Goal: Task Accomplishment & Management: Manage account settings

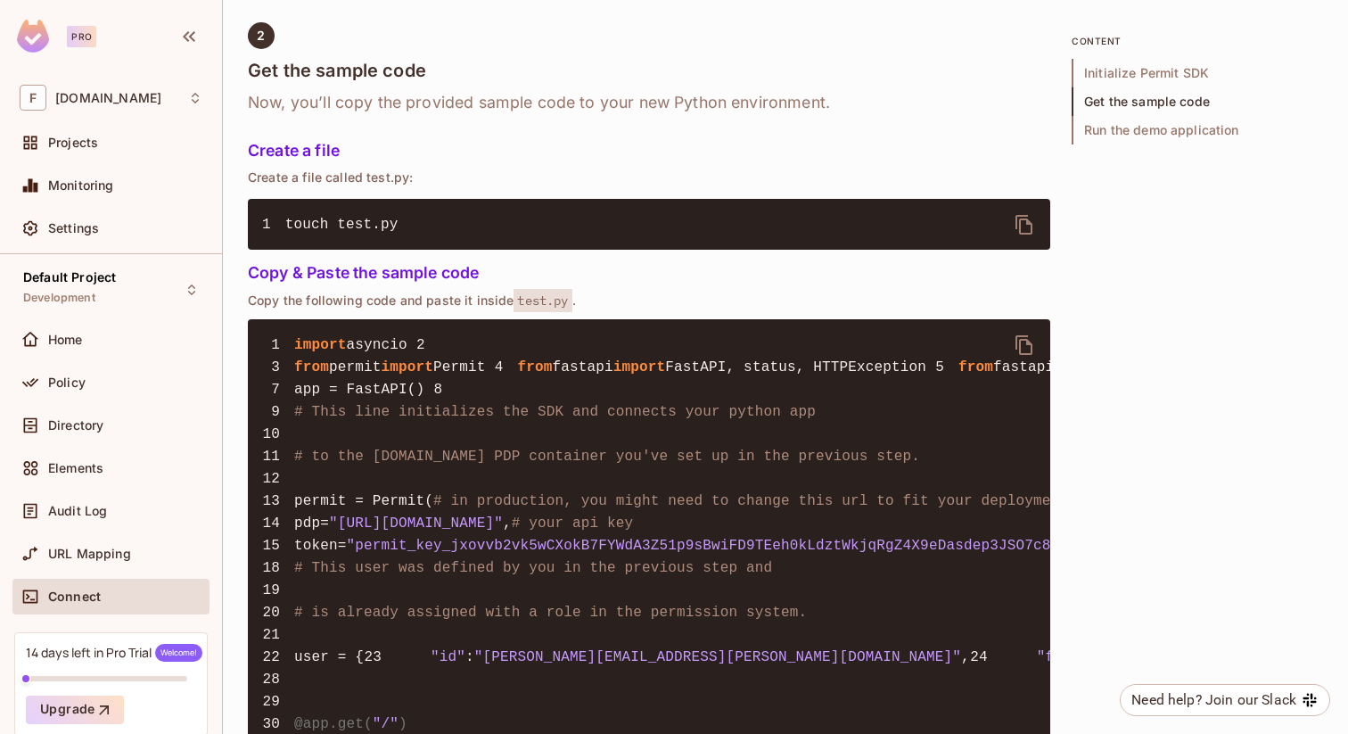
scroll to position [1207, 0]
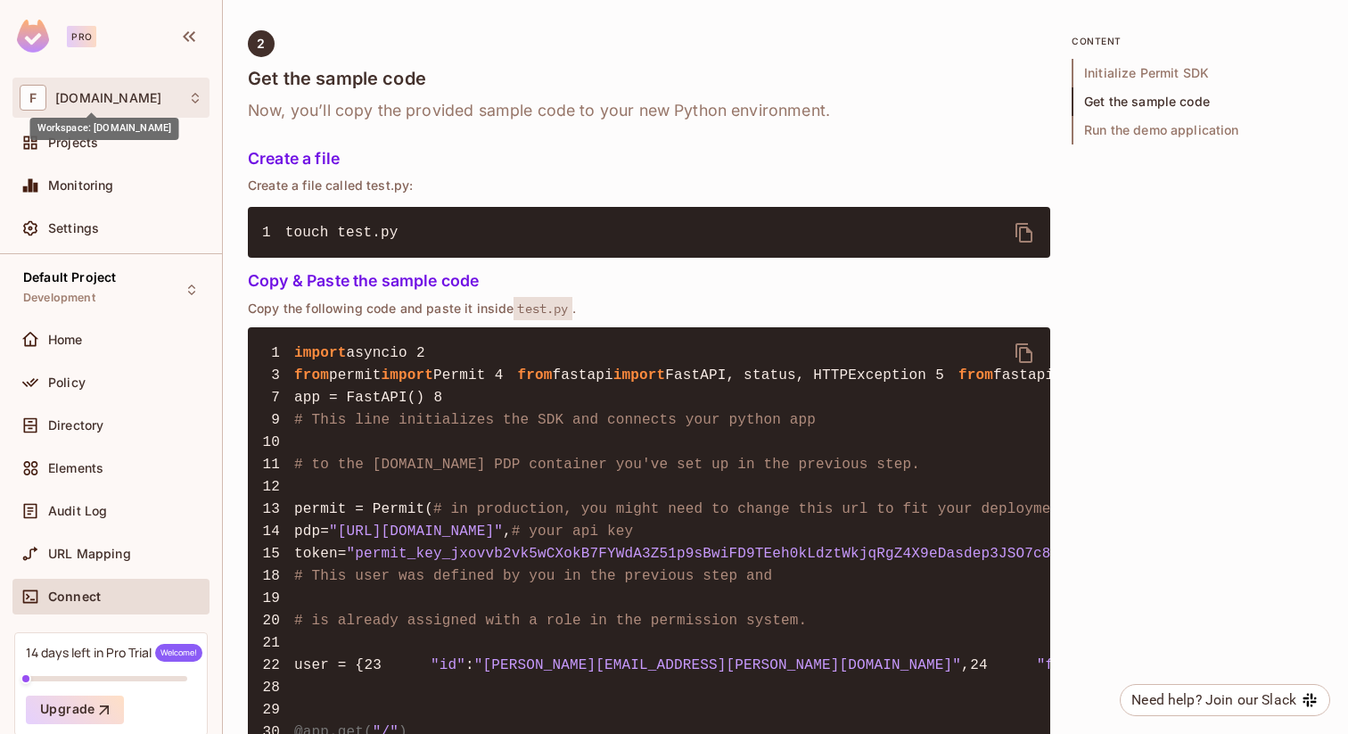
click at [98, 98] on span "flexilant.net" at bounding box center [108, 98] width 106 height 14
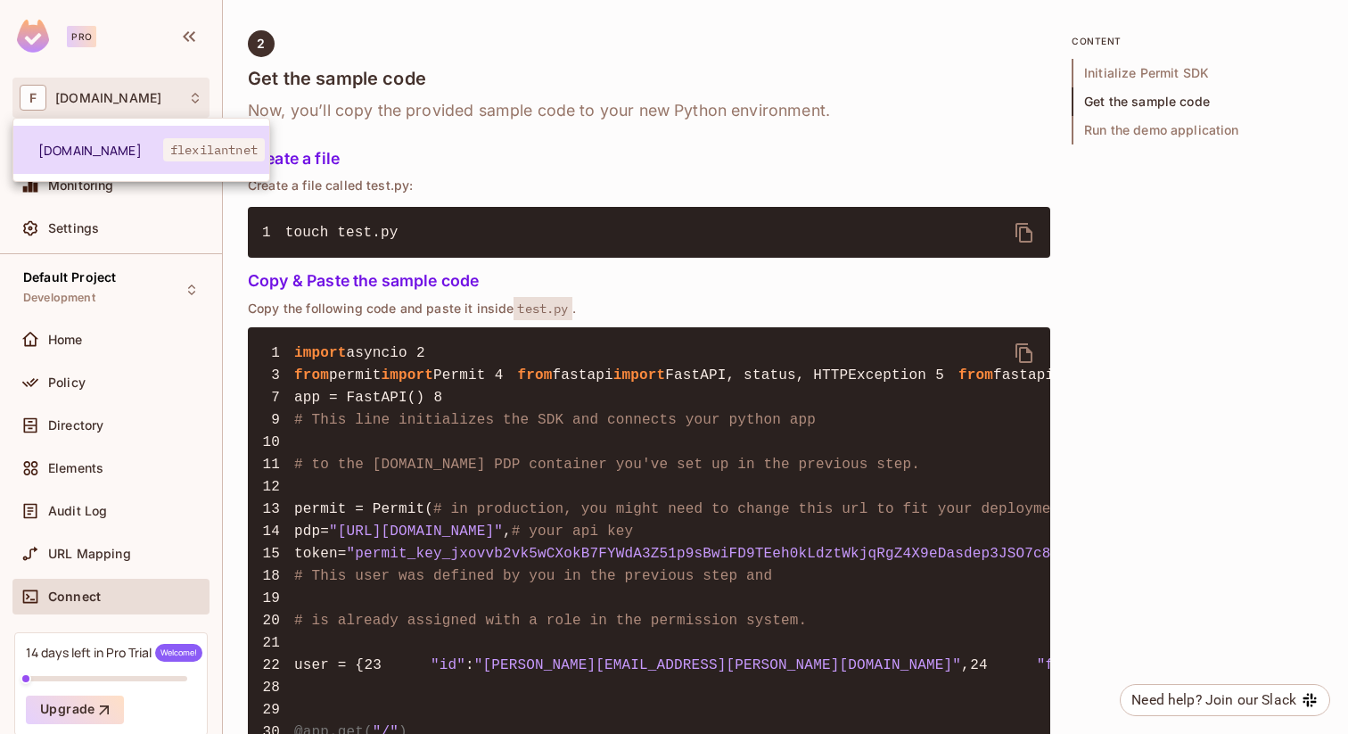
click at [95, 156] on span "flexilant.net" at bounding box center [100, 150] width 125 height 17
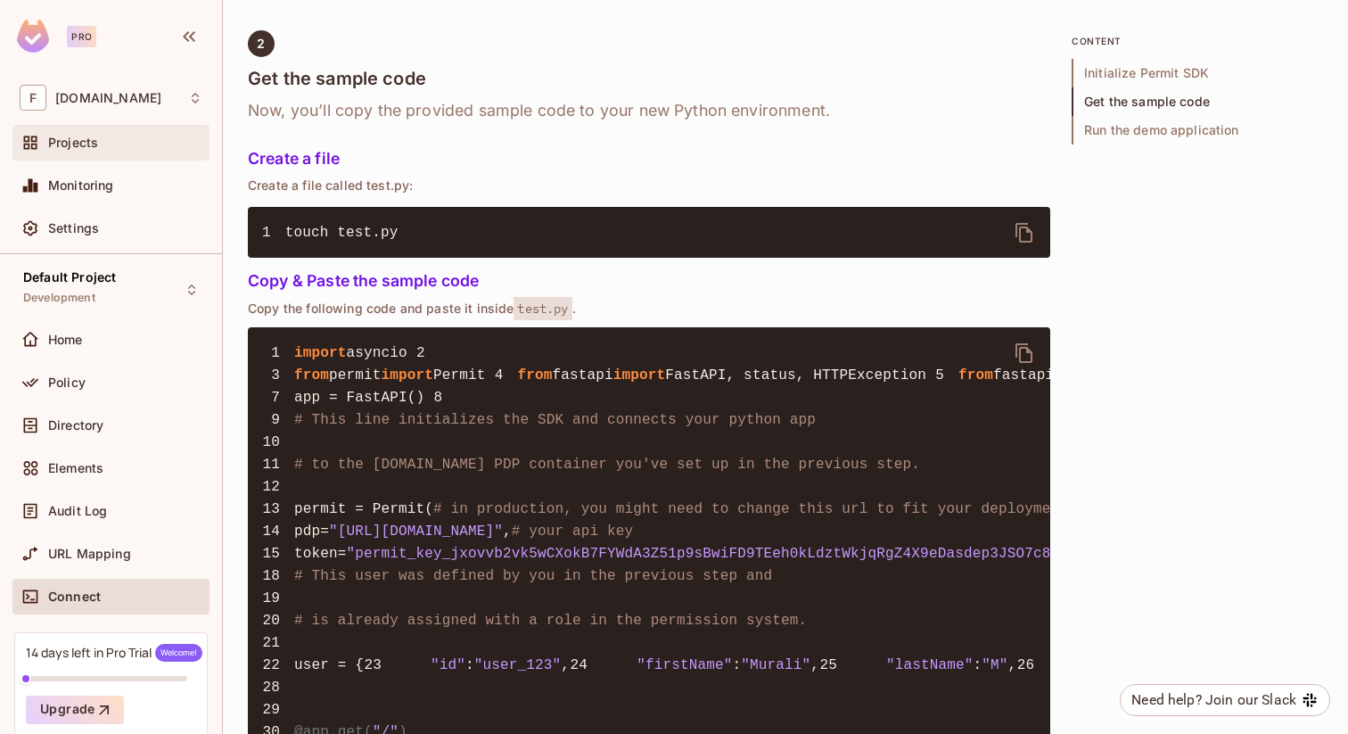
click at [85, 138] on span "Projects" at bounding box center [73, 143] width 50 height 14
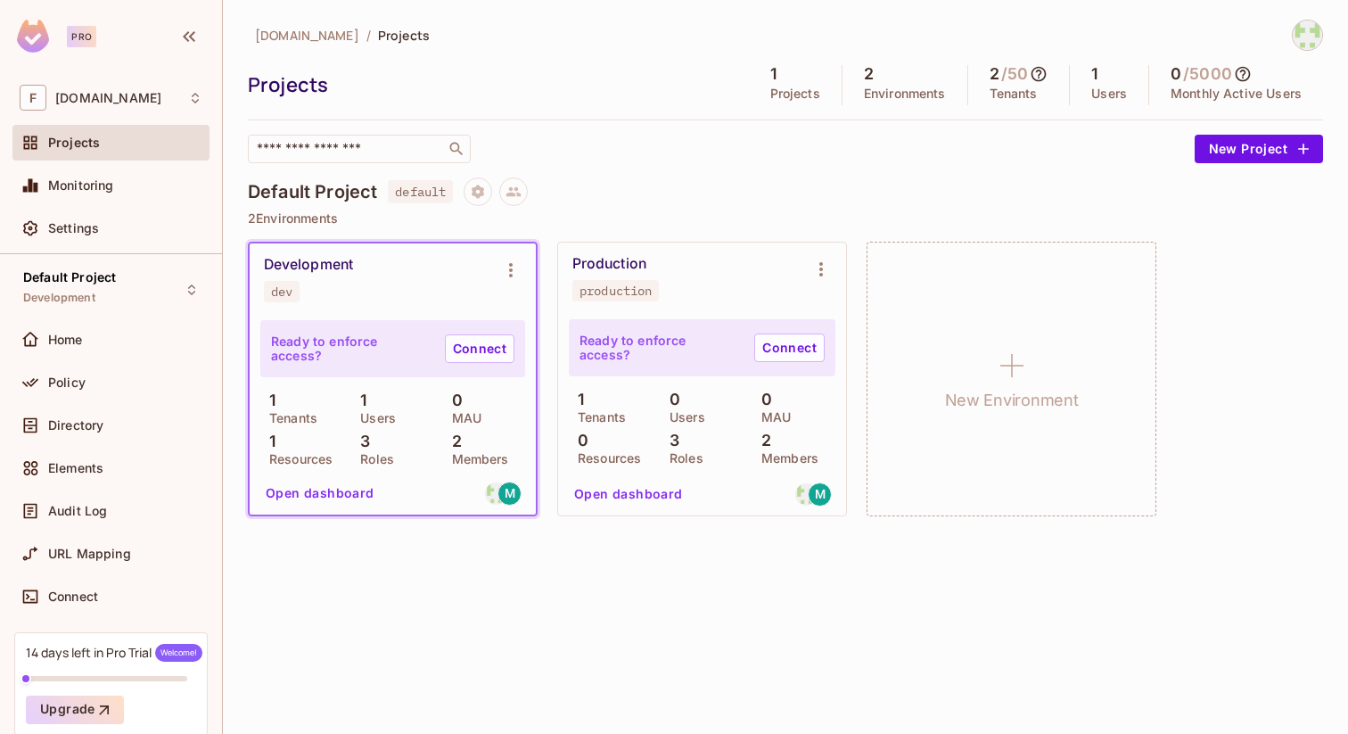
click at [1001, 73] on h5 "/ 50" at bounding box center [1014, 74] width 27 height 18
click at [1306, 29] on img at bounding box center [1307, 35] width 29 height 29
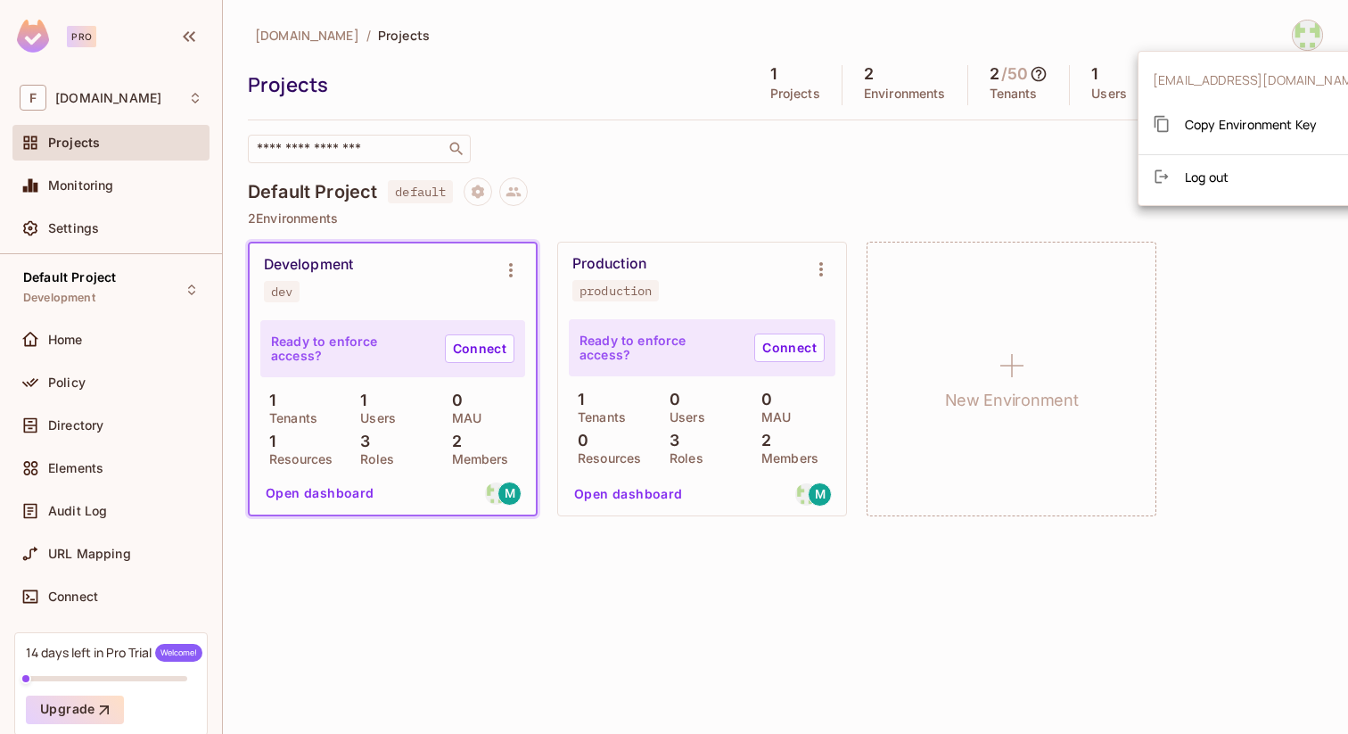
click at [1220, 84] on span "muralim@flexilant.net" at bounding box center [1259, 79] width 212 height 17
click at [1210, 73] on span "muralim@flexilant.net" at bounding box center [1259, 79] width 212 height 17
click at [83, 227] on div at bounding box center [674, 367] width 1348 height 734
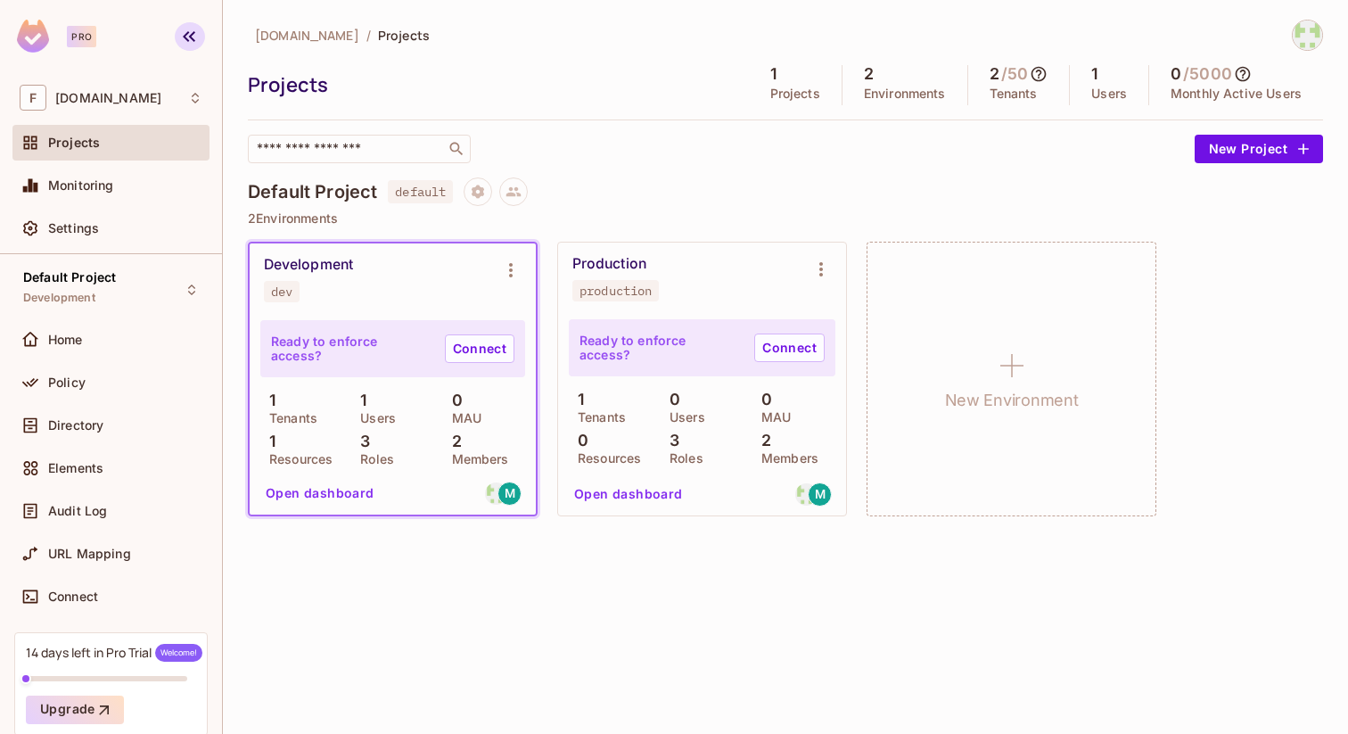
click at [189, 40] on icon "button" at bounding box center [188, 36] width 21 height 21
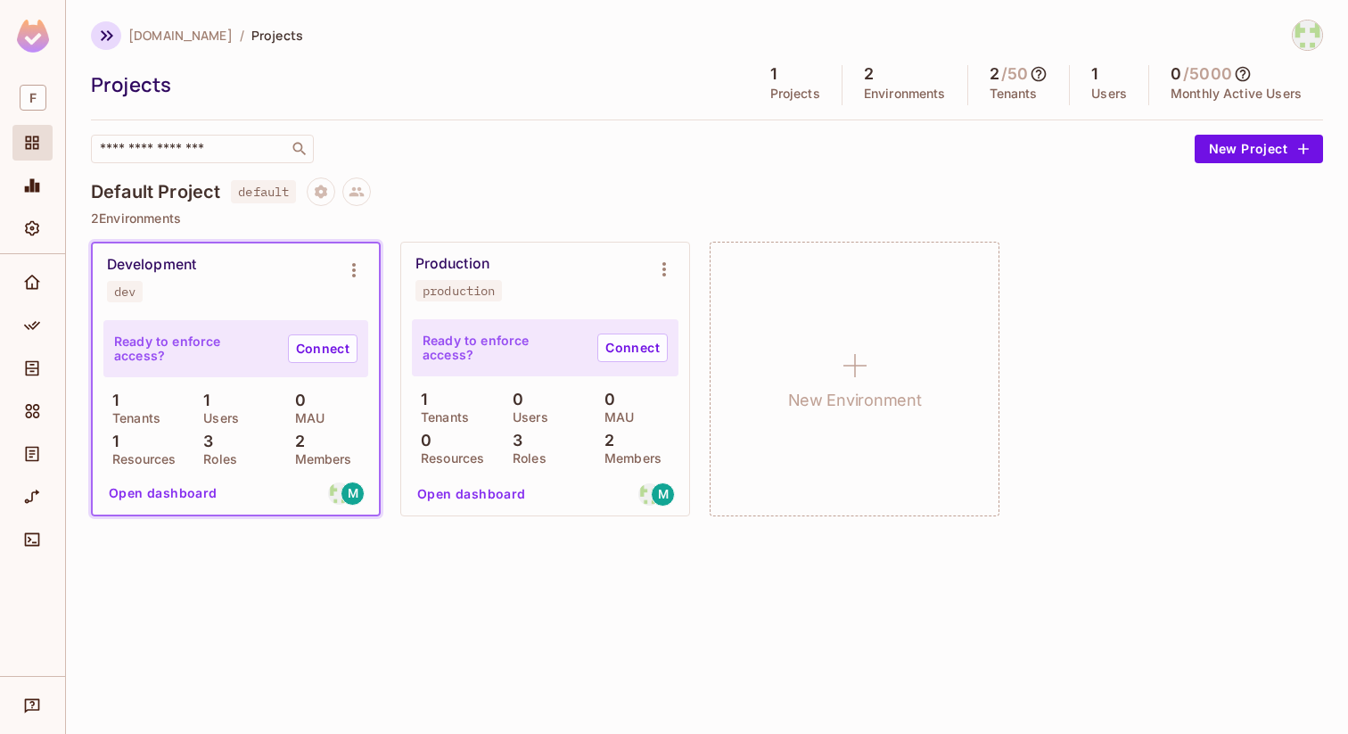
click at [104, 34] on icon "button" at bounding box center [107, 35] width 12 height 11
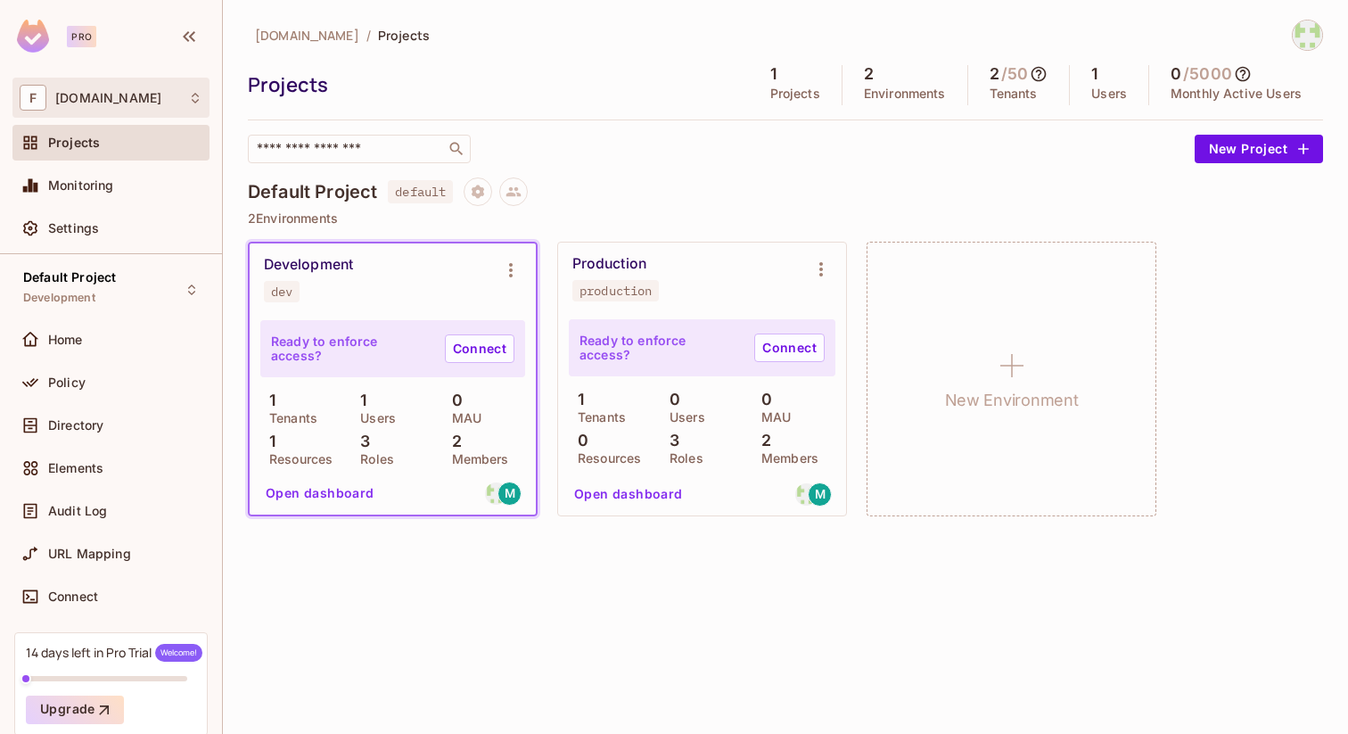
click at [82, 97] on span "[DOMAIN_NAME]" at bounding box center [108, 98] width 106 height 14
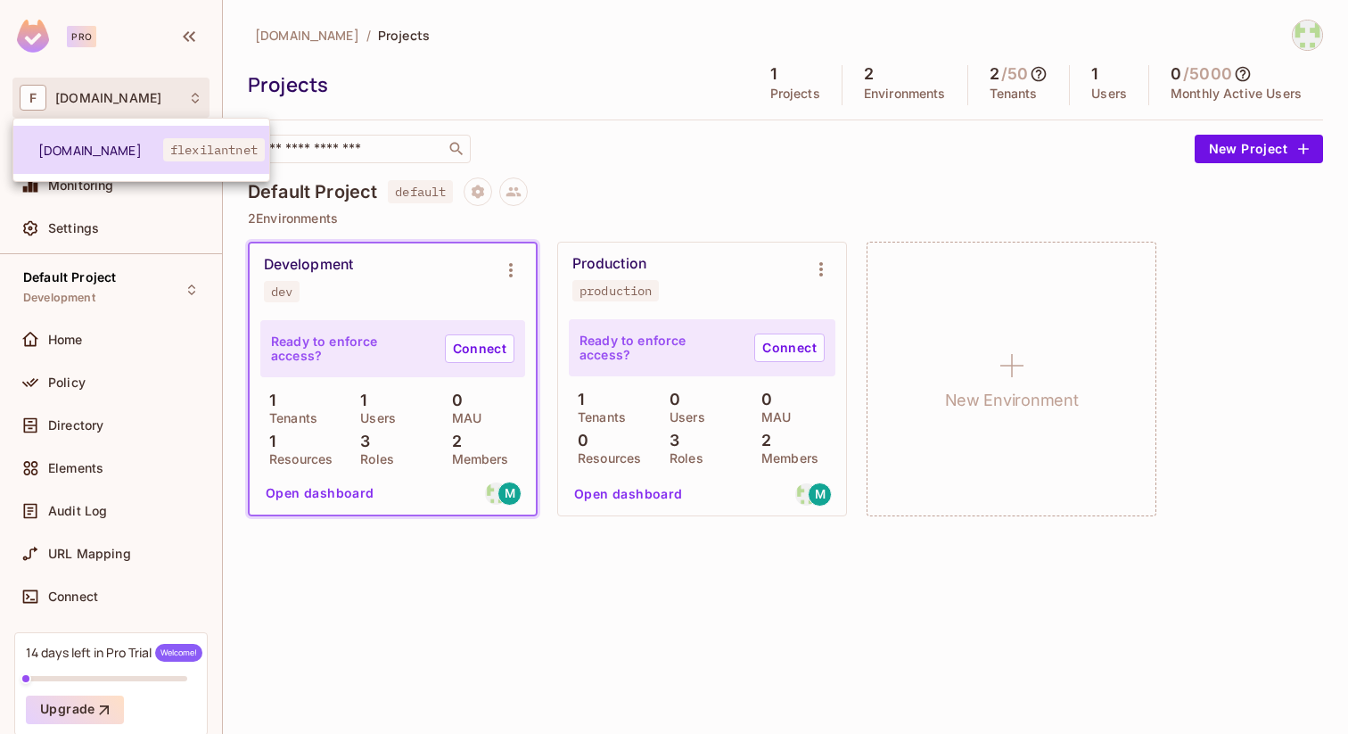
click at [188, 153] on span "flexilantnet" at bounding box center [214, 149] width 102 height 23
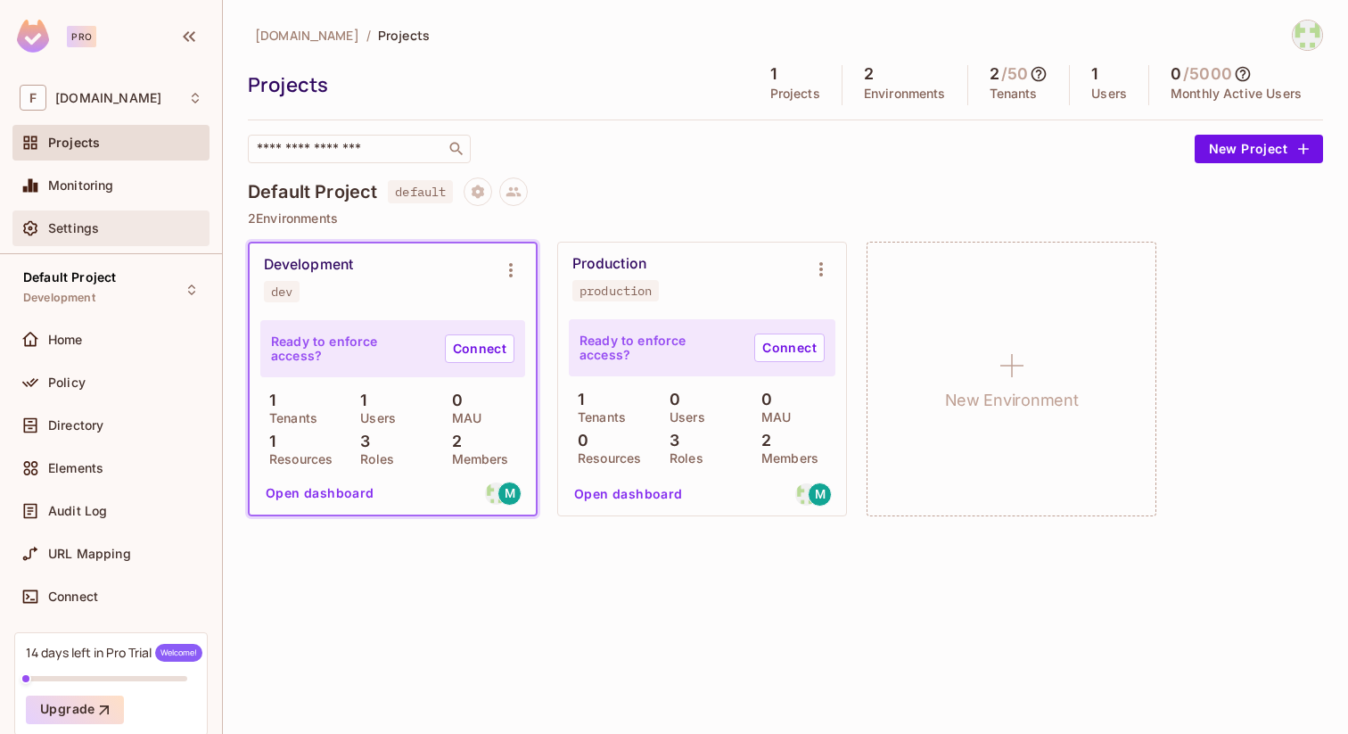
click at [78, 229] on span "Settings" at bounding box center [73, 228] width 51 height 14
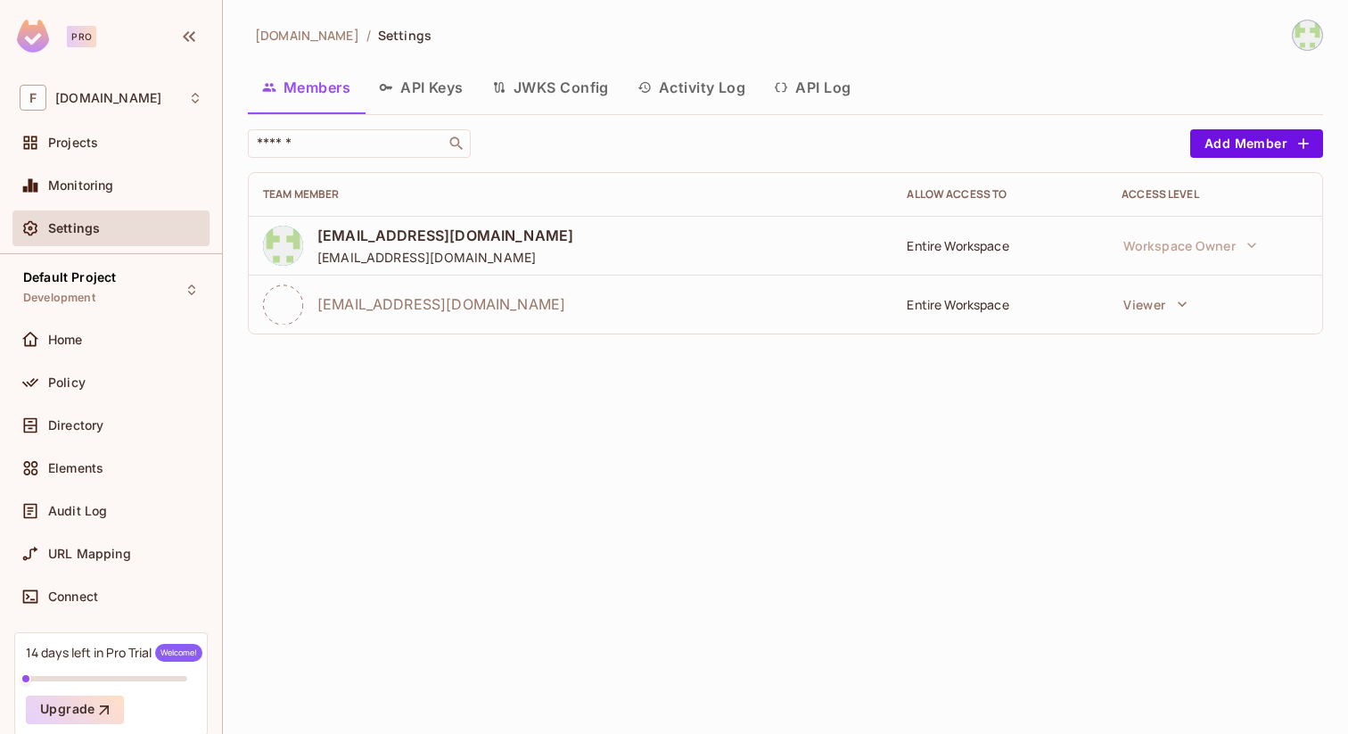
click at [436, 86] on button "API Keys" at bounding box center [421, 87] width 113 height 45
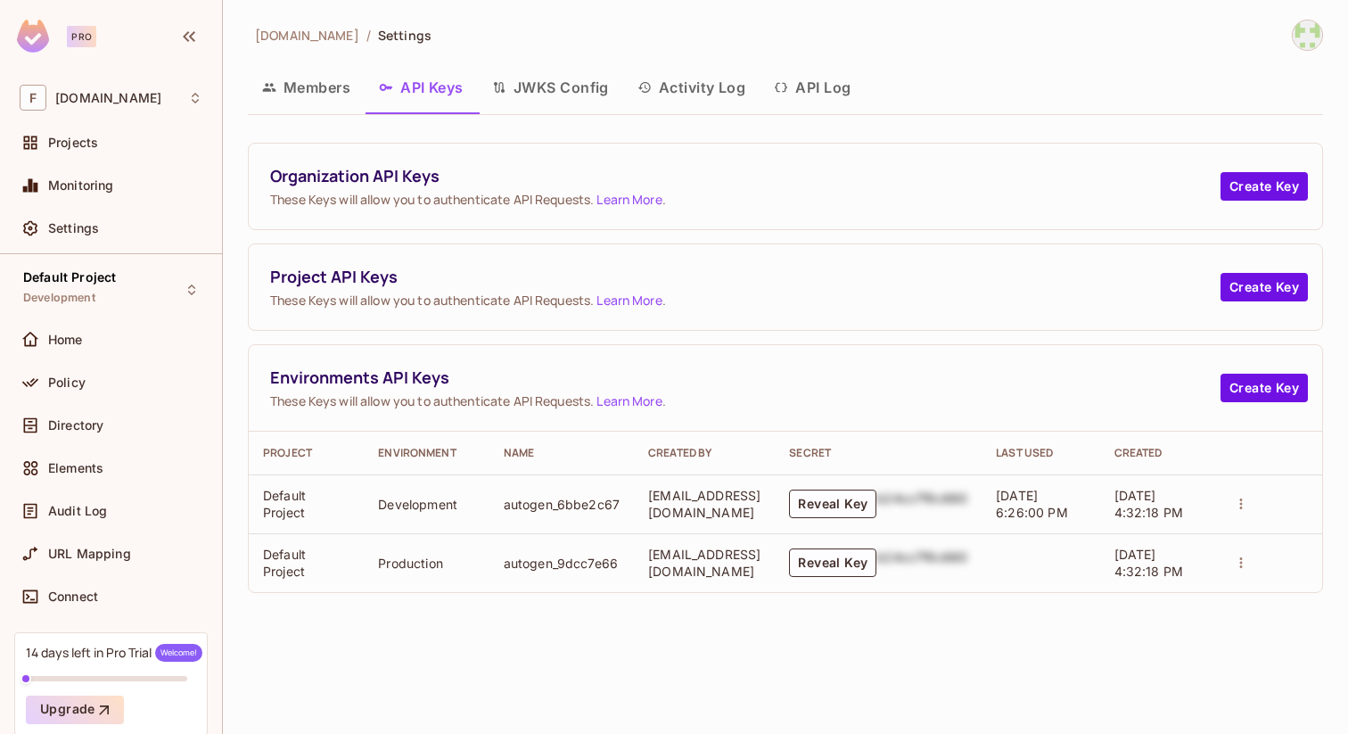
click at [548, 91] on button "JWKS Config" at bounding box center [550, 87] width 145 height 45
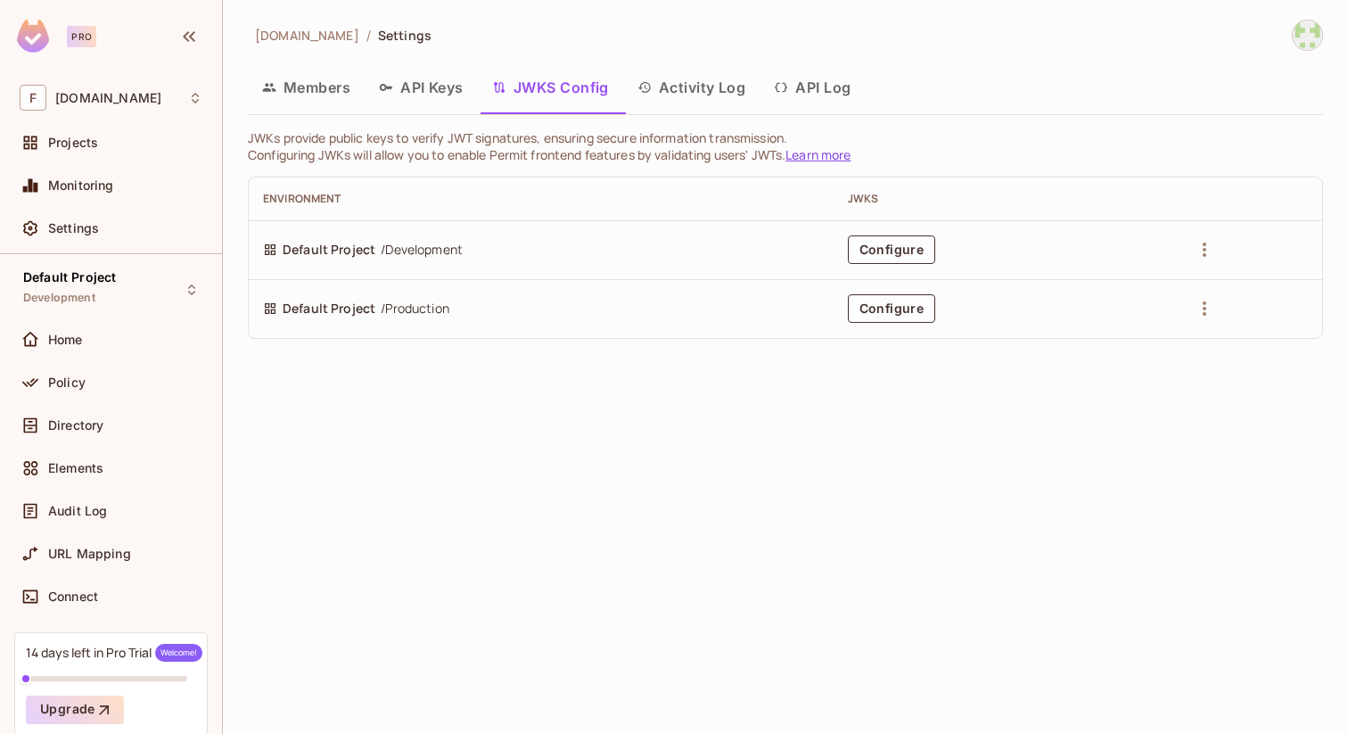
click at [694, 91] on button "Activity Log" at bounding box center [691, 87] width 137 height 45
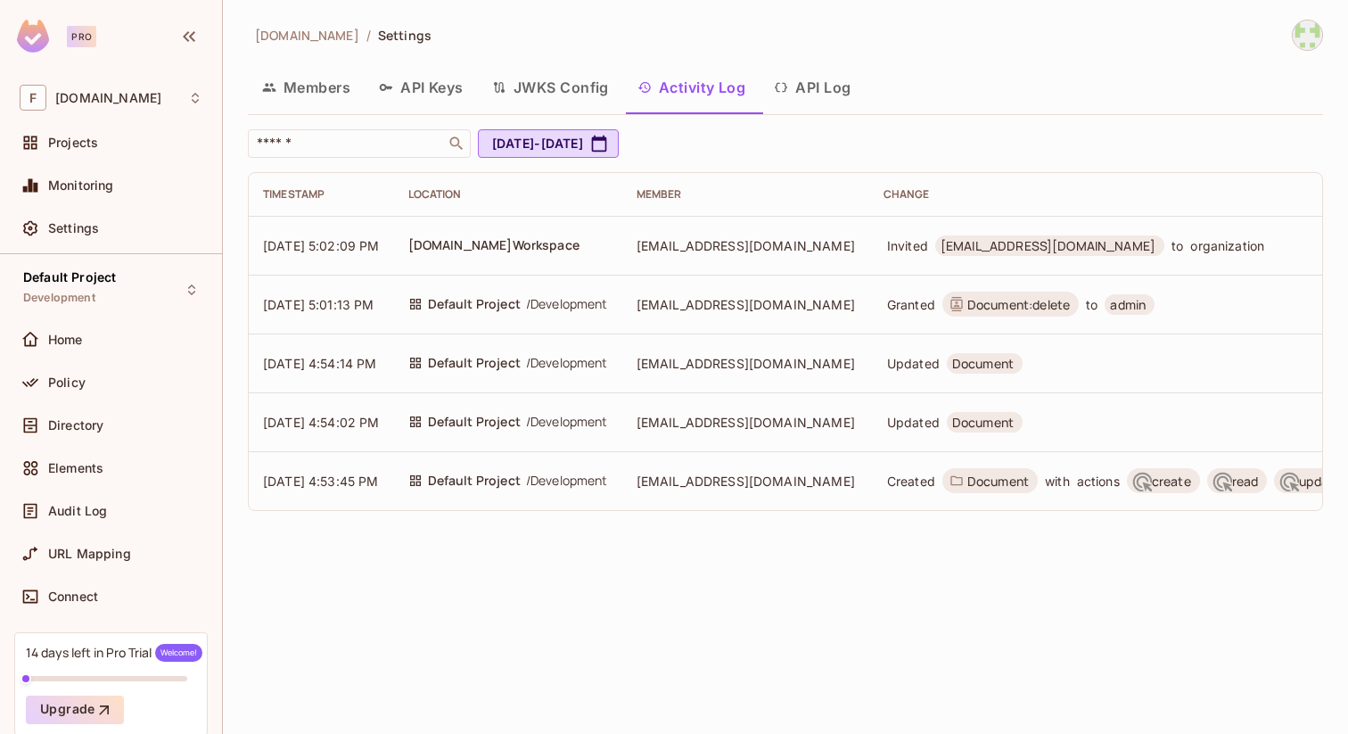
click at [820, 85] on button "API Log" at bounding box center [812, 87] width 105 height 45
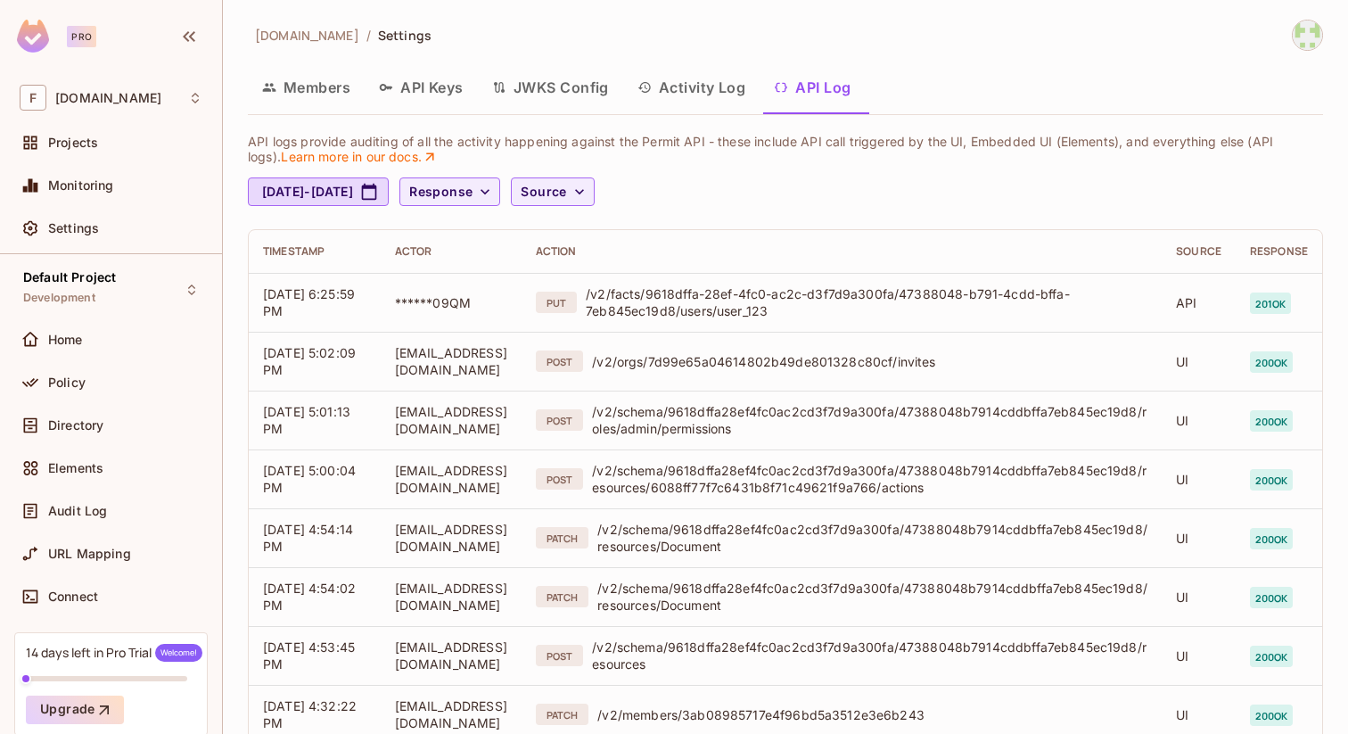
click at [309, 83] on button "Members" at bounding box center [306, 87] width 117 height 45
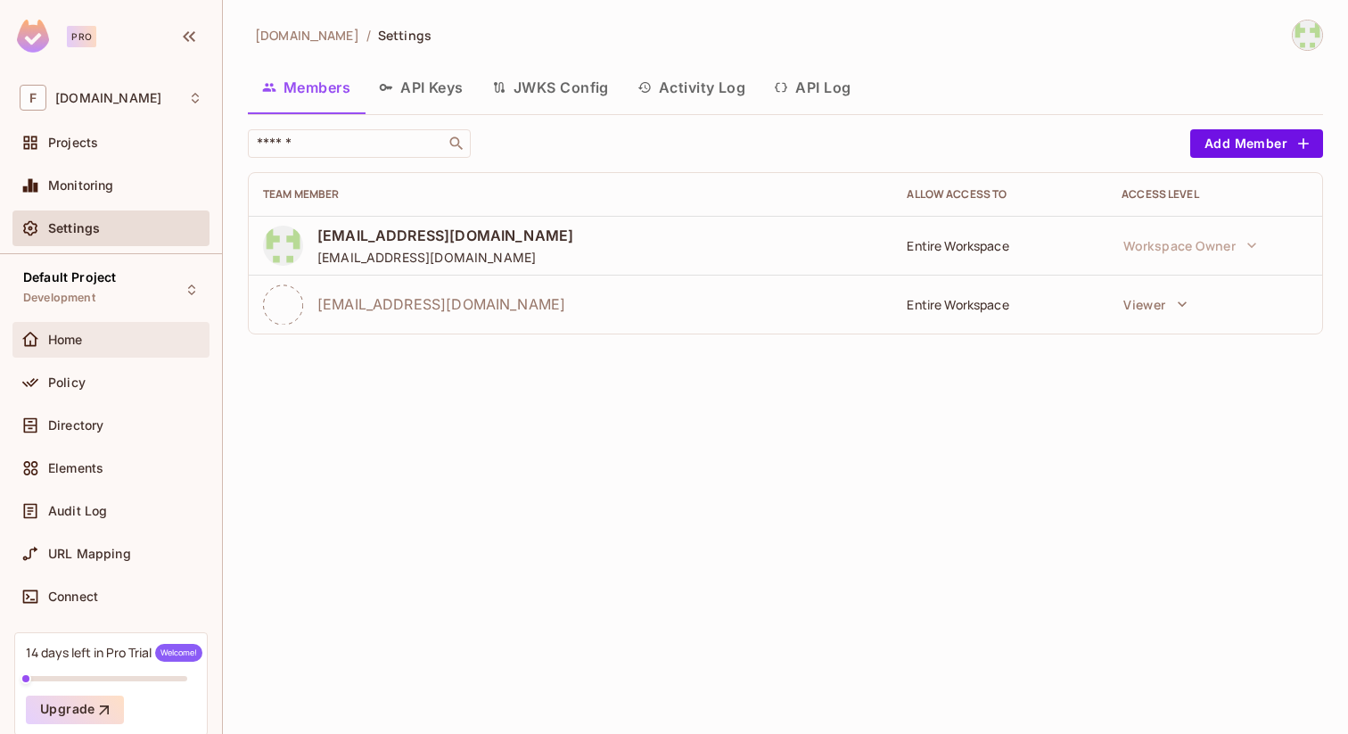
click at [61, 337] on span "Home" at bounding box center [65, 340] width 35 height 14
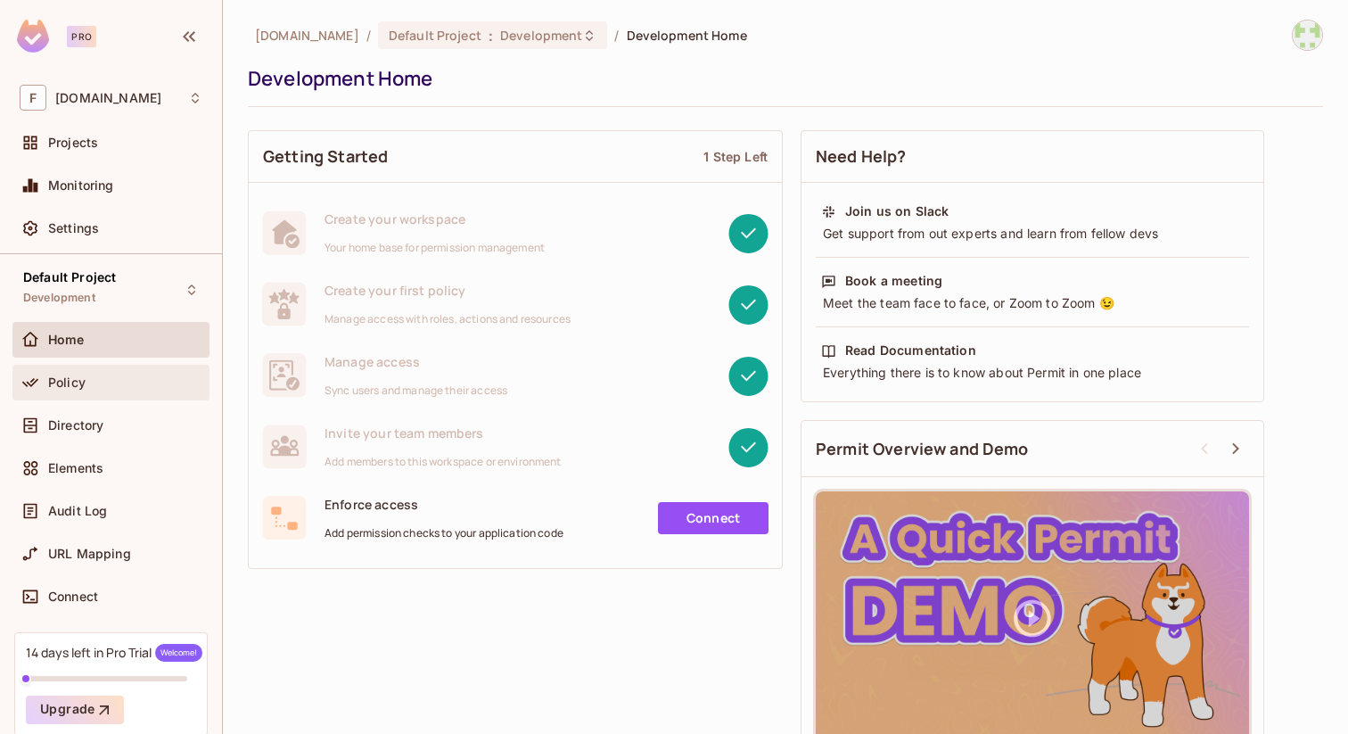
click at [70, 379] on span "Policy" at bounding box center [66, 382] width 37 height 14
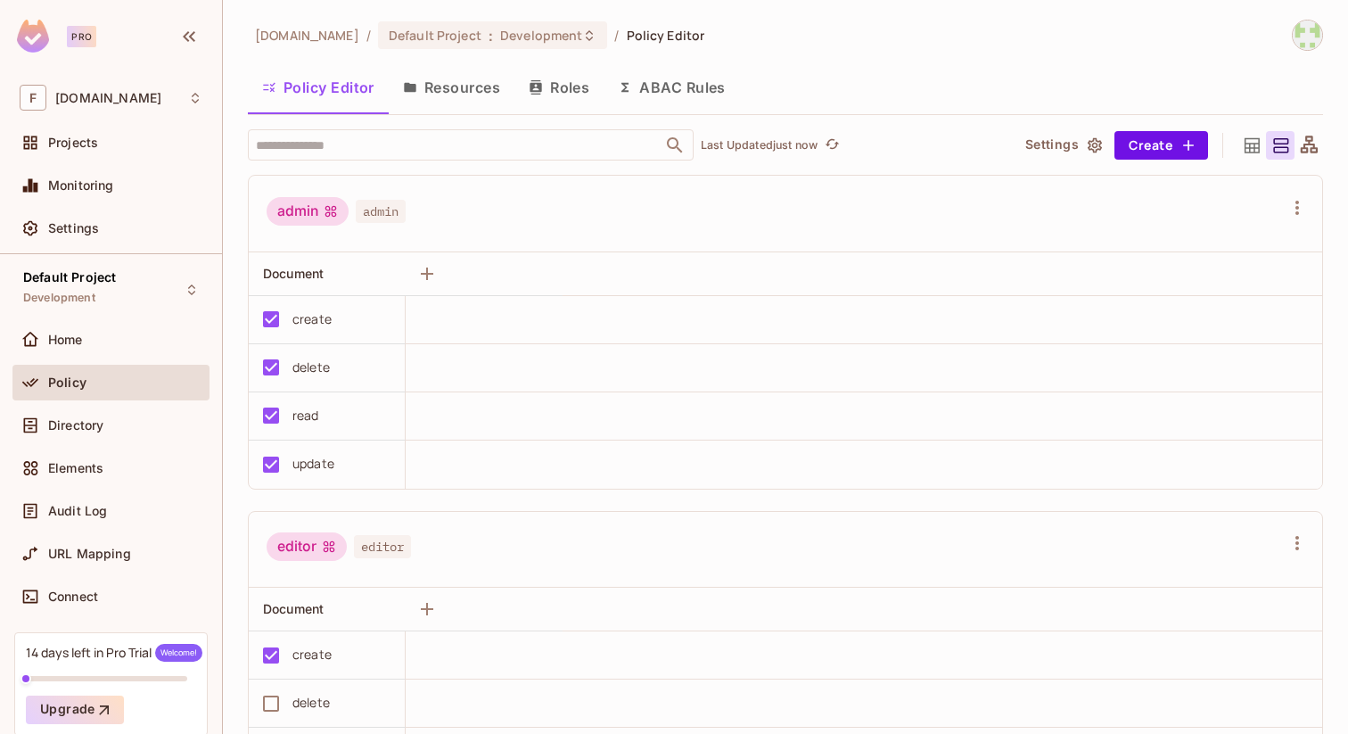
click at [469, 88] on button "Resources" at bounding box center [452, 87] width 126 height 45
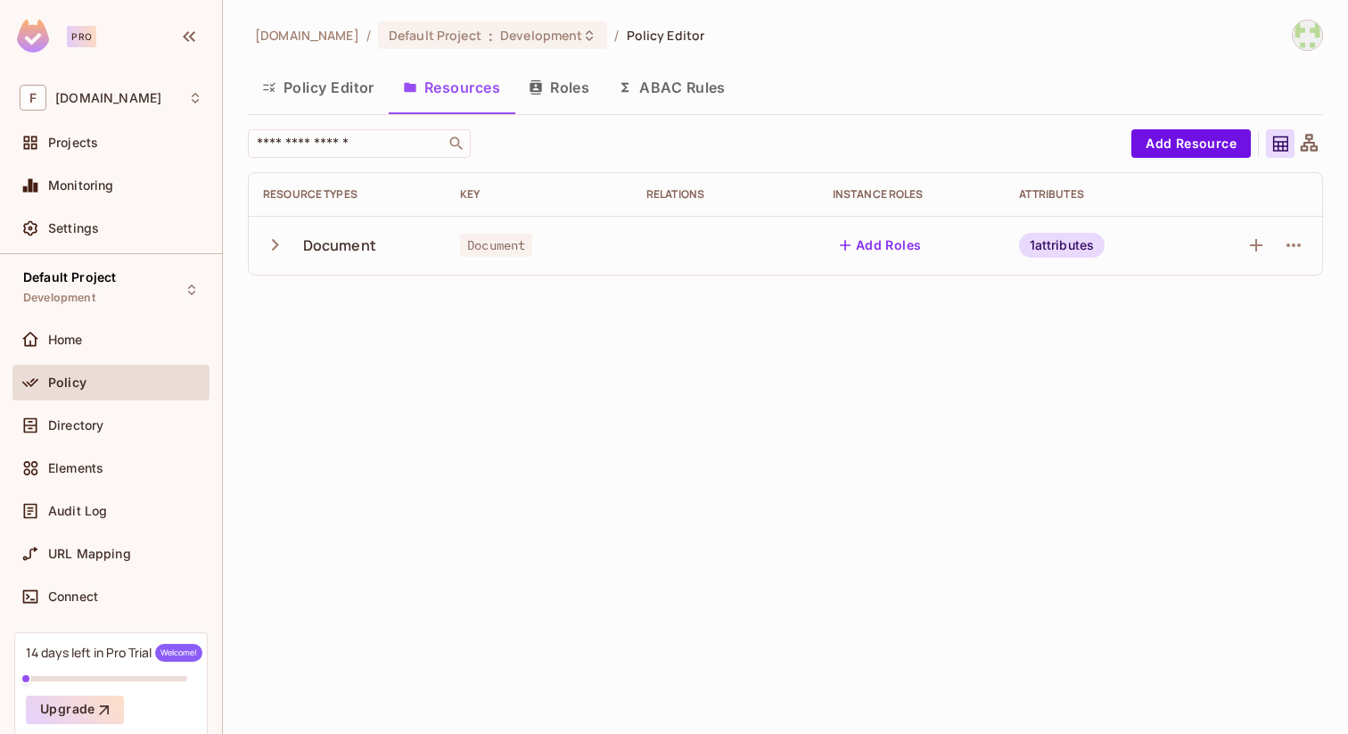
click at [566, 88] on button "Roles" at bounding box center [559, 87] width 89 height 45
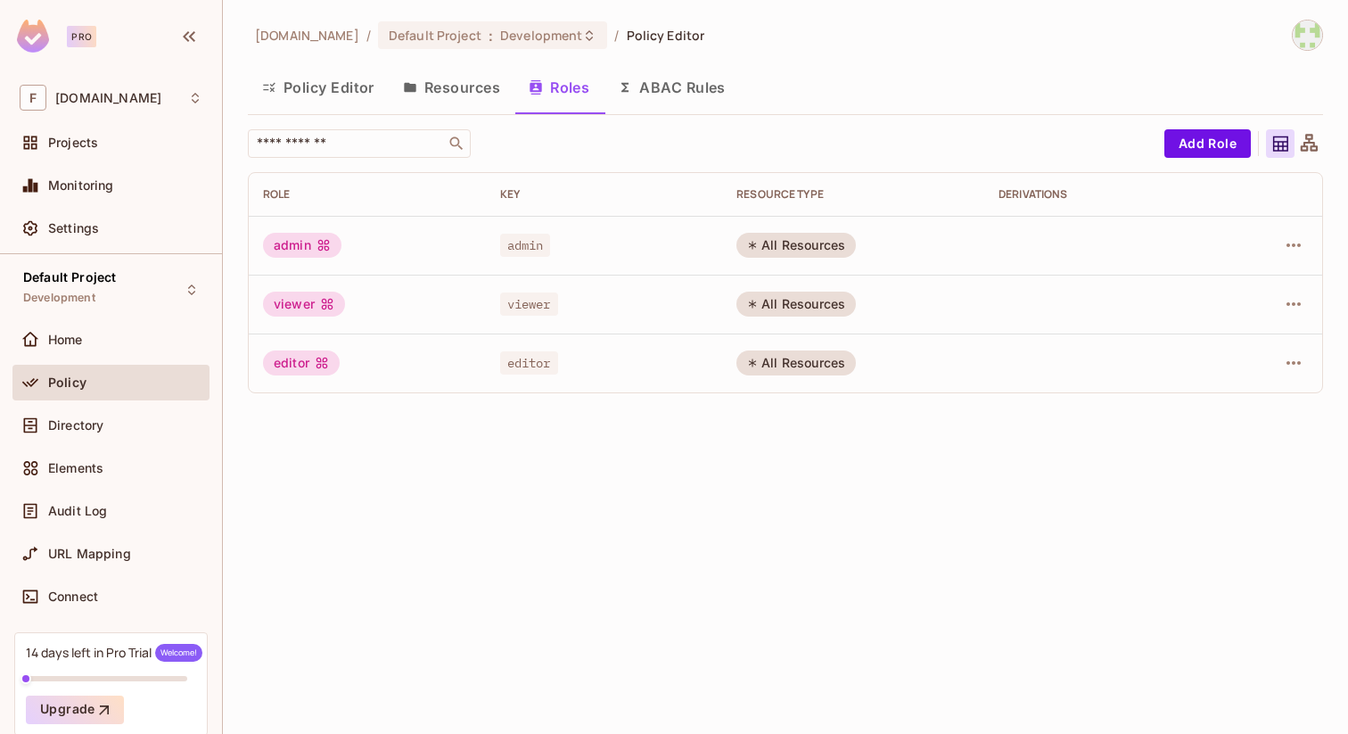
click at [653, 86] on button "ABAC Rules" at bounding box center [672, 87] width 136 height 45
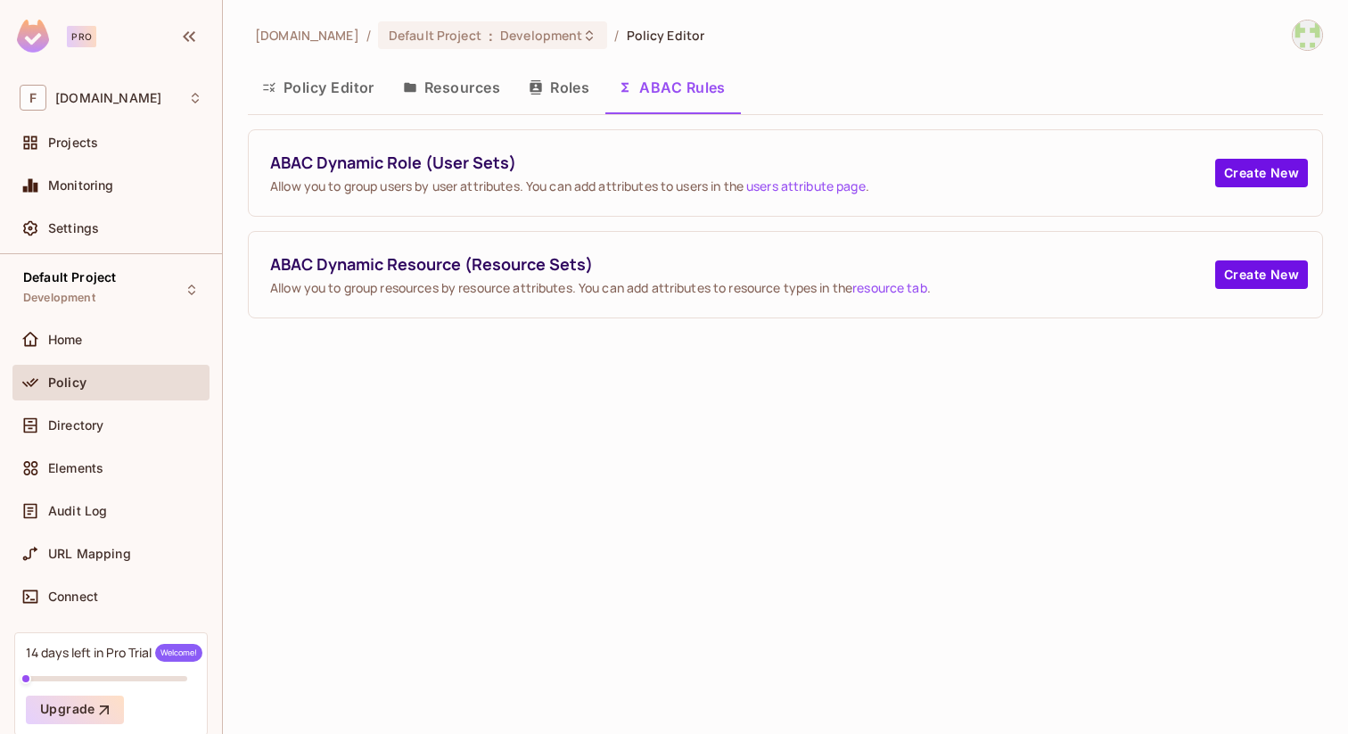
click at [299, 83] on button "Policy Editor" at bounding box center [318, 87] width 141 height 45
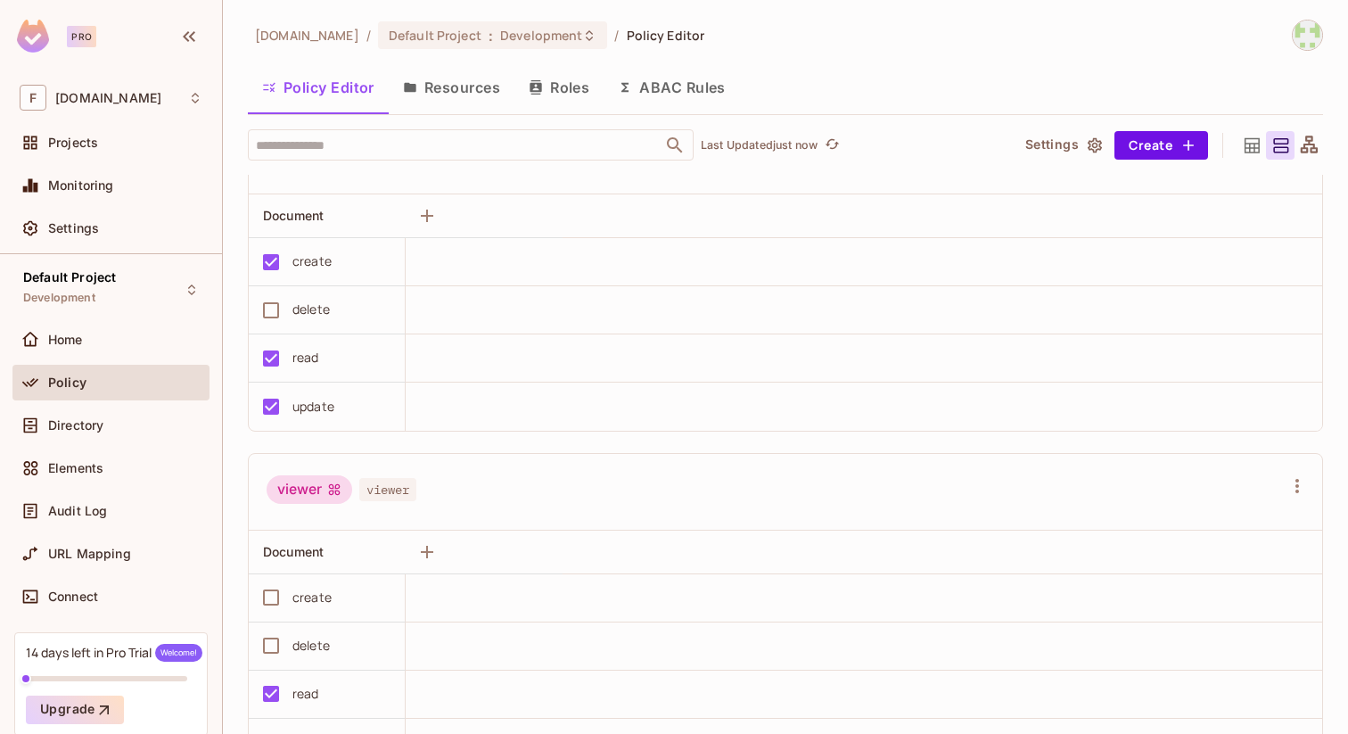
scroll to position [422, 0]
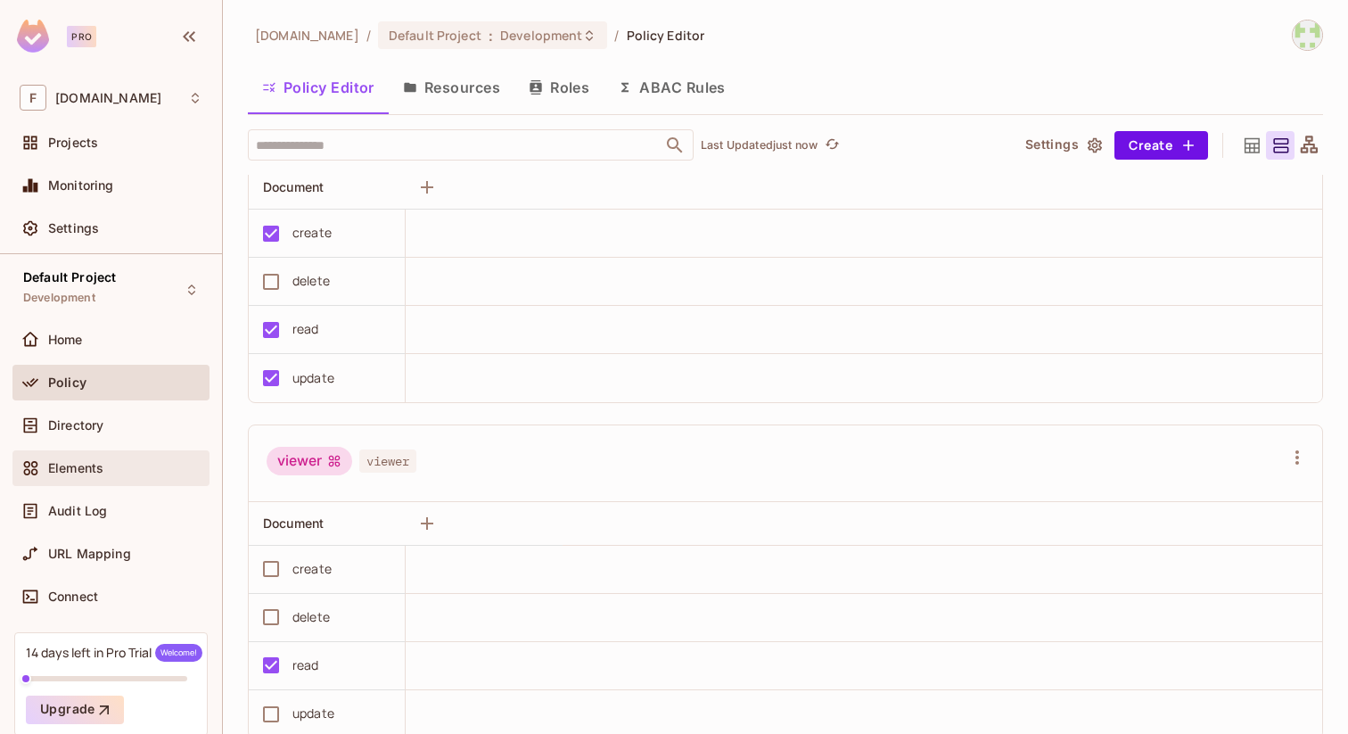
click at [88, 474] on span "Elements" at bounding box center [75, 468] width 55 height 14
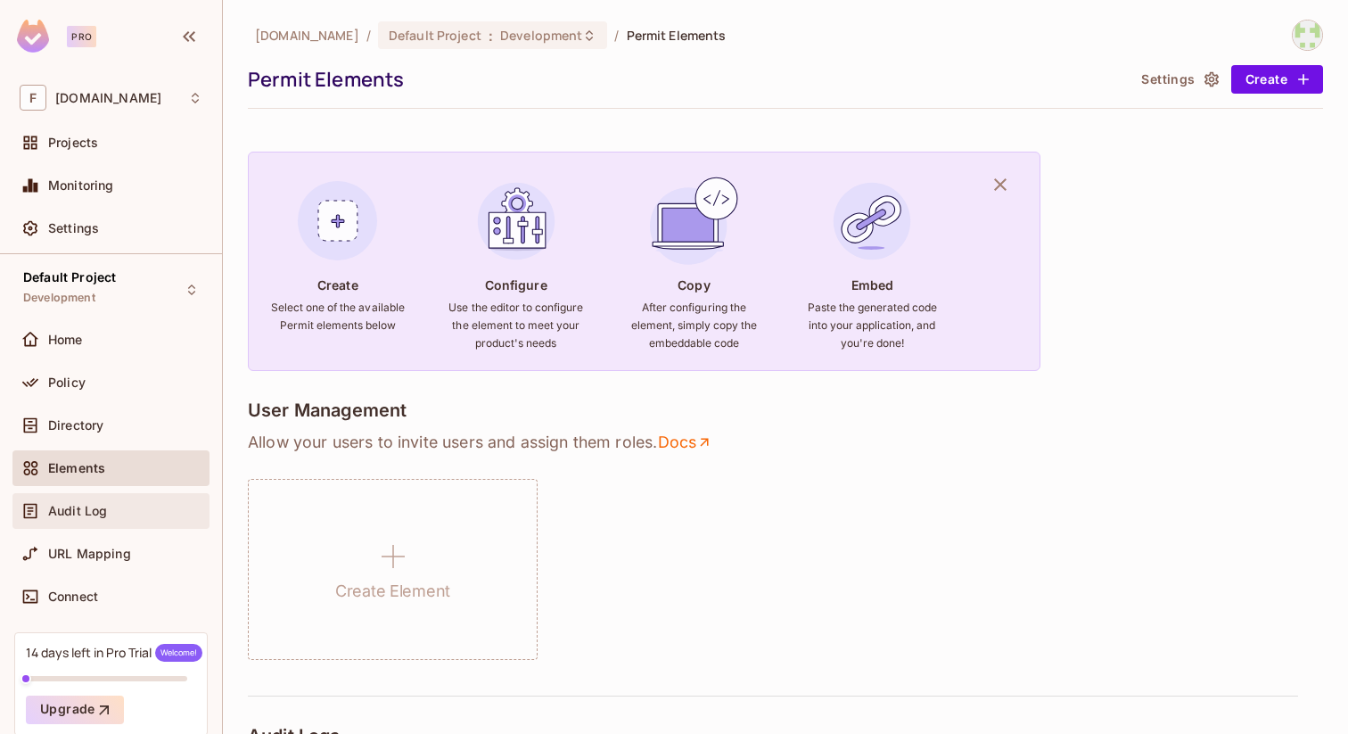
click at [78, 516] on span "Audit Log" at bounding box center [77, 511] width 59 height 14
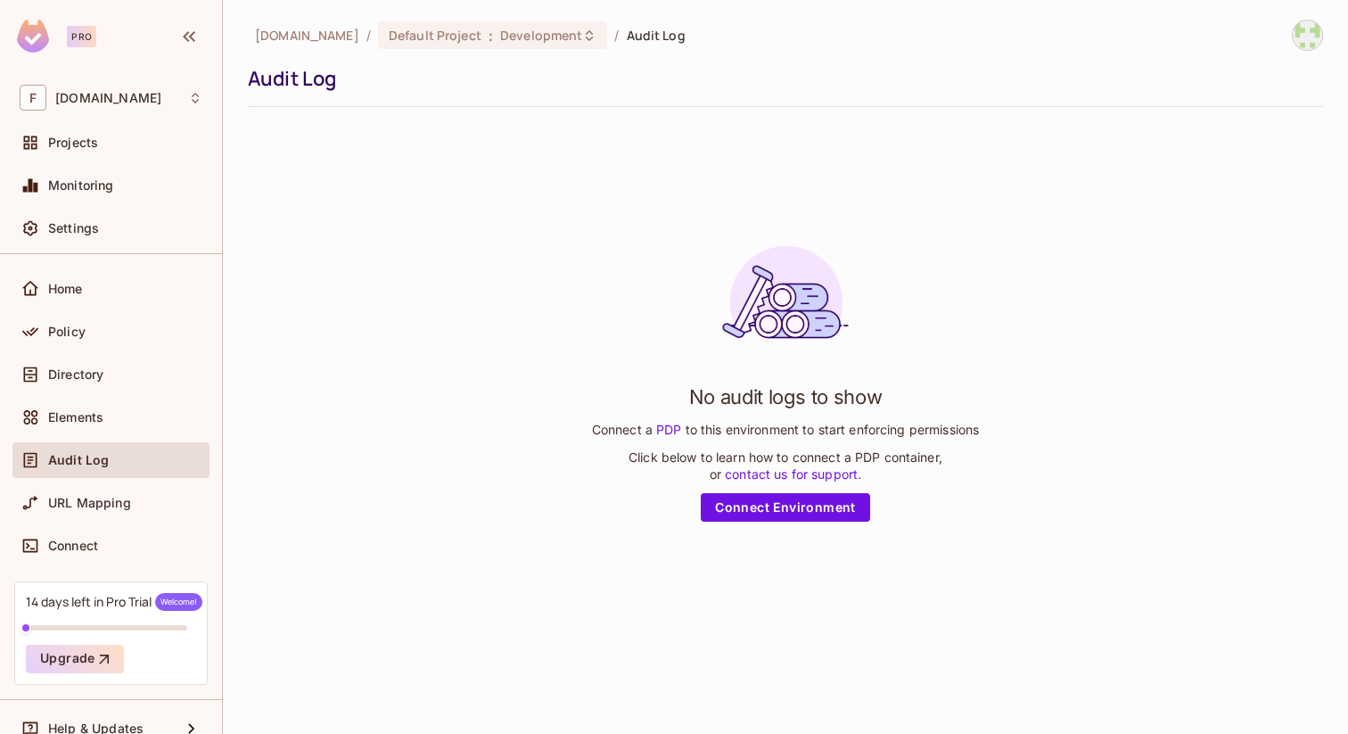
scroll to position [73, 0]
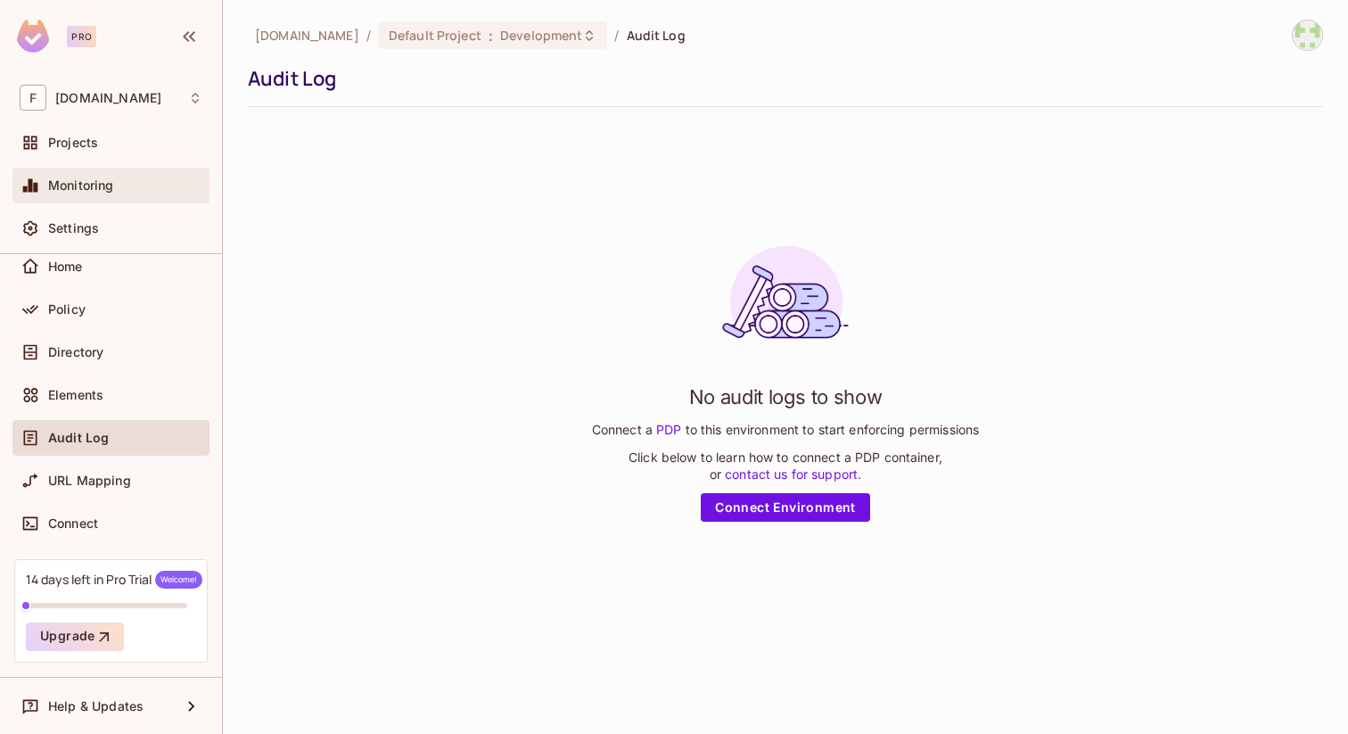
click at [100, 195] on div "Monitoring" at bounding box center [111, 185] width 183 height 21
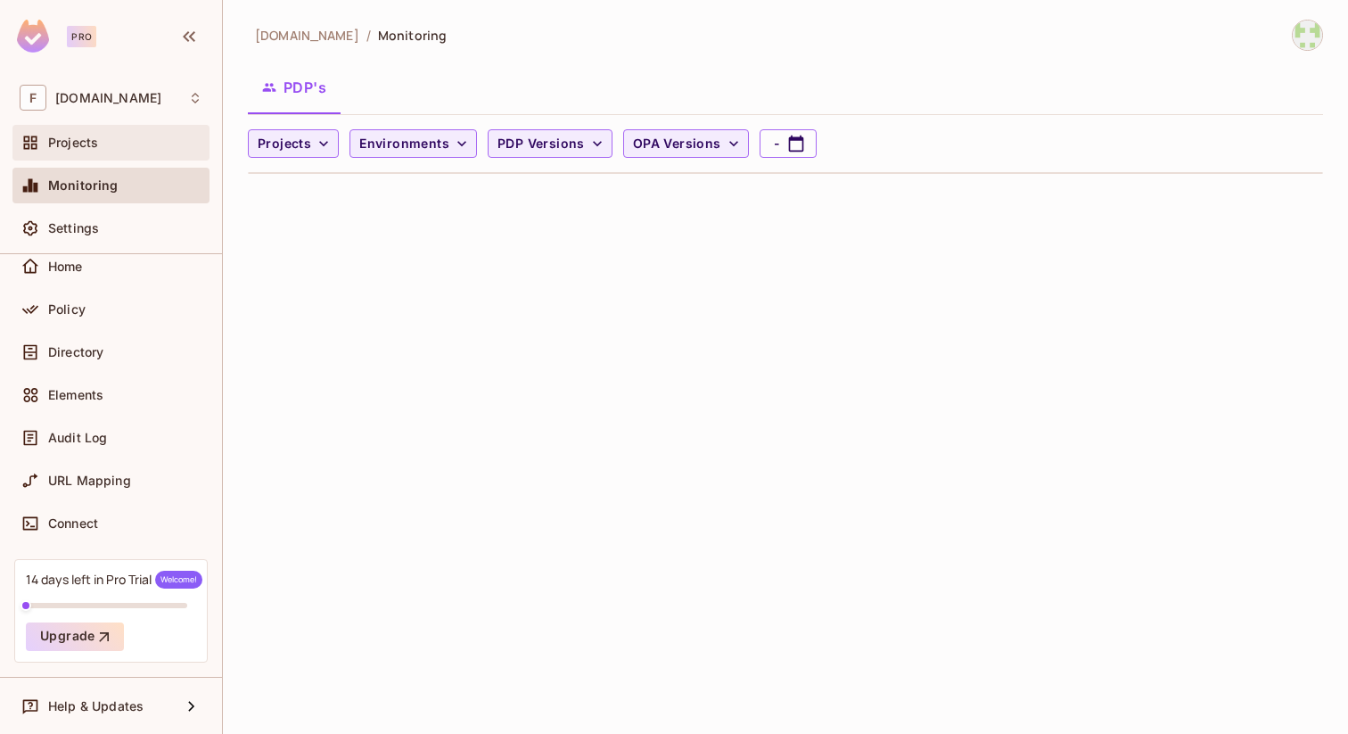
click at [101, 145] on div "Projects" at bounding box center [125, 143] width 154 height 14
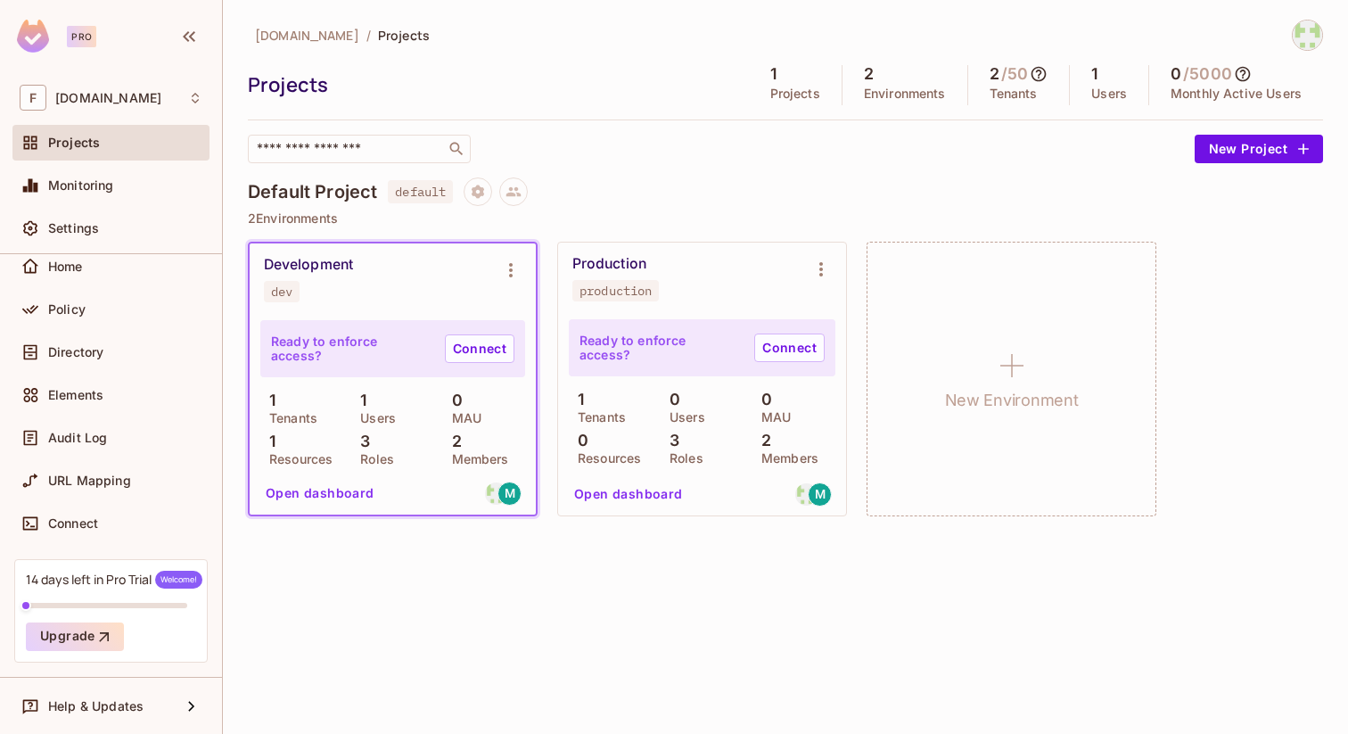
click at [330, 490] on button "Open dashboard" at bounding box center [320, 493] width 123 height 29
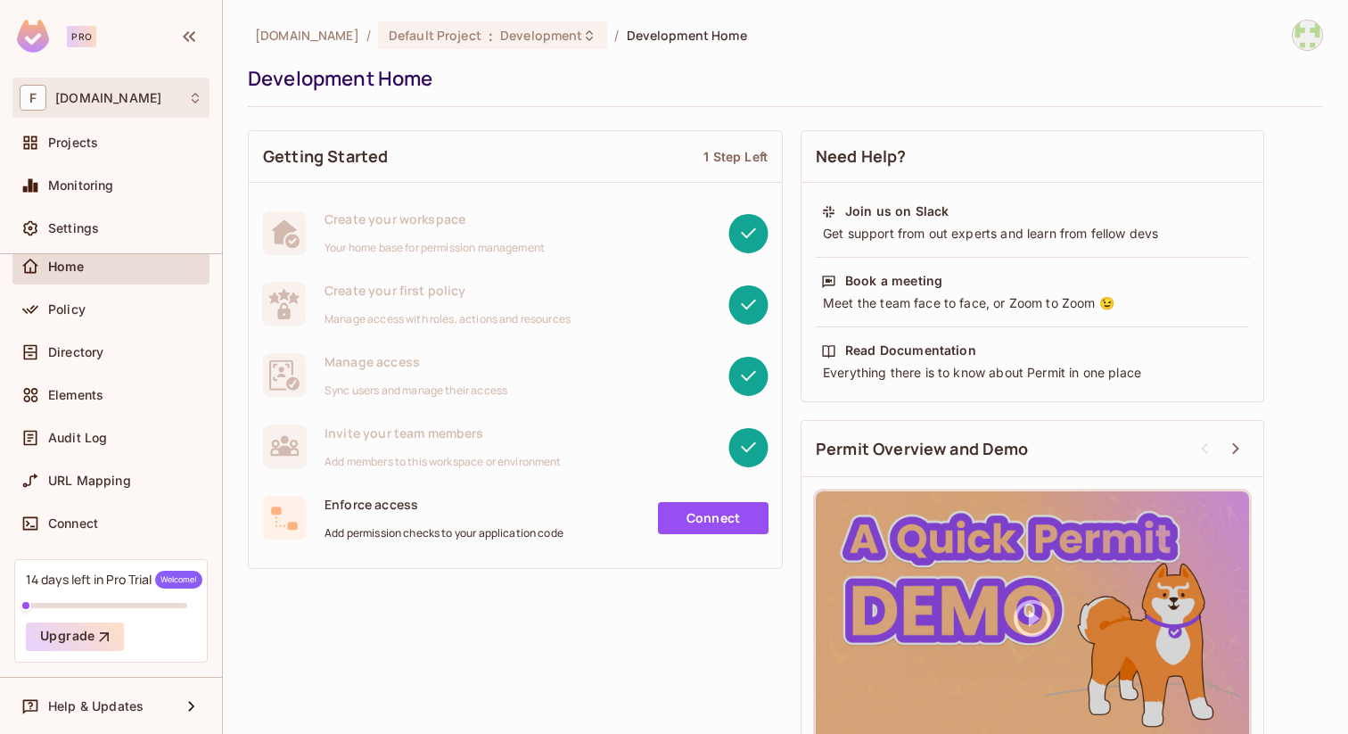
click at [95, 103] on span "[DOMAIN_NAME]" at bounding box center [108, 98] width 106 height 14
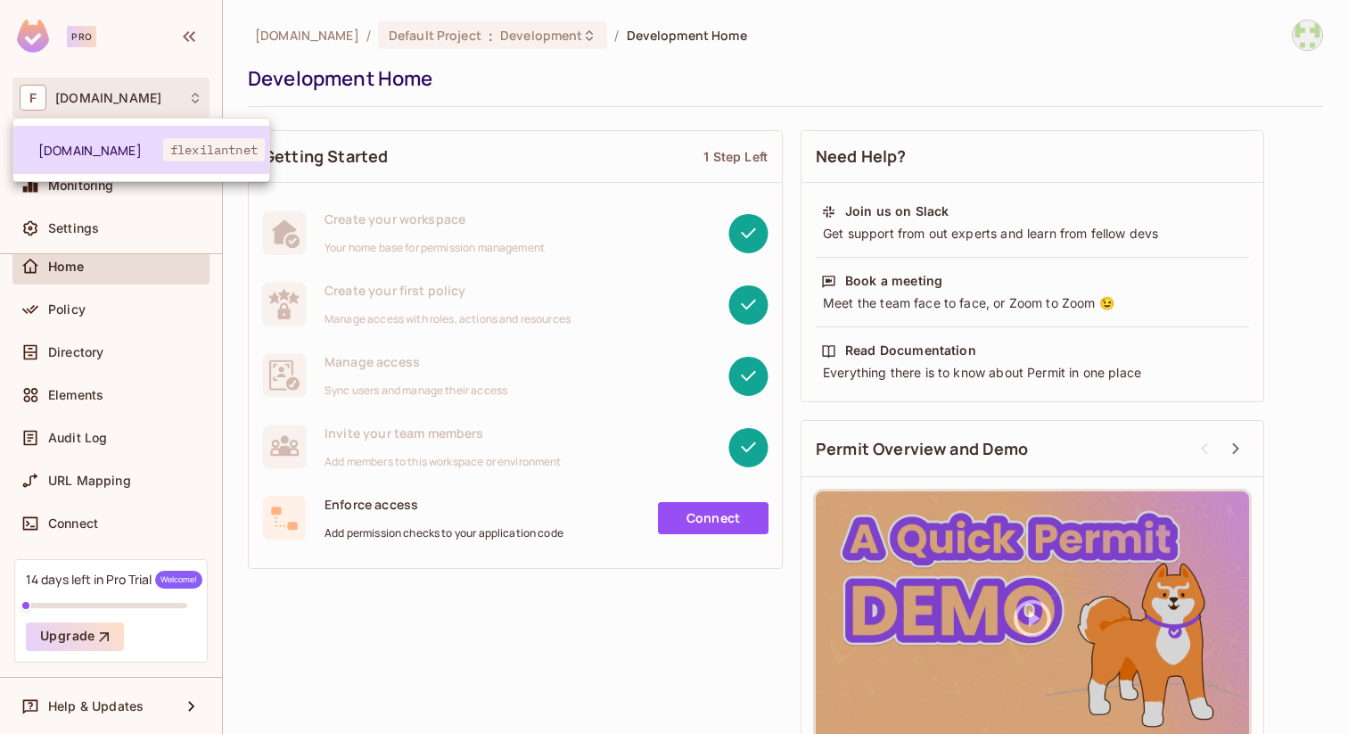
click at [198, 146] on span "flexilantnet" at bounding box center [214, 149] width 102 height 23
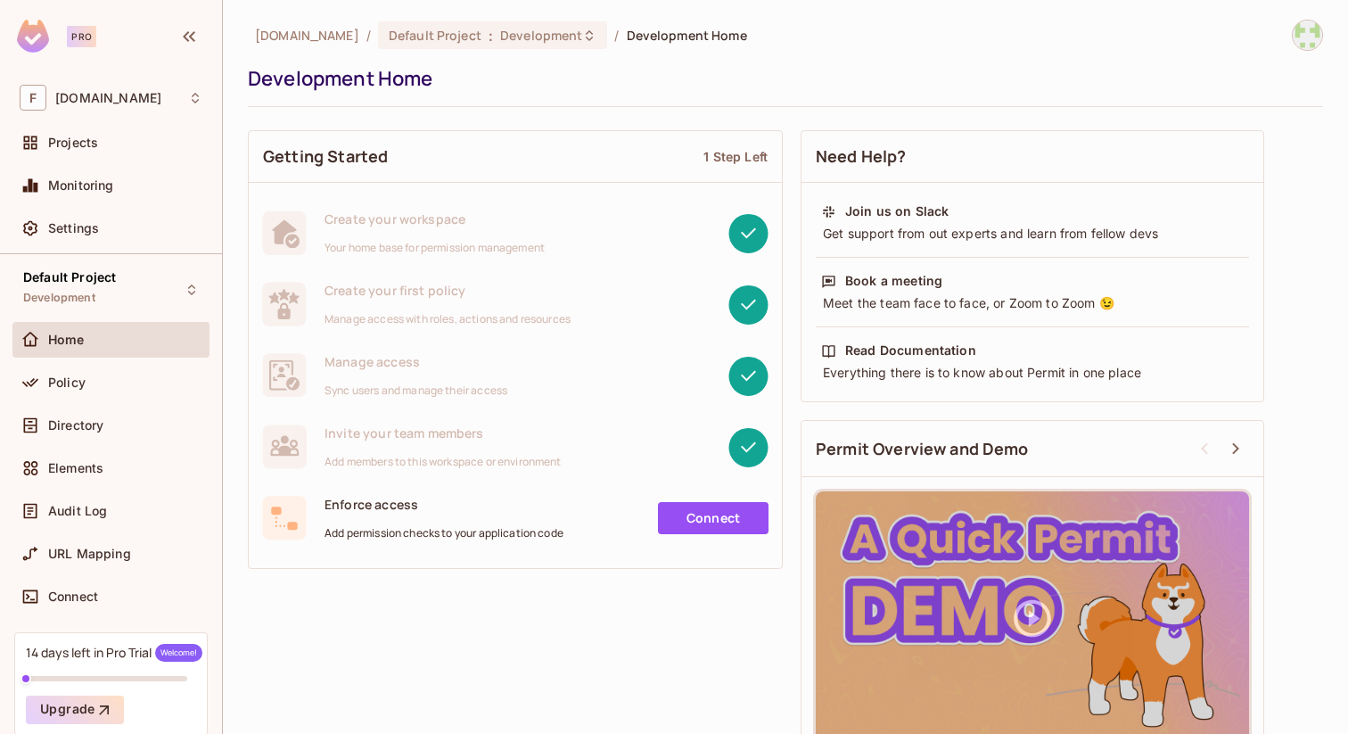
click at [38, 46] on img at bounding box center [33, 36] width 32 height 33
click at [70, 96] on span "[DOMAIN_NAME]" at bounding box center [108, 98] width 106 height 14
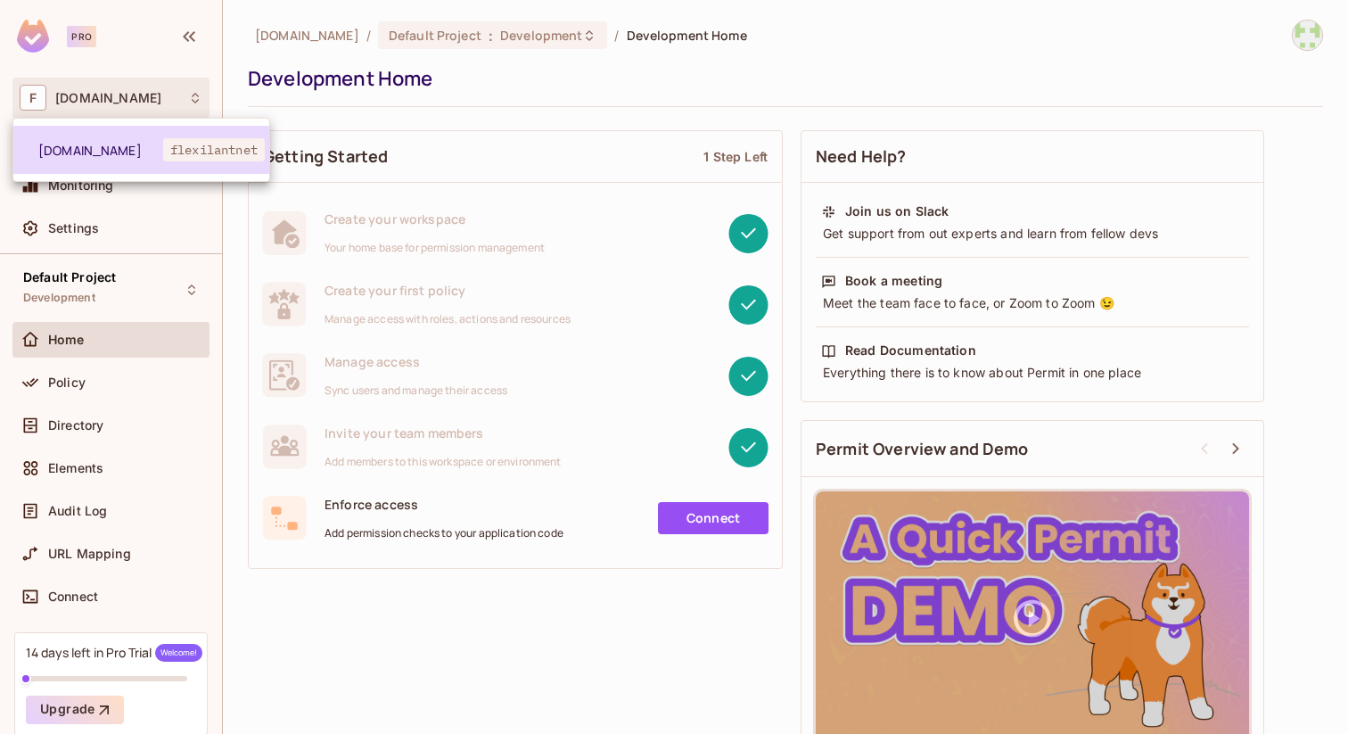
click at [83, 145] on span "[DOMAIN_NAME]" at bounding box center [100, 150] width 125 height 17
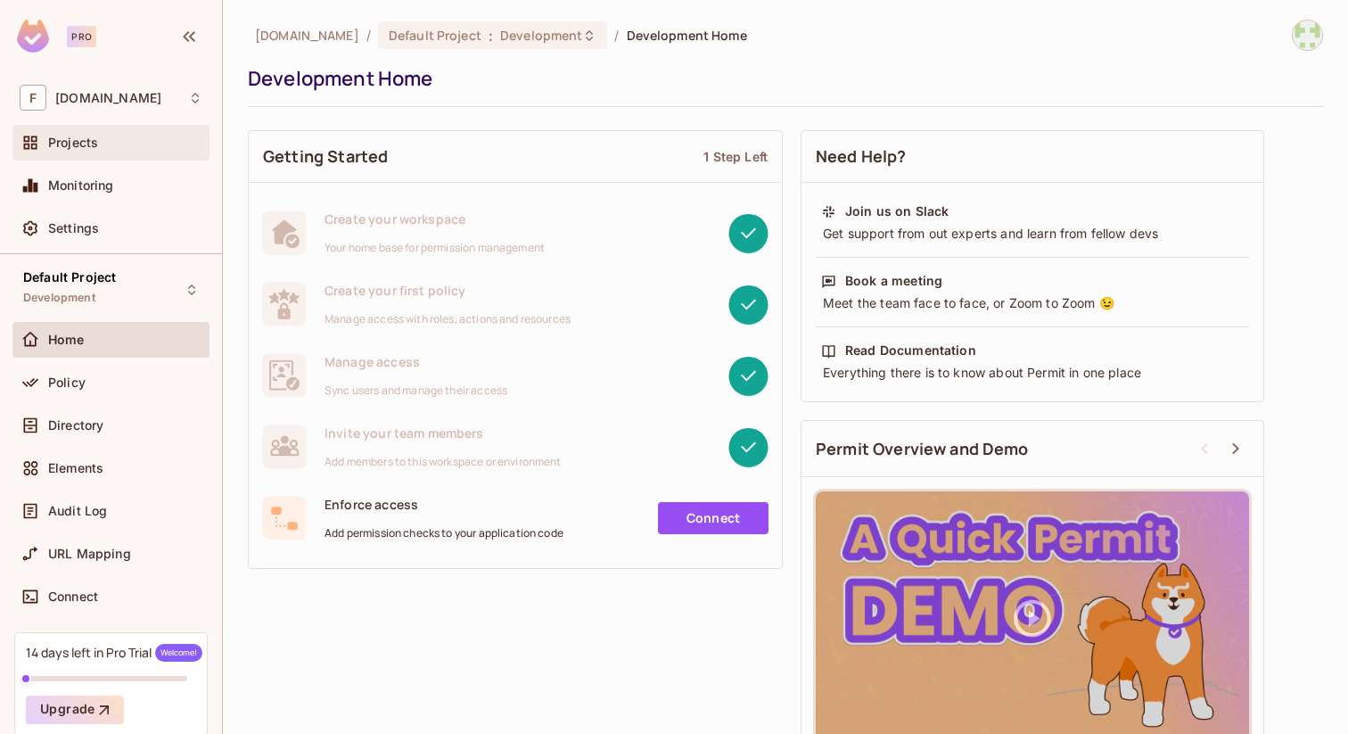
click at [104, 145] on div "Projects" at bounding box center [125, 143] width 154 height 14
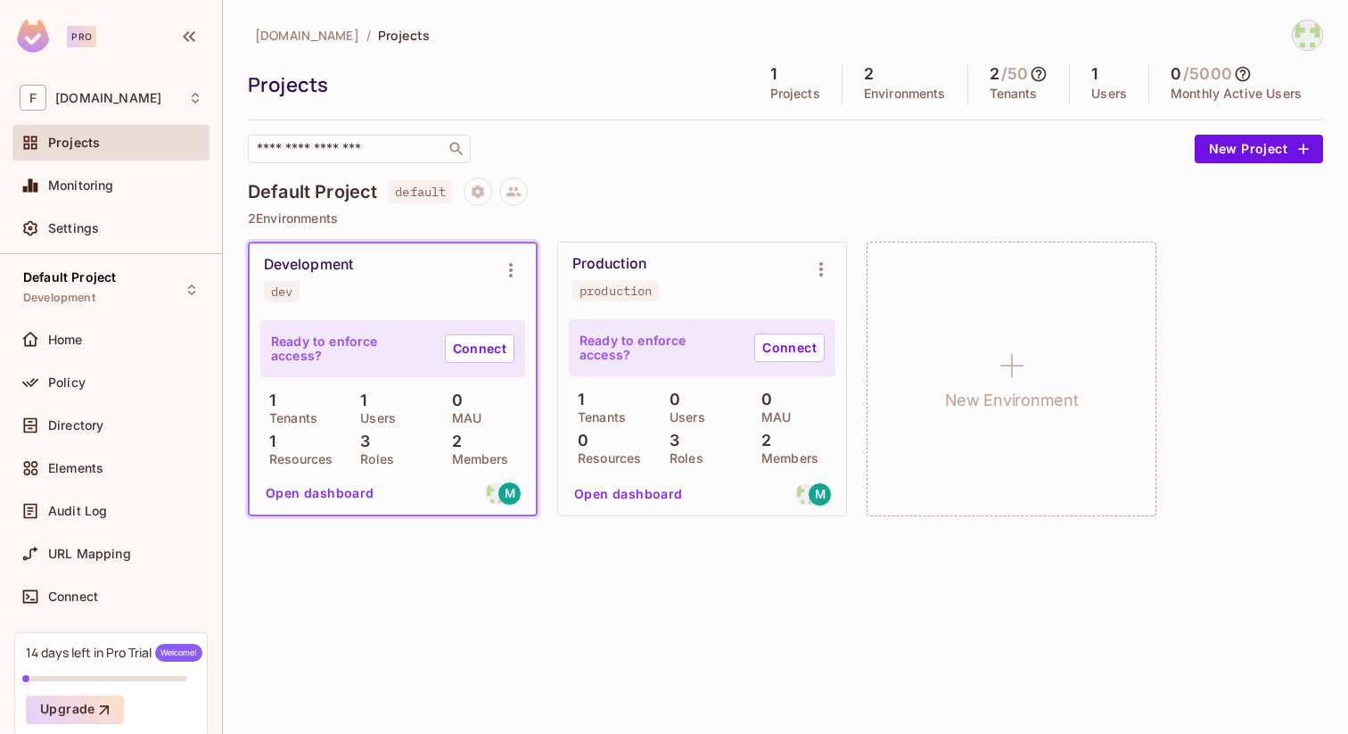
click at [1097, 83] on h5 "1" at bounding box center [1094, 74] width 6 height 18
click at [1112, 95] on p "Users" at bounding box center [1109, 93] width 36 height 14
click at [1308, 37] on img at bounding box center [1307, 35] width 29 height 29
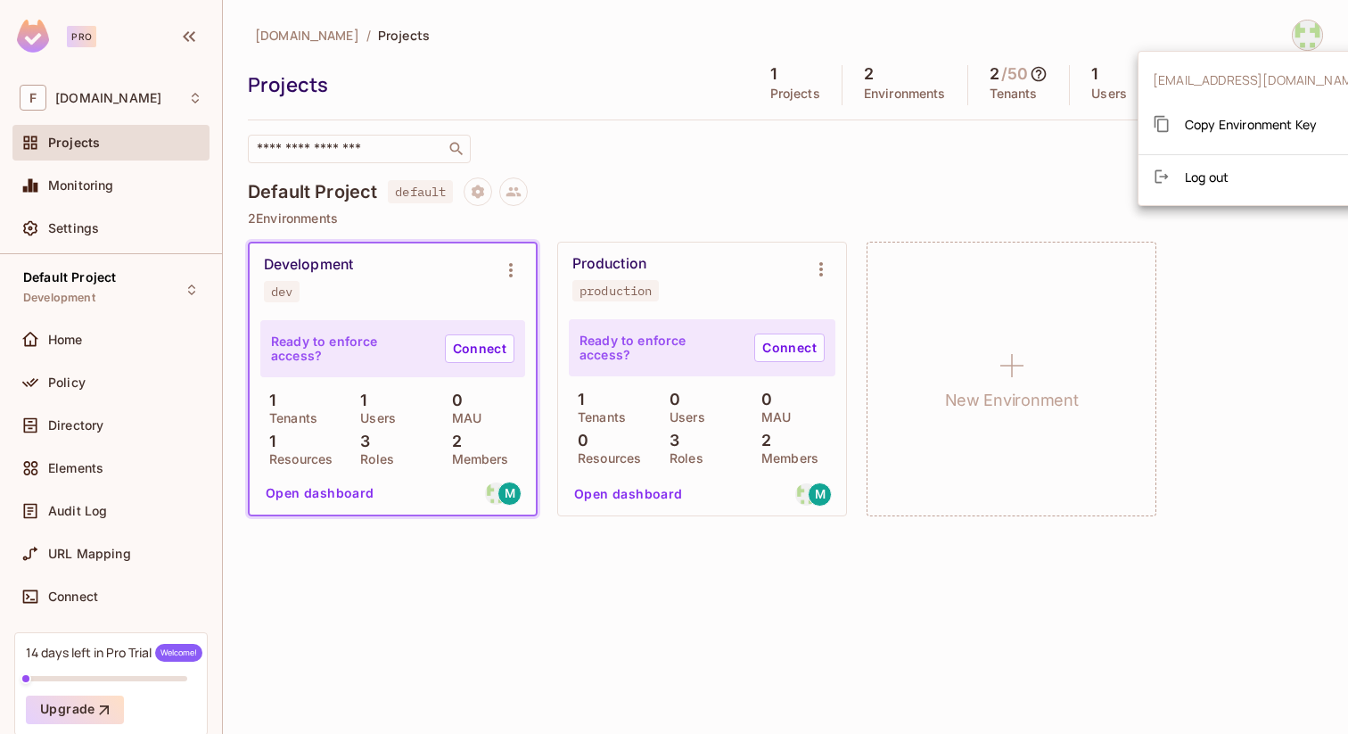
click at [793, 161] on div at bounding box center [674, 367] width 1348 height 734
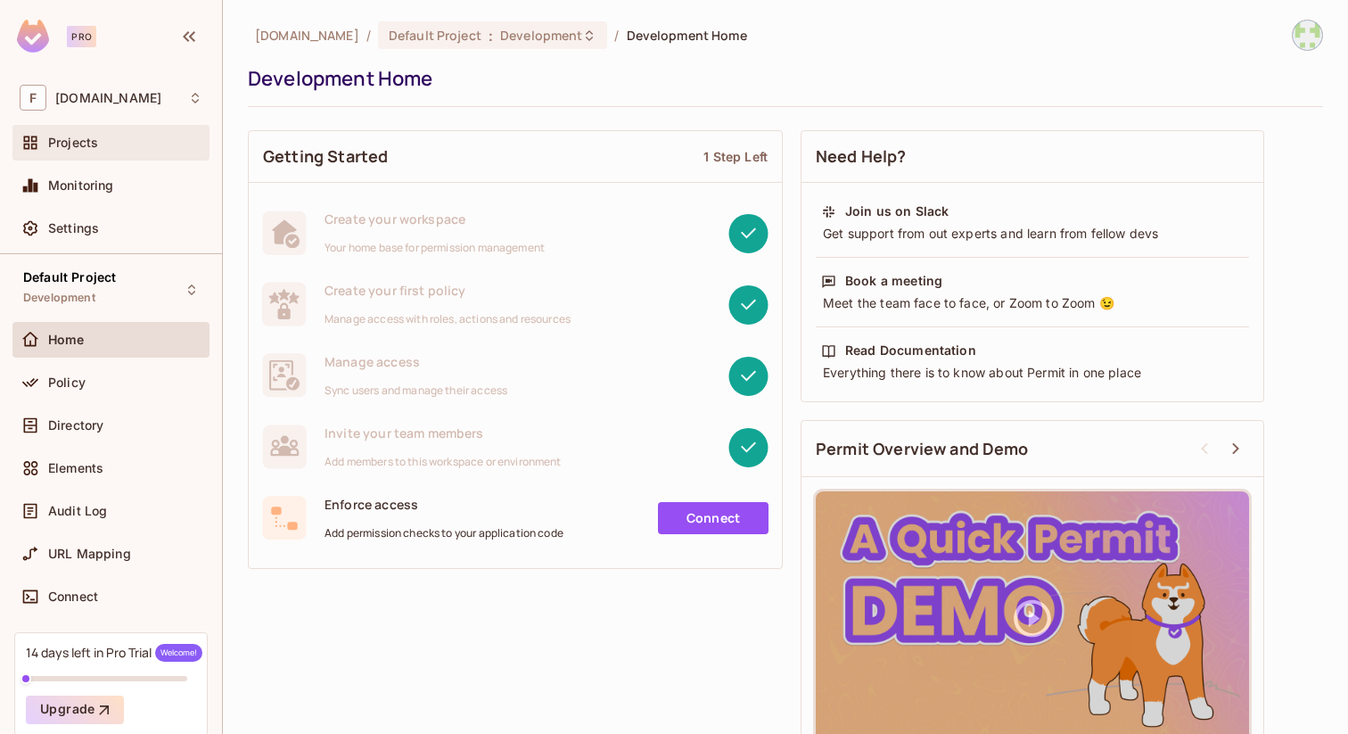
click at [86, 146] on span "Projects" at bounding box center [73, 143] width 50 height 14
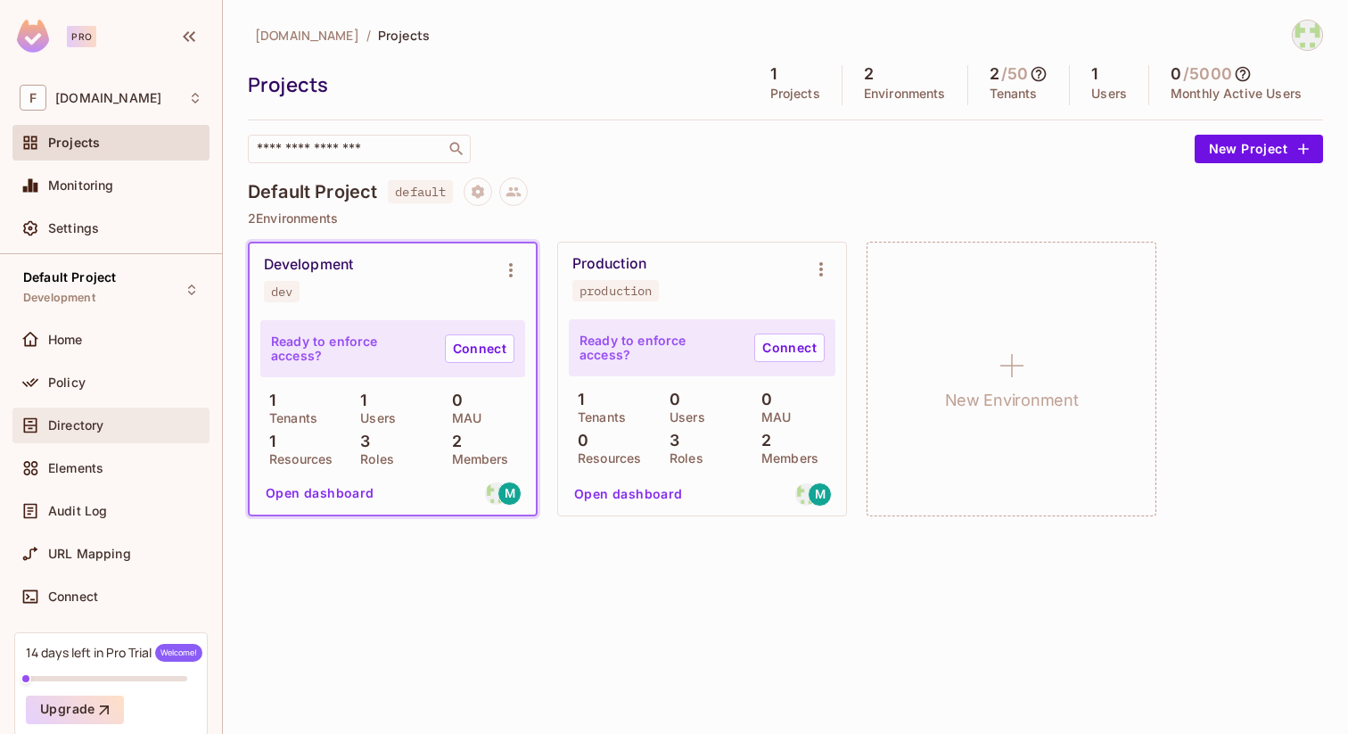
click at [91, 424] on span "Directory" at bounding box center [75, 425] width 55 height 14
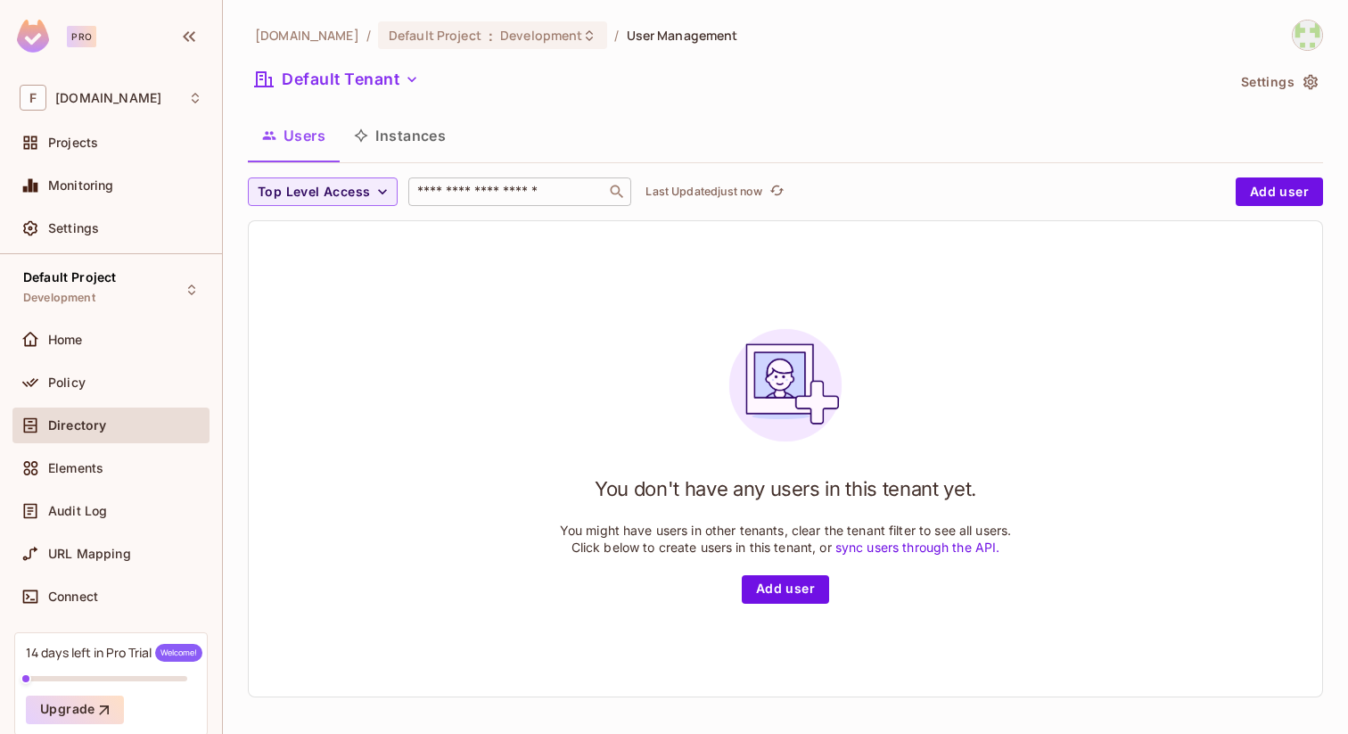
click at [517, 197] on input "text" at bounding box center [507, 192] width 187 height 18
click at [91, 426] on span "Directory" at bounding box center [77, 425] width 58 height 14
click at [691, 191] on p "Last Updated 3 minutes ago" at bounding box center [720, 192] width 148 height 14
click at [403, 132] on button "Instances" at bounding box center [400, 135] width 120 height 45
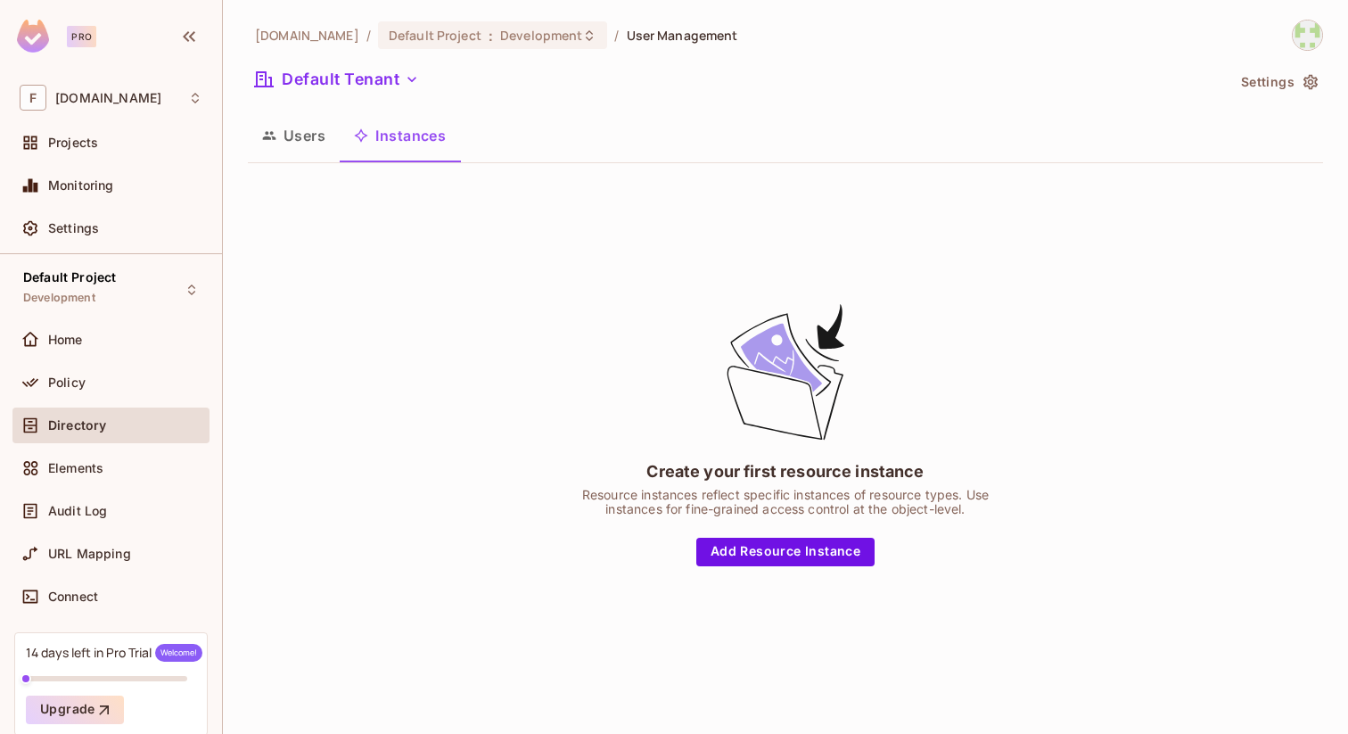
click at [292, 131] on button "Users" at bounding box center [294, 135] width 92 height 45
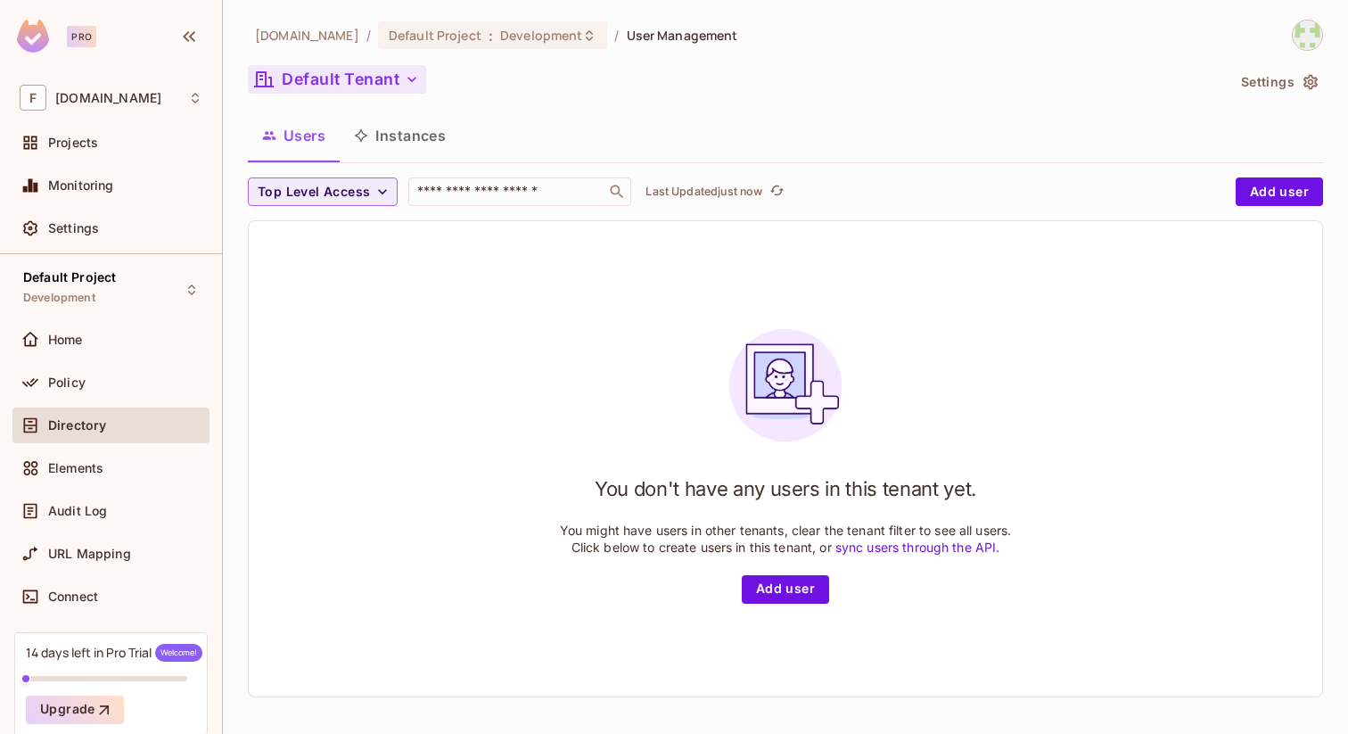
click at [383, 77] on button "Default Tenant" at bounding box center [337, 79] width 178 height 29
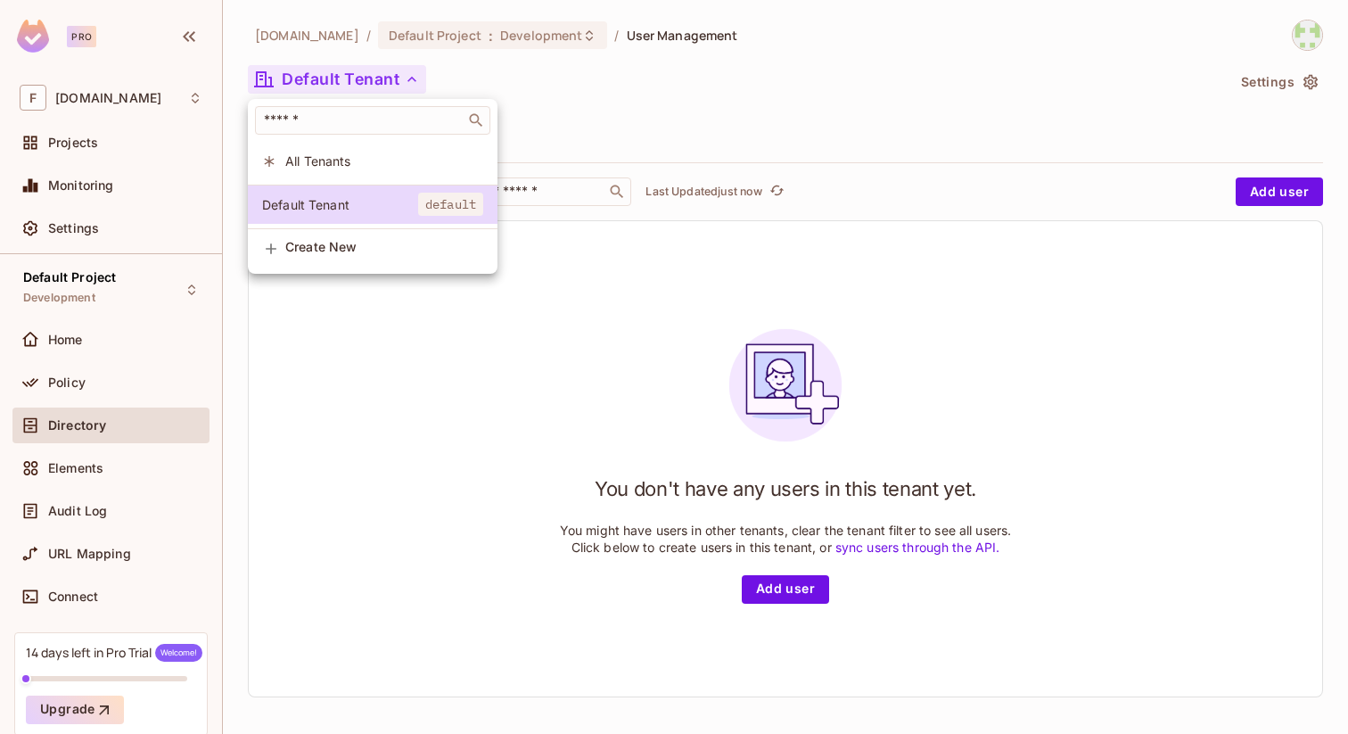
click at [351, 163] on span "All Tenants" at bounding box center [384, 160] width 198 height 17
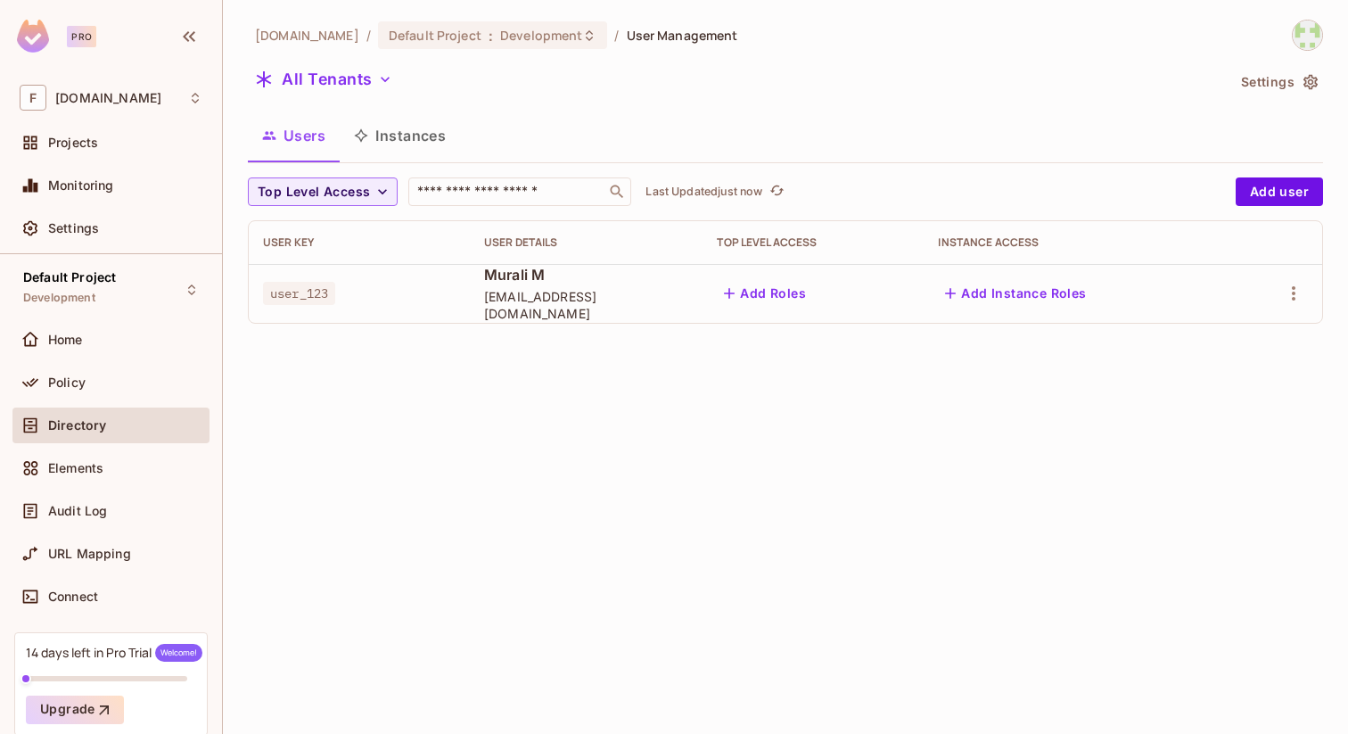
click at [813, 702] on div "flexilant.net / Default Project : Development / User Management All Tenants Set…" at bounding box center [785, 367] width 1125 height 734
click at [304, 293] on span "user_123" at bounding box center [299, 293] width 72 height 23
click at [1296, 294] on icon "button" at bounding box center [1293, 293] width 21 height 21
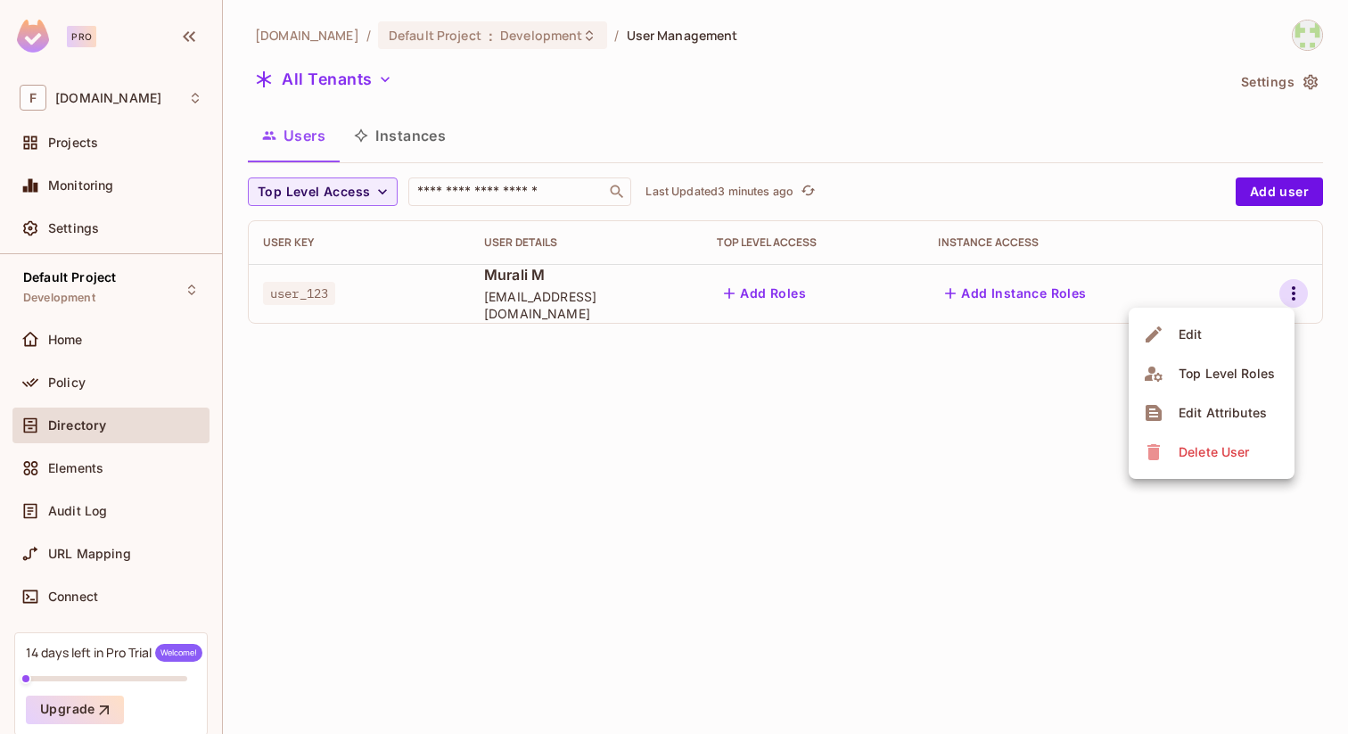
click at [1202, 337] on span "Edit" at bounding box center [1191, 334] width 35 height 29
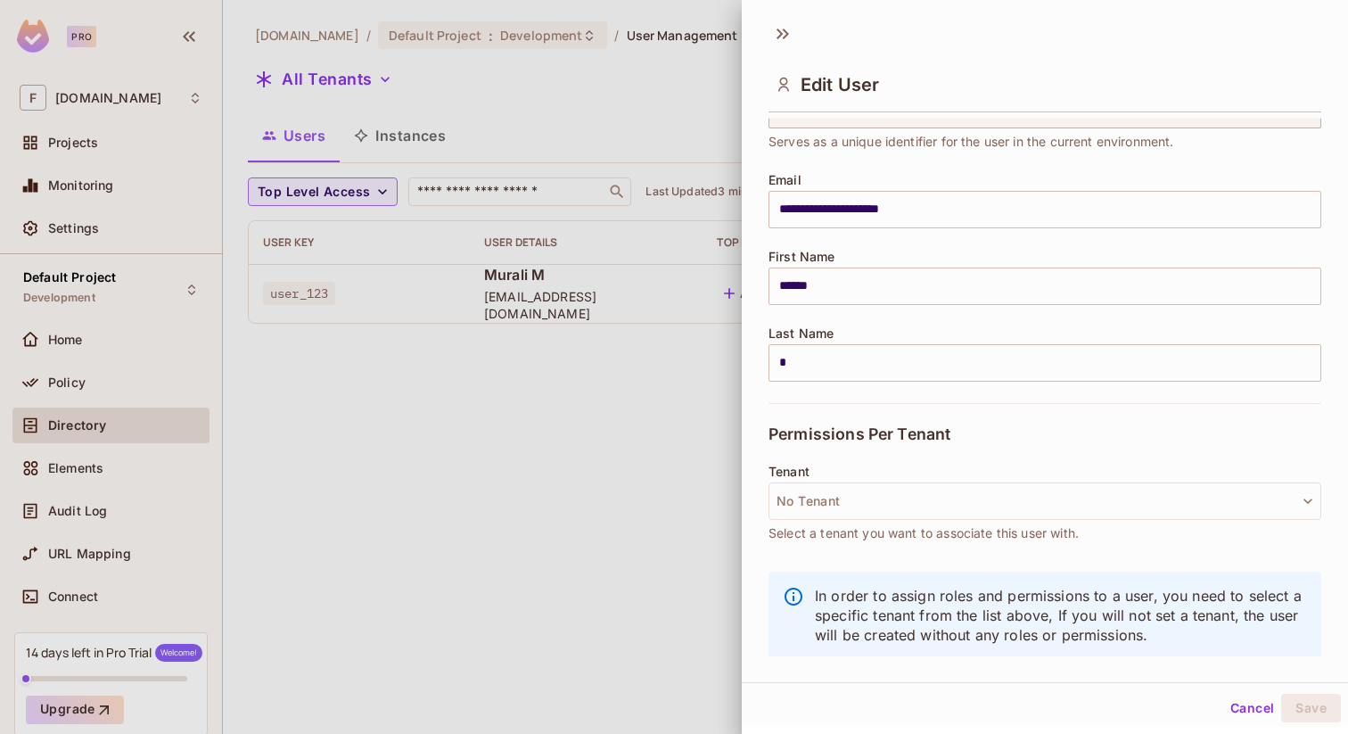
scroll to position [109, 0]
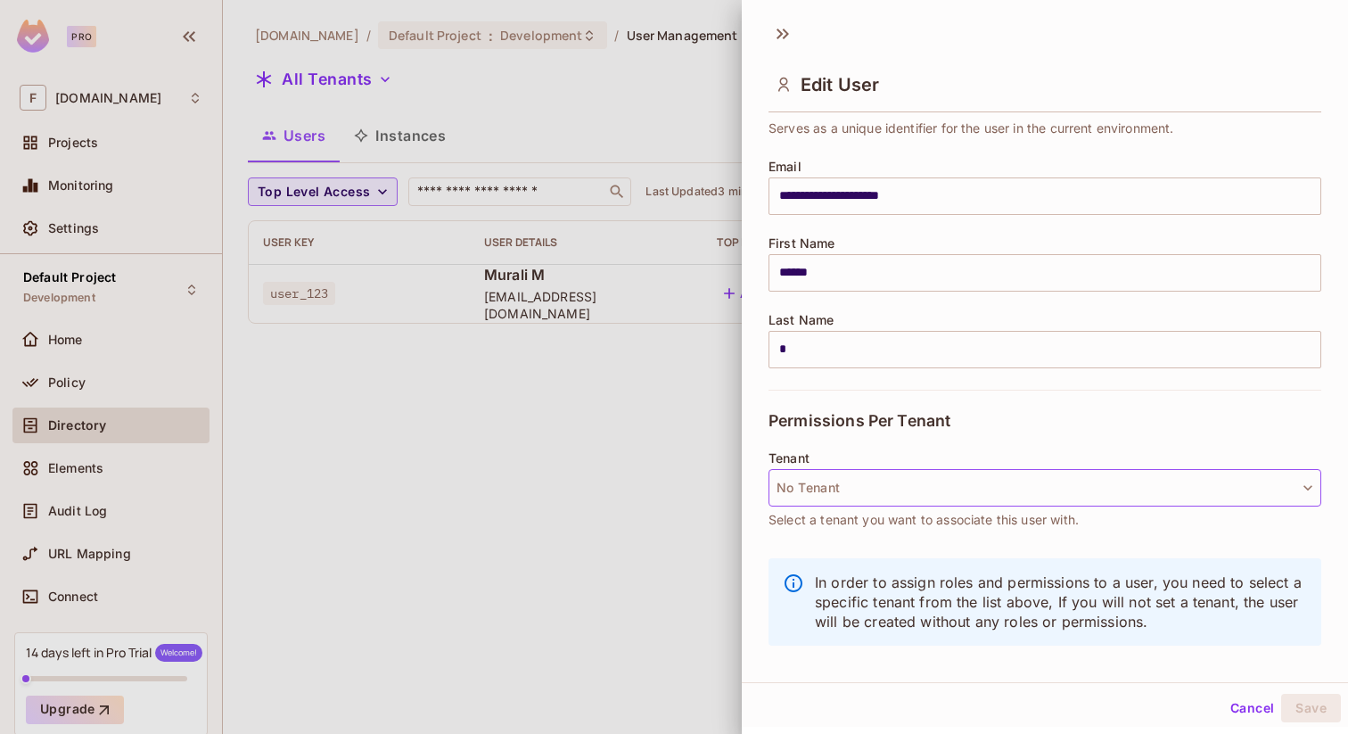
click at [815, 486] on button "No Tenant" at bounding box center [1045, 487] width 553 height 37
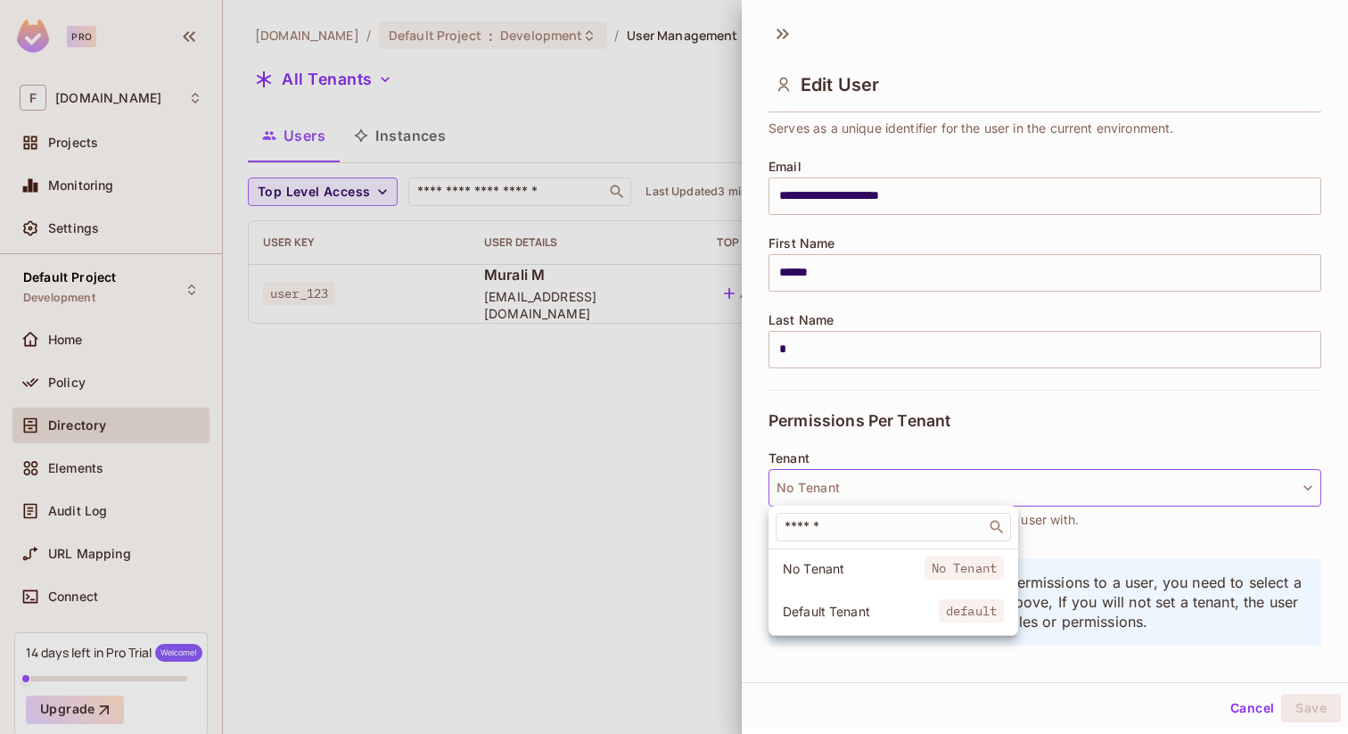
click at [614, 465] on div at bounding box center [674, 367] width 1348 height 734
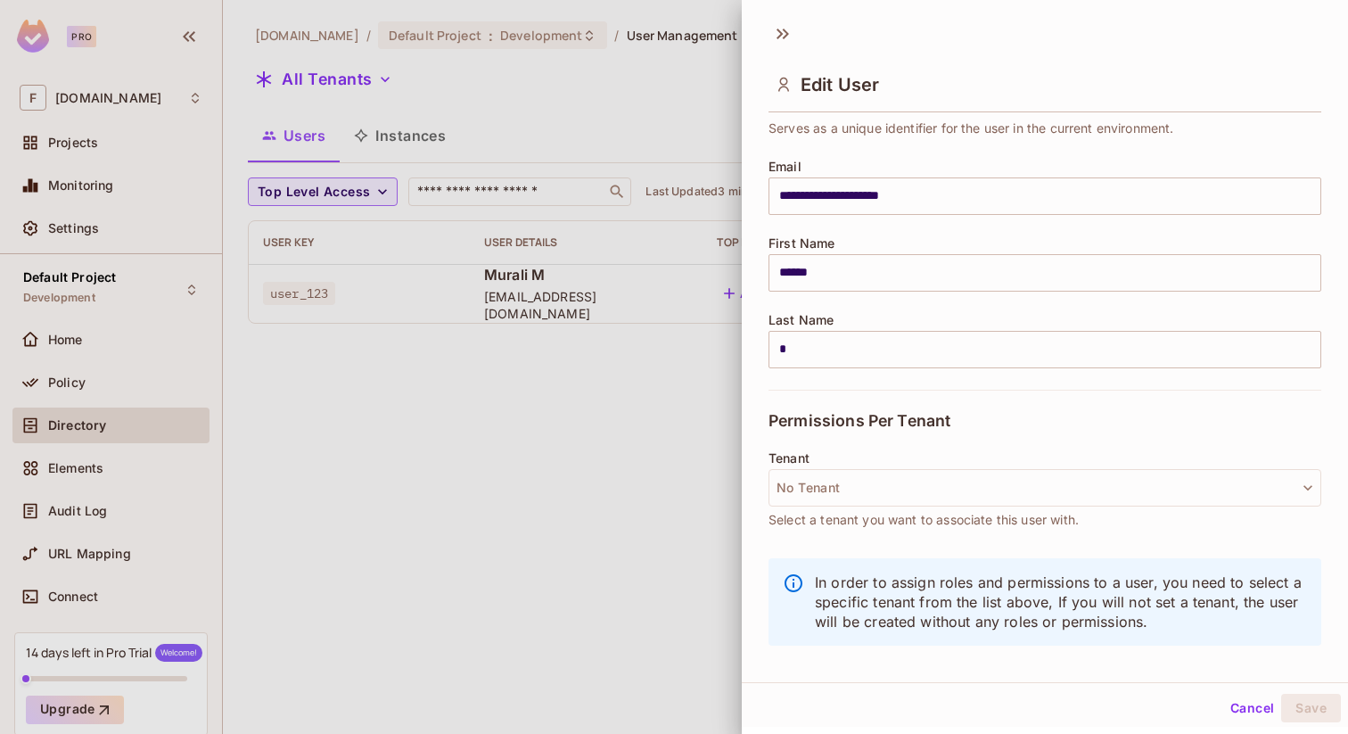
click at [1242, 707] on button "Cancel" at bounding box center [1252, 708] width 58 height 29
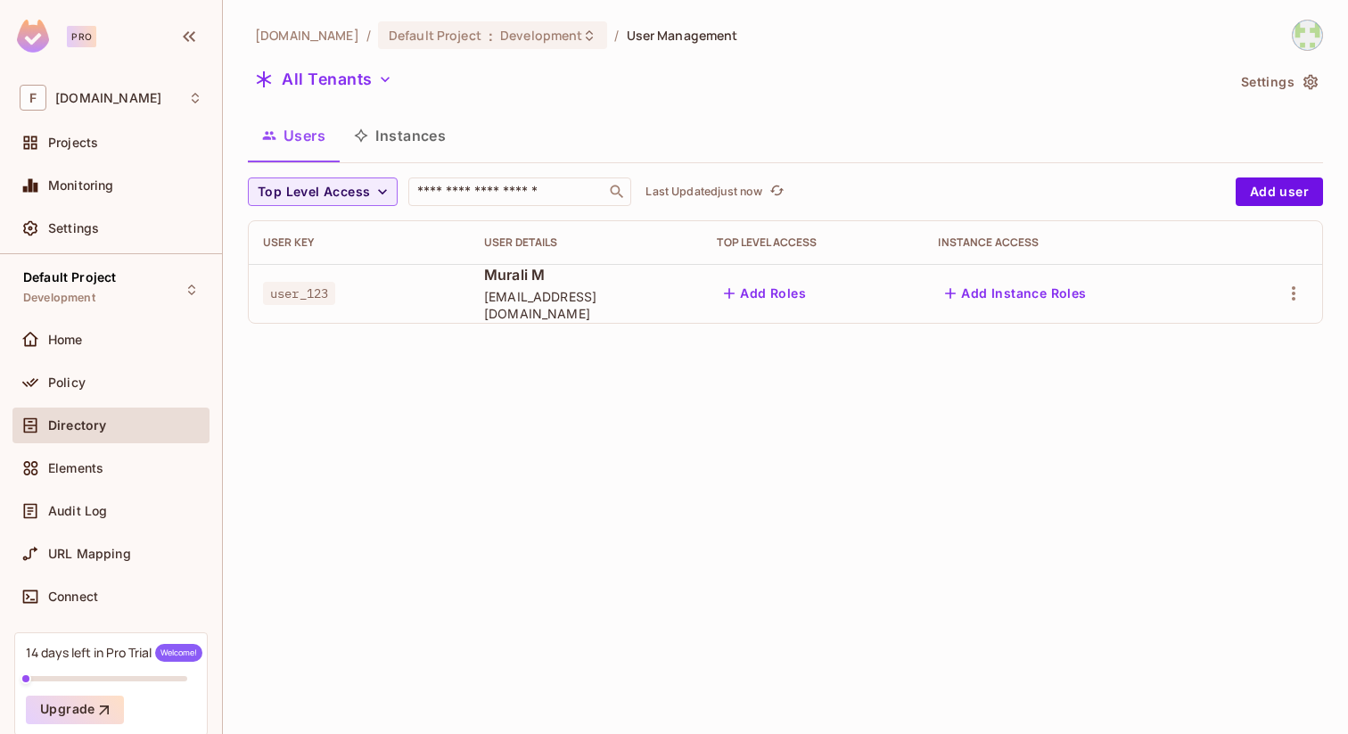
click at [399, 124] on button "Instances" at bounding box center [400, 135] width 120 height 45
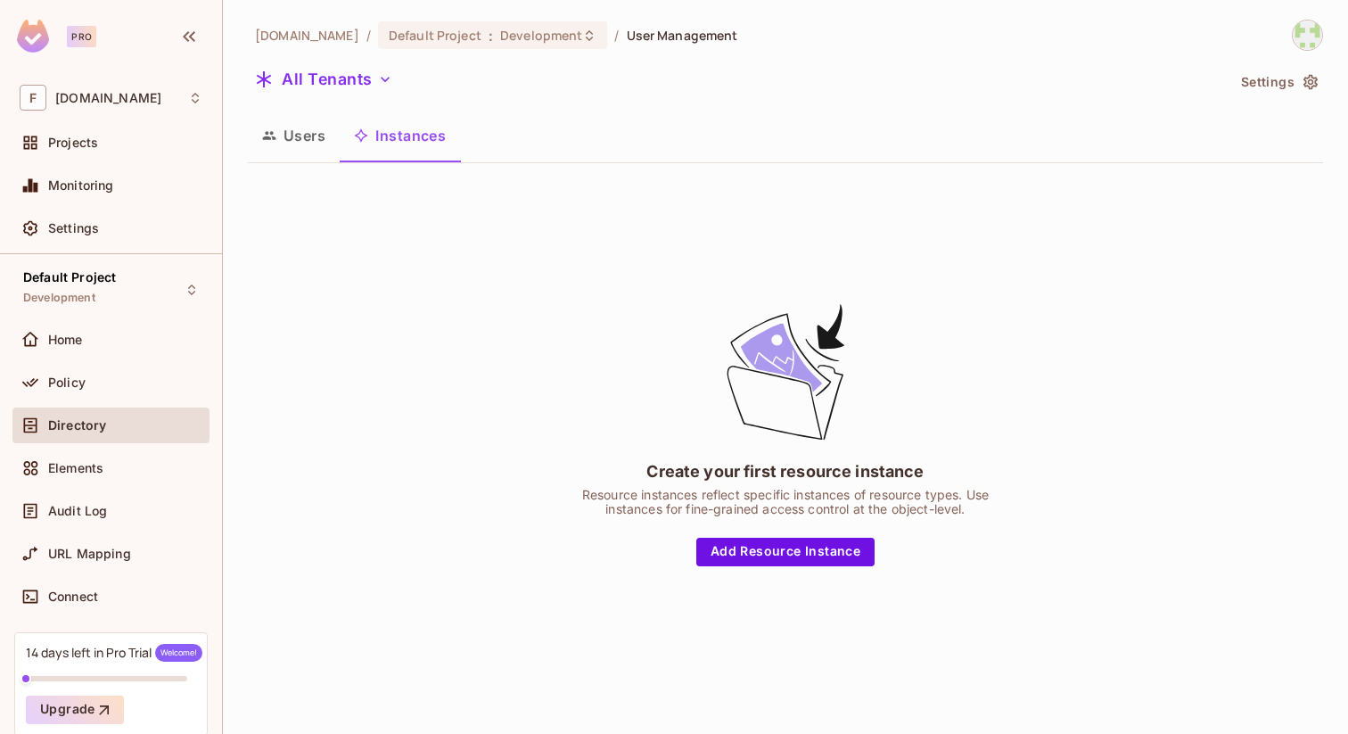
click at [294, 132] on button "Users" at bounding box center [294, 135] width 92 height 45
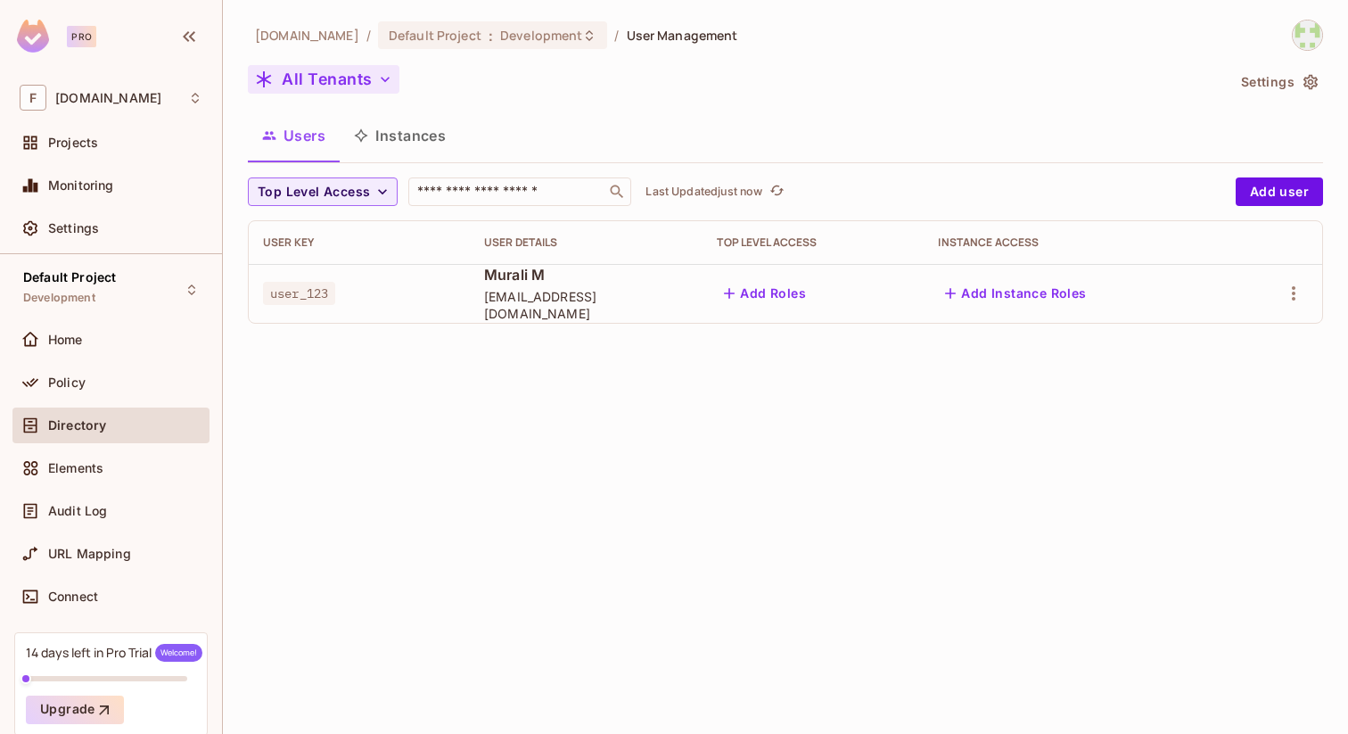
click at [370, 79] on button "All Tenants" at bounding box center [324, 79] width 152 height 29
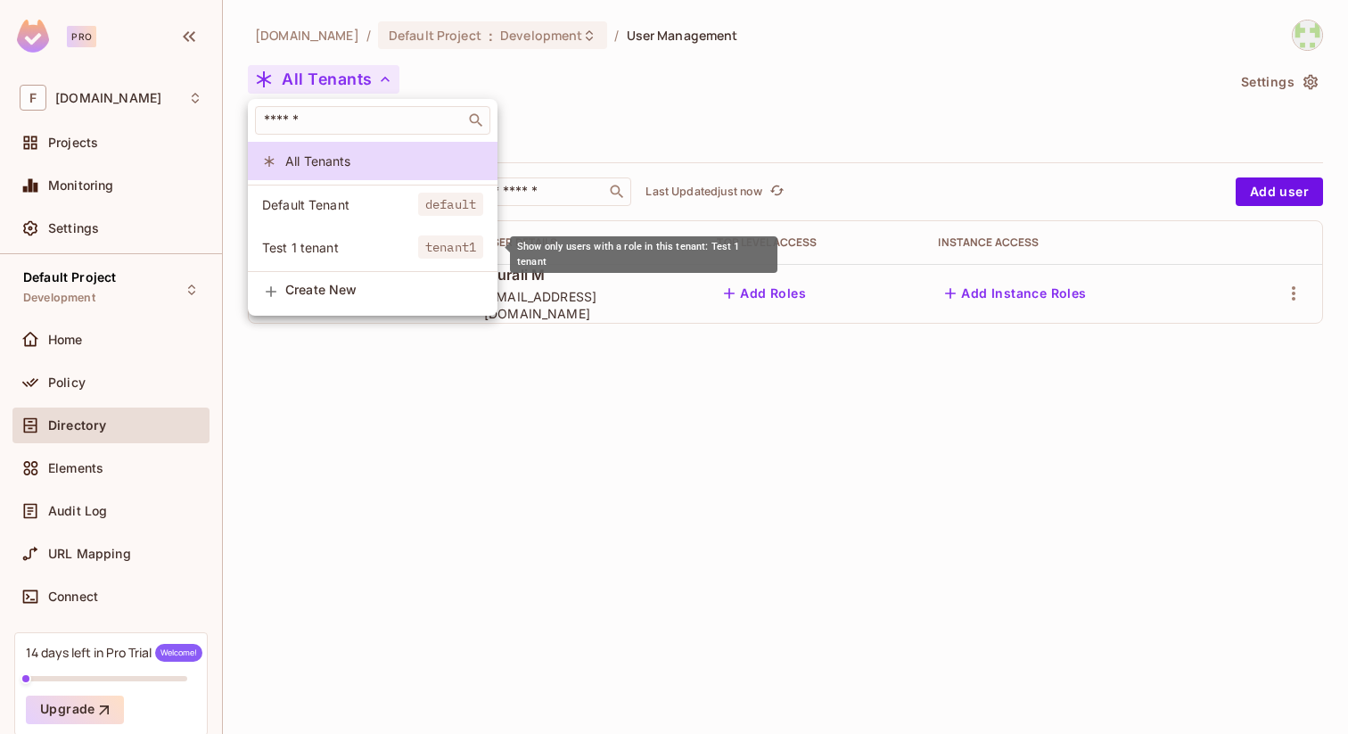
click at [334, 243] on span "Test 1 tenant" at bounding box center [340, 247] width 156 height 17
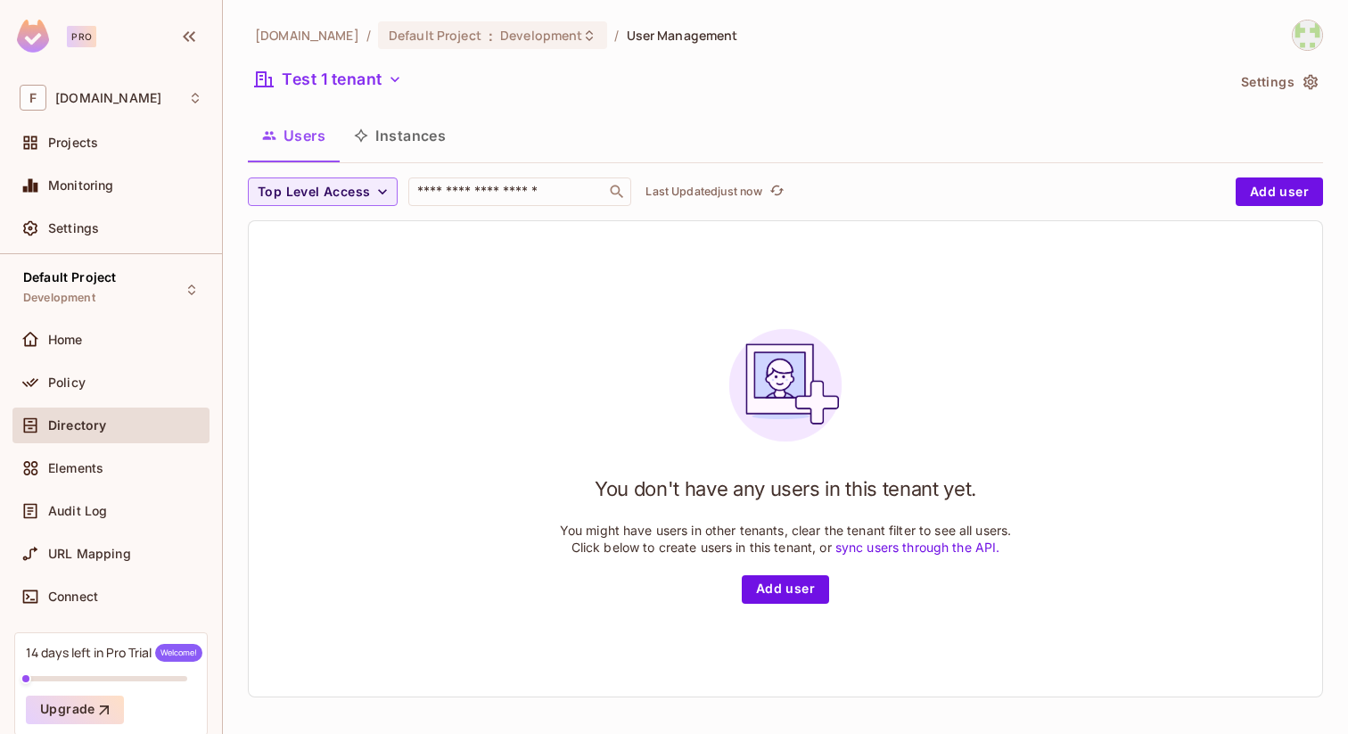
click at [819, 700] on div "Top Level Access ​ Last Updated just now Add user You don't have any users in t…" at bounding box center [785, 444] width 1075 height 534
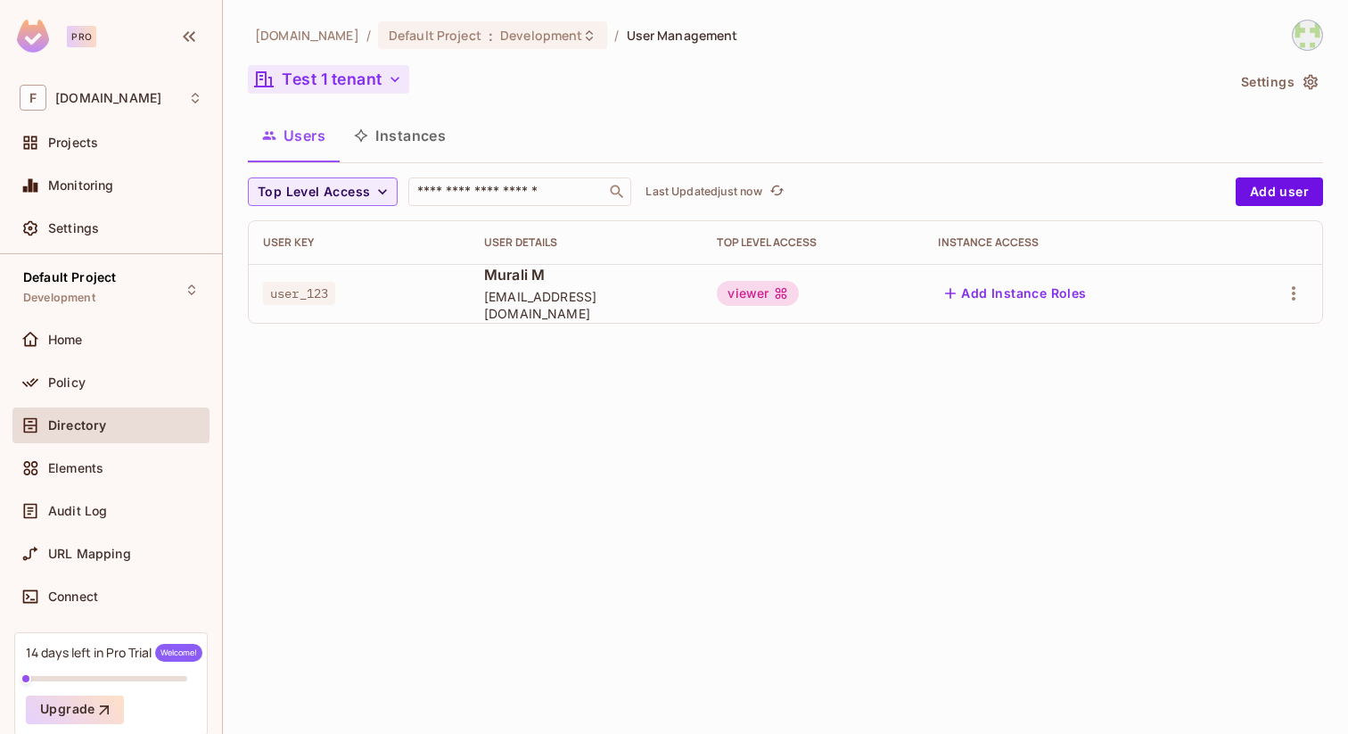
click at [400, 77] on icon "button" at bounding box center [395, 79] width 18 height 18
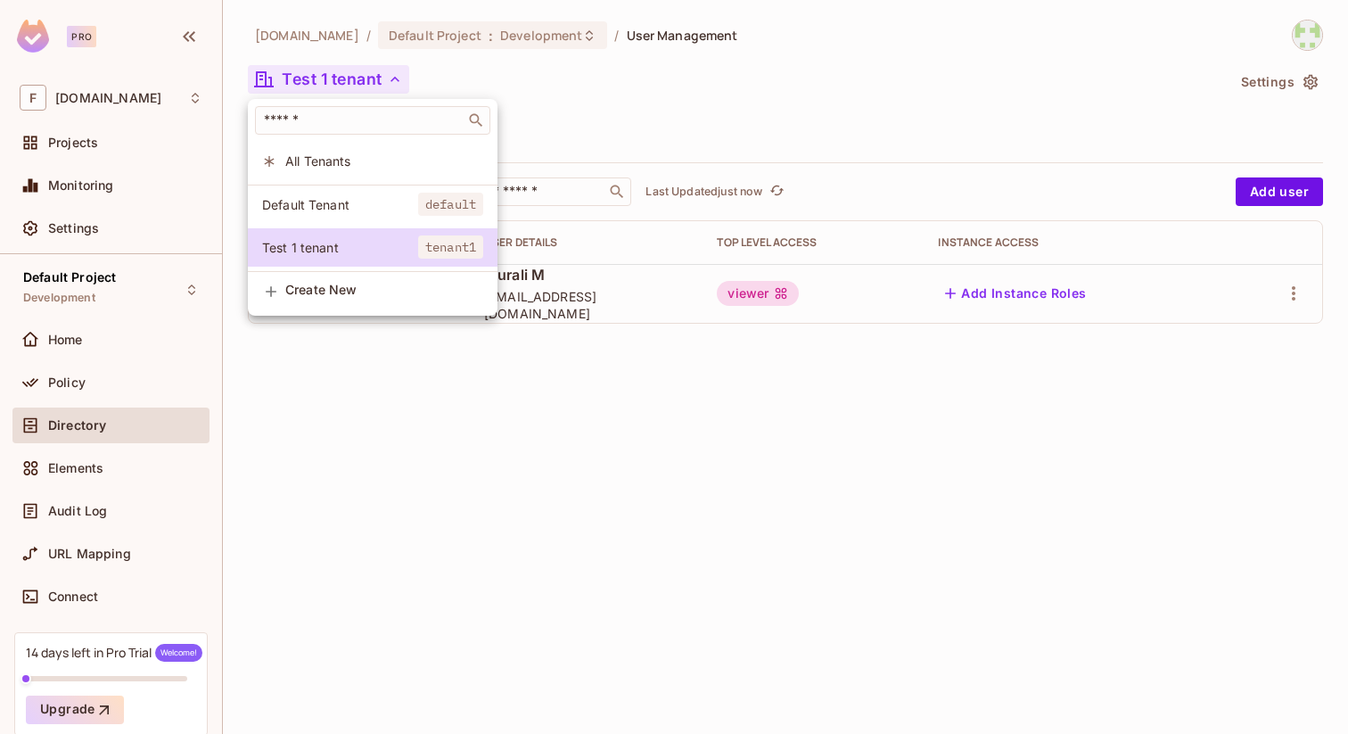
click at [336, 162] on span "All Tenants" at bounding box center [384, 160] width 198 height 17
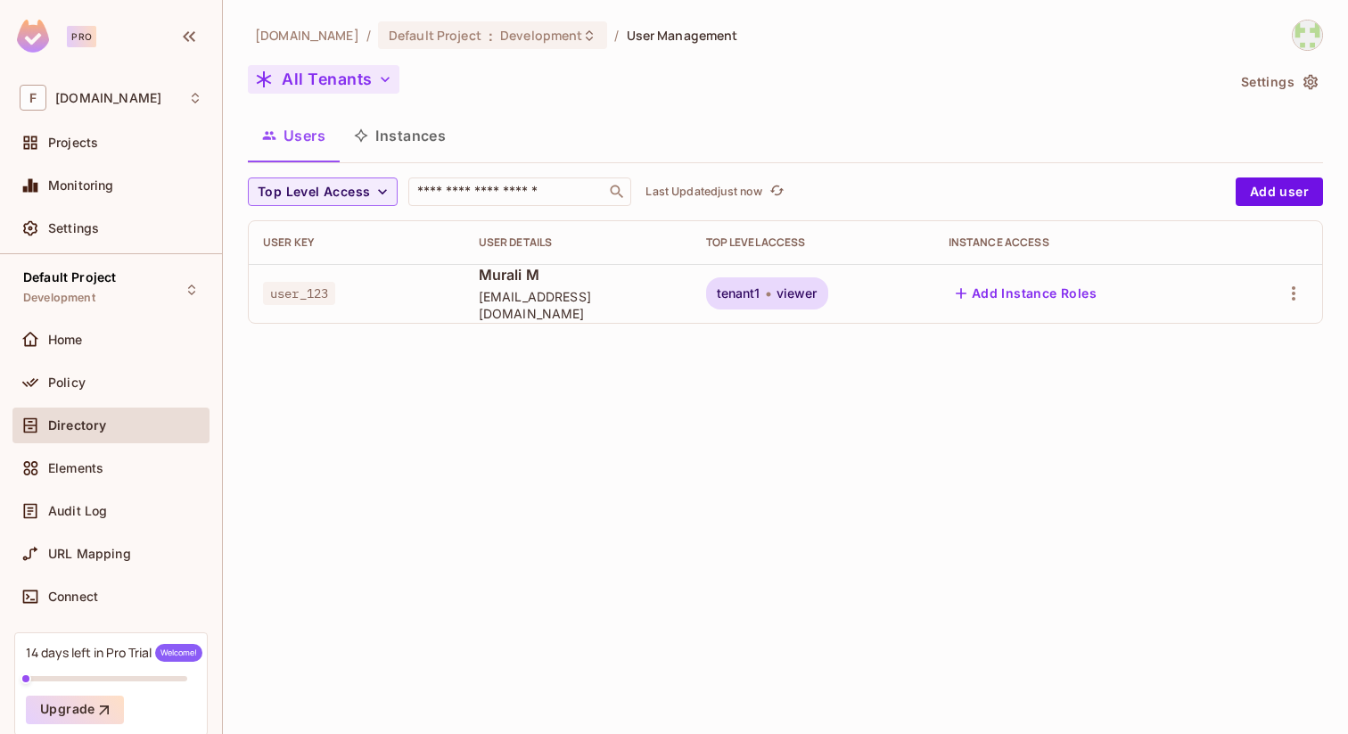
click at [537, 99] on div "flexilant.net / Default Project : Development / User Management All Tenants Set…" at bounding box center [785, 179] width 1075 height 318
click at [358, 187] on span "Top Level Access" at bounding box center [314, 192] width 112 height 22
click at [319, 78] on div at bounding box center [674, 367] width 1348 height 734
click at [328, 80] on button "All Tenants" at bounding box center [324, 79] width 152 height 29
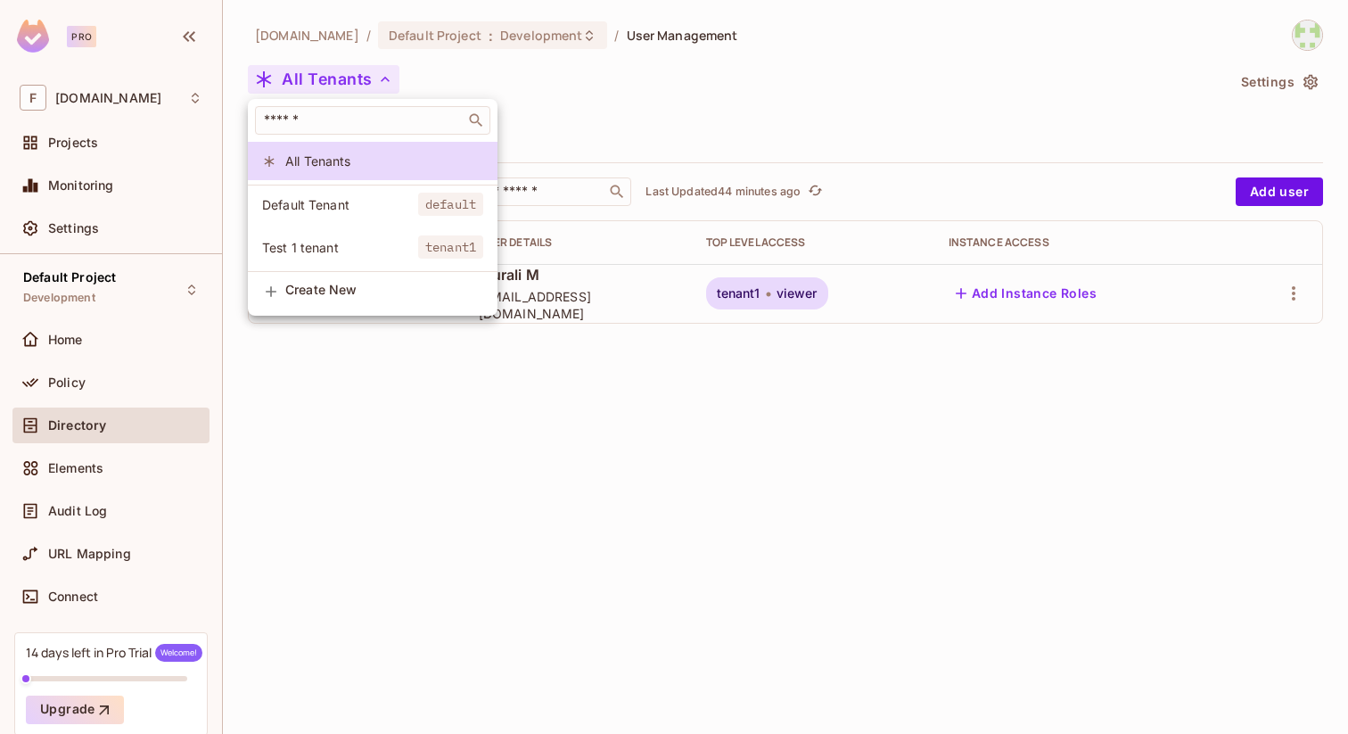
click at [316, 247] on span "Test 1 tenant" at bounding box center [340, 247] width 156 height 17
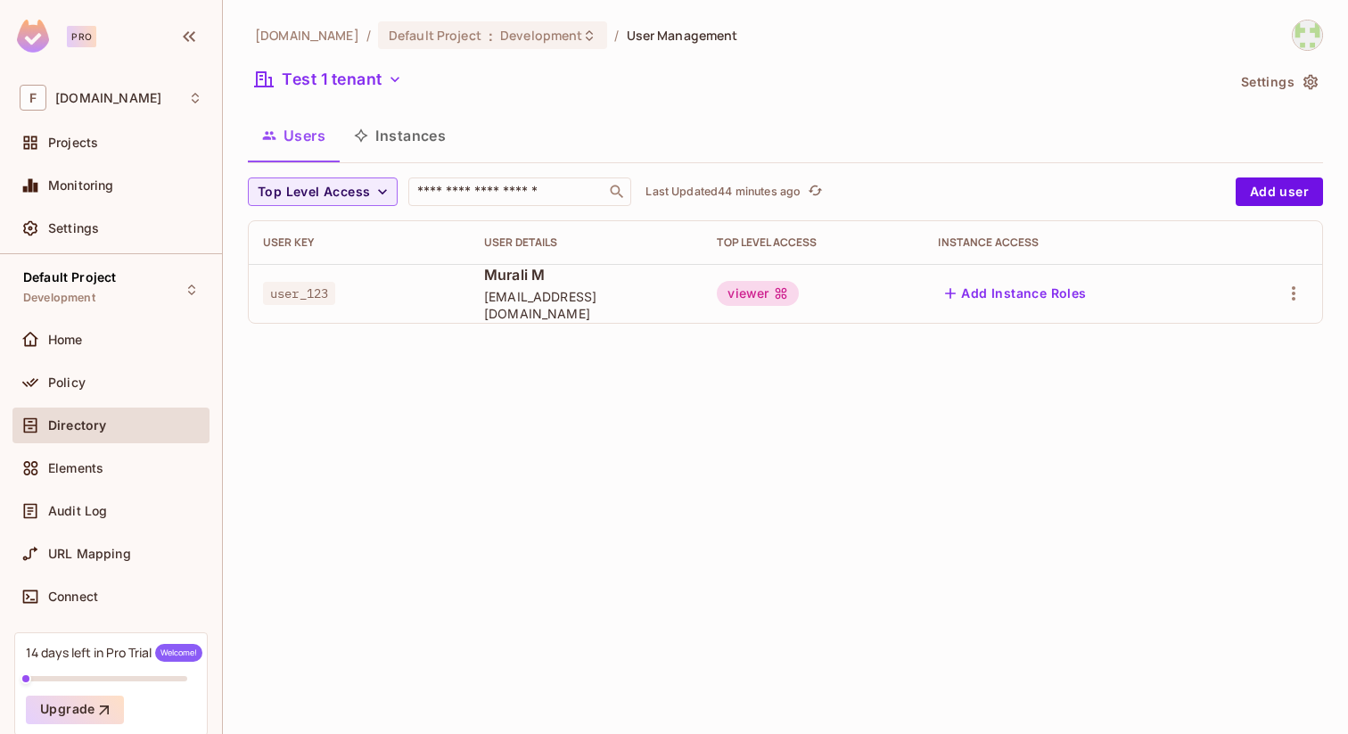
click at [1307, 84] on icon "button" at bounding box center [1311, 82] width 18 height 18
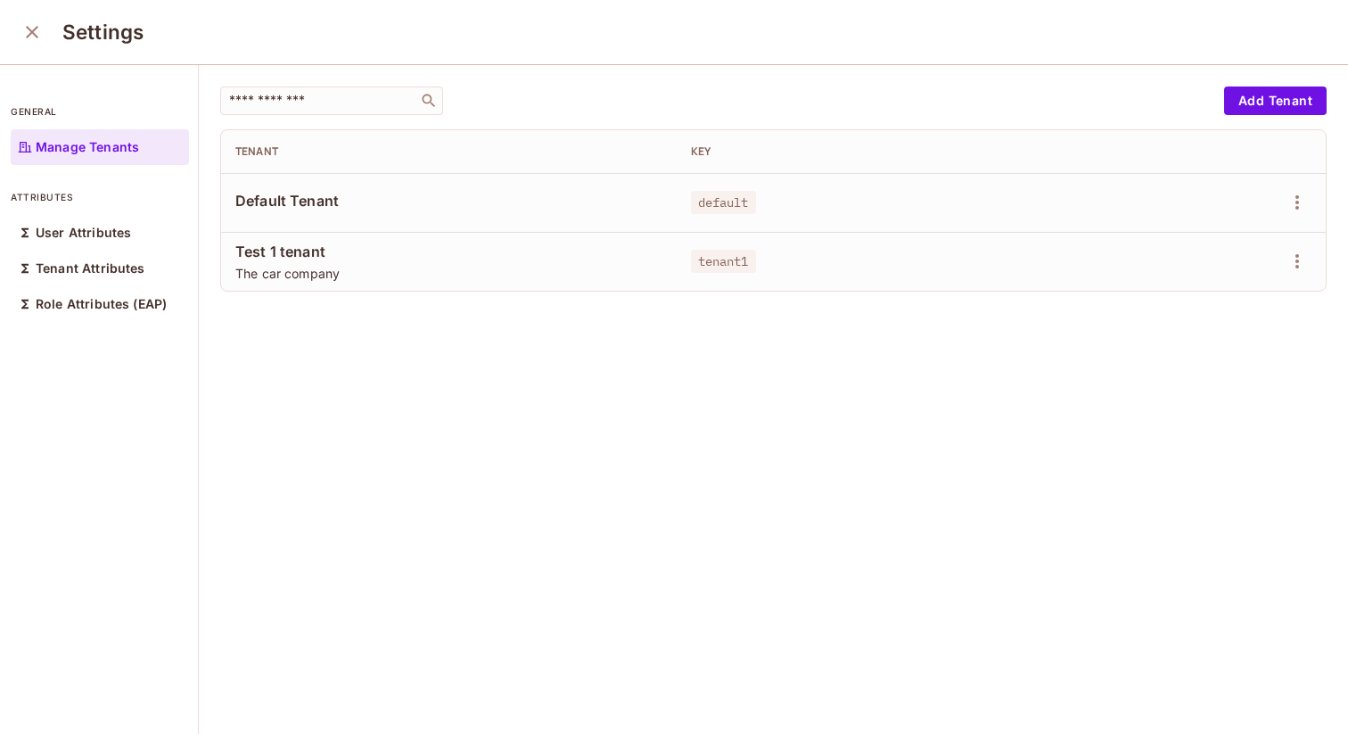
click at [468, 265] on span "The car company" at bounding box center [448, 273] width 427 height 17
click at [74, 236] on p "User Attributes" at bounding box center [83, 233] width 95 height 14
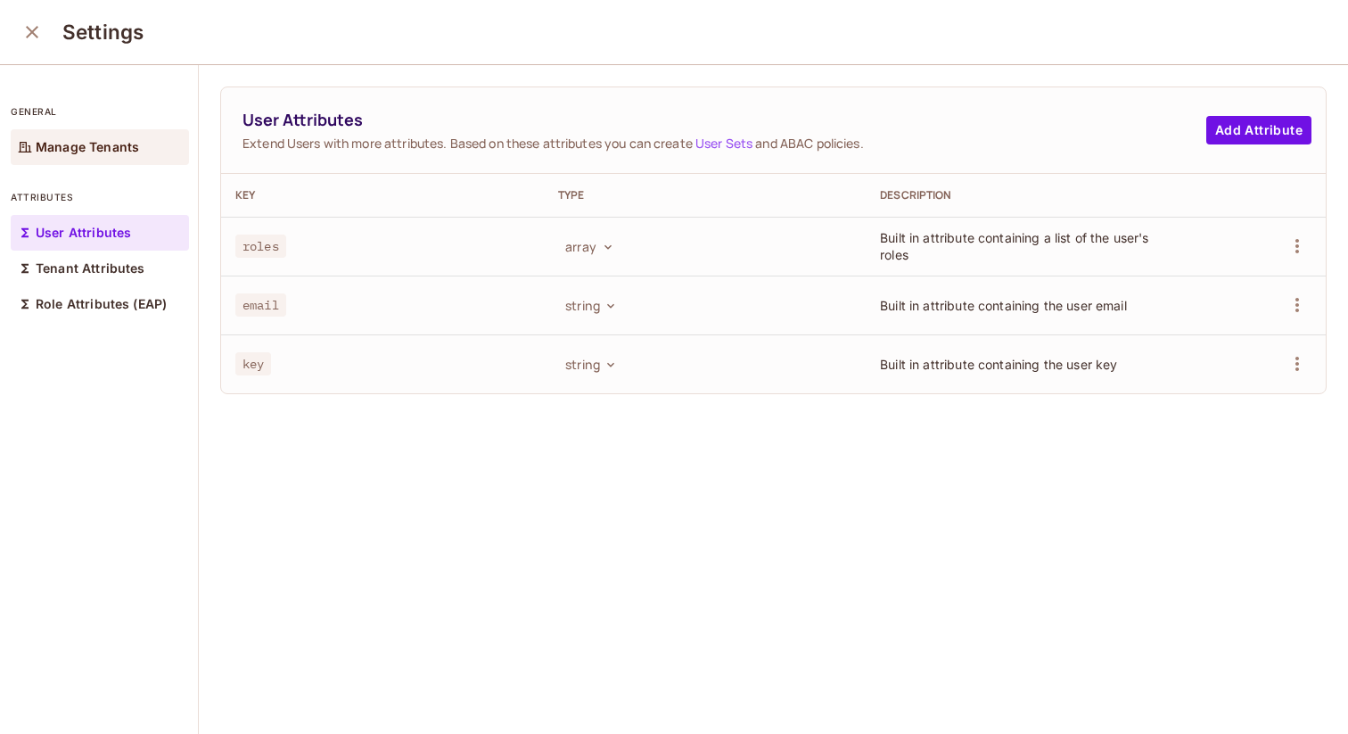
click at [64, 152] on p "Manage Tenants" at bounding box center [87, 147] width 103 height 14
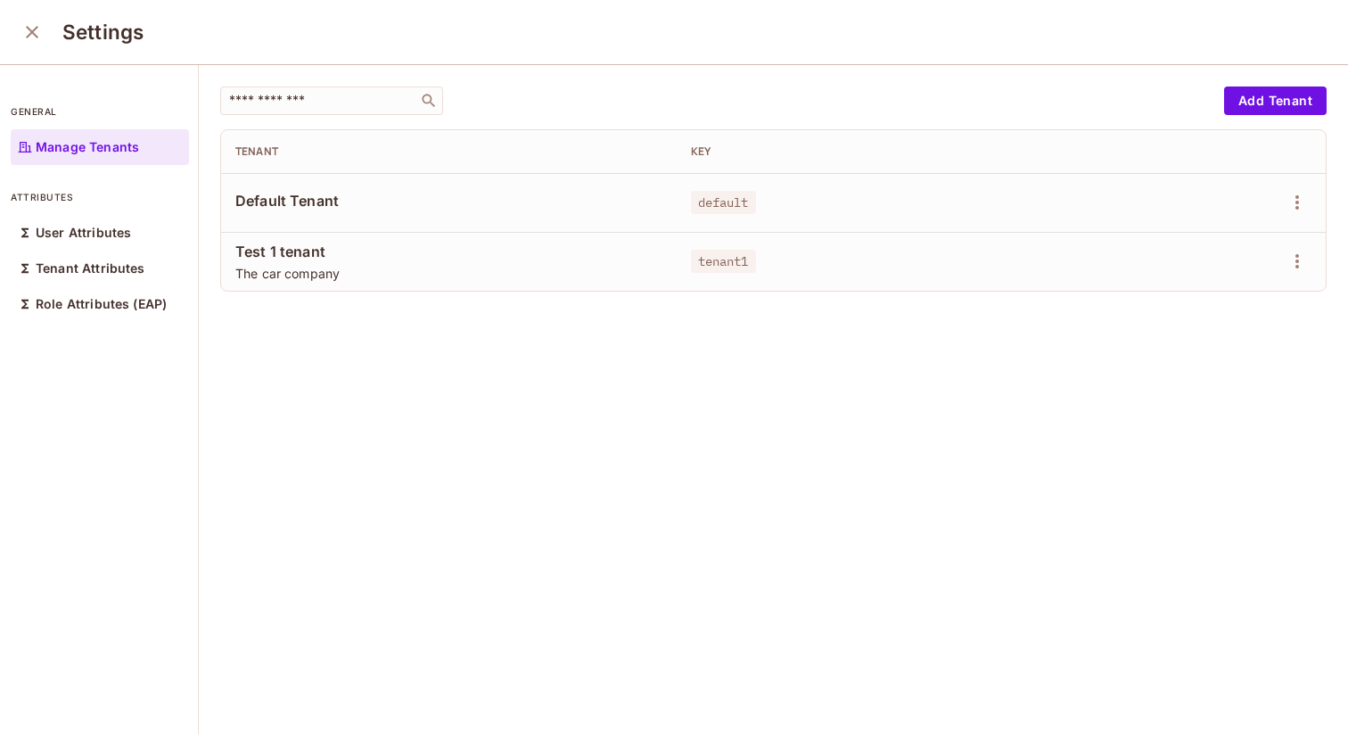
click at [34, 31] on icon "close" at bounding box center [31, 31] width 21 height 21
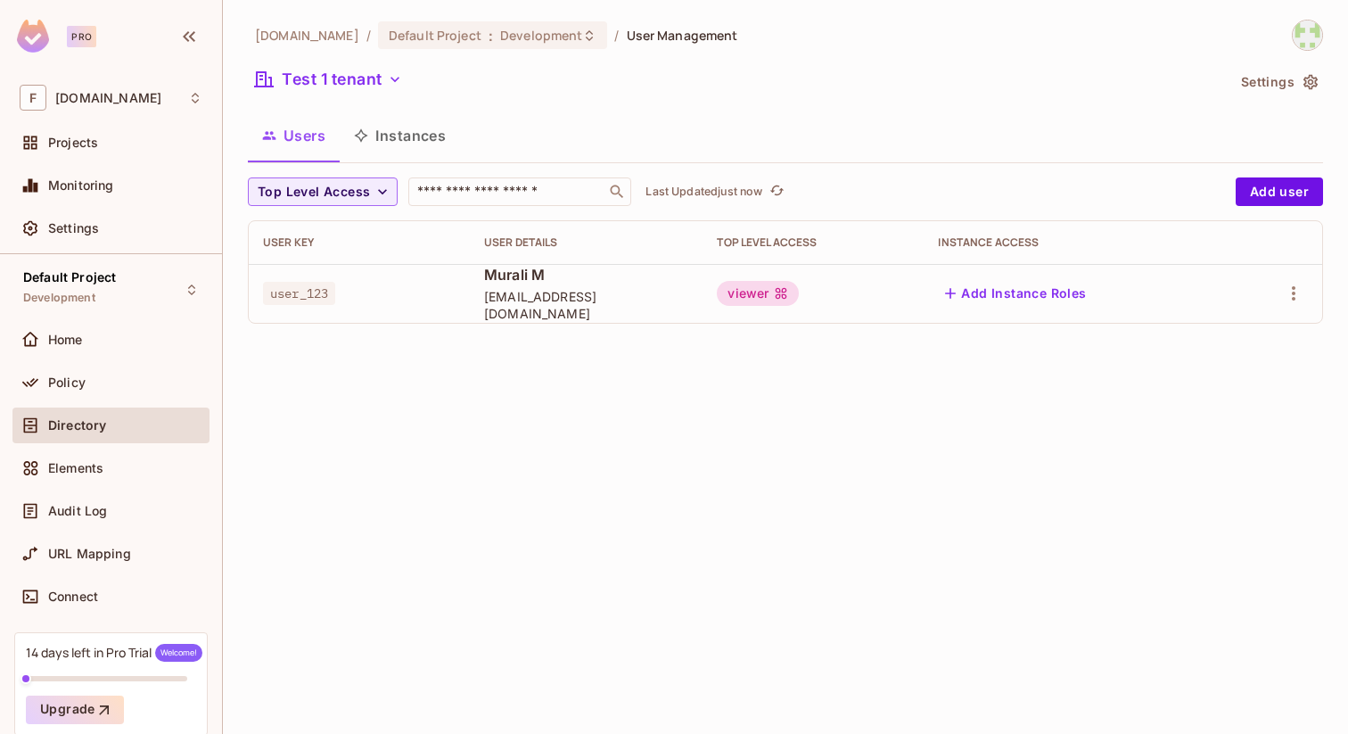
click at [301, 286] on span "user_123" at bounding box center [299, 293] width 72 height 23
copy span "user_123"
click at [59, 444] on div "Directory" at bounding box center [110, 429] width 197 height 43
click at [76, 429] on span "Directory" at bounding box center [77, 425] width 58 height 14
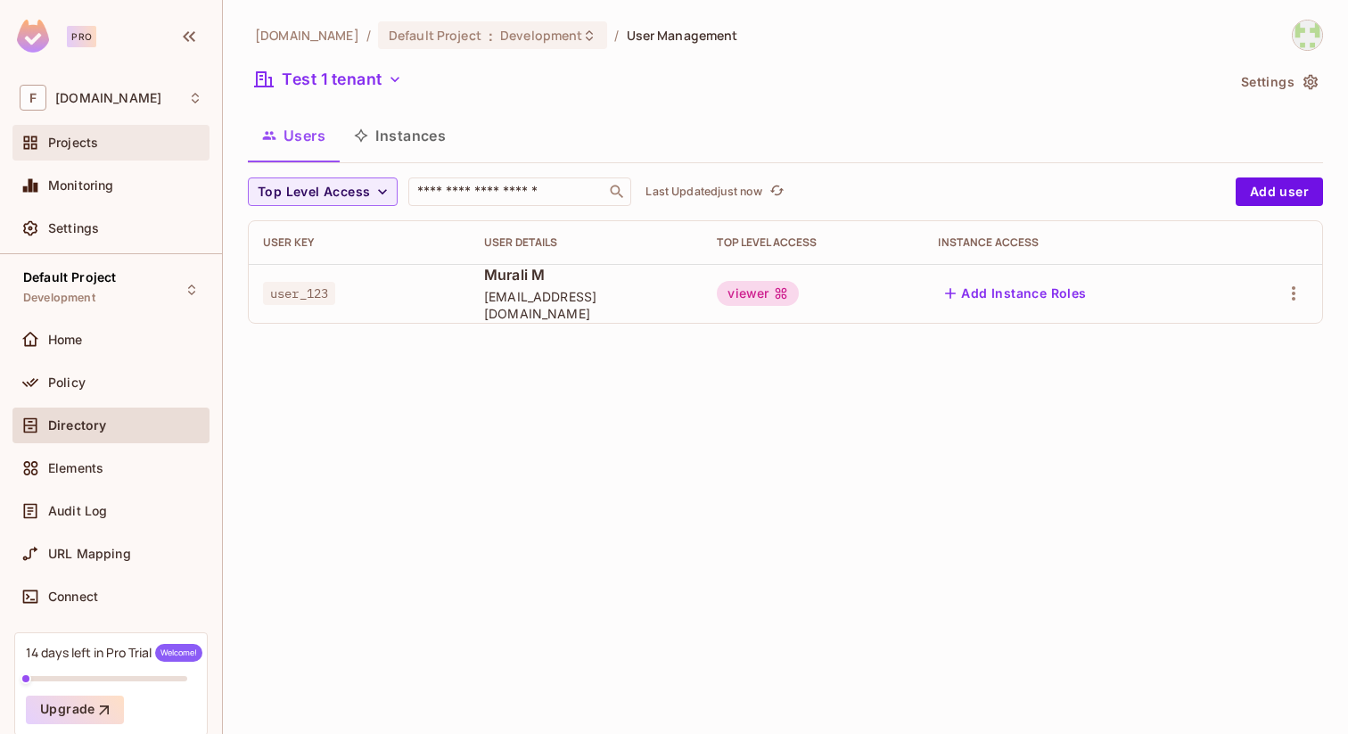
click at [67, 149] on span "Projects" at bounding box center [73, 143] width 50 height 14
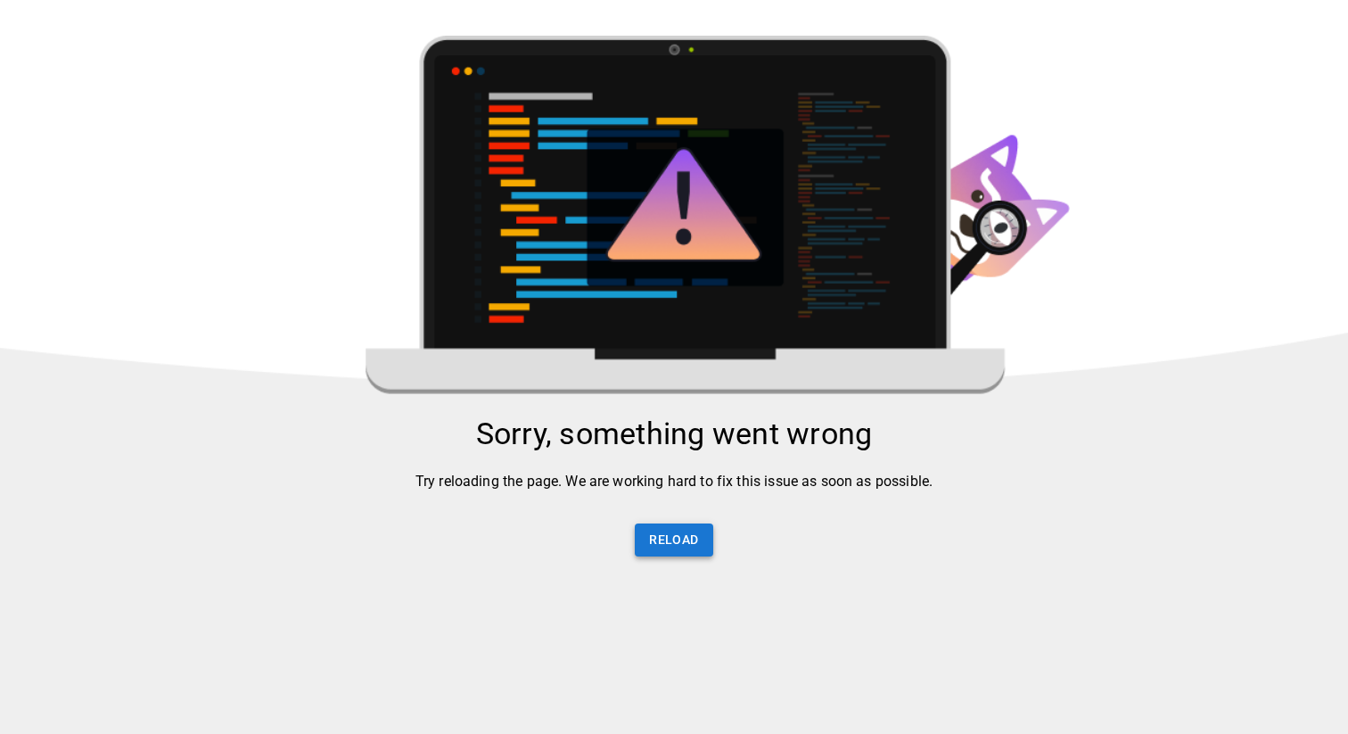
click at [671, 539] on button "Reload" at bounding box center [674, 539] width 78 height 33
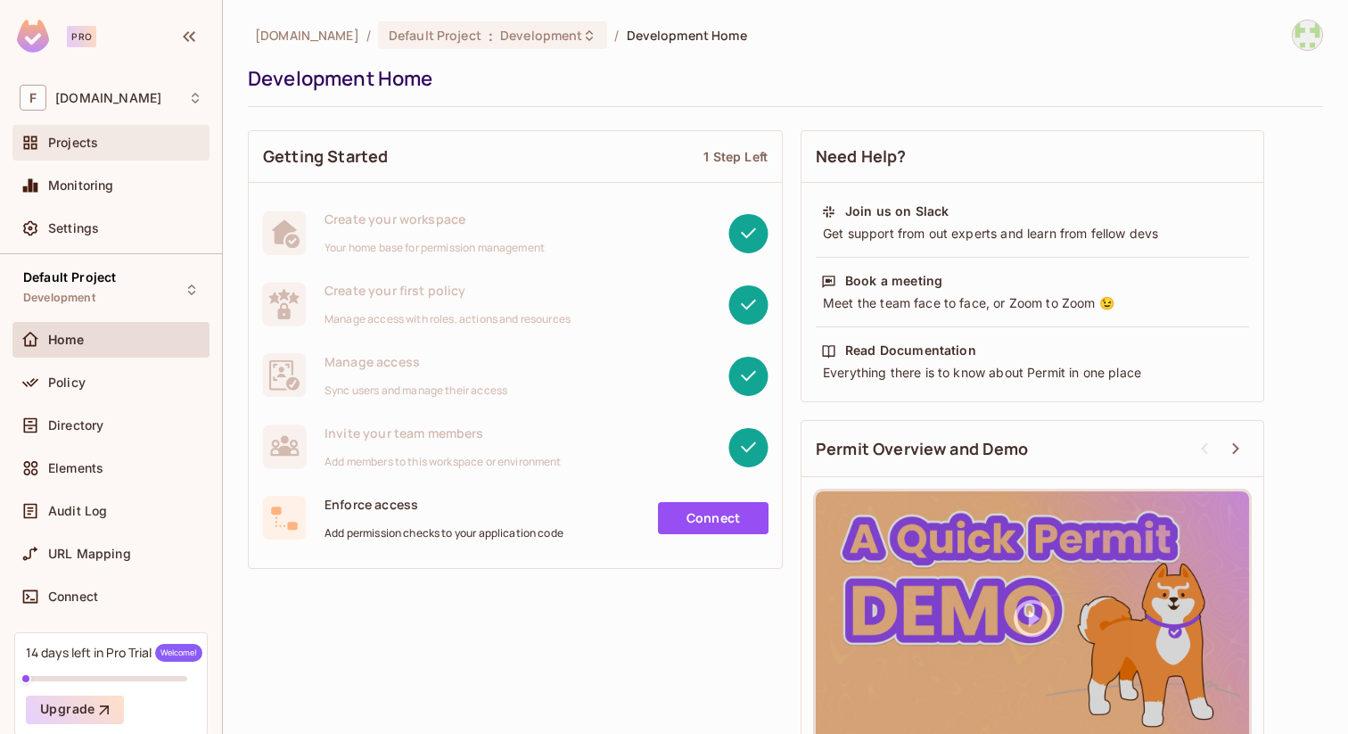
click at [89, 144] on span "Projects" at bounding box center [73, 143] width 50 height 14
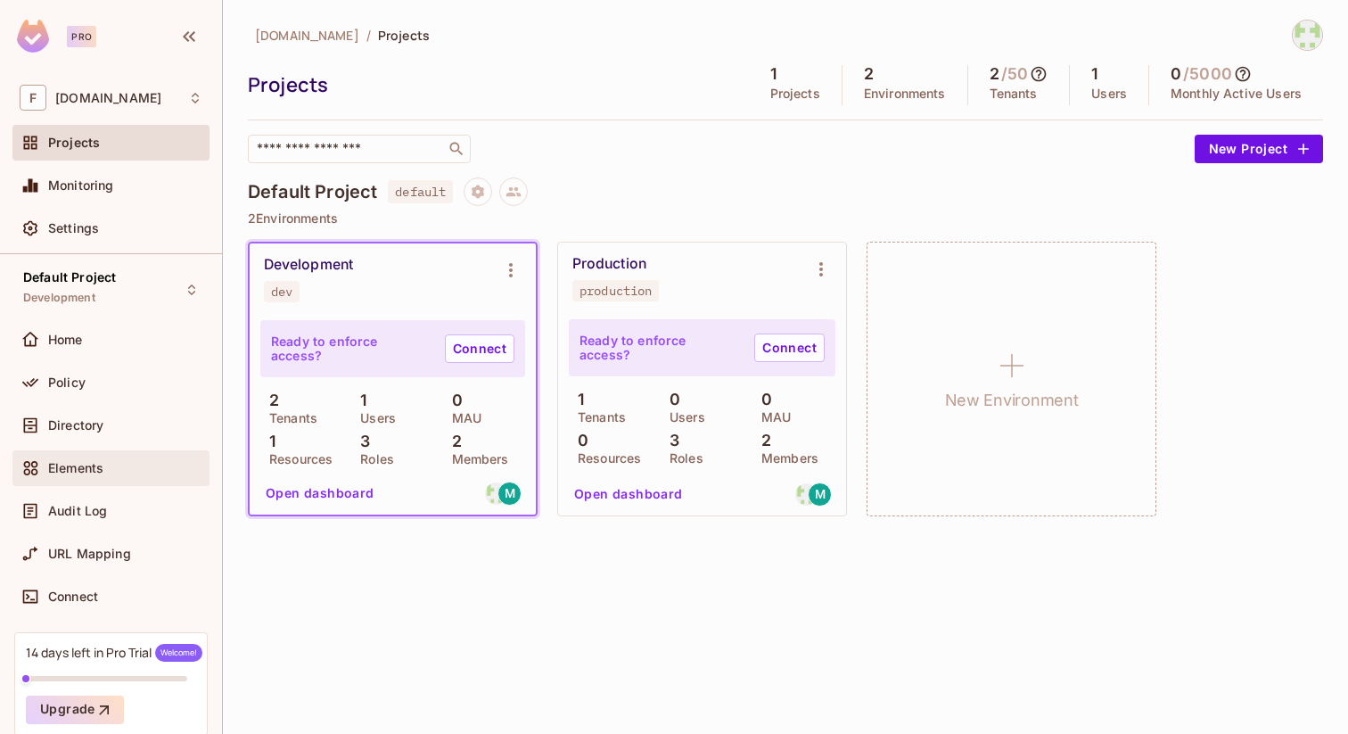
click at [76, 468] on span "Elements" at bounding box center [75, 468] width 55 height 14
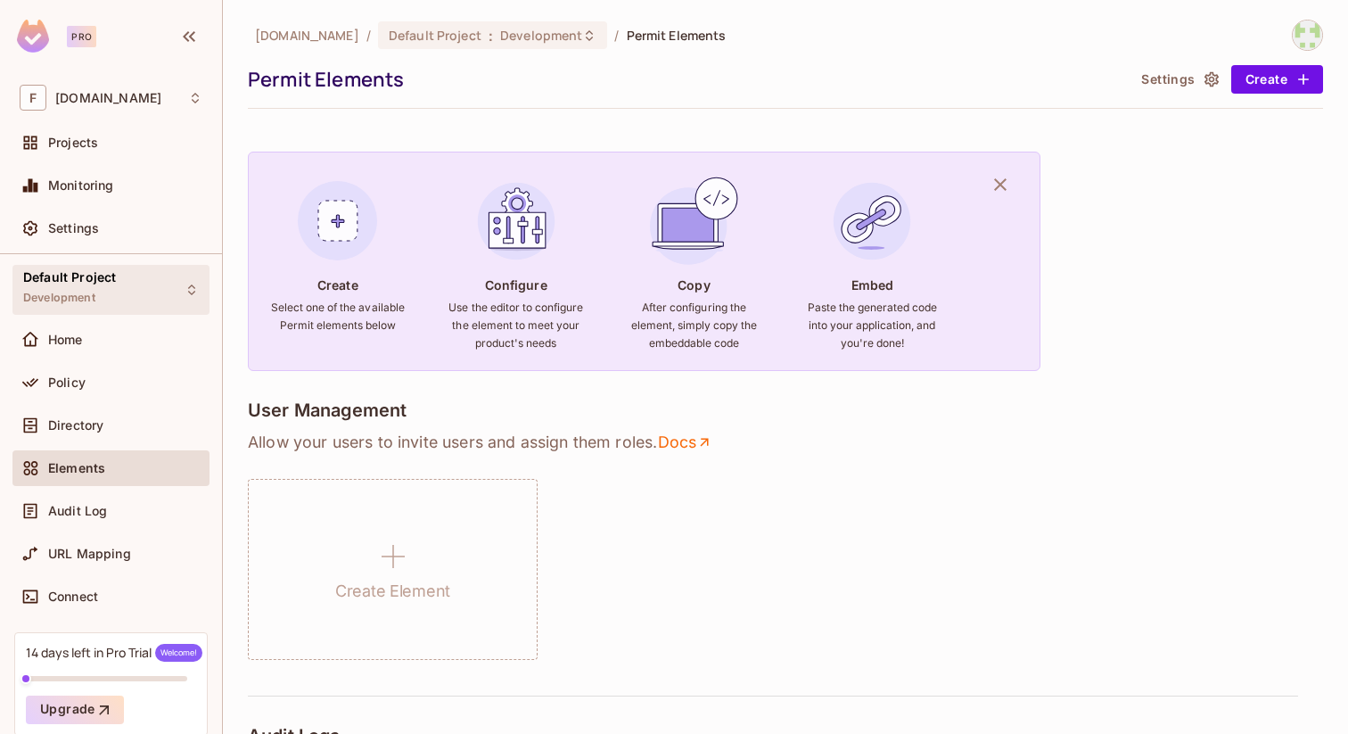
click at [136, 284] on div "Default Project Development" at bounding box center [110, 289] width 197 height 49
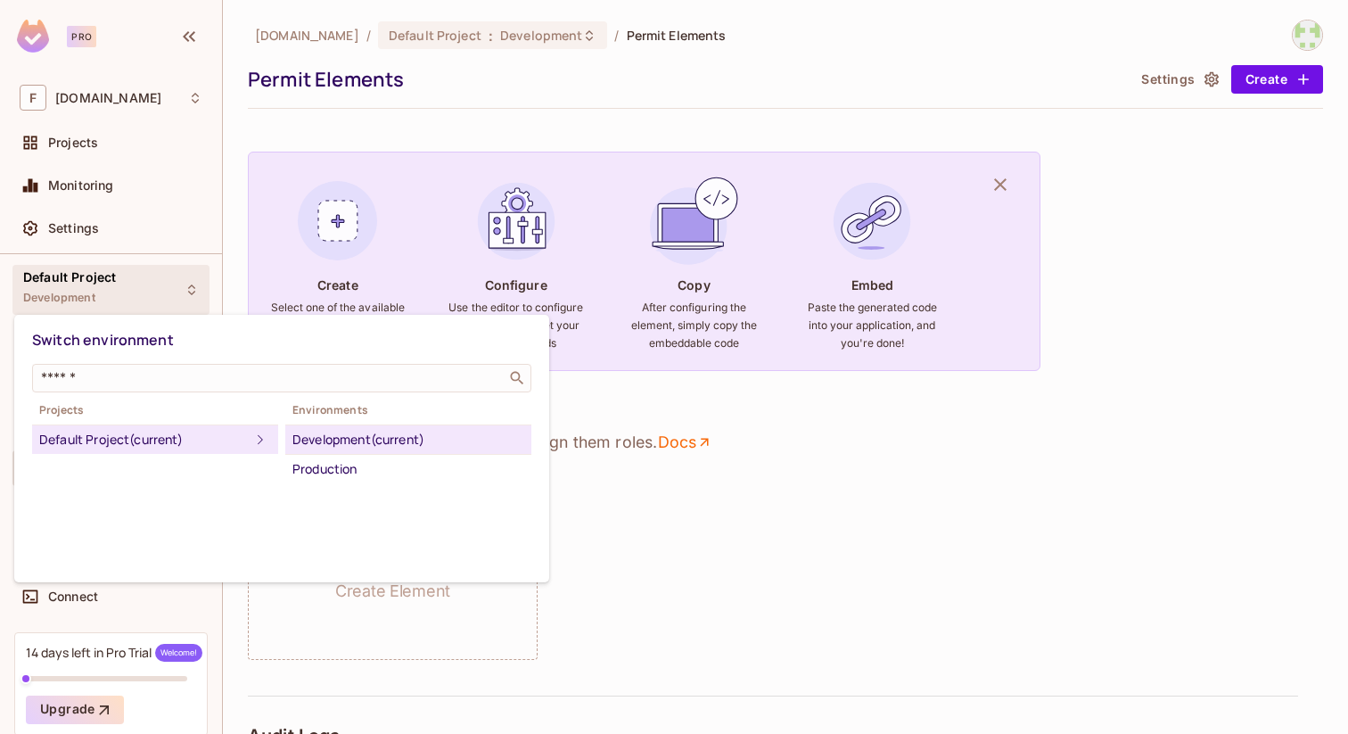
click at [153, 279] on div at bounding box center [674, 367] width 1348 height 734
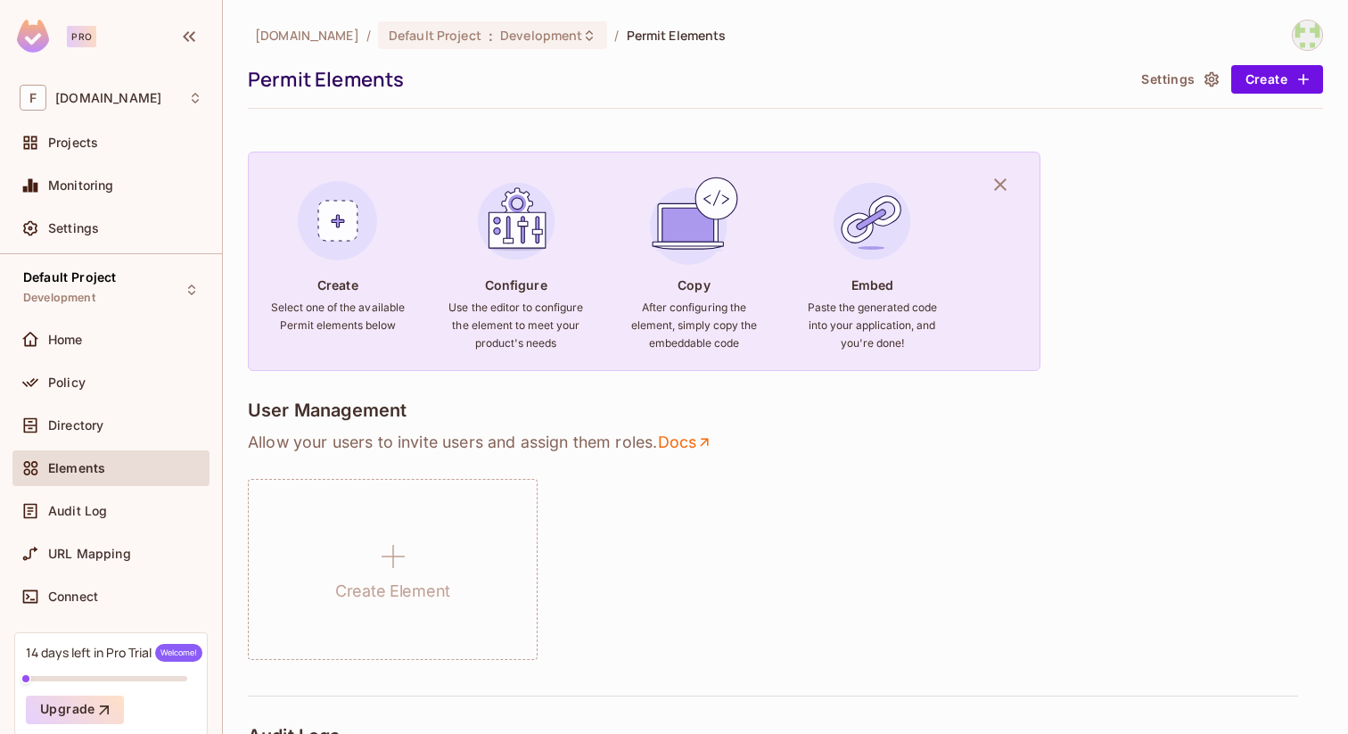
click at [153, 279] on div "Default Project Development" at bounding box center [110, 289] width 197 height 49
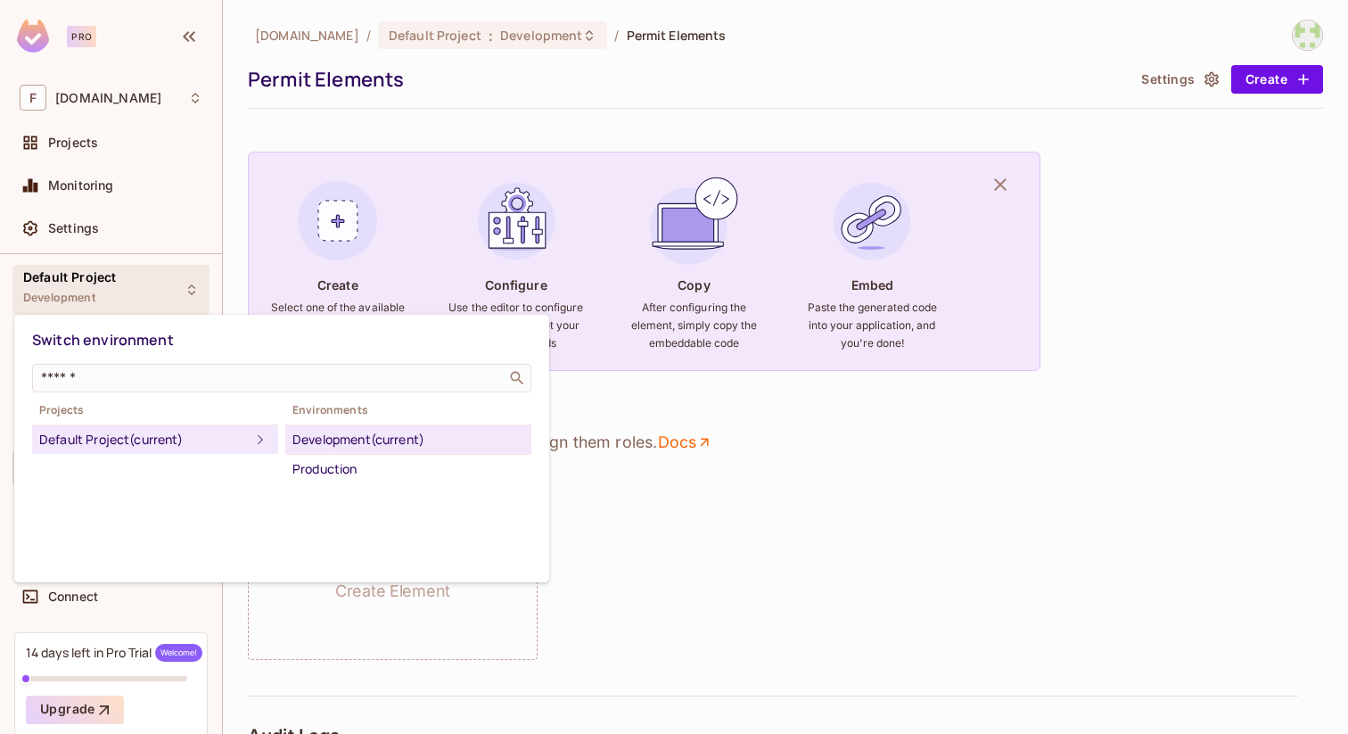
click at [153, 279] on div at bounding box center [674, 367] width 1348 height 734
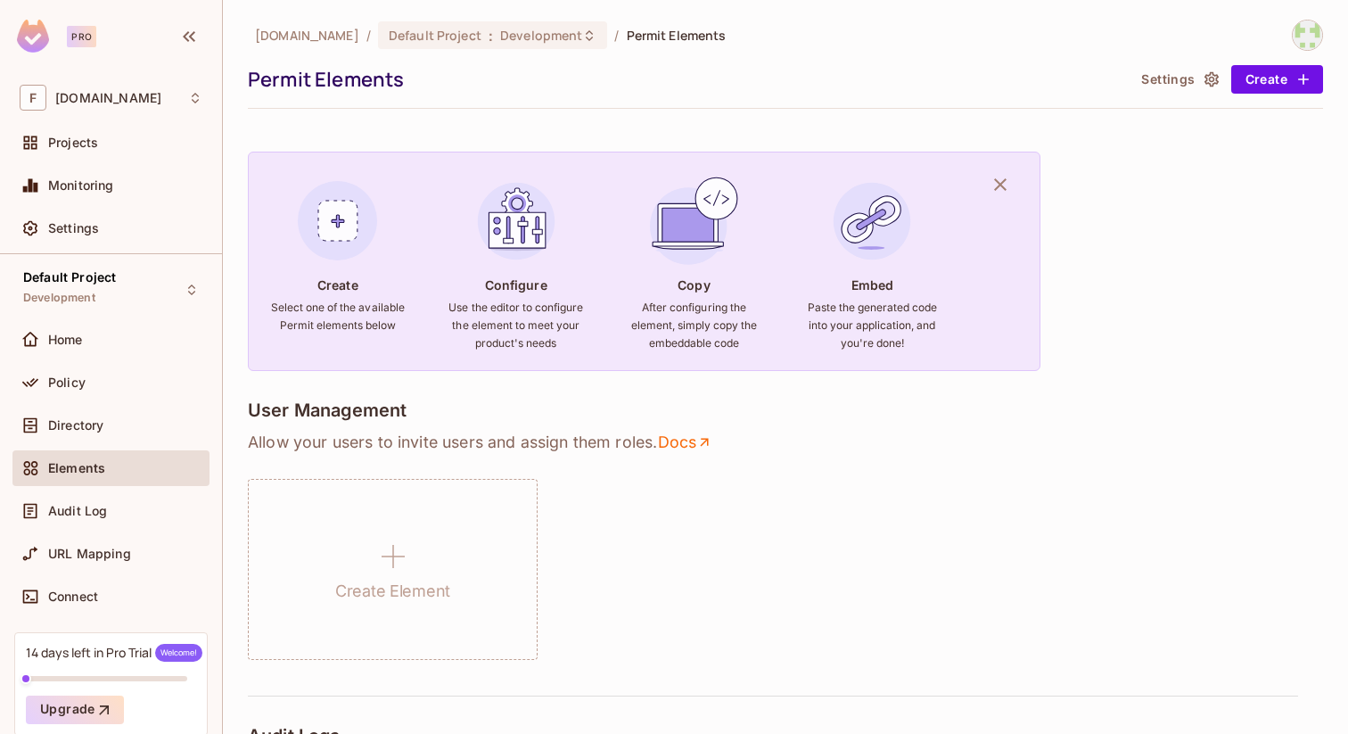
click at [34, 37] on img at bounding box center [33, 36] width 32 height 33
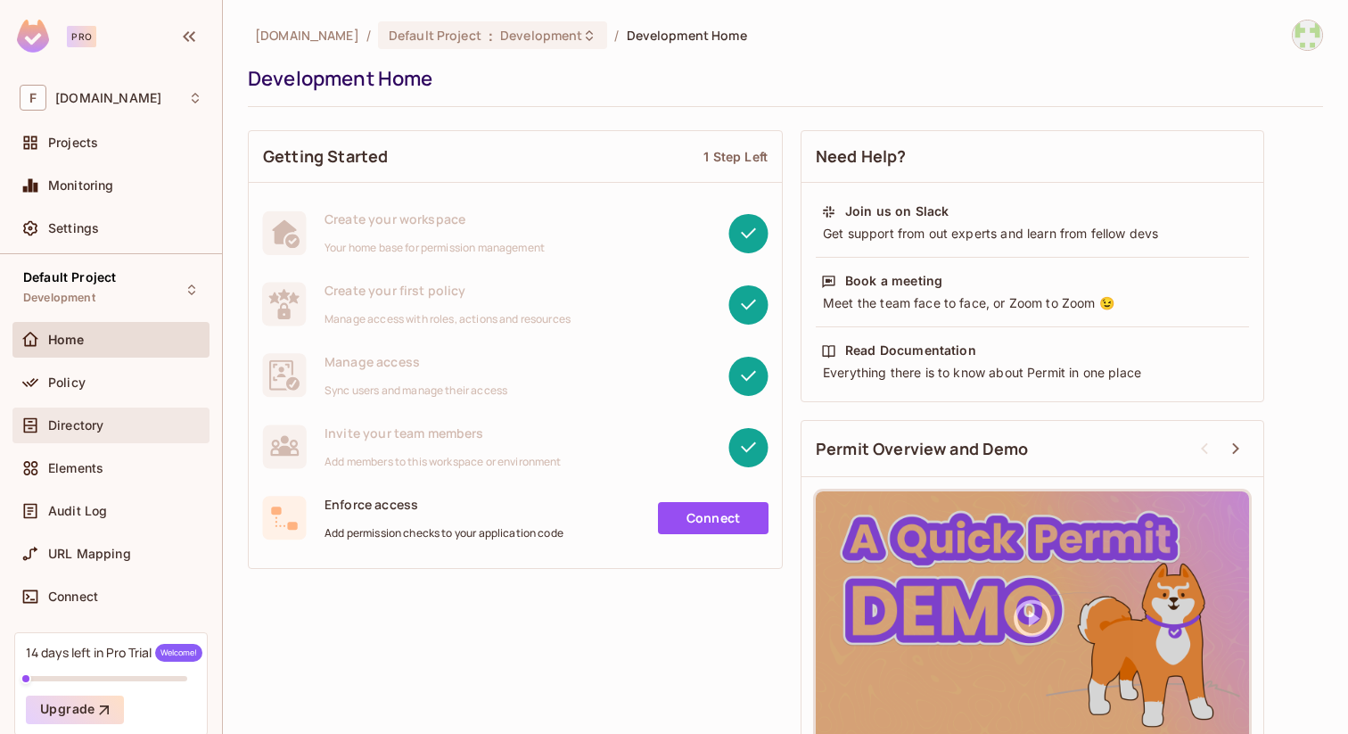
click at [78, 424] on span "Directory" at bounding box center [75, 425] width 55 height 14
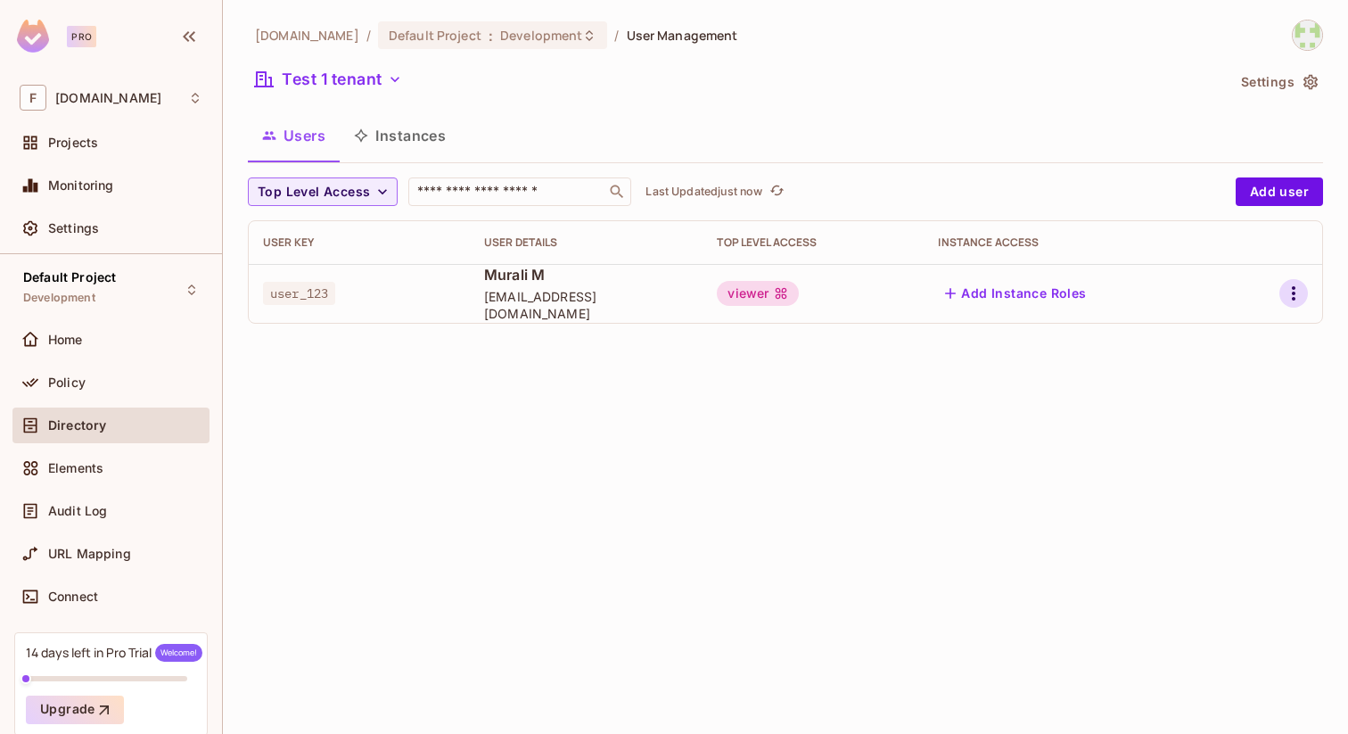
click at [1297, 291] on icon "button" at bounding box center [1293, 293] width 21 height 21
click at [1198, 336] on div "Edit" at bounding box center [1200, 334] width 24 height 18
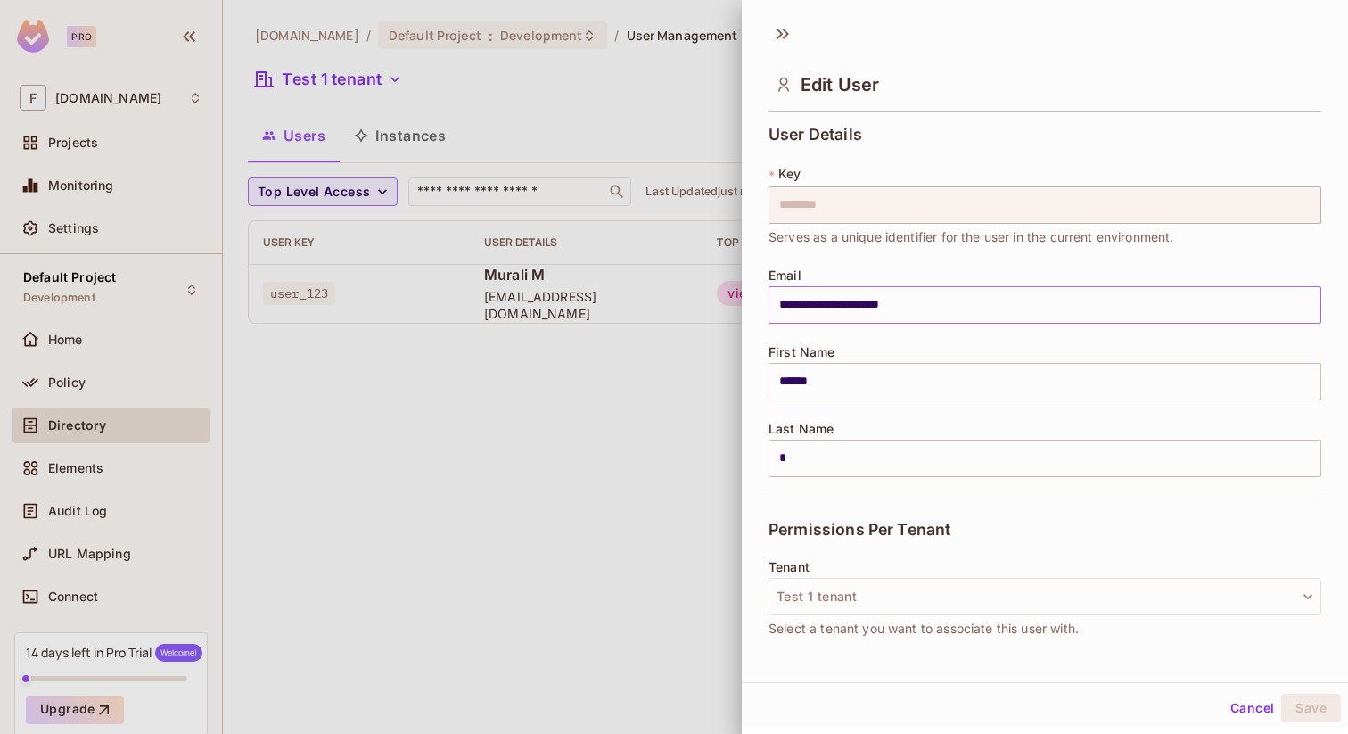
scroll to position [230, 0]
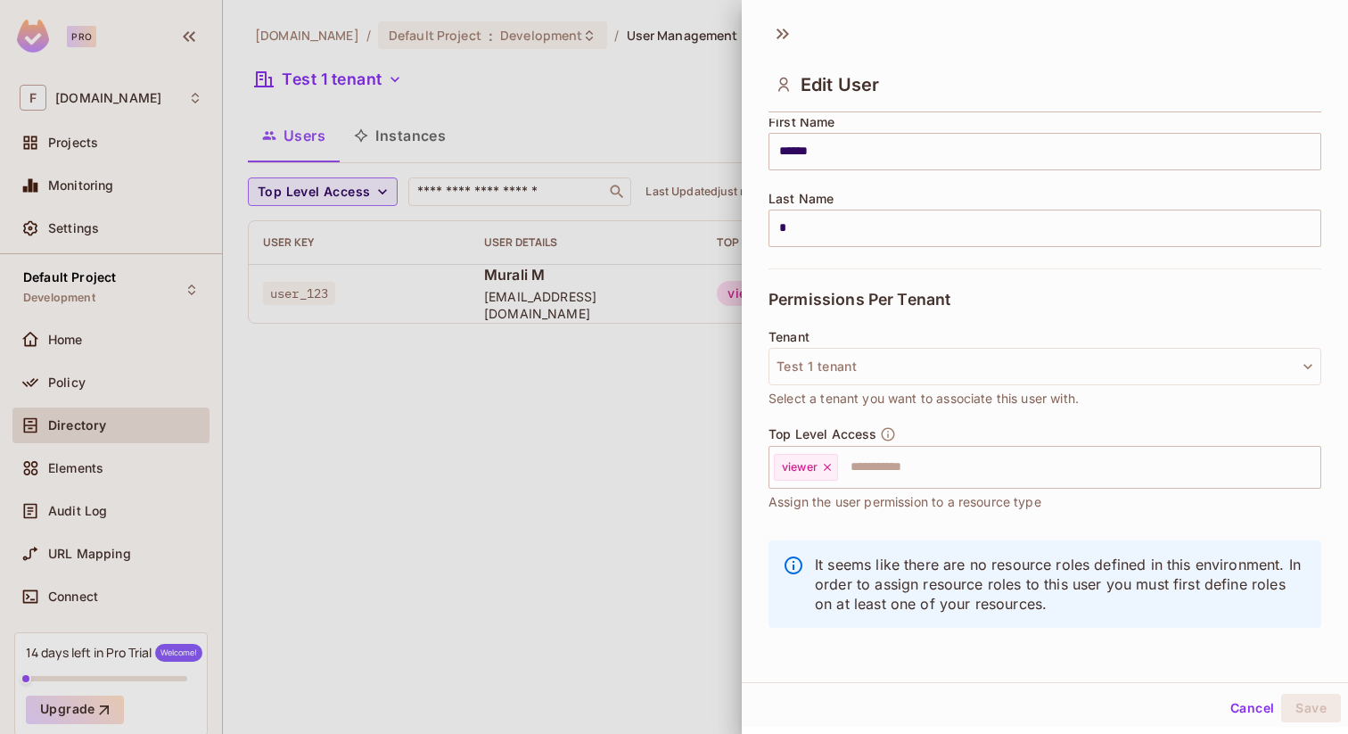
click at [1240, 708] on button "Cancel" at bounding box center [1252, 708] width 58 height 29
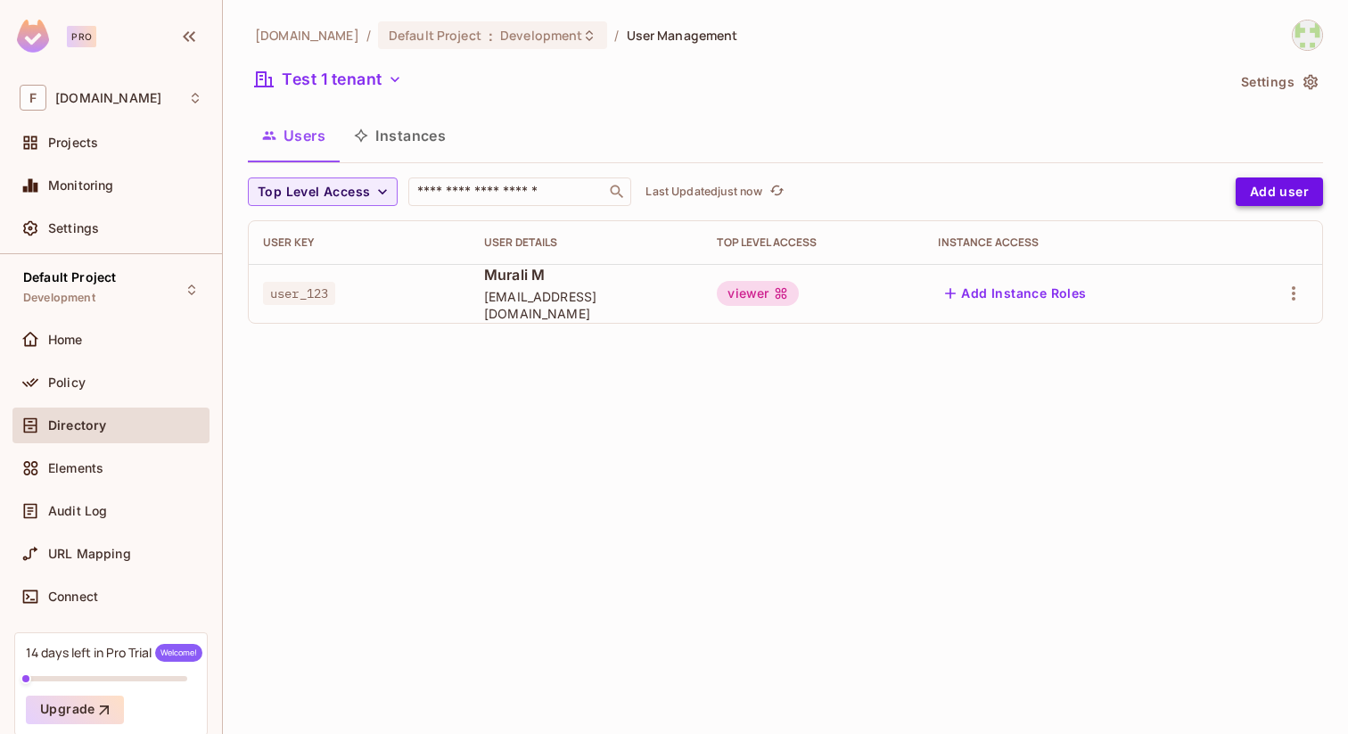
click at [1292, 192] on button "Add user" at bounding box center [1279, 191] width 87 height 29
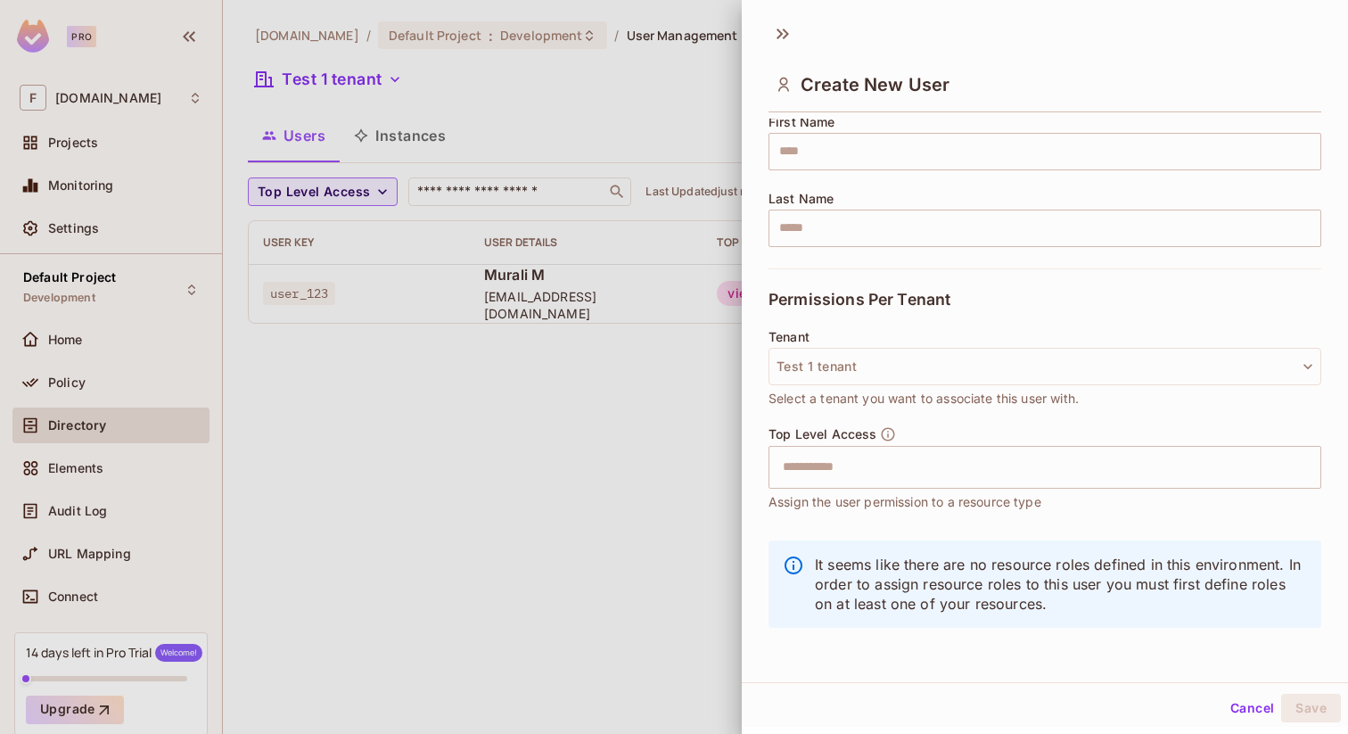
scroll to position [0, 0]
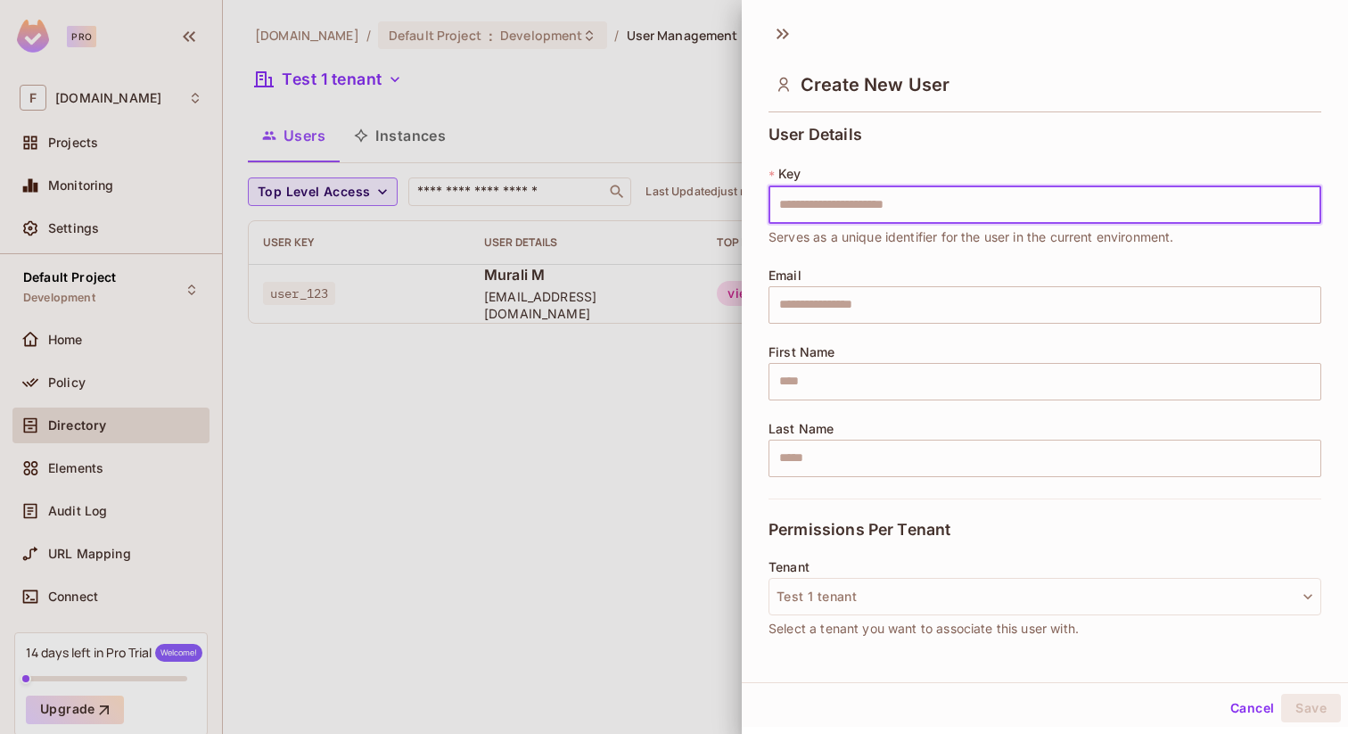
click at [1247, 714] on button "Cancel" at bounding box center [1252, 708] width 58 height 29
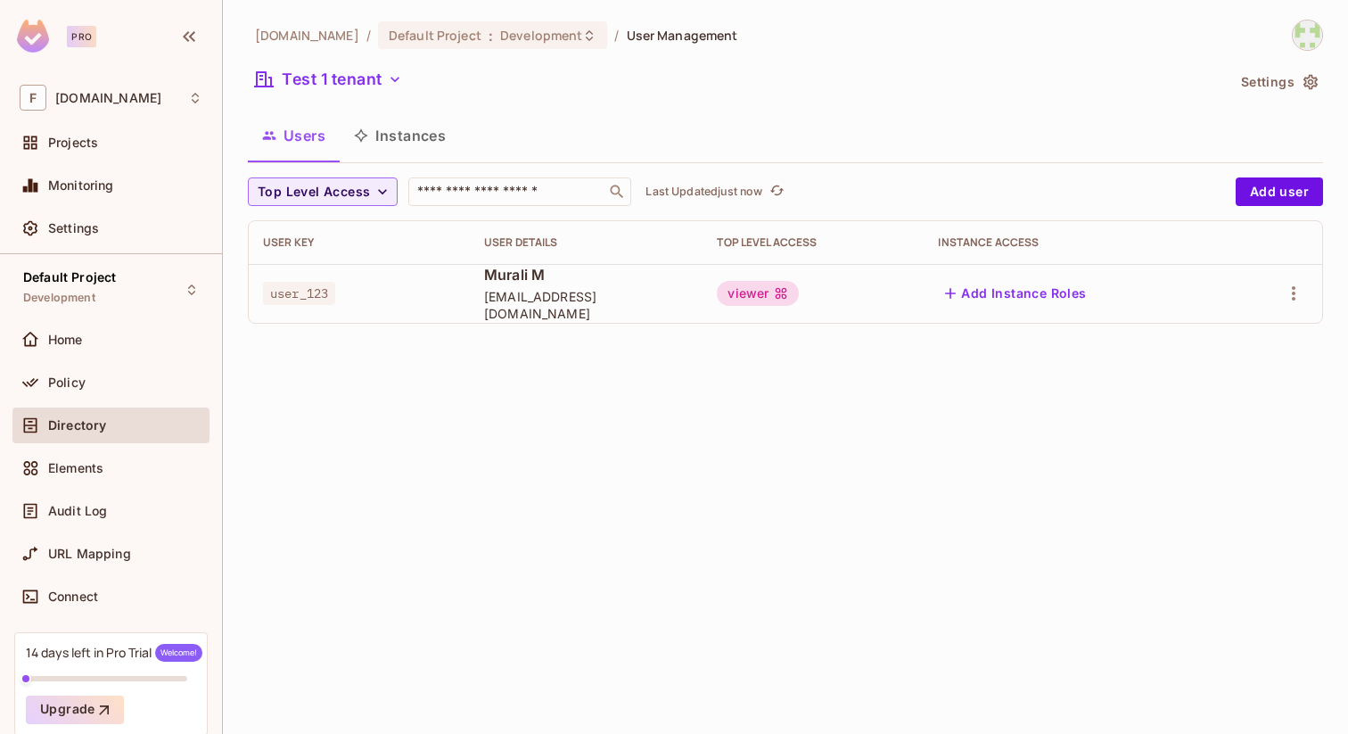
click at [476, 232] on th "User Details" at bounding box center [587, 242] width 234 height 43
click at [506, 282] on span "Murali M" at bounding box center [586, 275] width 205 height 20
click at [583, 284] on span "Murali M" at bounding box center [586, 275] width 205 height 20
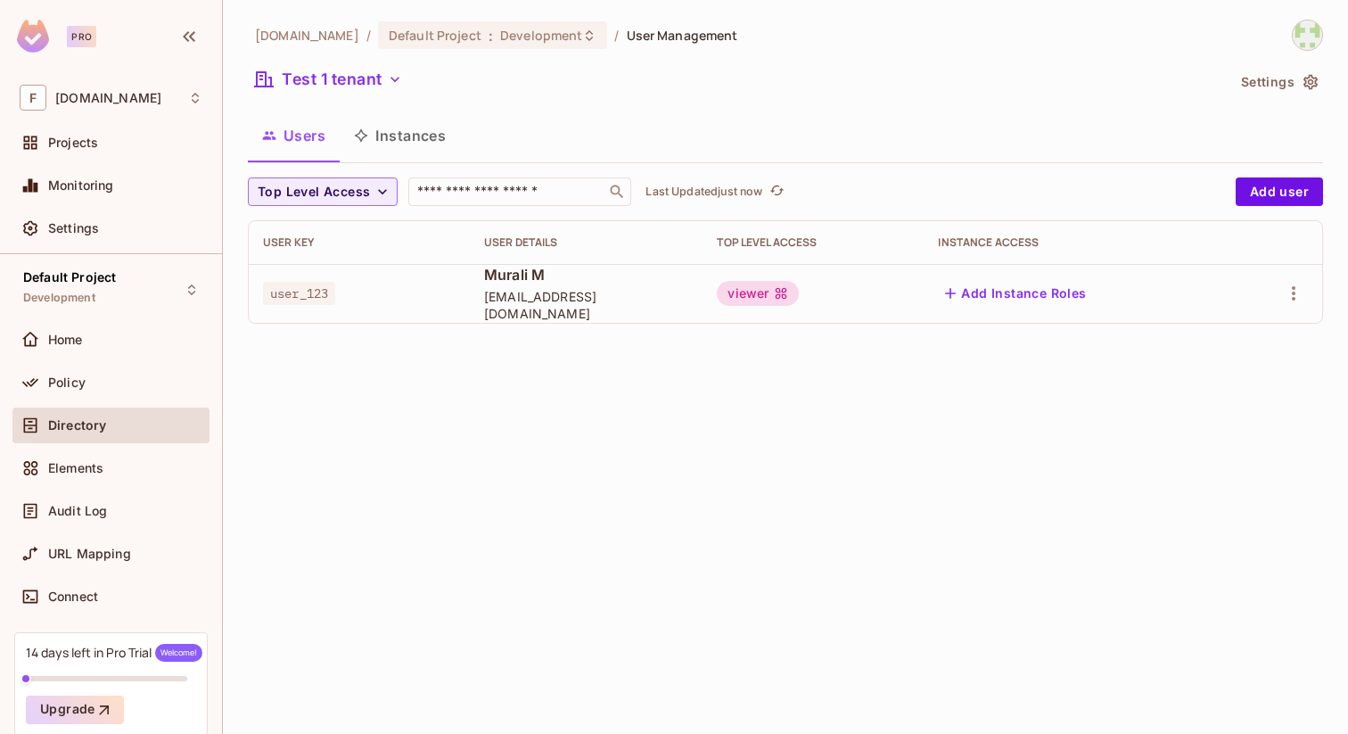
click at [807, 245] on div "Top Level Access" at bounding box center [813, 242] width 193 height 14
click at [809, 699] on div "flexilant.net / Default Project : Development / User Management Test 1 tenant S…" at bounding box center [785, 367] width 1125 height 734
click at [1297, 294] on icon "button" at bounding box center [1293, 293] width 21 height 21
click at [1198, 335] on div "Edit" at bounding box center [1200, 334] width 24 height 18
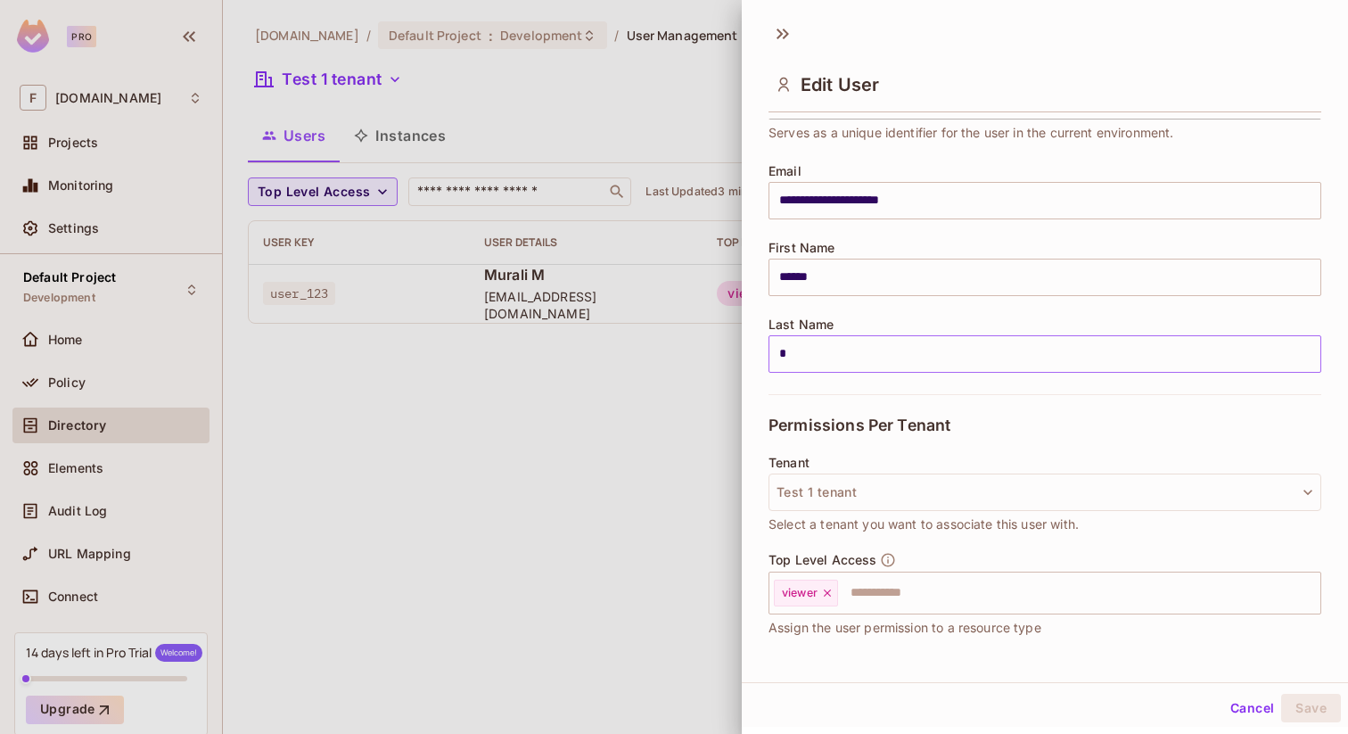
scroll to position [230, 0]
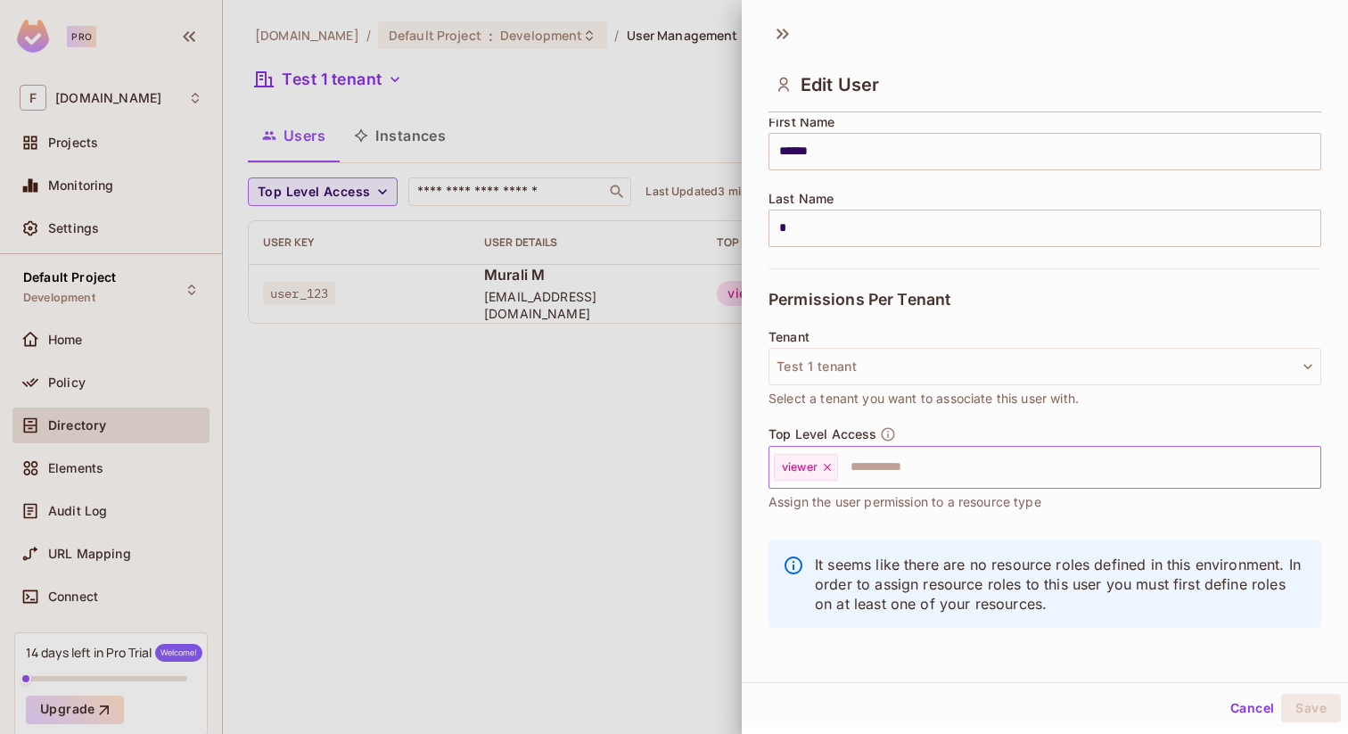
click at [902, 462] on input "text" at bounding box center [1063, 467] width 447 height 36
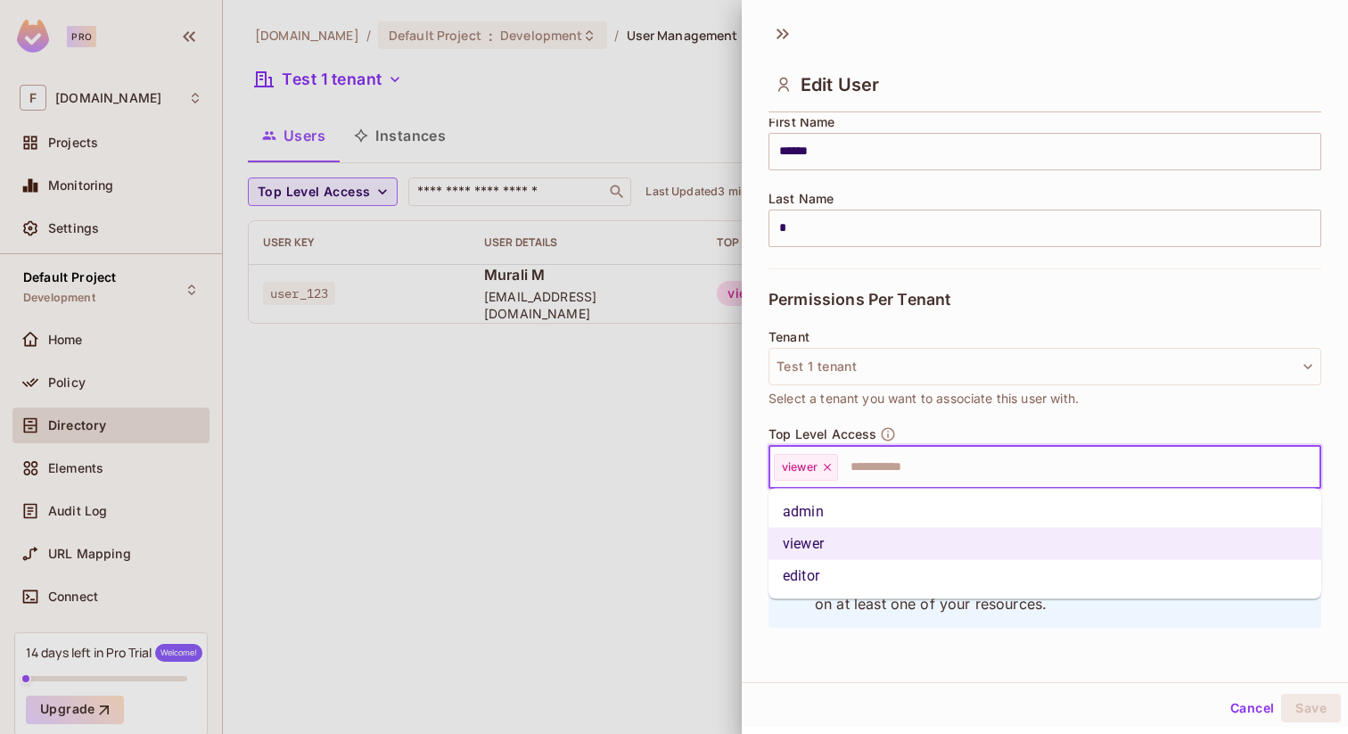
click at [832, 513] on li "admin" at bounding box center [1045, 512] width 553 height 32
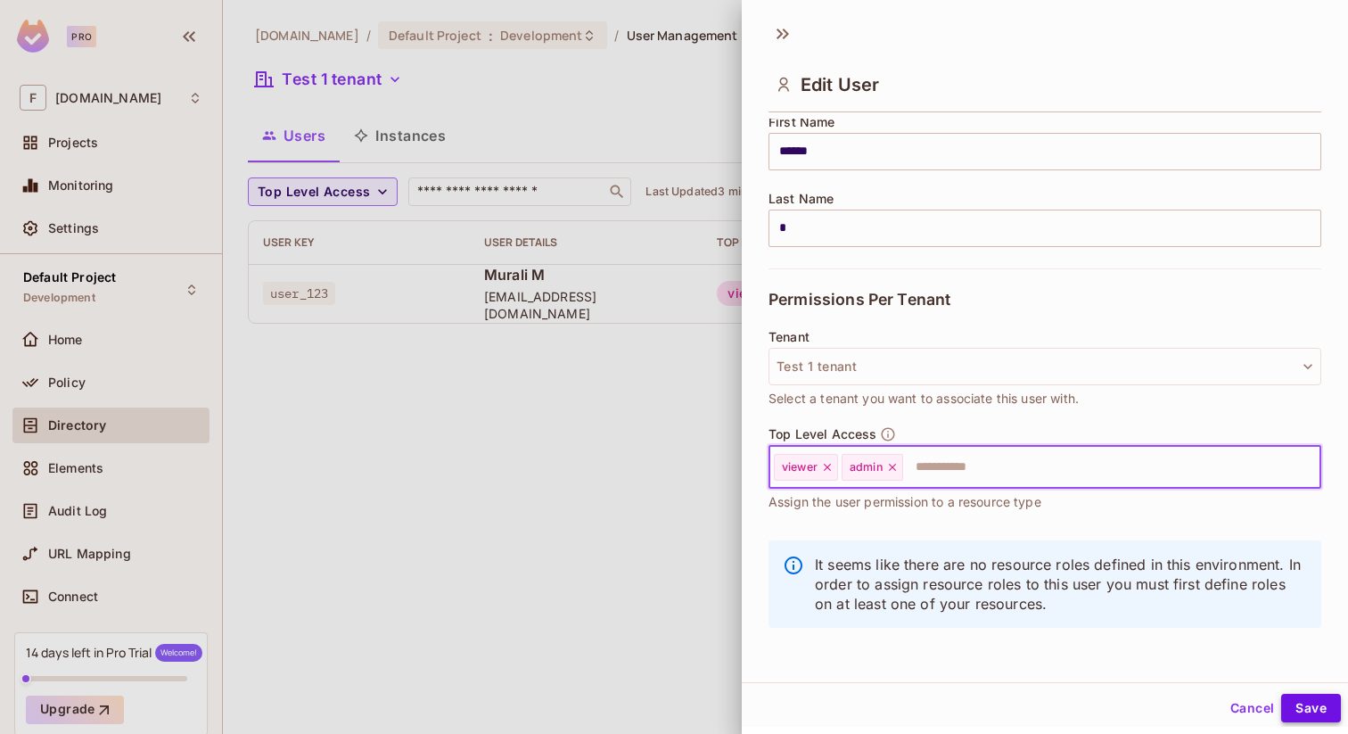
click at [1304, 712] on button "Save" at bounding box center [1311, 708] width 60 height 29
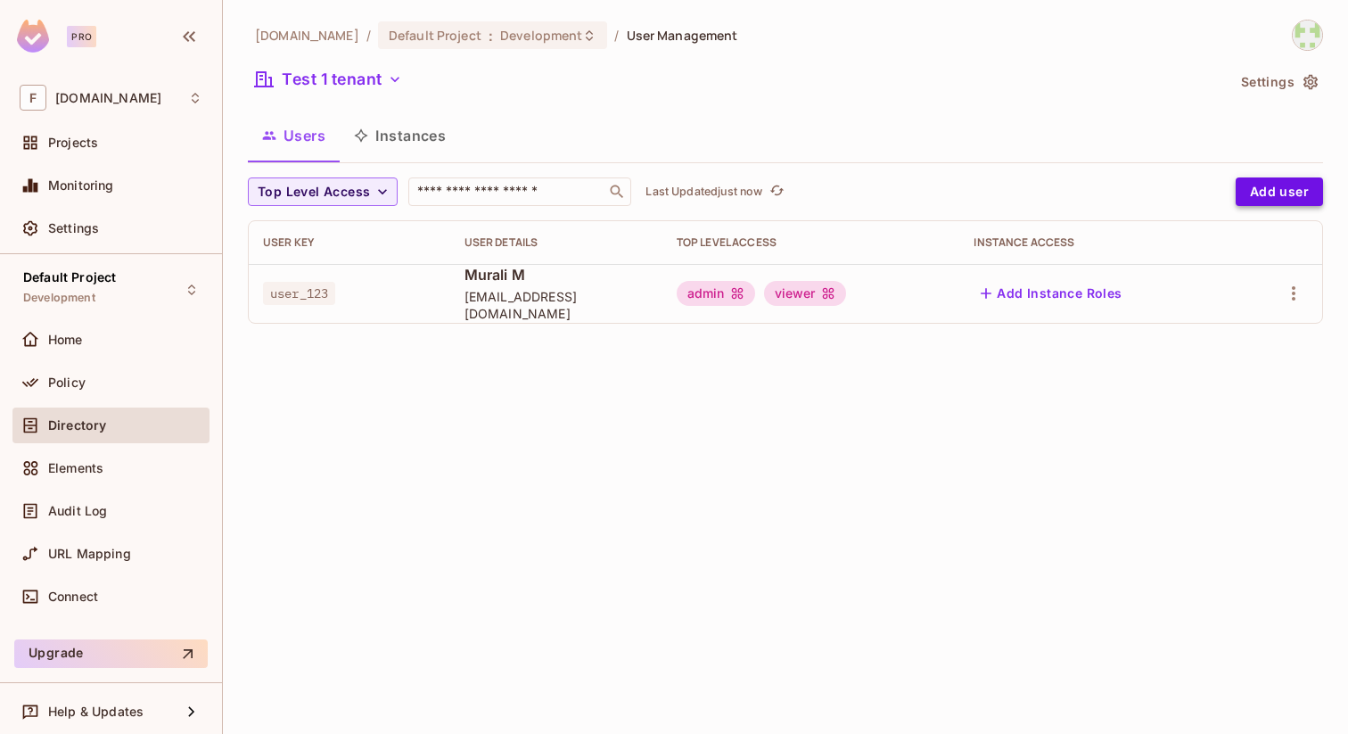
click at [1281, 190] on button "Add user" at bounding box center [1279, 191] width 87 height 29
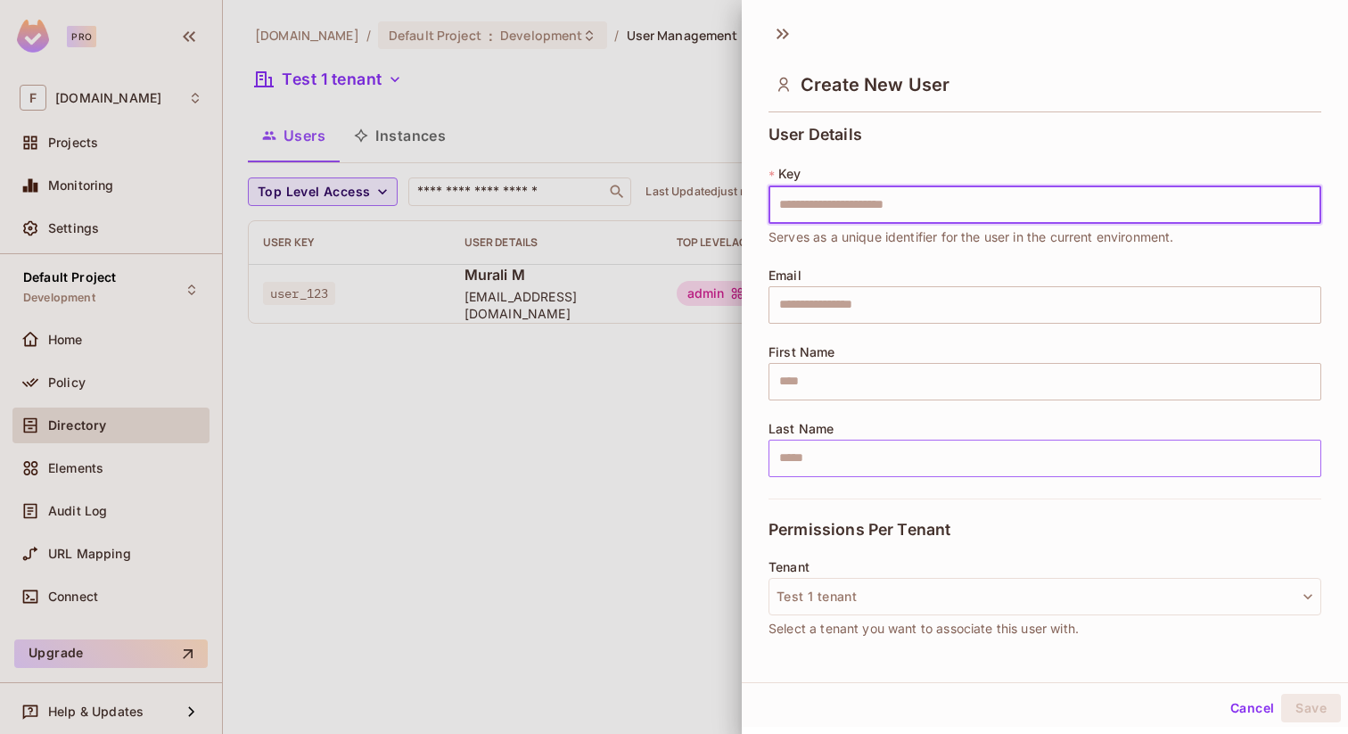
scroll to position [230, 0]
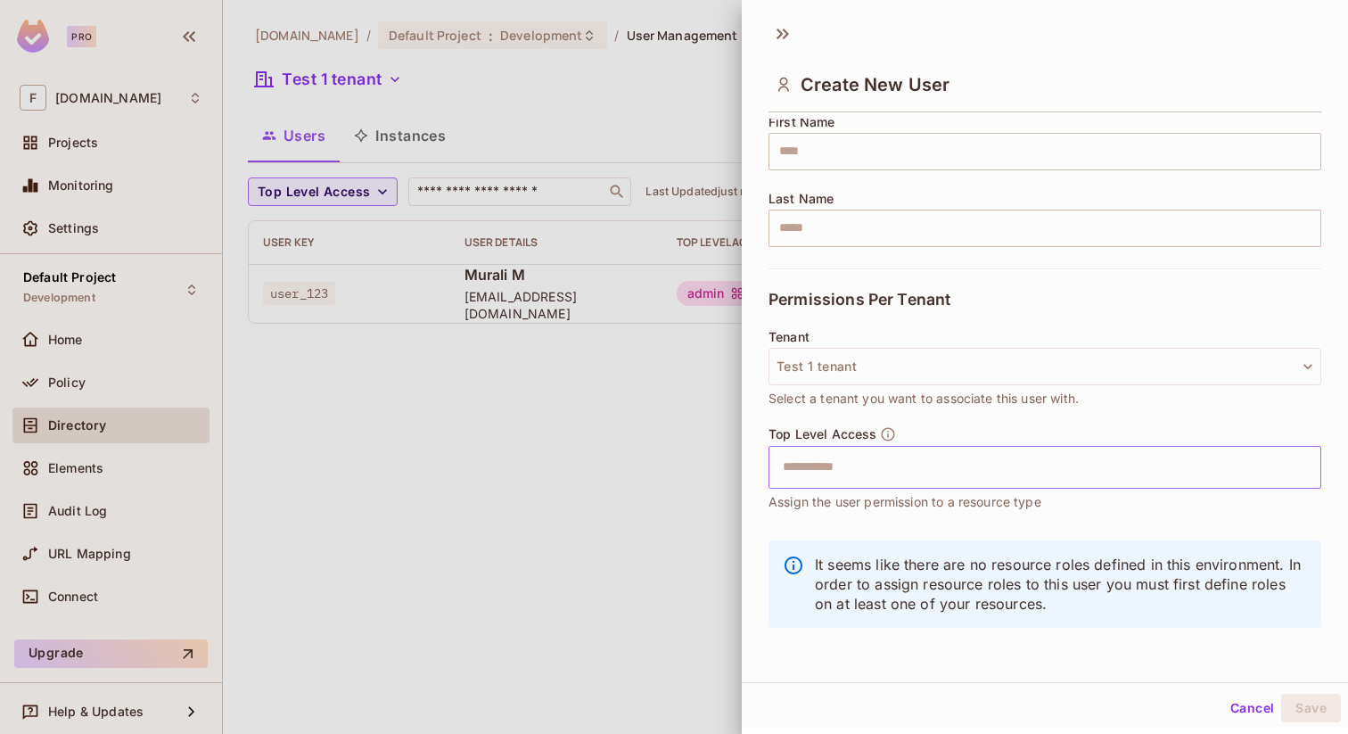
click at [929, 460] on input "text" at bounding box center [1029, 467] width 515 height 36
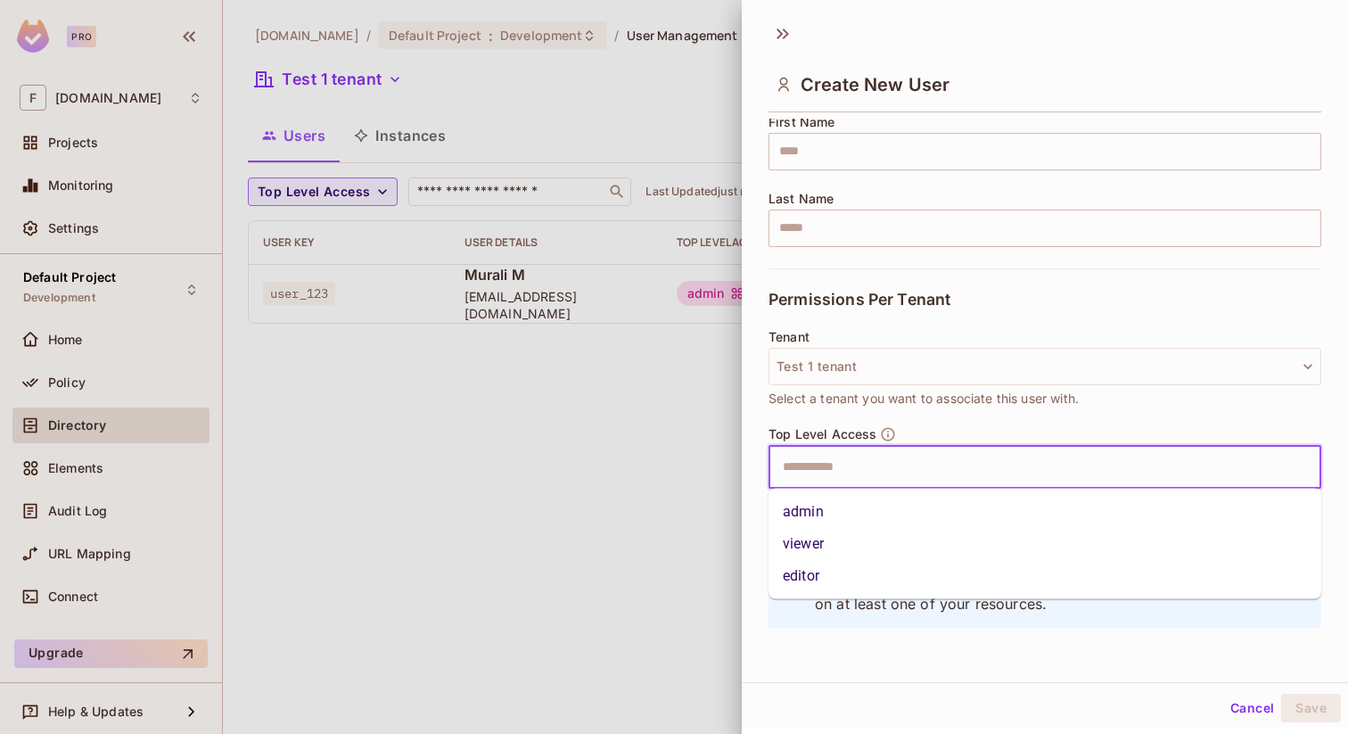
click at [852, 571] on li "editor" at bounding box center [1045, 576] width 553 height 32
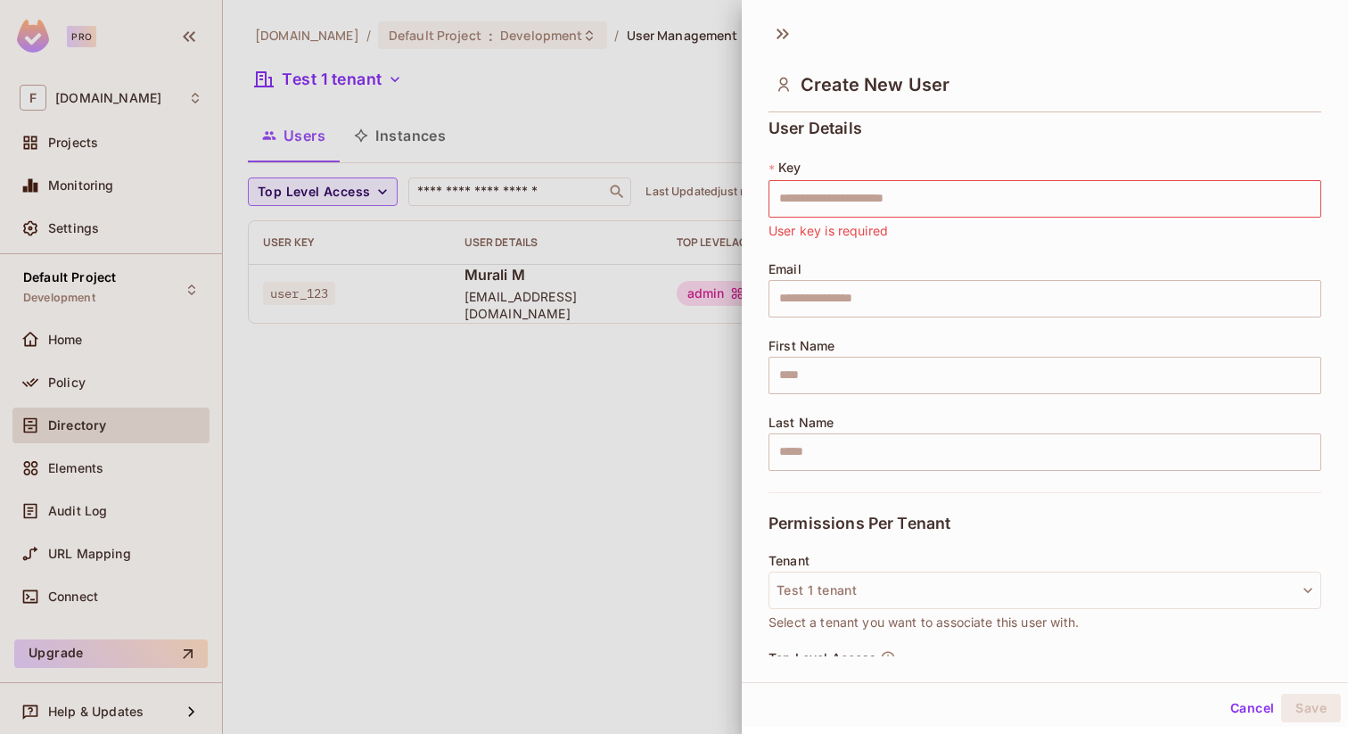
scroll to position [0, 0]
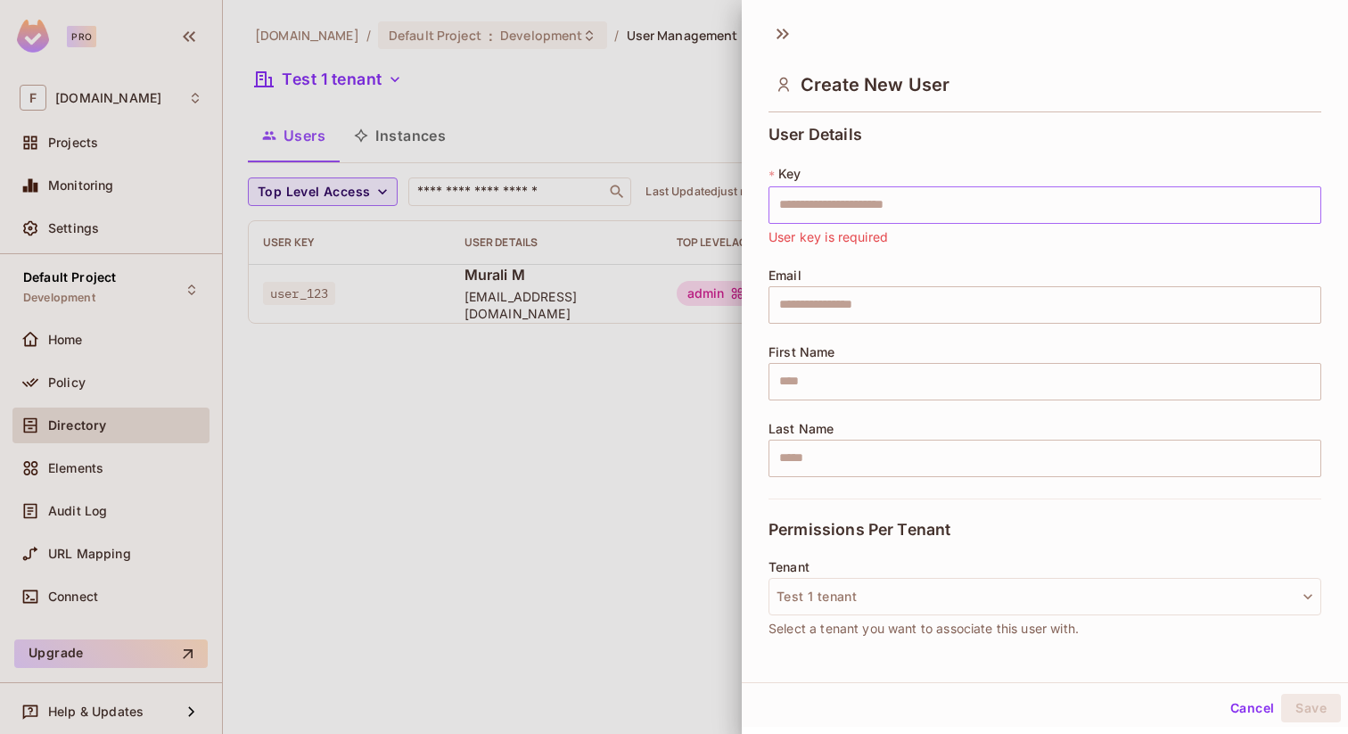
click at [854, 210] on input "text" at bounding box center [1045, 204] width 553 height 37
type input "********"
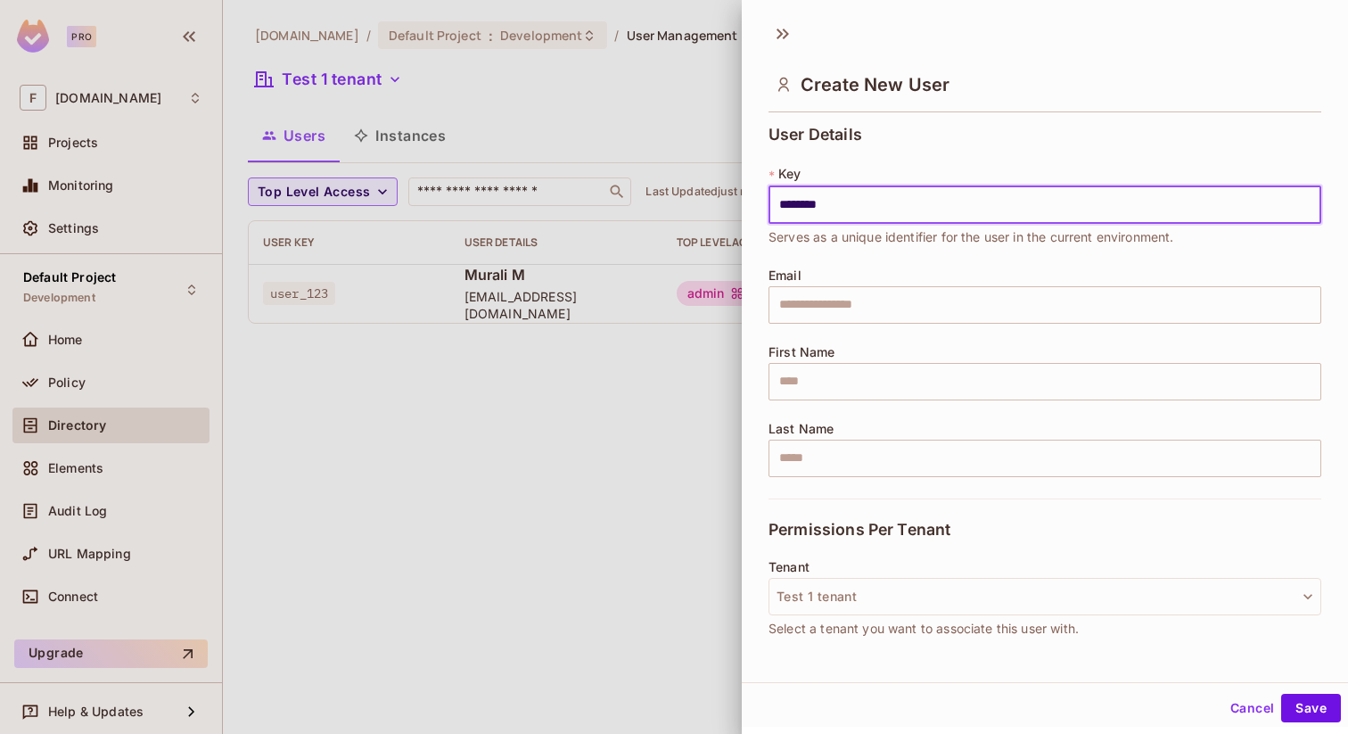
click at [1250, 705] on button "Cancel" at bounding box center [1252, 708] width 58 height 29
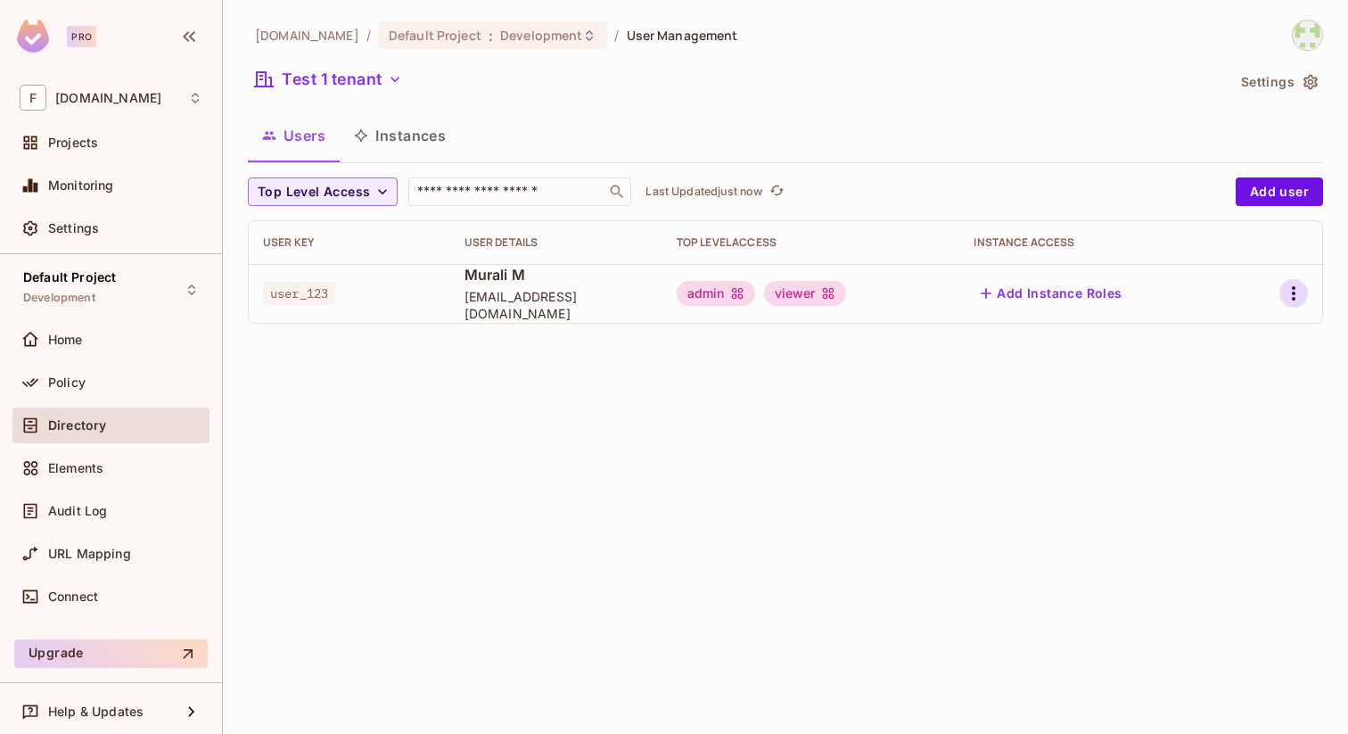
click at [1297, 292] on icon "button" at bounding box center [1293, 293] width 21 height 21
click at [1198, 334] on div "Edit" at bounding box center [1200, 334] width 24 height 18
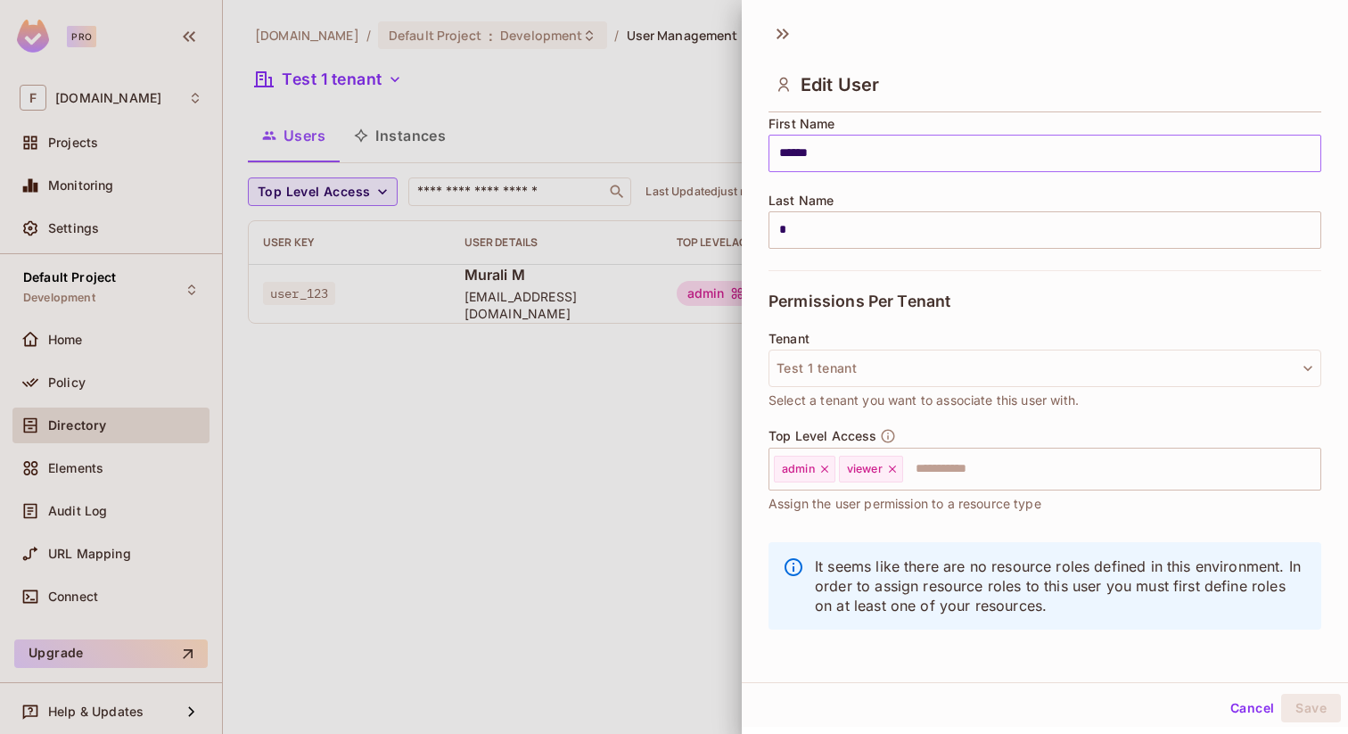
scroll to position [230, 0]
click at [951, 465] on input "text" at bounding box center [1096, 467] width 382 height 36
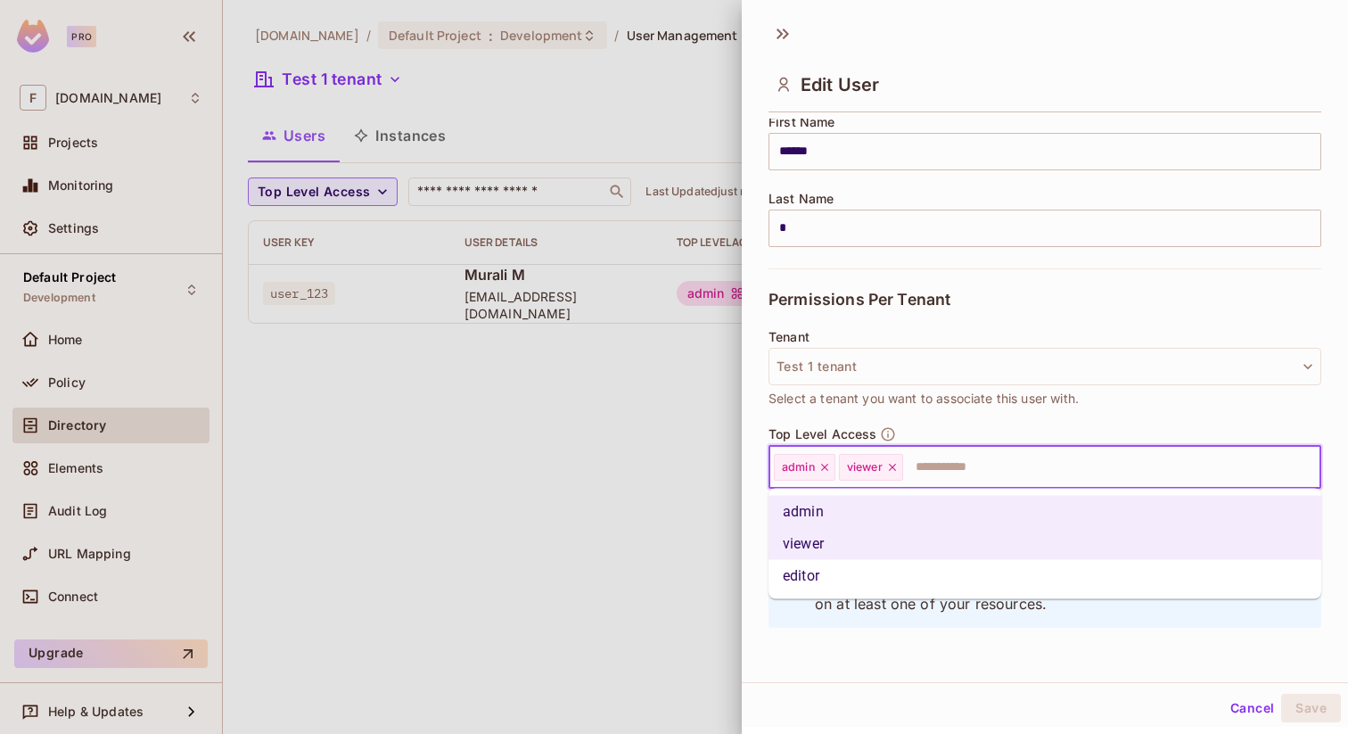
click at [812, 575] on li "editor" at bounding box center [1045, 576] width 553 height 32
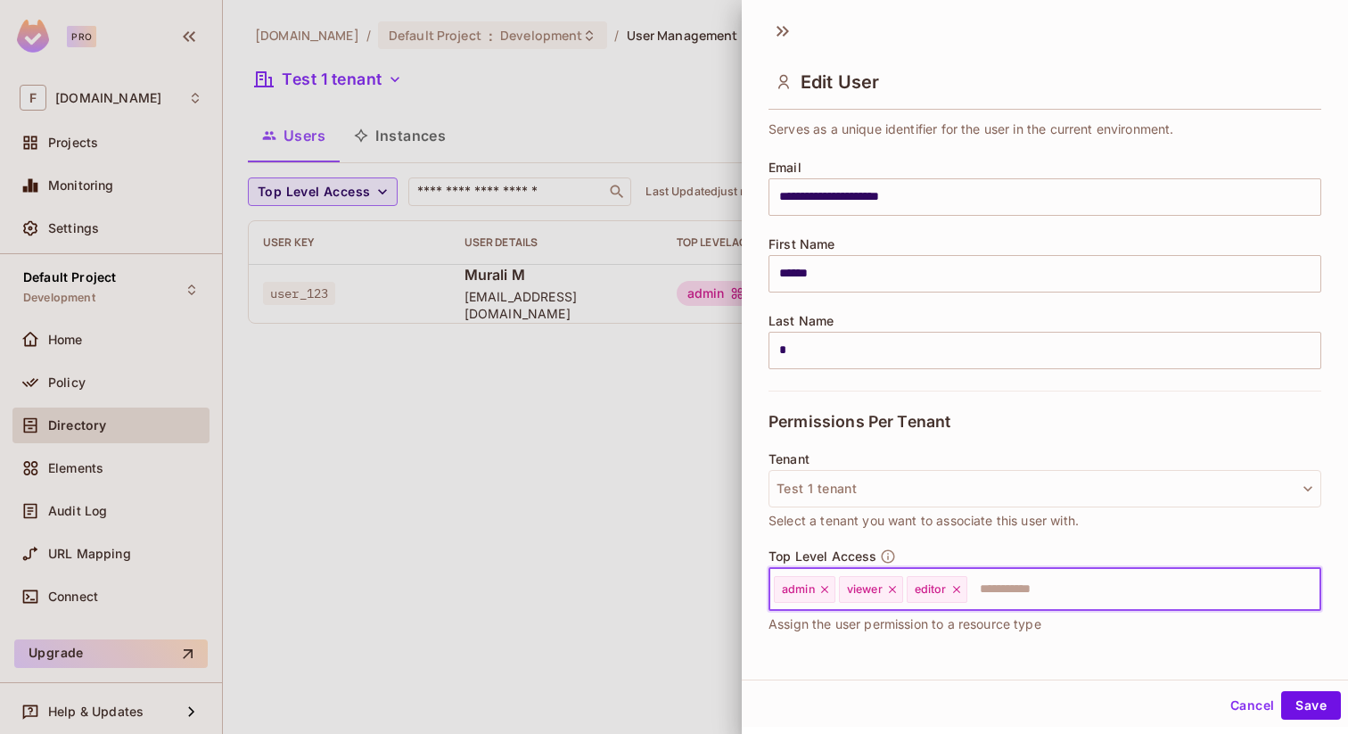
scroll to position [0, 0]
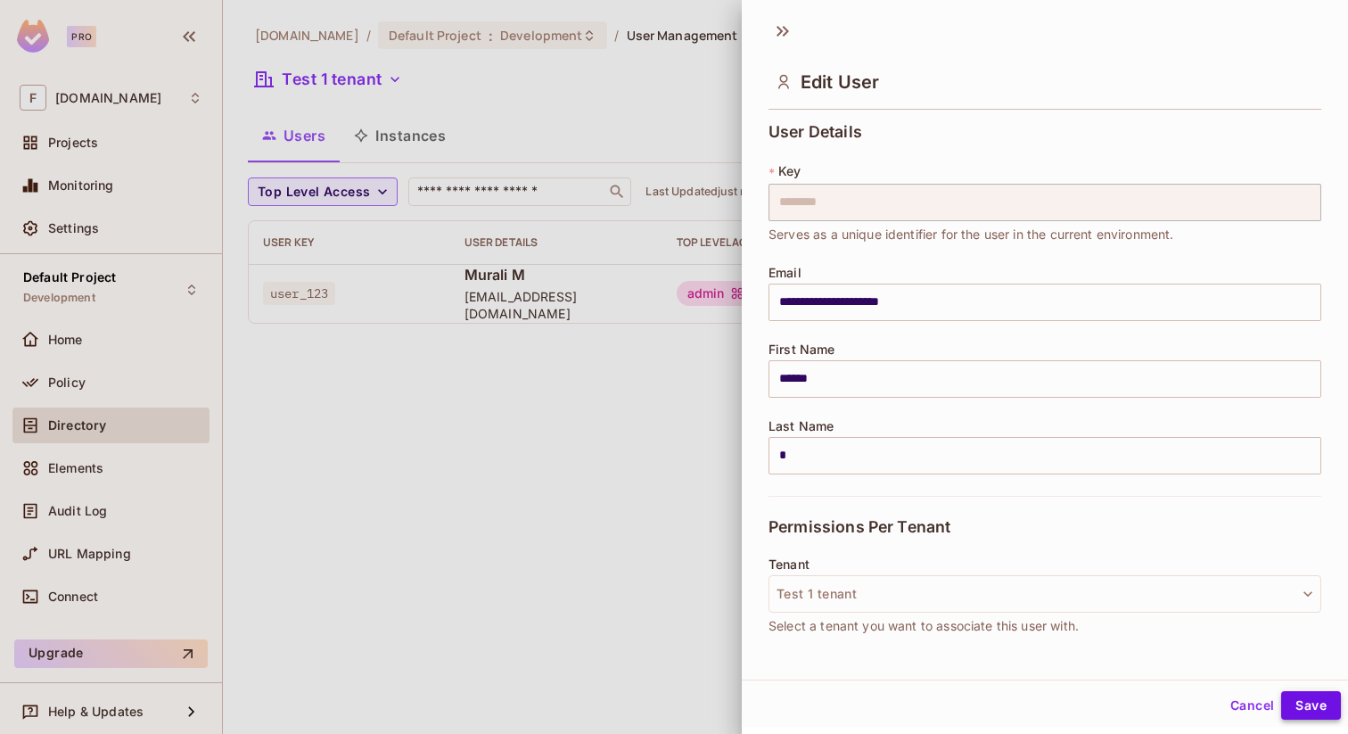
click at [1311, 706] on button "Save" at bounding box center [1311, 705] width 60 height 29
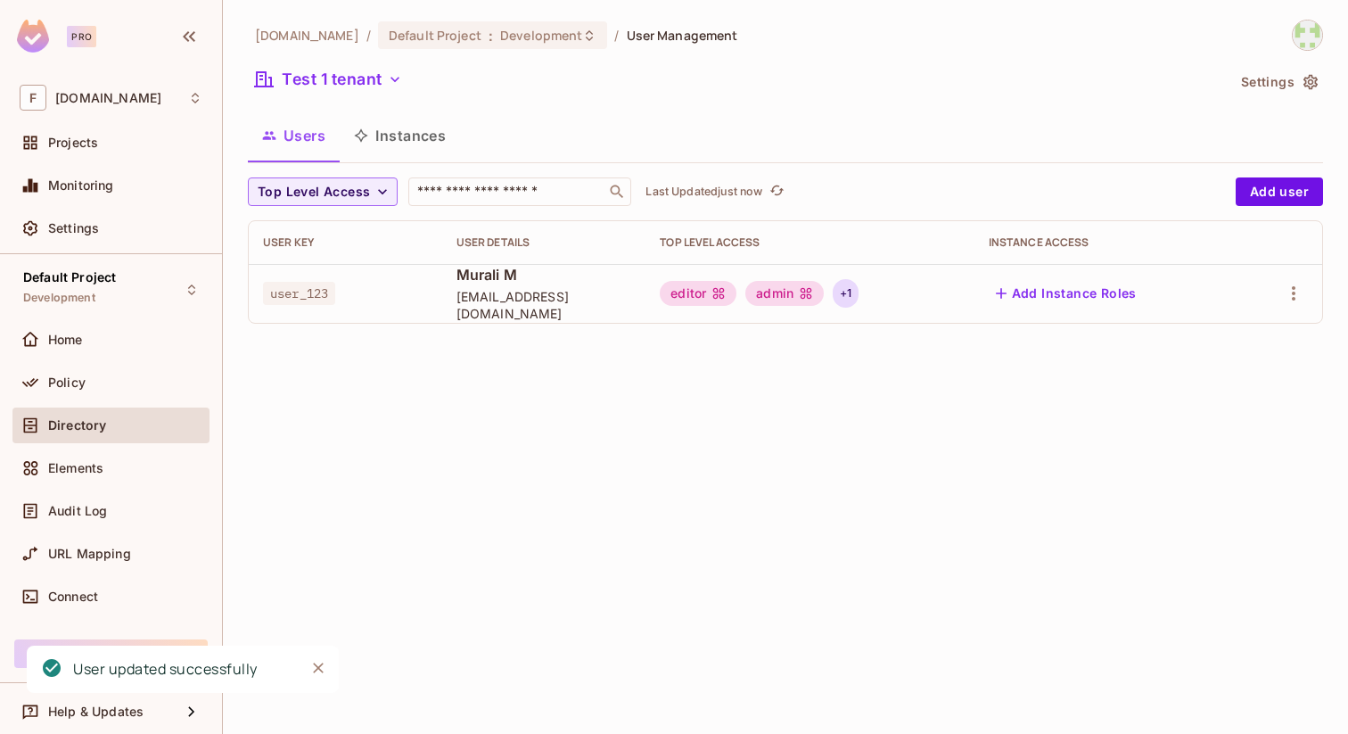
click at [859, 292] on div "+ 1" at bounding box center [846, 293] width 26 height 29
click at [830, 441] on div at bounding box center [674, 367] width 1348 height 734
click at [1294, 292] on icon "button" at bounding box center [1293, 293] width 21 height 21
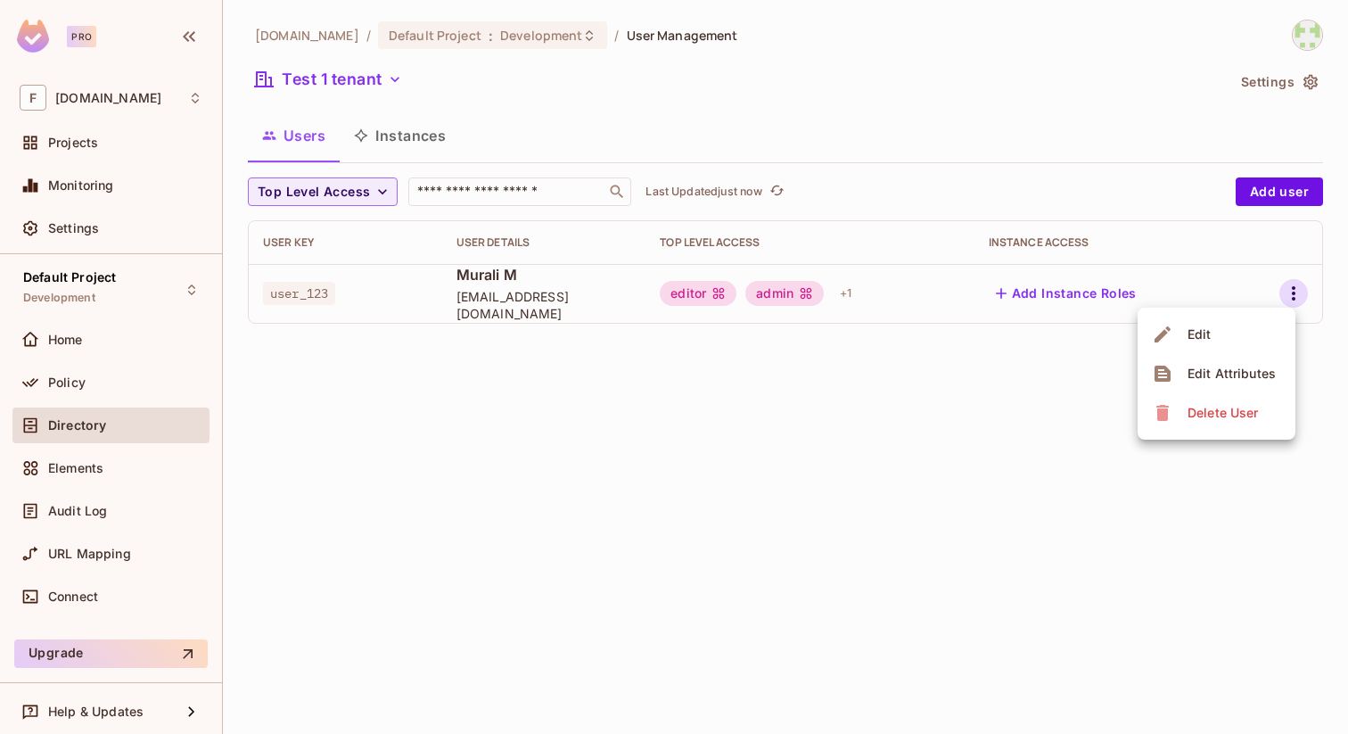
click at [1226, 378] on div "Edit Attributes" at bounding box center [1232, 374] width 88 height 18
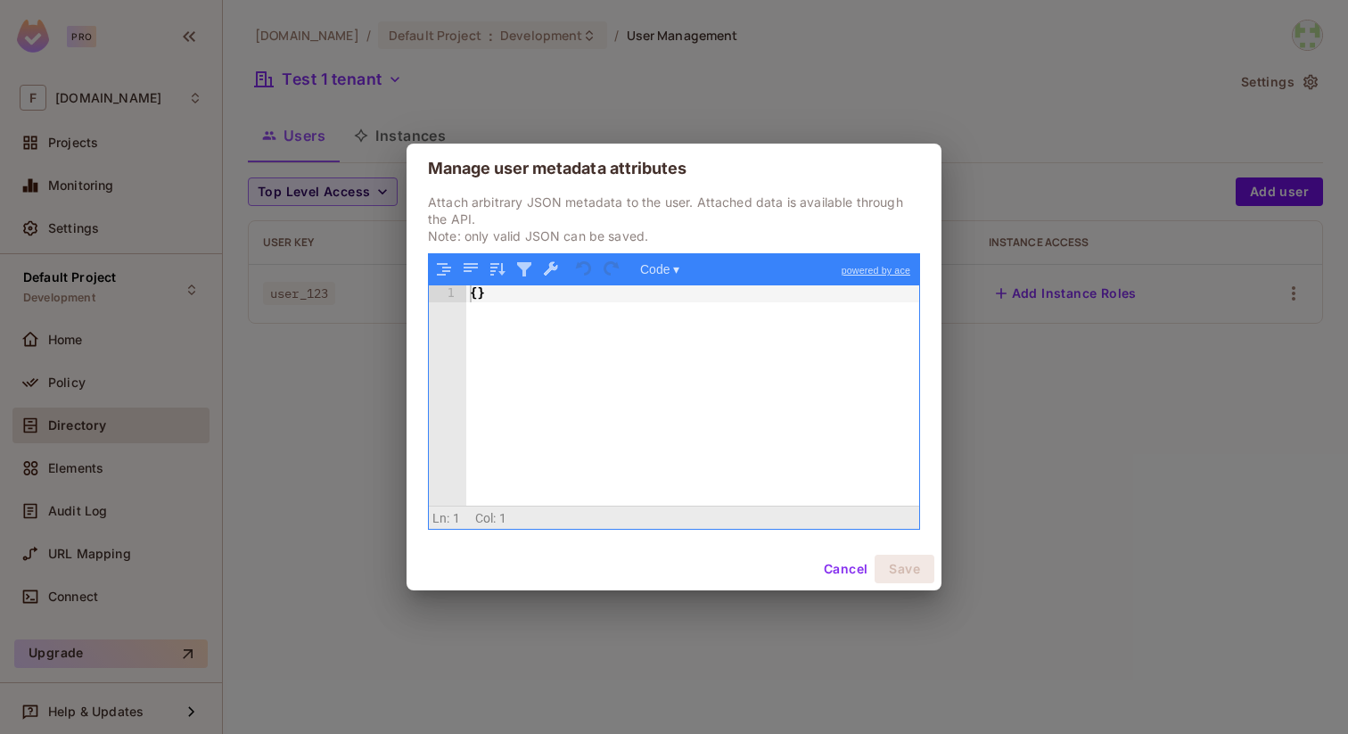
click at [834, 570] on button "Cancel" at bounding box center [846, 569] width 58 height 29
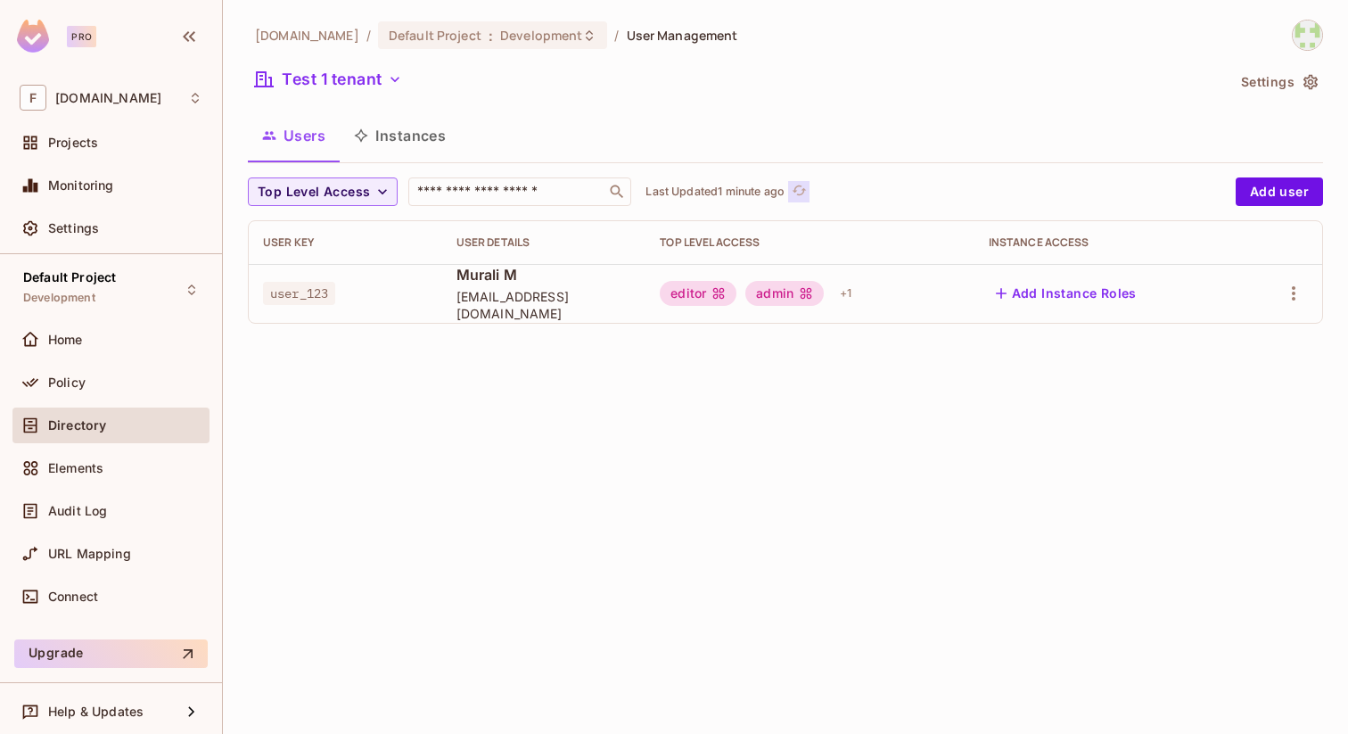
click at [797, 189] on icon "refresh" at bounding box center [799, 190] width 14 height 10
click at [1271, 198] on button "Add user" at bounding box center [1279, 191] width 87 height 29
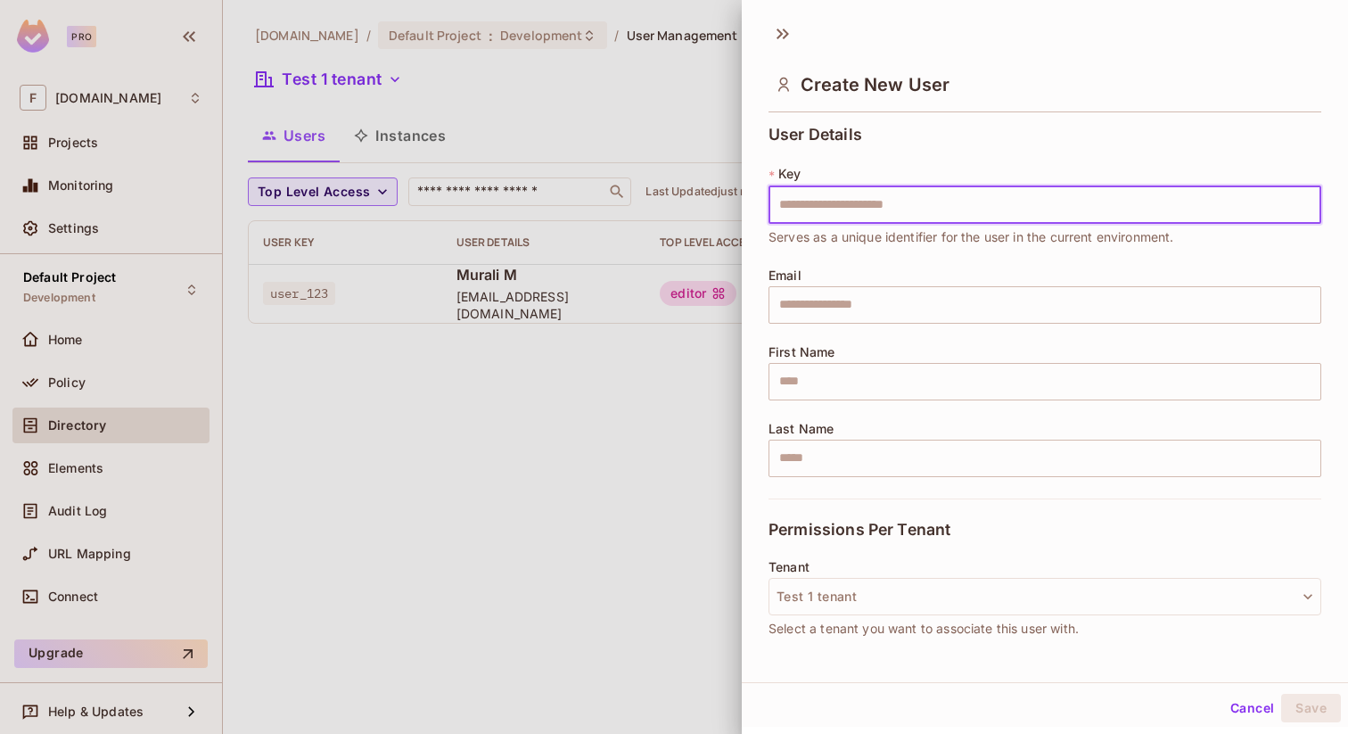
click at [1240, 711] on button "Cancel" at bounding box center [1252, 708] width 58 height 29
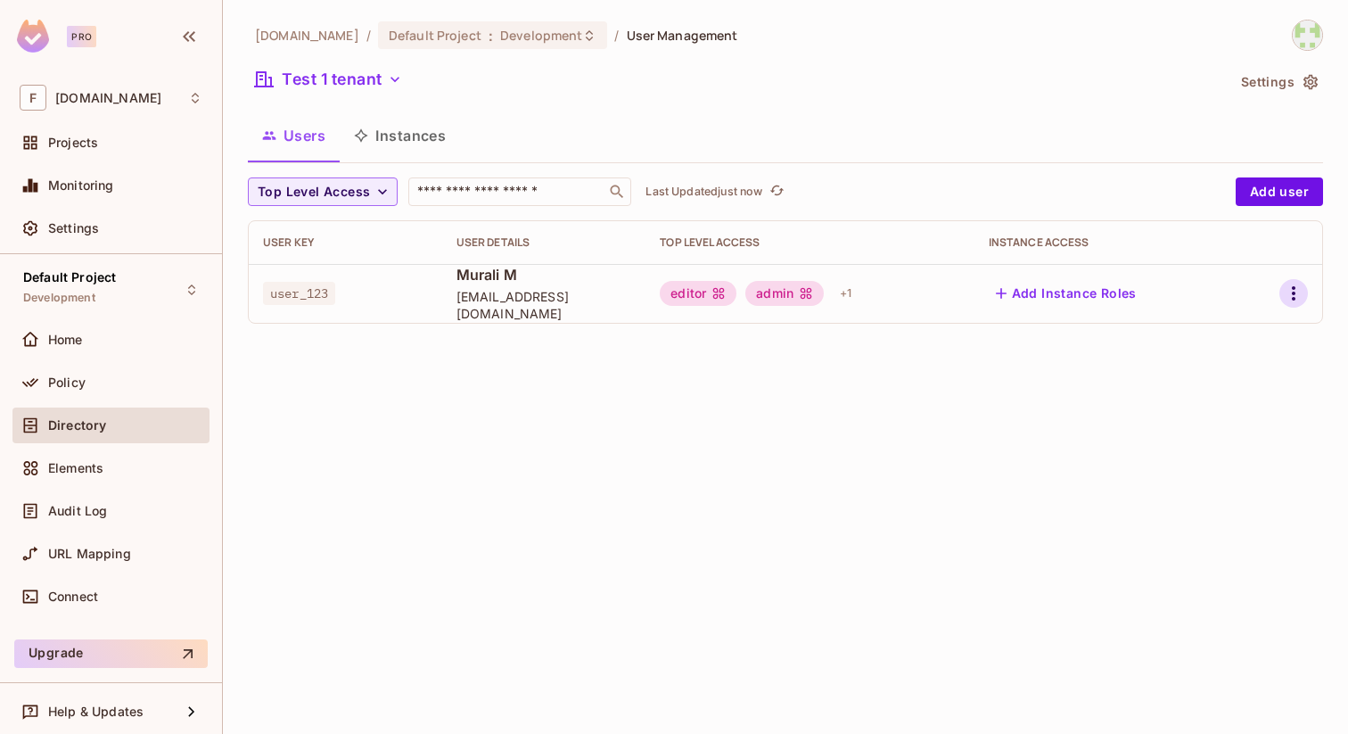
click at [1300, 295] on icon "button" at bounding box center [1293, 293] width 21 height 21
click at [1222, 334] on li "Edit" at bounding box center [1217, 334] width 158 height 39
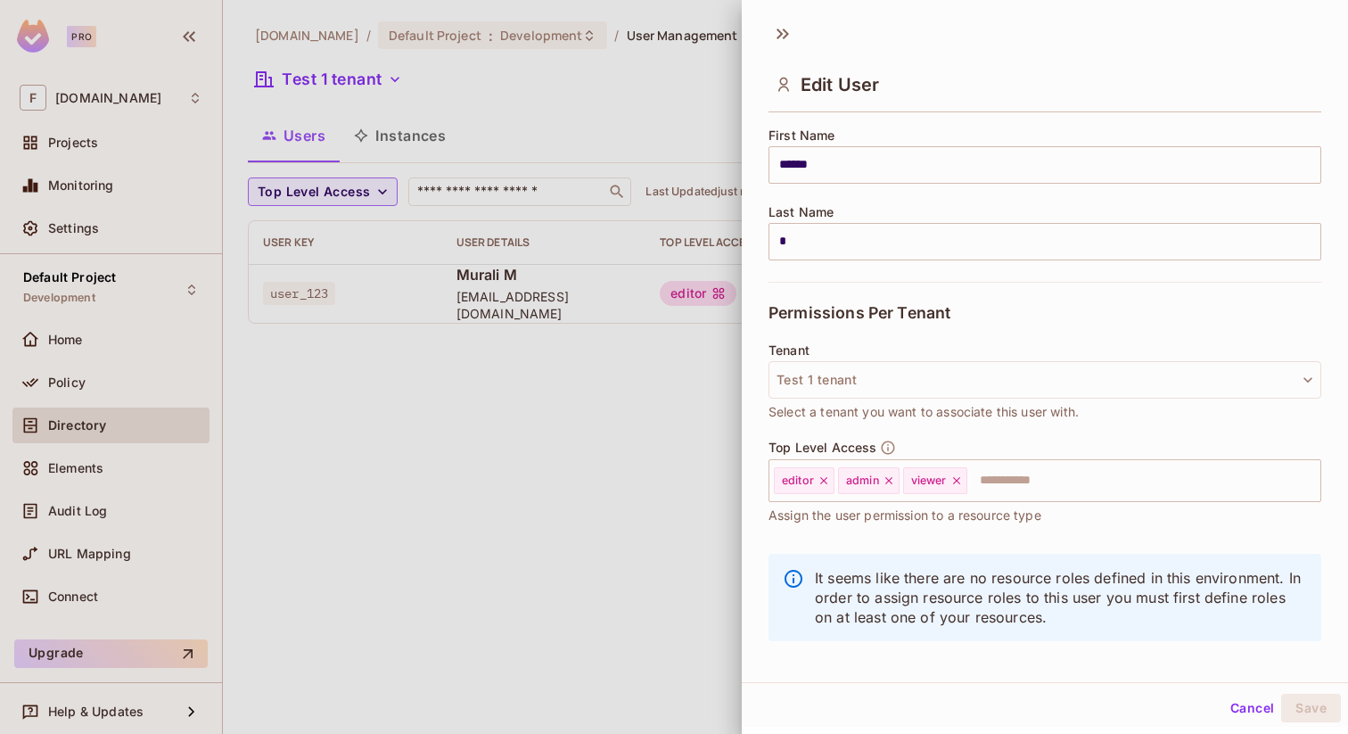
scroll to position [230, 0]
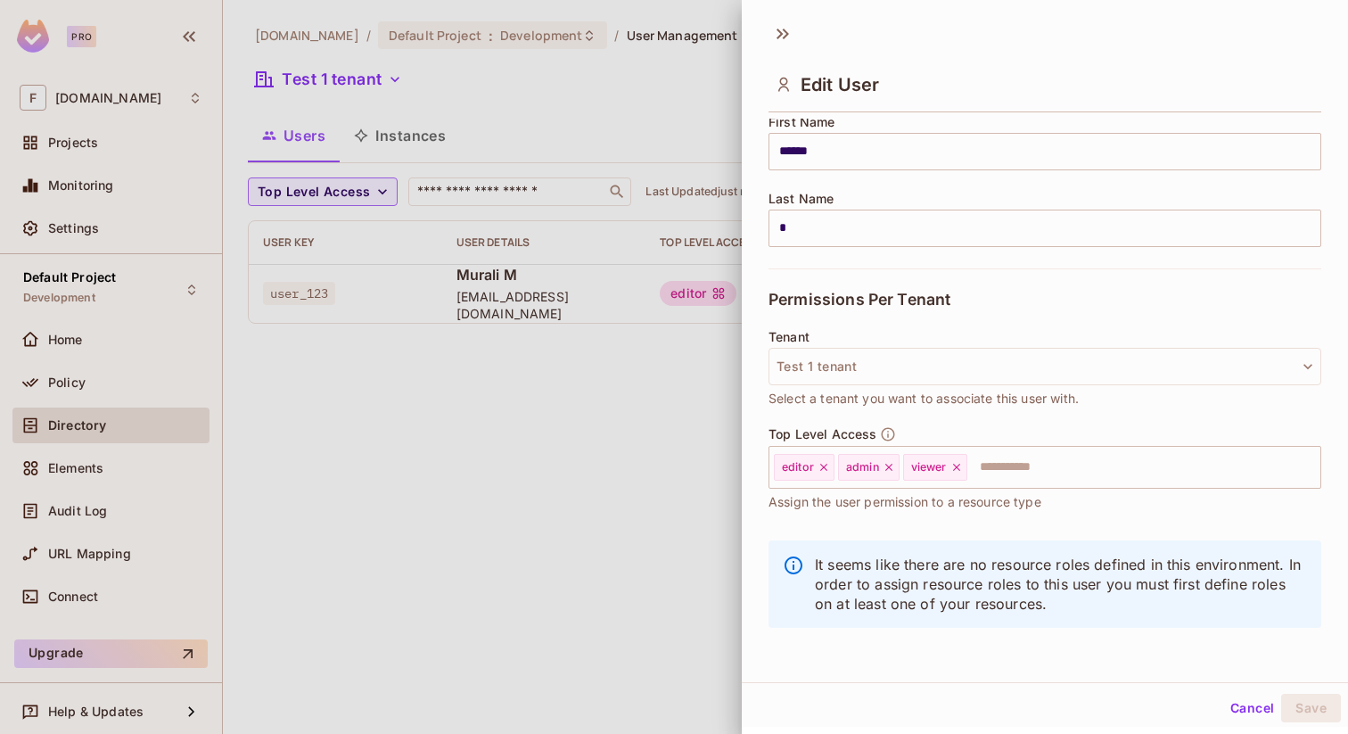
click at [1247, 707] on button "Cancel" at bounding box center [1252, 708] width 58 height 29
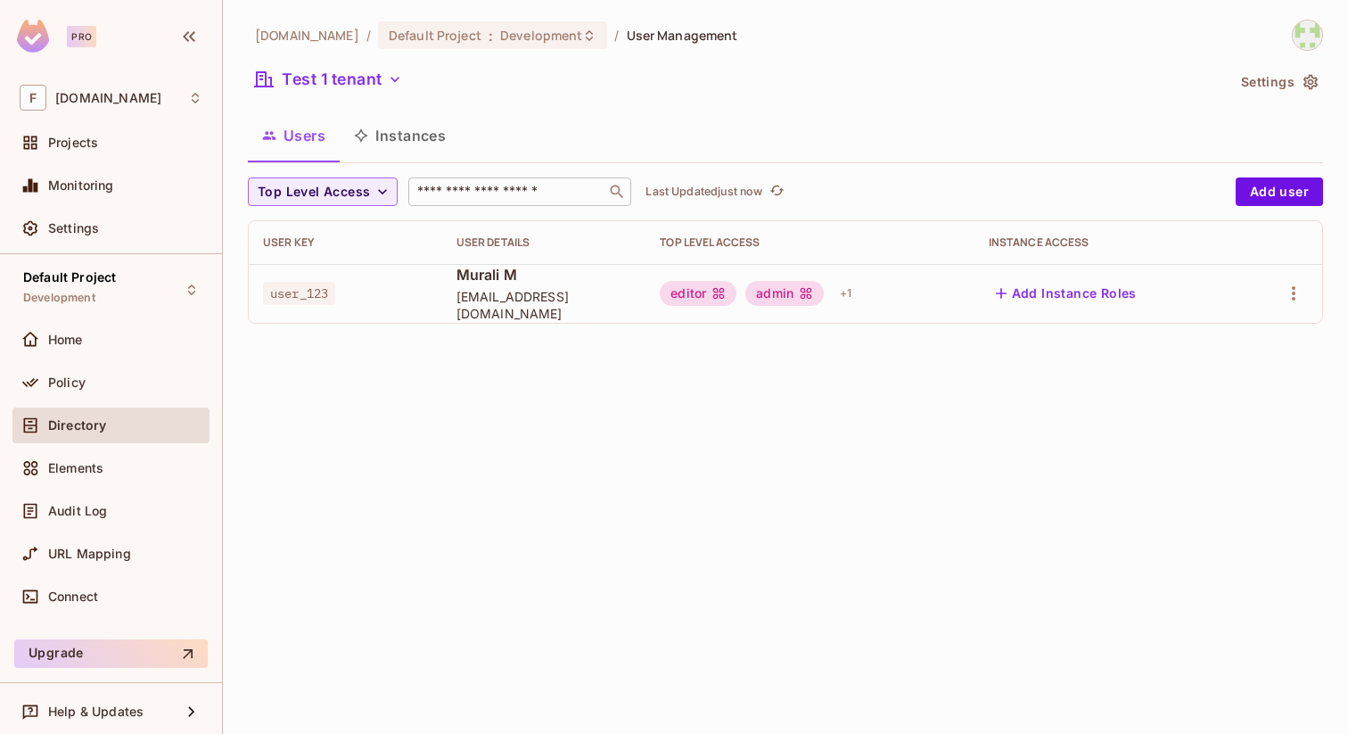
click at [447, 198] on input "text" at bounding box center [507, 192] width 187 height 18
click at [395, 137] on button "Instances" at bounding box center [400, 135] width 120 height 45
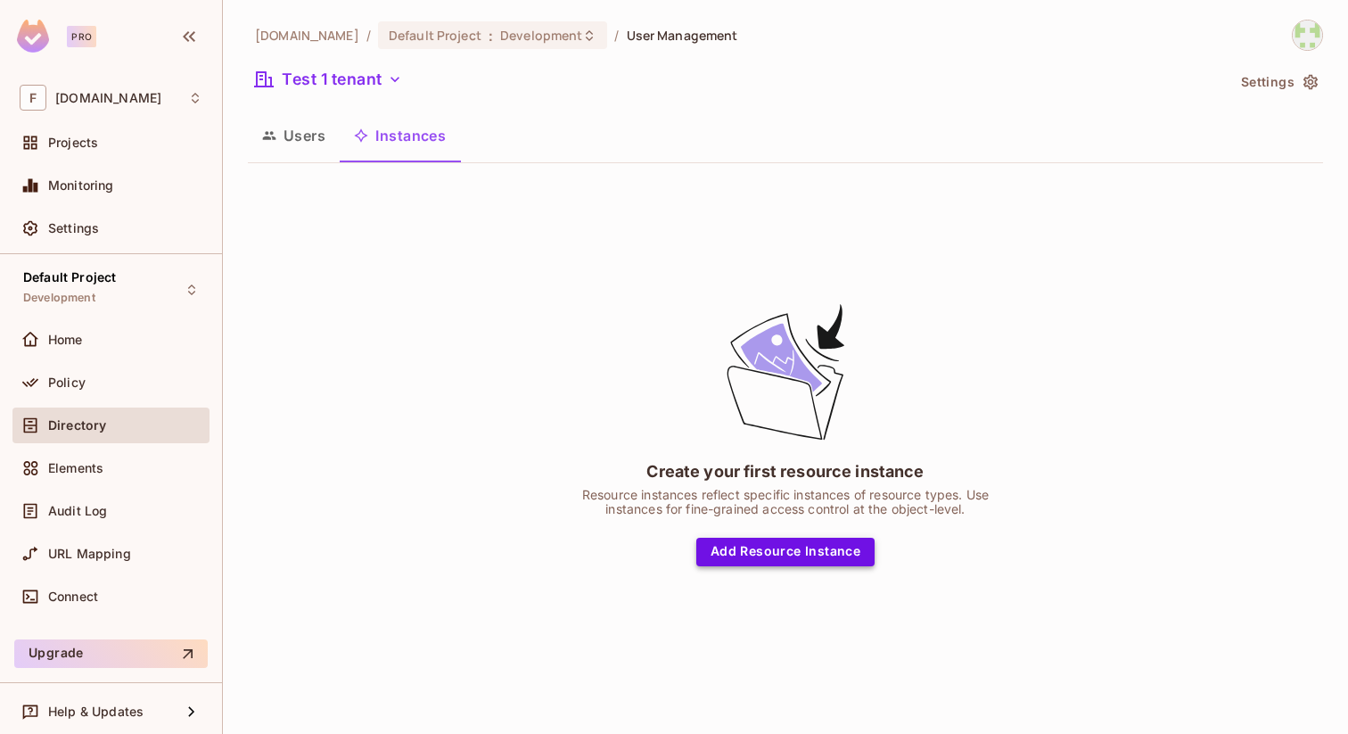
click at [780, 554] on button "Add Resource Instance" at bounding box center [785, 552] width 178 height 29
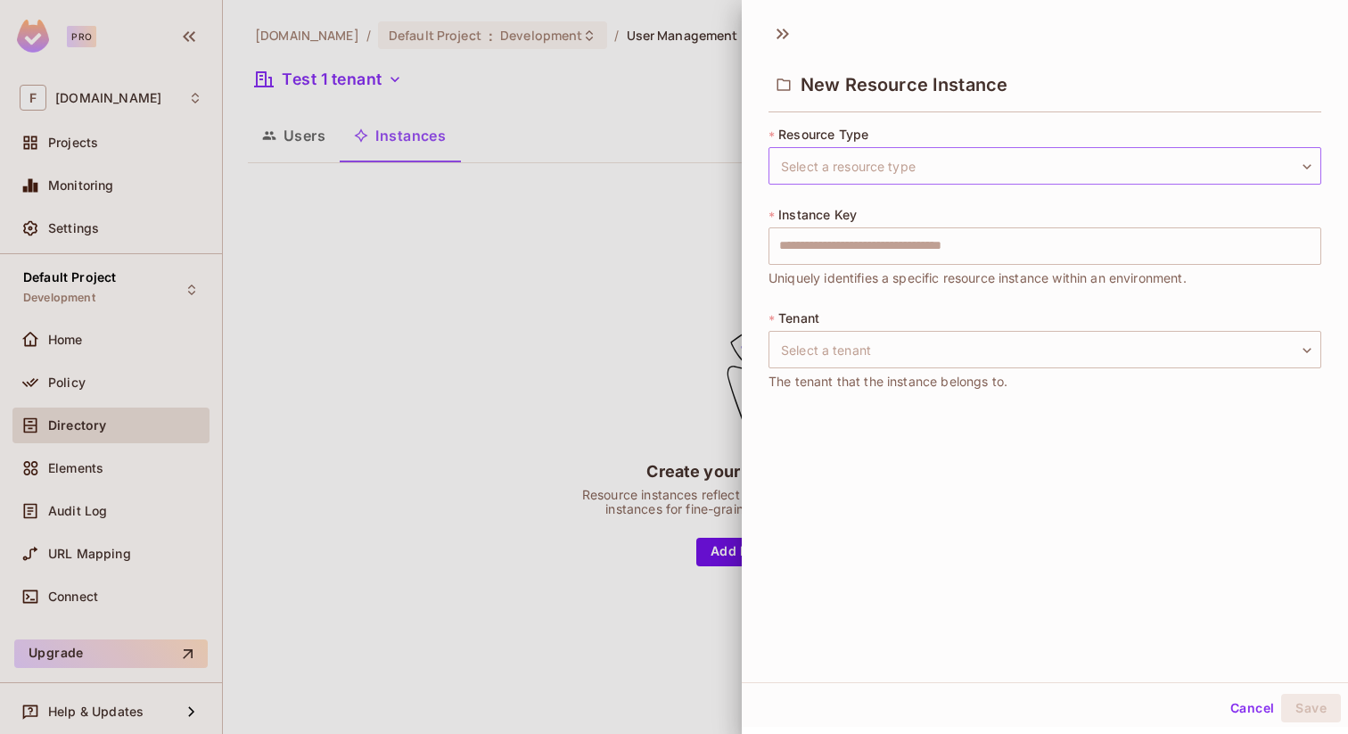
click at [901, 163] on body "Pro F [DOMAIN_NAME] Projects Monitoring Settings Default Project Development Ho…" at bounding box center [674, 367] width 1348 height 734
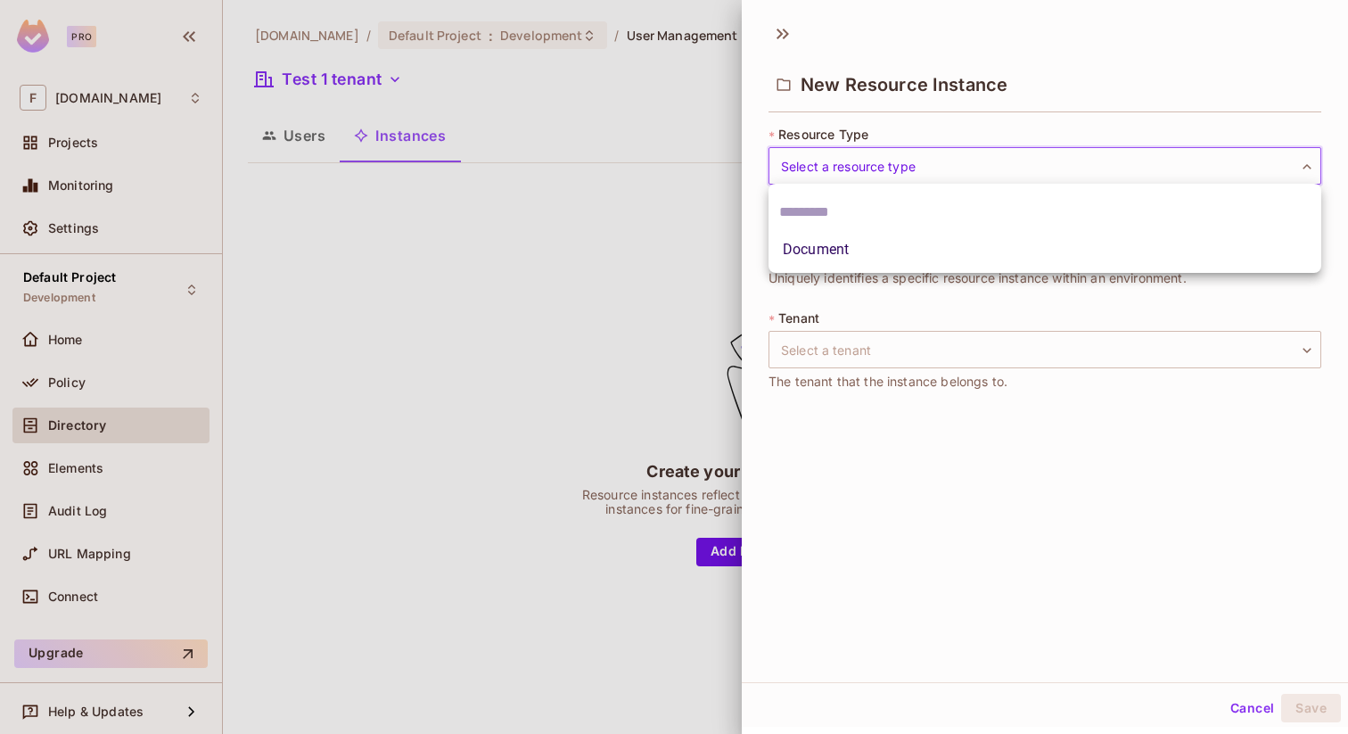
click at [836, 248] on li "Document" at bounding box center [1045, 250] width 553 height 32
type input "********"
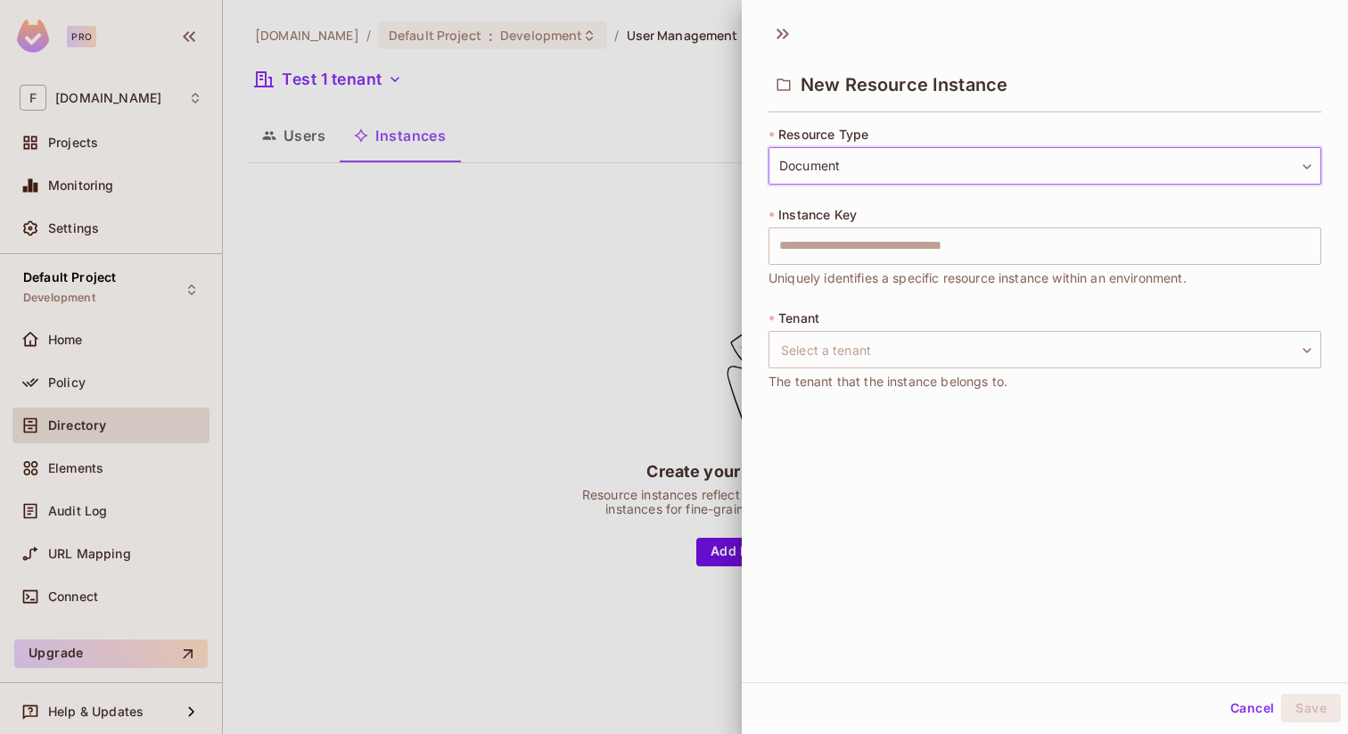
click at [841, 161] on body "Pro F [DOMAIN_NAME] Projects Monitoring Settings Default Project Development Ho…" at bounding box center [674, 367] width 1348 height 734
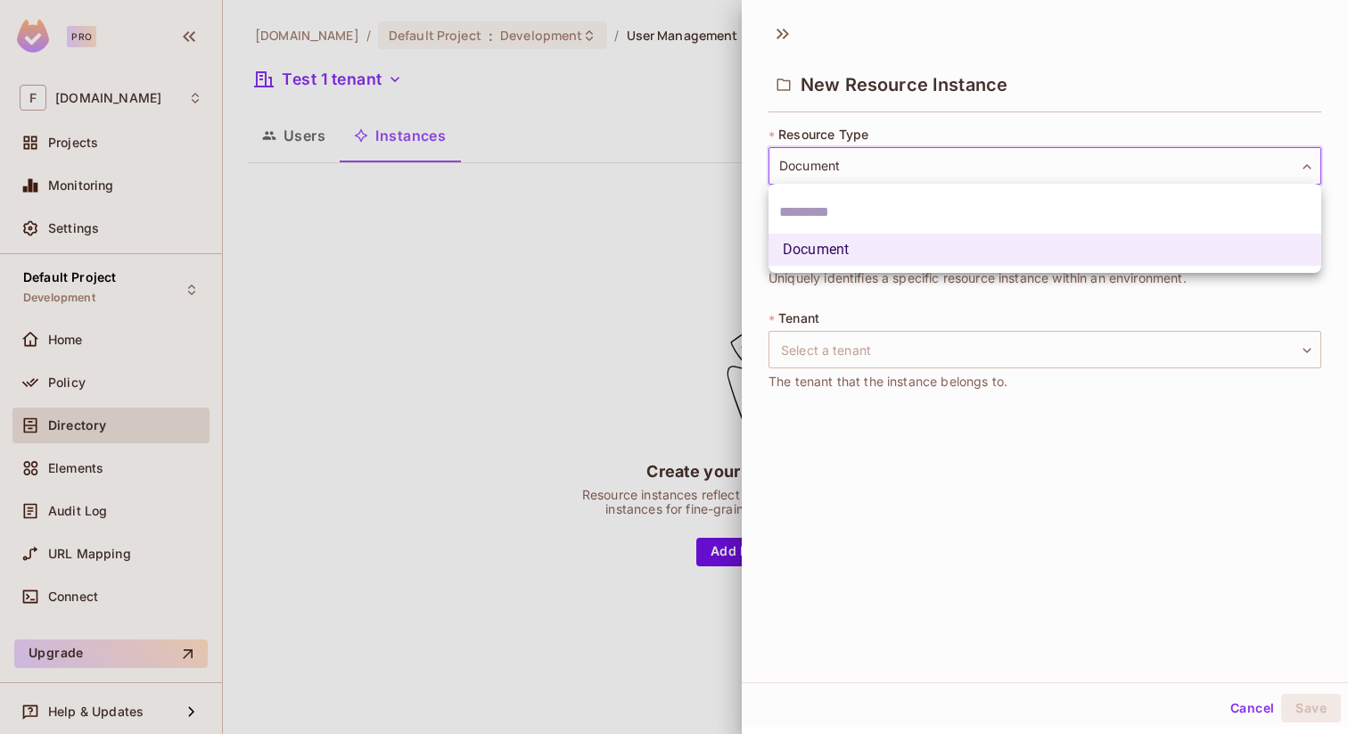
click at [821, 245] on li "Document" at bounding box center [1045, 250] width 553 height 32
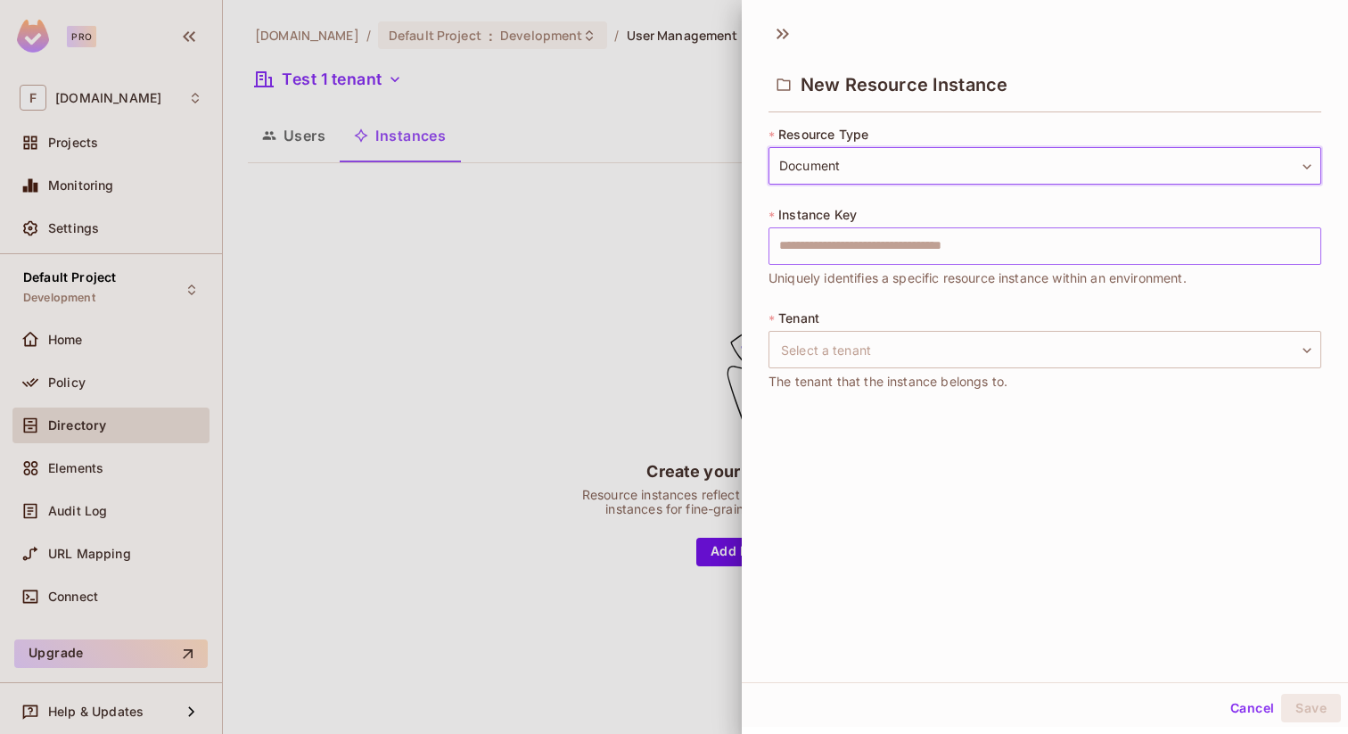
click at [918, 249] on input "text" at bounding box center [1045, 245] width 553 height 37
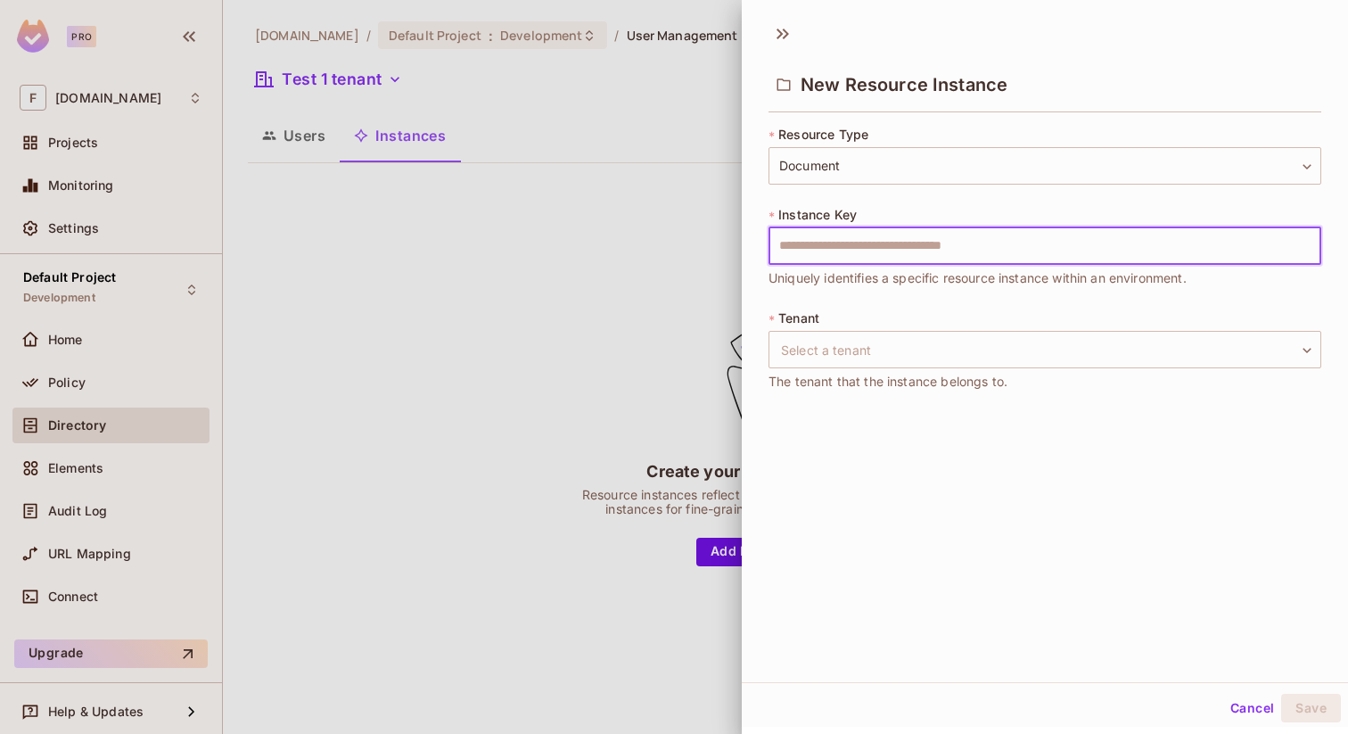
click at [1026, 206] on div "* Instance Key ​ Uniquely identifies a specific resource instance within an env…" at bounding box center [1045, 247] width 553 height 82
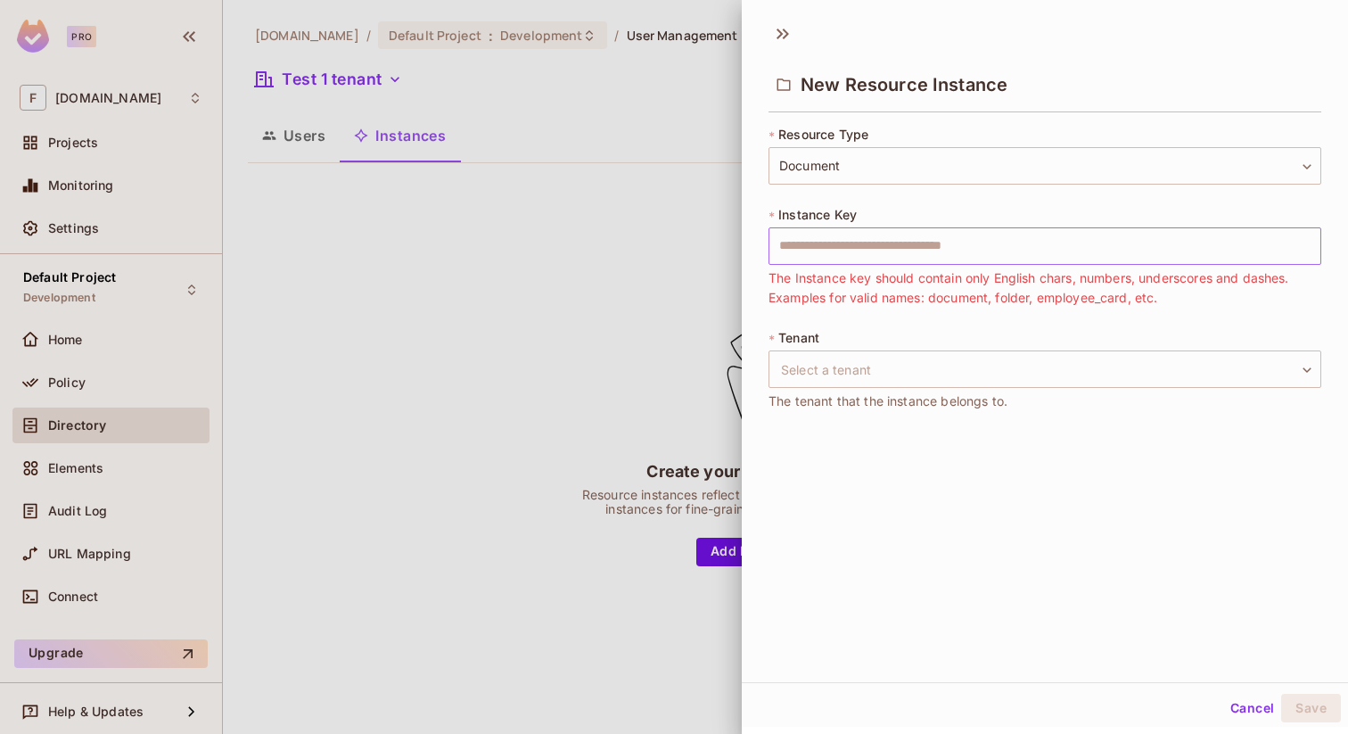
click at [1079, 255] on input "text" at bounding box center [1045, 245] width 553 height 37
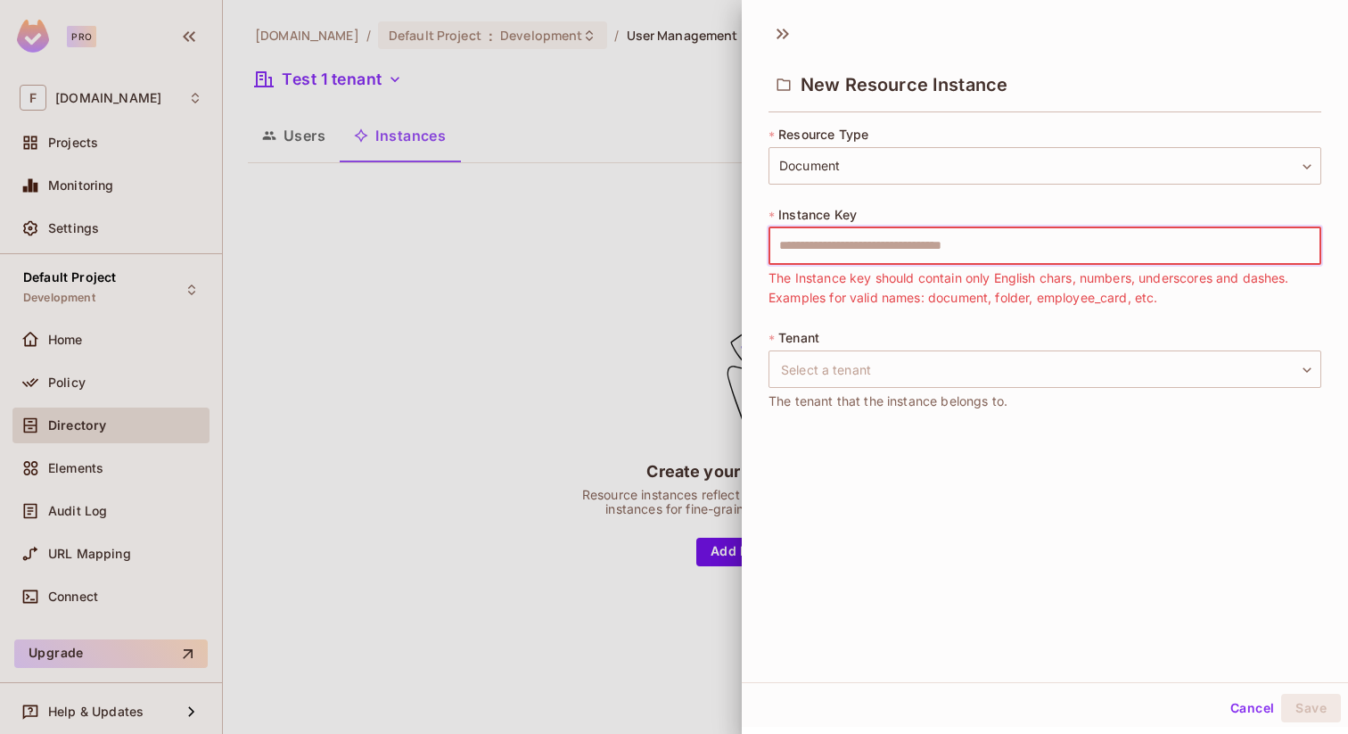
click at [1231, 305] on span "The Instance key should contain only English chars, numbers, underscores and da…" at bounding box center [1045, 287] width 553 height 39
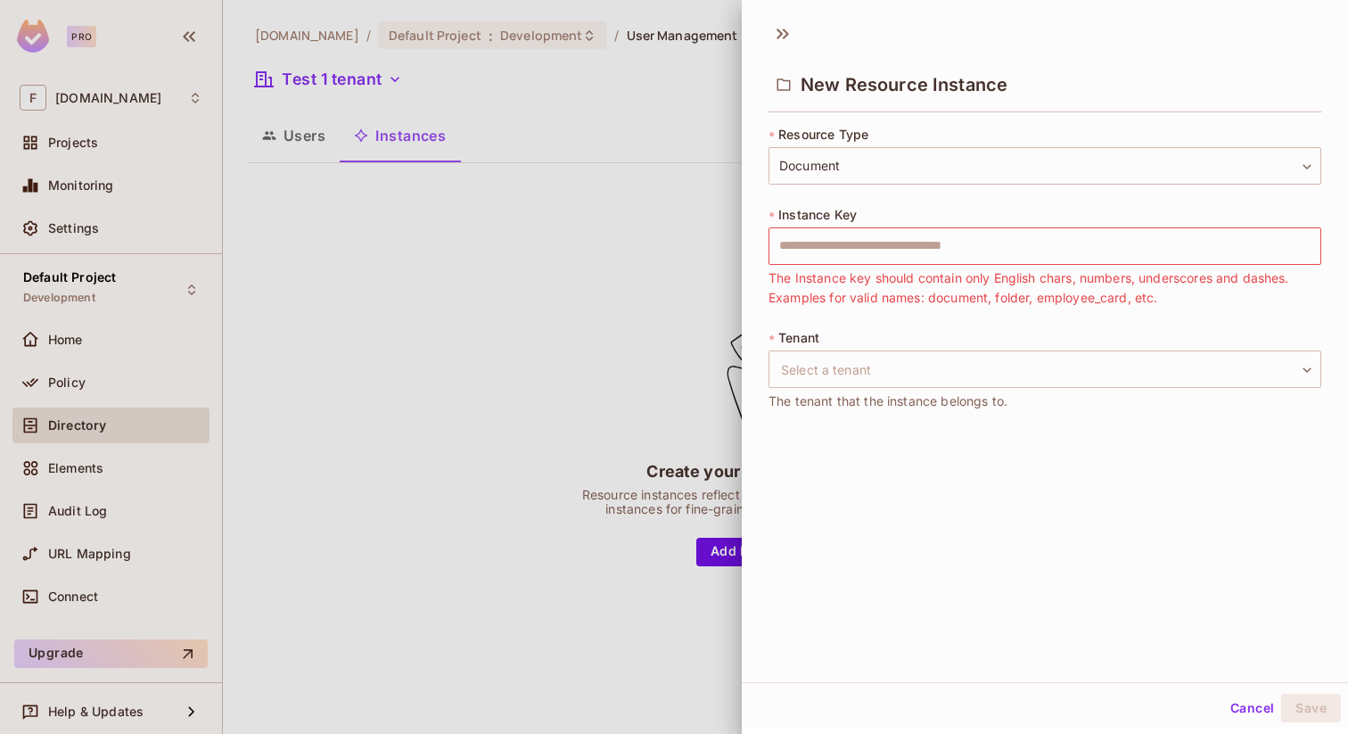
click at [968, 329] on div "* Tenant Select a tenant ​ Select a tenant The tenant that the instance belongs…" at bounding box center [1045, 370] width 553 height 82
click at [972, 210] on div "* Instance Key ​ The Instance key should contain only English chars, numbers, u…" at bounding box center [1045, 257] width 553 height 102
click at [1036, 432] on div "New Resource Instance * Resource Type Document ******** ​ * Instance Key ​ The …" at bounding box center [1045, 347] width 606 height 670
click at [918, 248] on input "text" at bounding box center [1045, 245] width 553 height 37
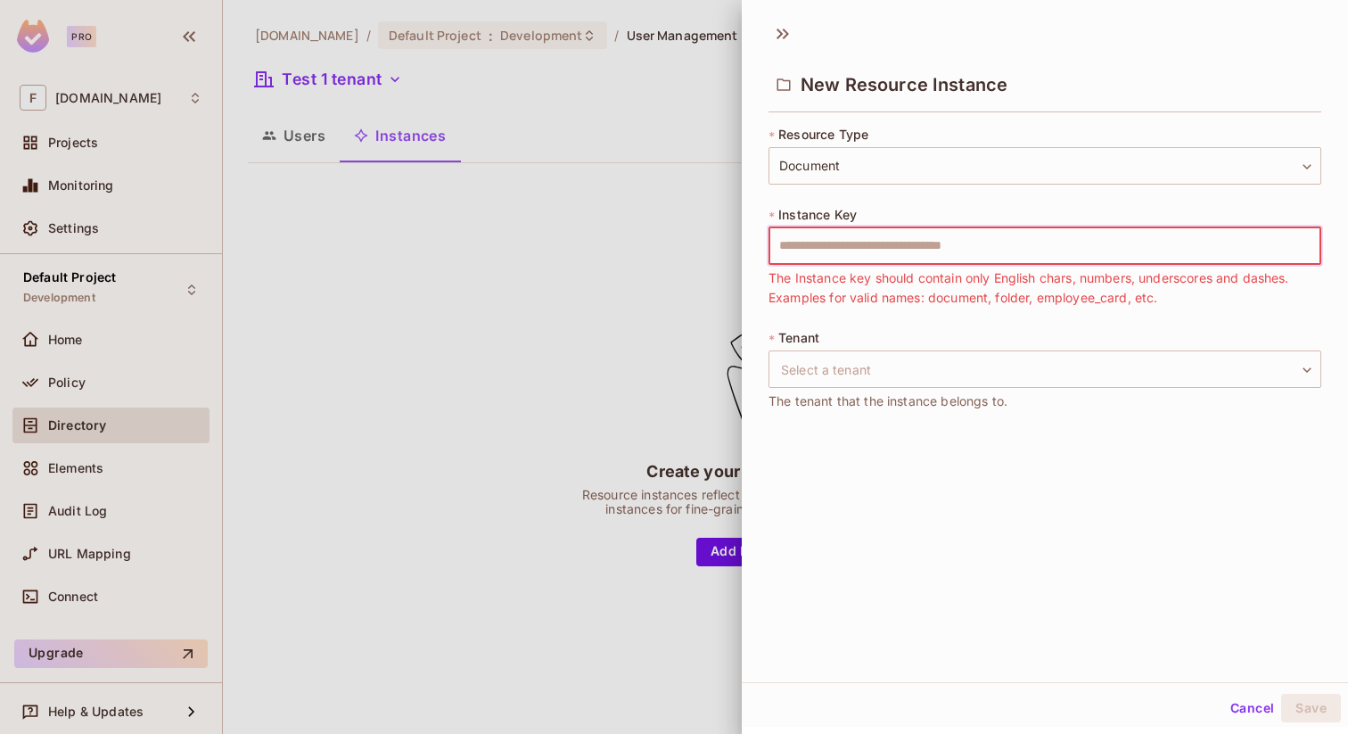
click at [1078, 313] on div "* Resource Type Document ******** ​ * Instance Key ​ The Instance key should co…" at bounding box center [1045, 279] width 553 height 307
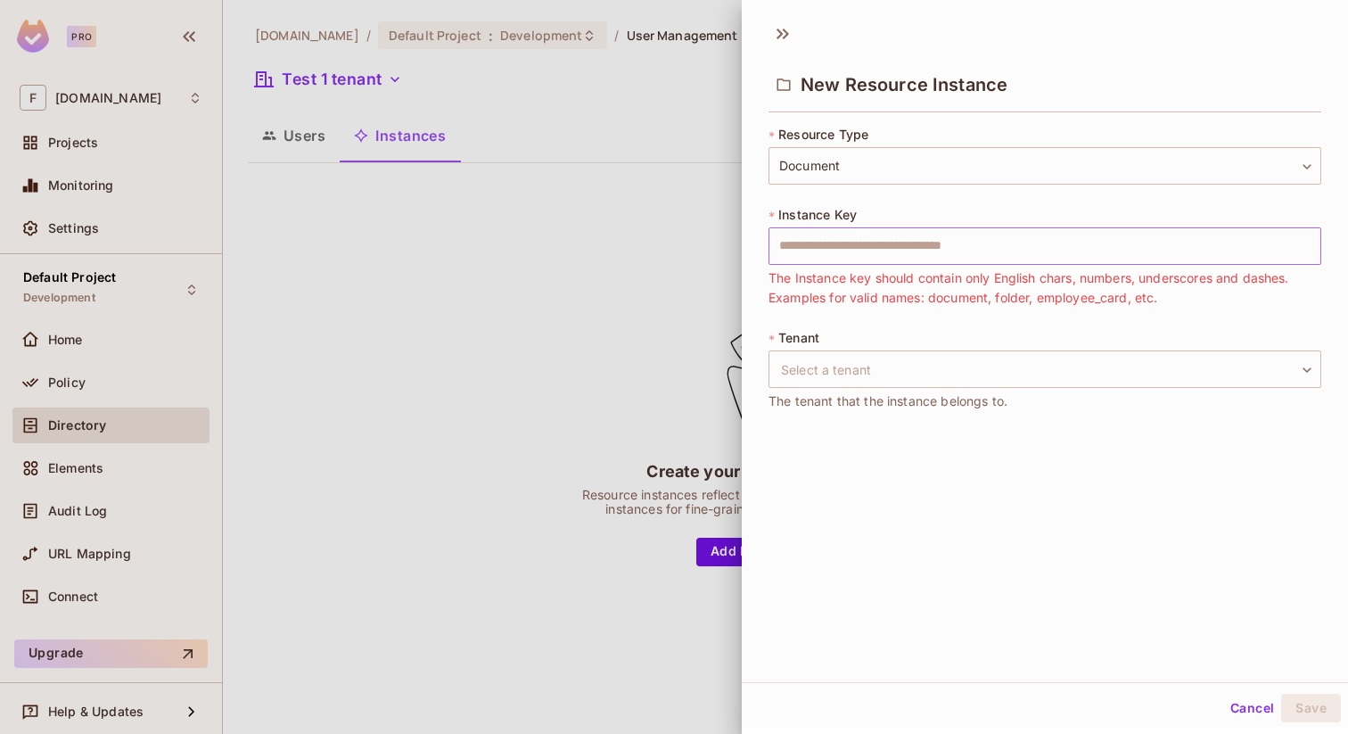
click at [875, 248] on input "text" at bounding box center [1045, 245] width 553 height 37
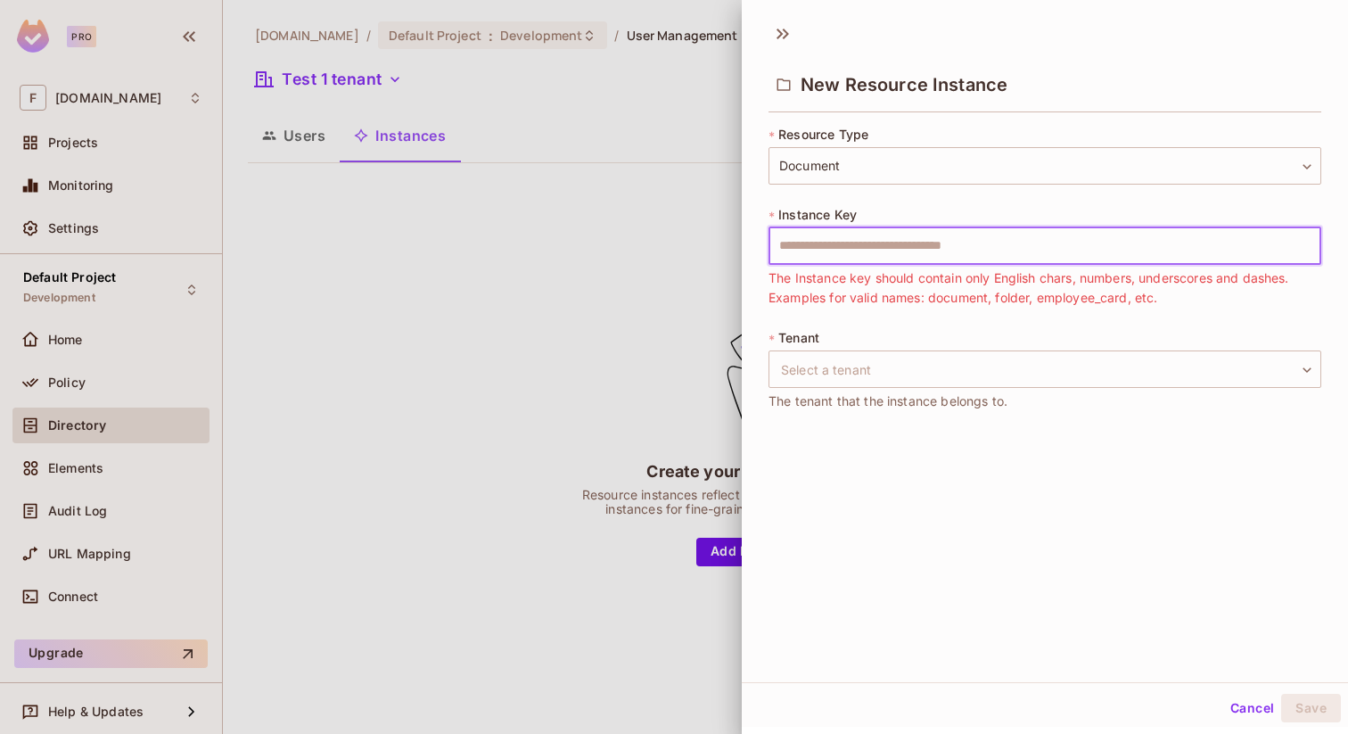
click at [875, 248] on input "text" at bounding box center [1045, 245] width 553 height 37
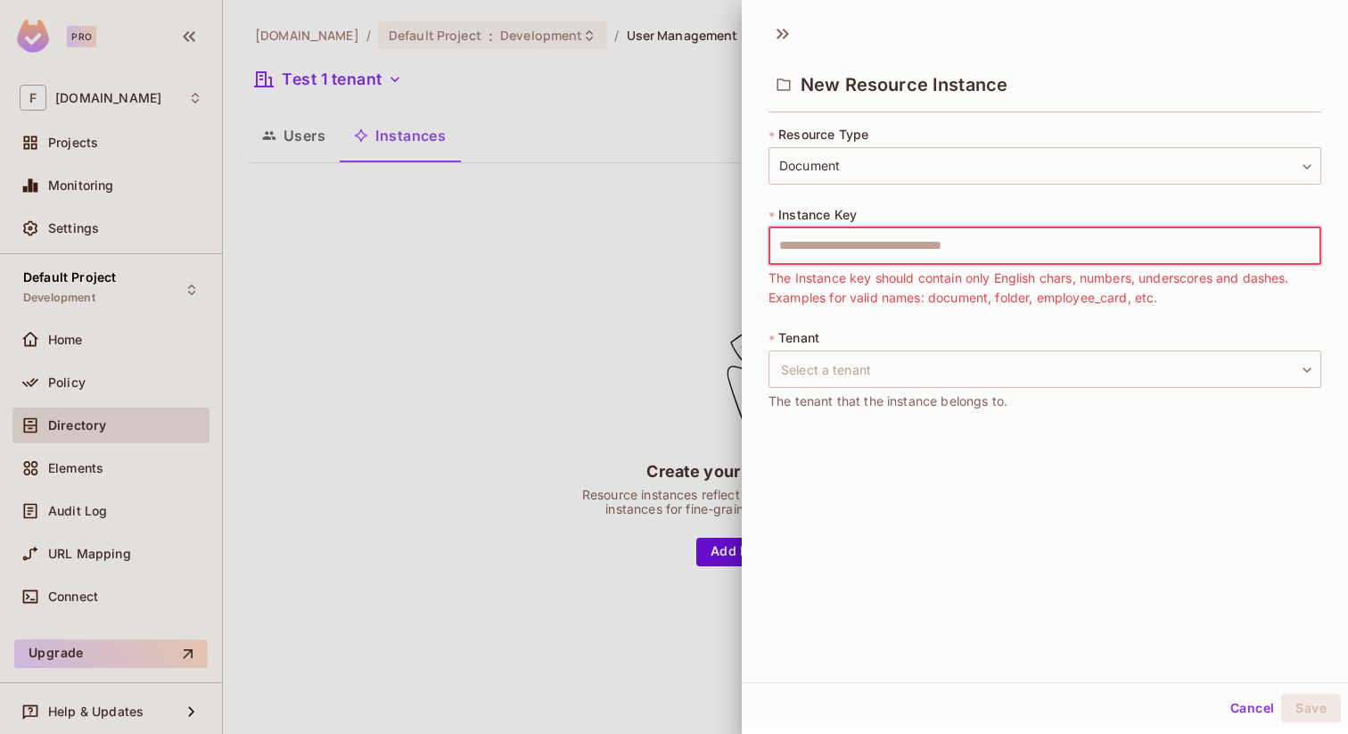
click at [896, 332] on div "* Tenant Select a tenant ​ Select a tenant The tenant that the instance belongs…" at bounding box center [1045, 370] width 553 height 82
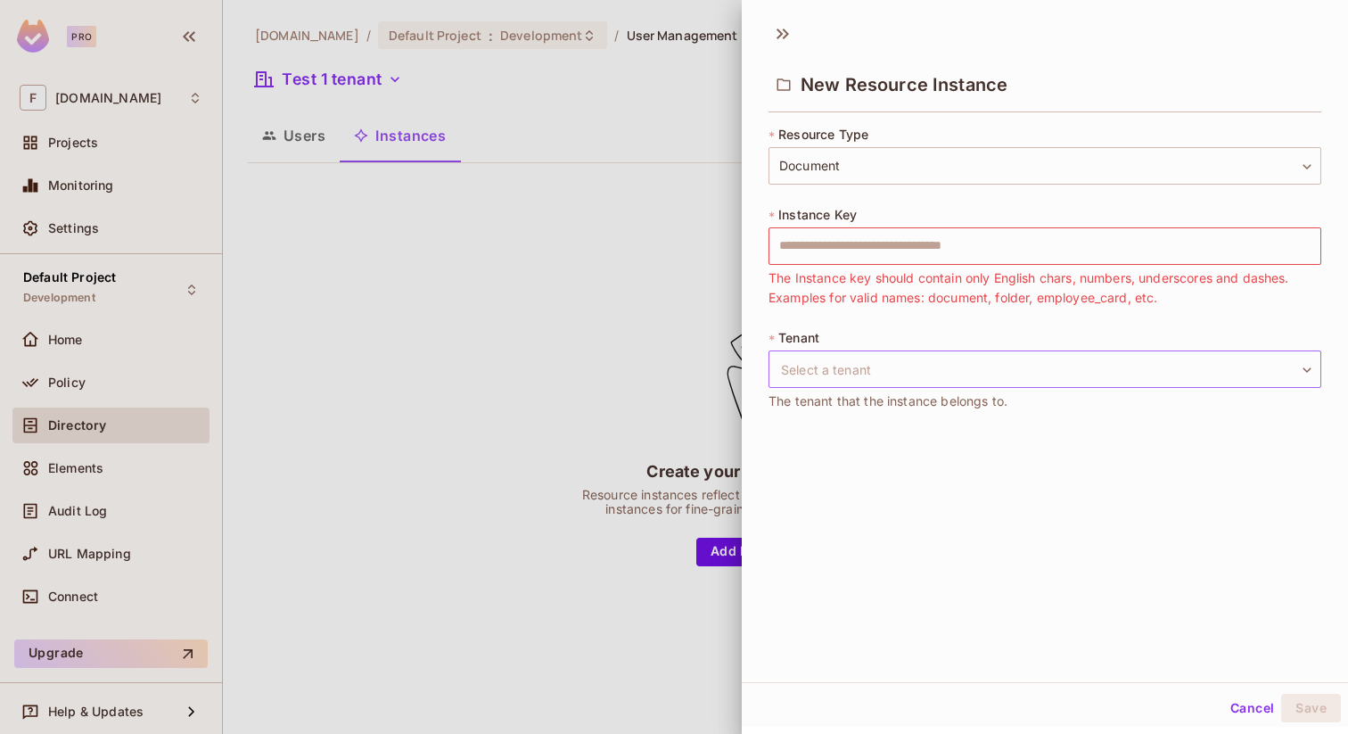
click at [859, 372] on body "Pro F [DOMAIN_NAME] Projects Monitoring Settings Default Project Development Ho…" at bounding box center [674, 367] width 1348 height 734
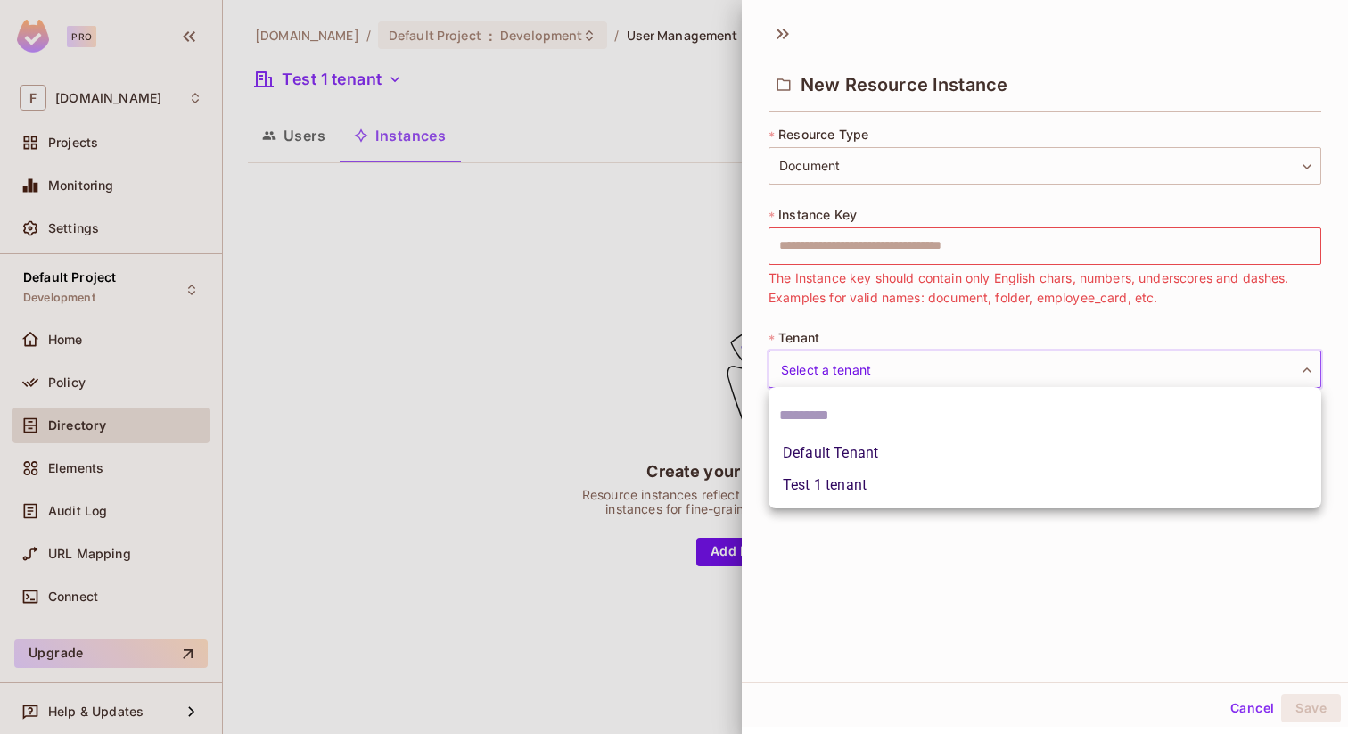
click at [840, 488] on li "Test 1 tenant" at bounding box center [1045, 485] width 553 height 32
type input "*******"
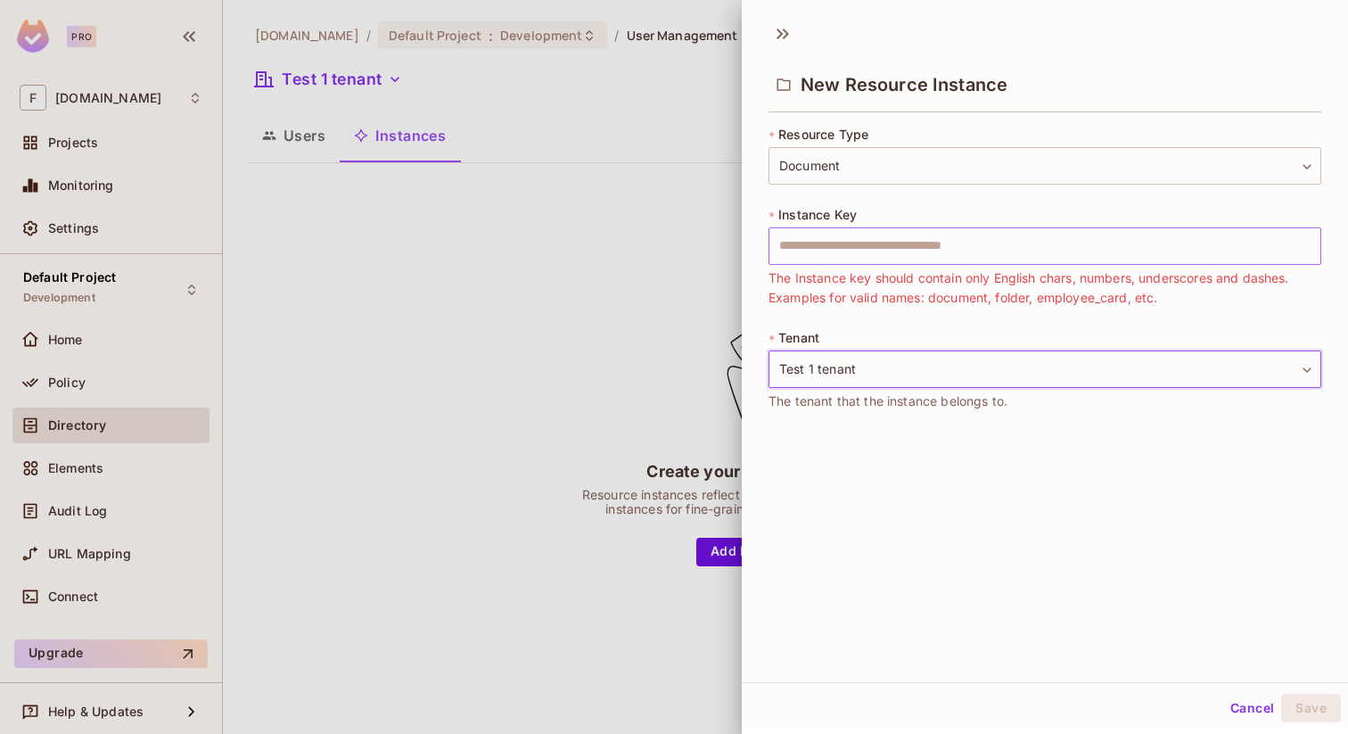
click at [874, 243] on input "text" at bounding box center [1045, 245] width 553 height 37
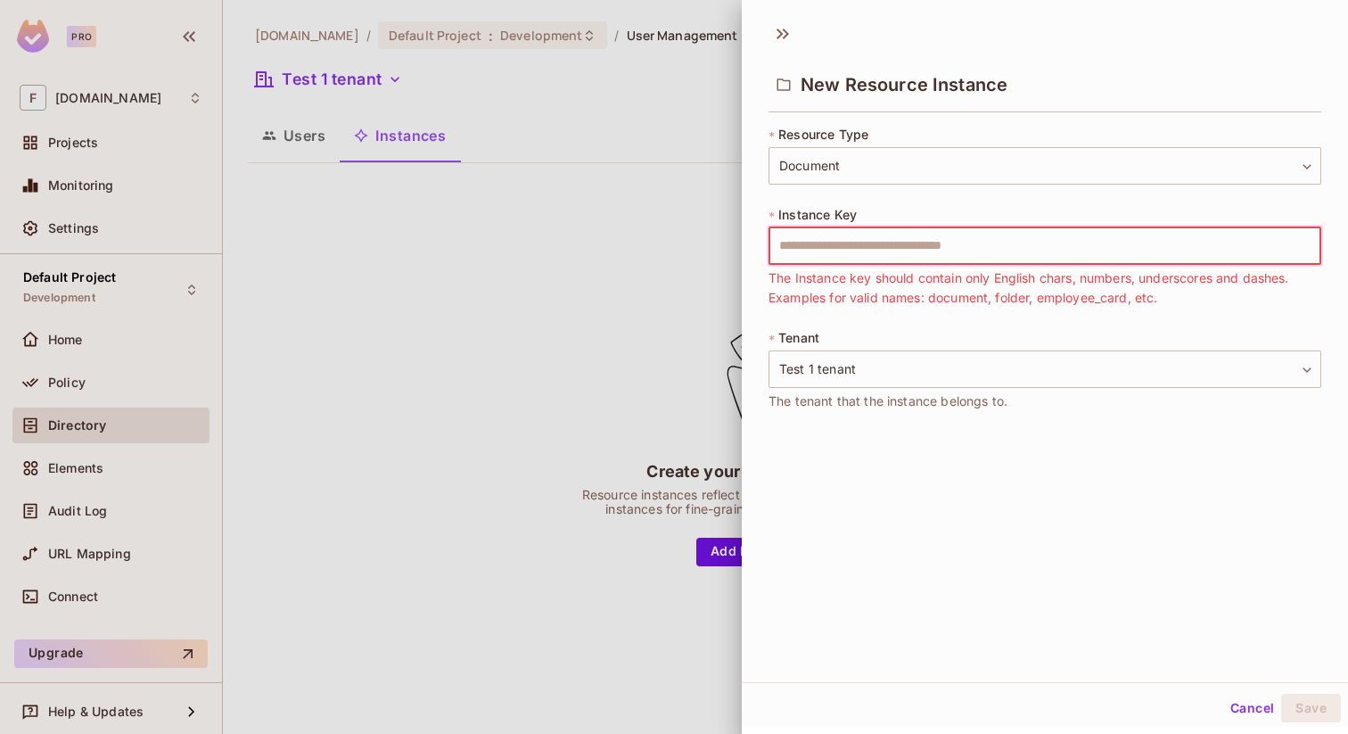
type input "********"
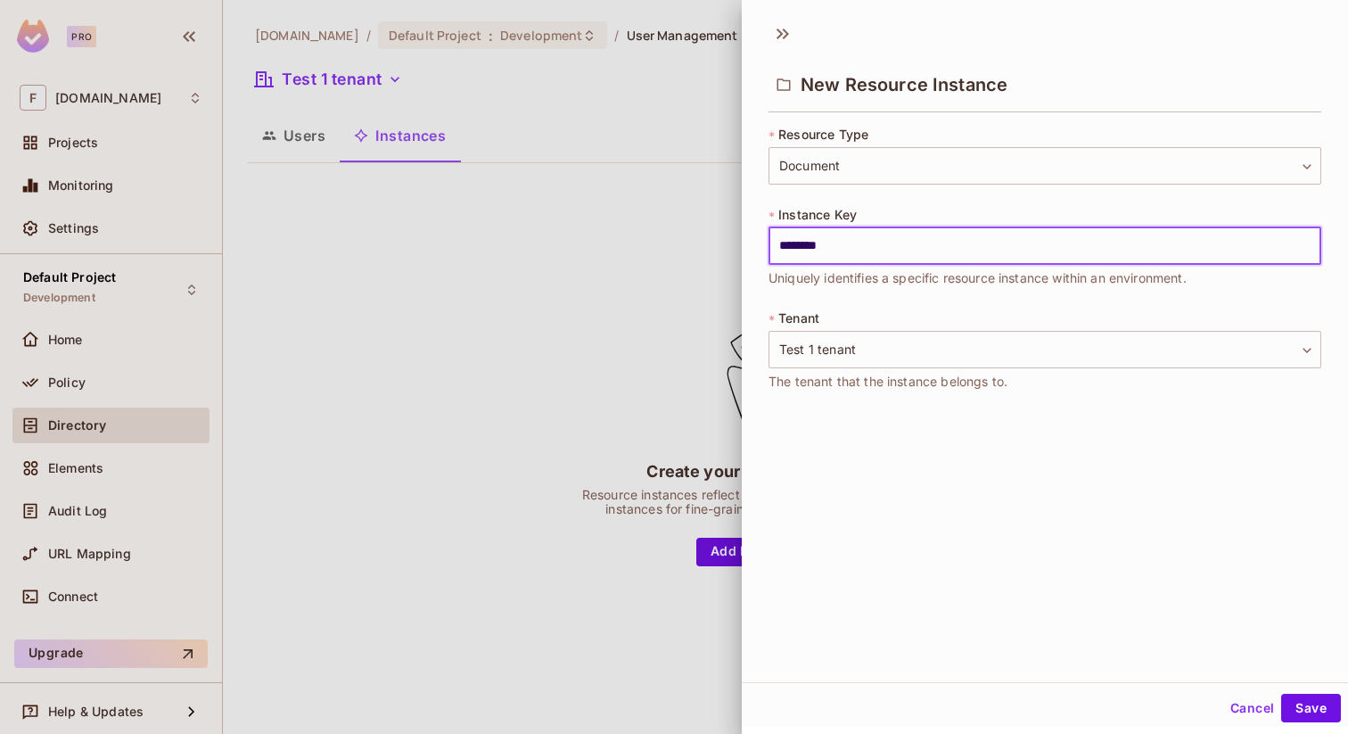
scroll to position [3, 0]
click at [1312, 702] on button "Save" at bounding box center [1311, 705] width 60 height 29
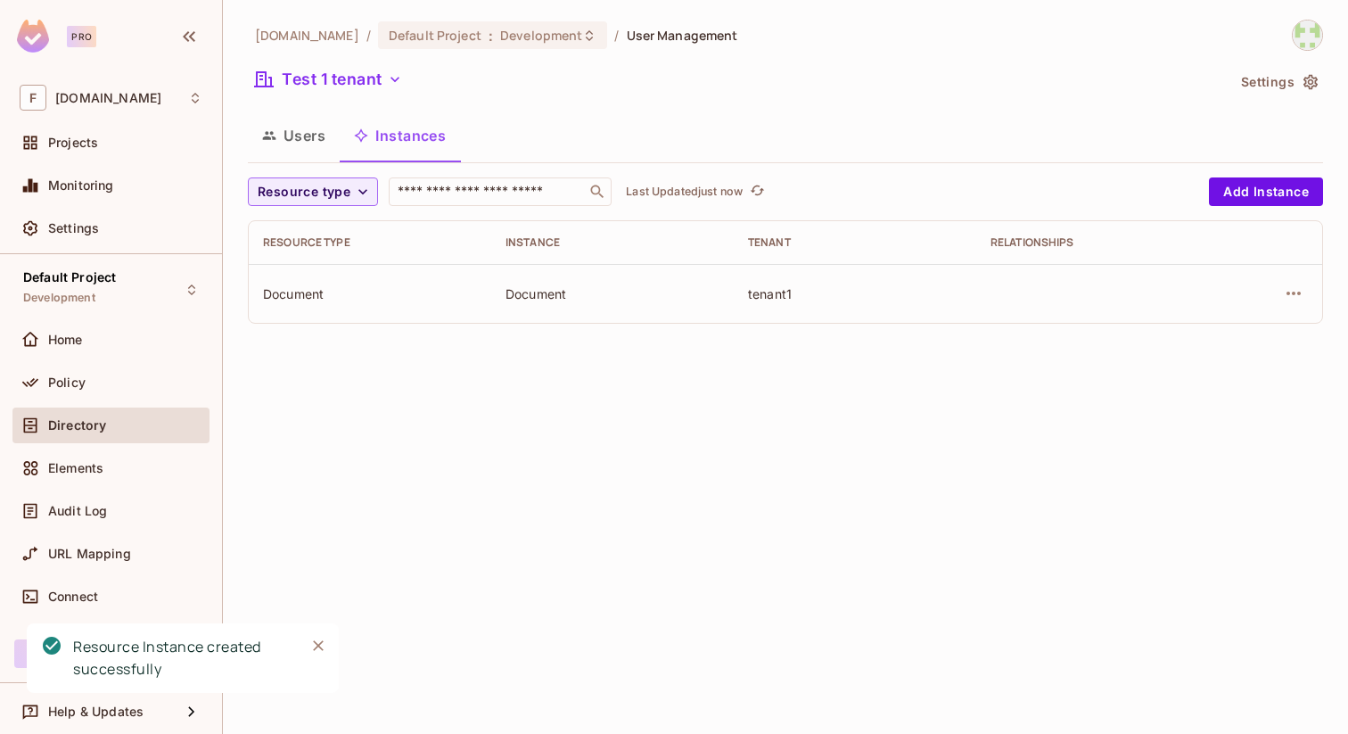
click at [297, 134] on button "Users" at bounding box center [294, 135] width 92 height 45
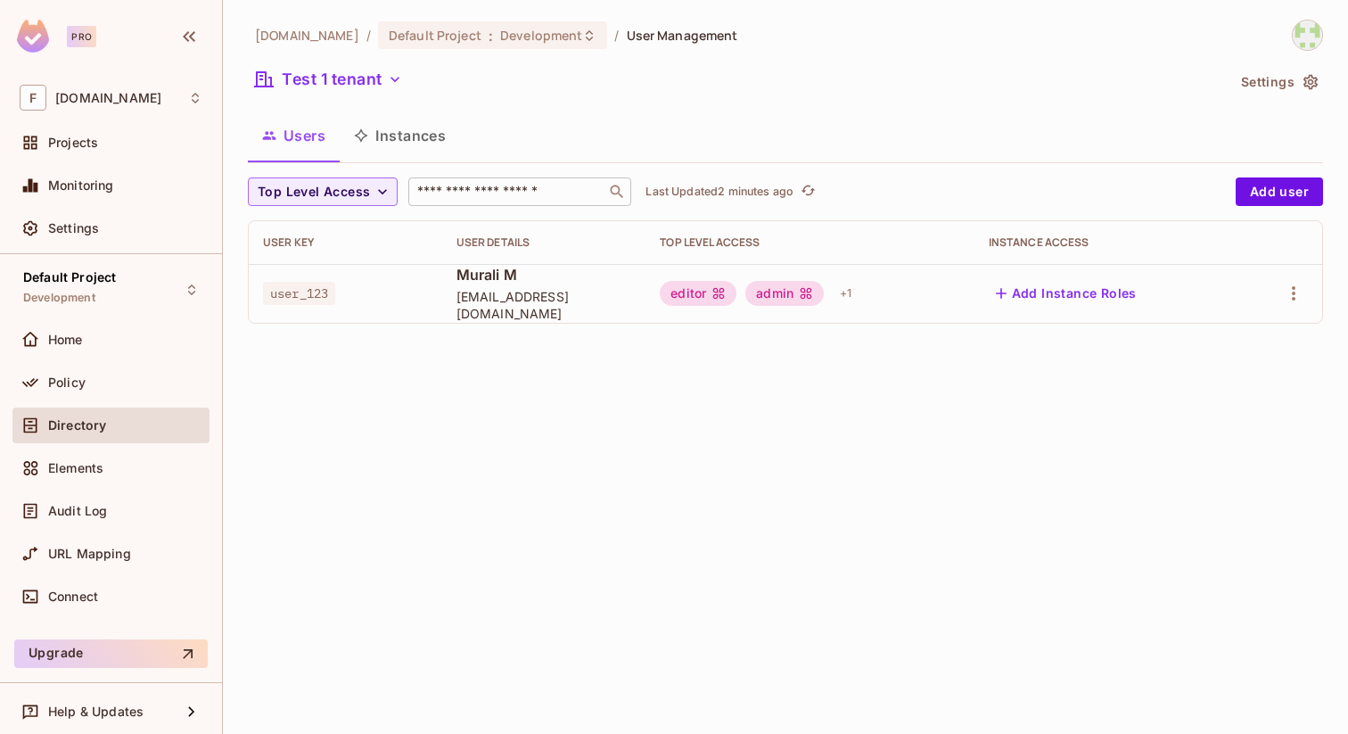
click at [497, 194] on input "text" at bounding box center [507, 192] width 187 height 18
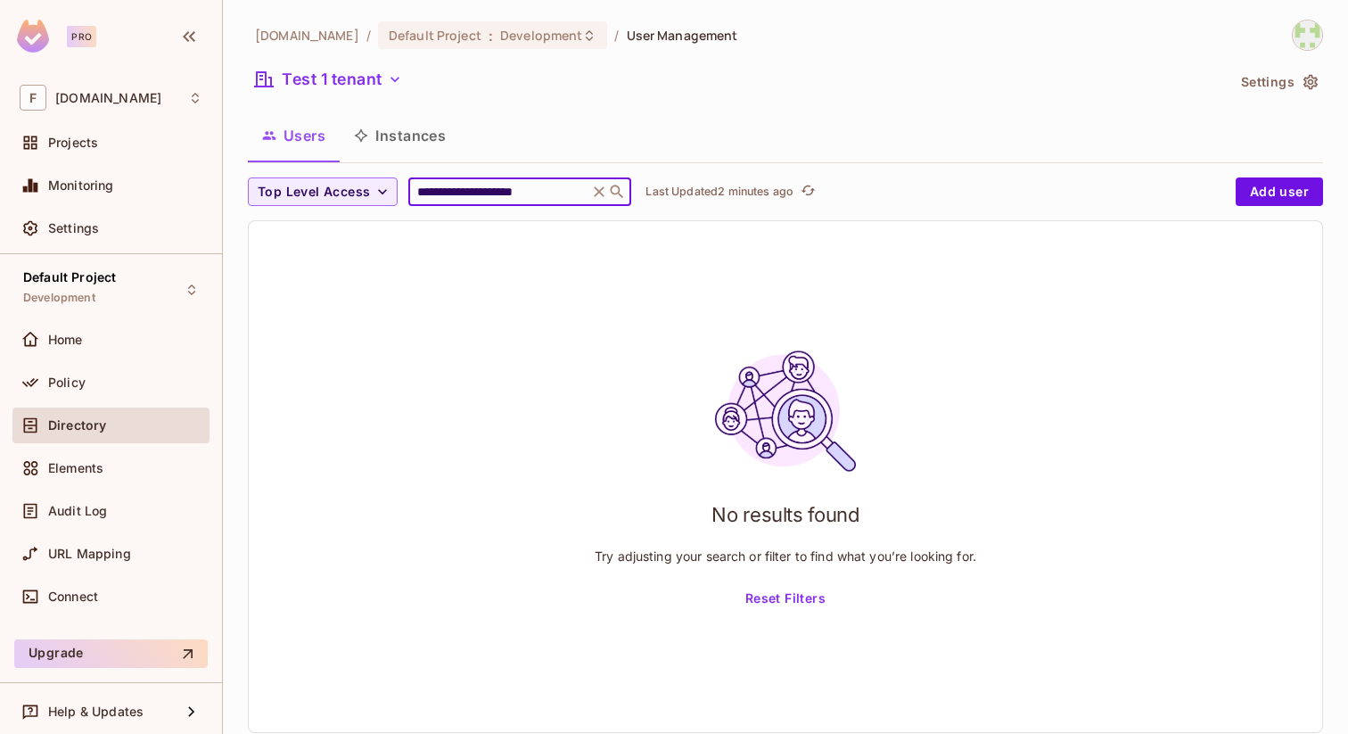
click at [484, 190] on input "**********" at bounding box center [498, 192] width 169 height 18
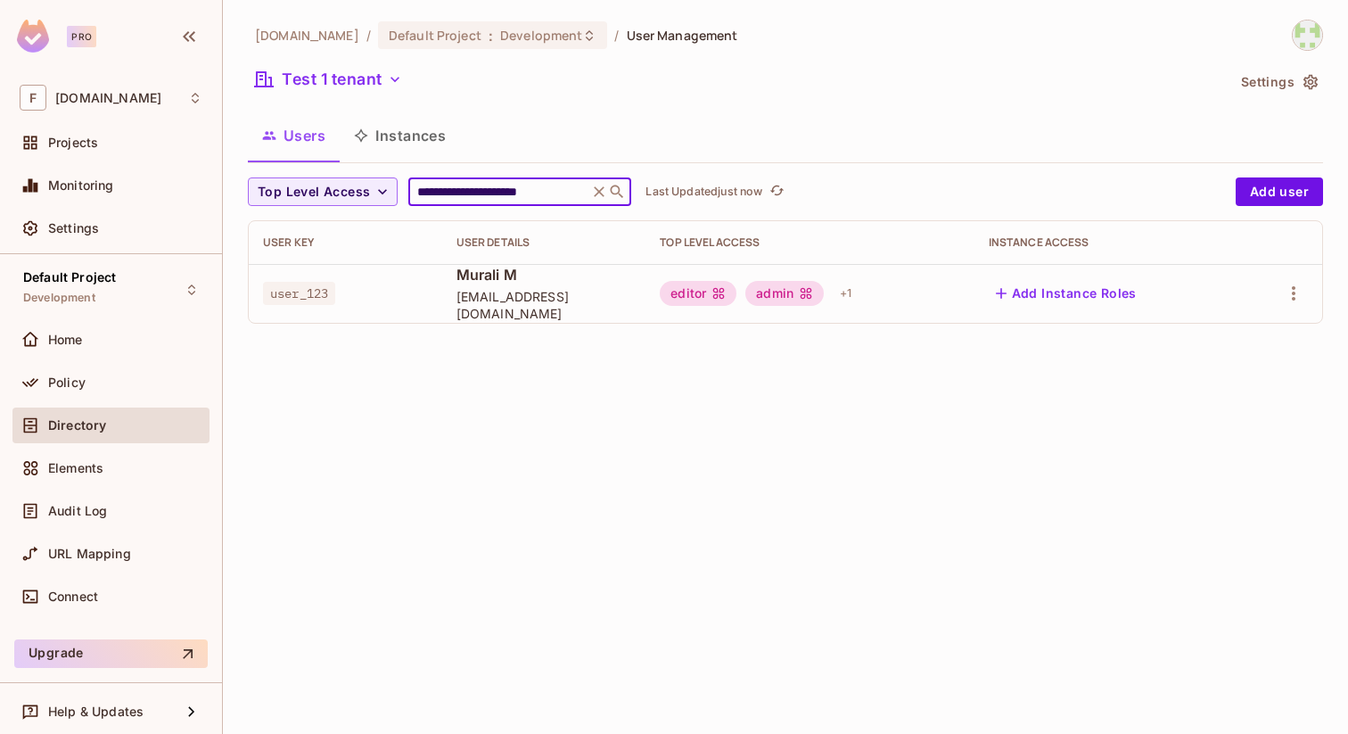
type input "**********"
click at [386, 295] on div "user_123" at bounding box center [345, 293] width 165 height 18
click at [484, 297] on span "[EMAIL_ADDRESS][DOMAIN_NAME]" at bounding box center [545, 305] width 176 height 34
click at [532, 284] on span "Murali M" at bounding box center [545, 275] width 176 height 20
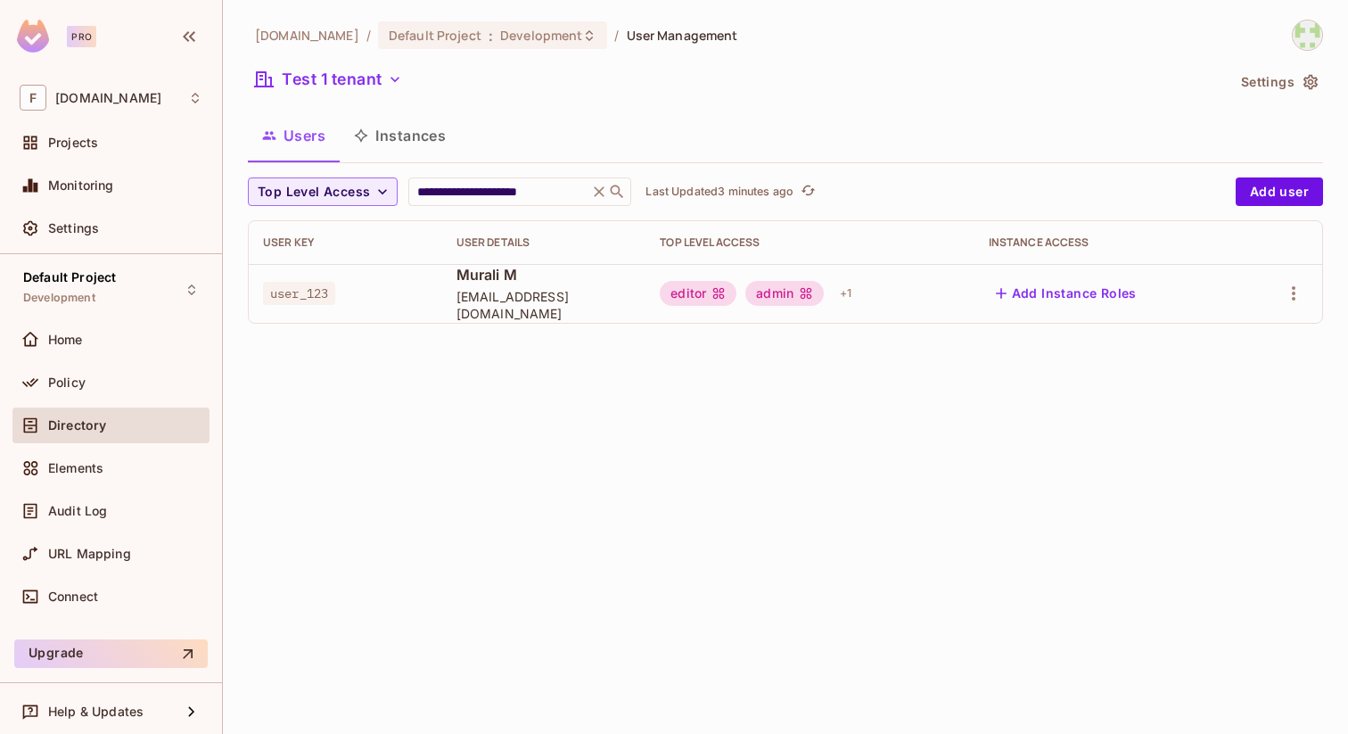
click at [408, 136] on button "Instances" at bounding box center [400, 135] width 120 height 45
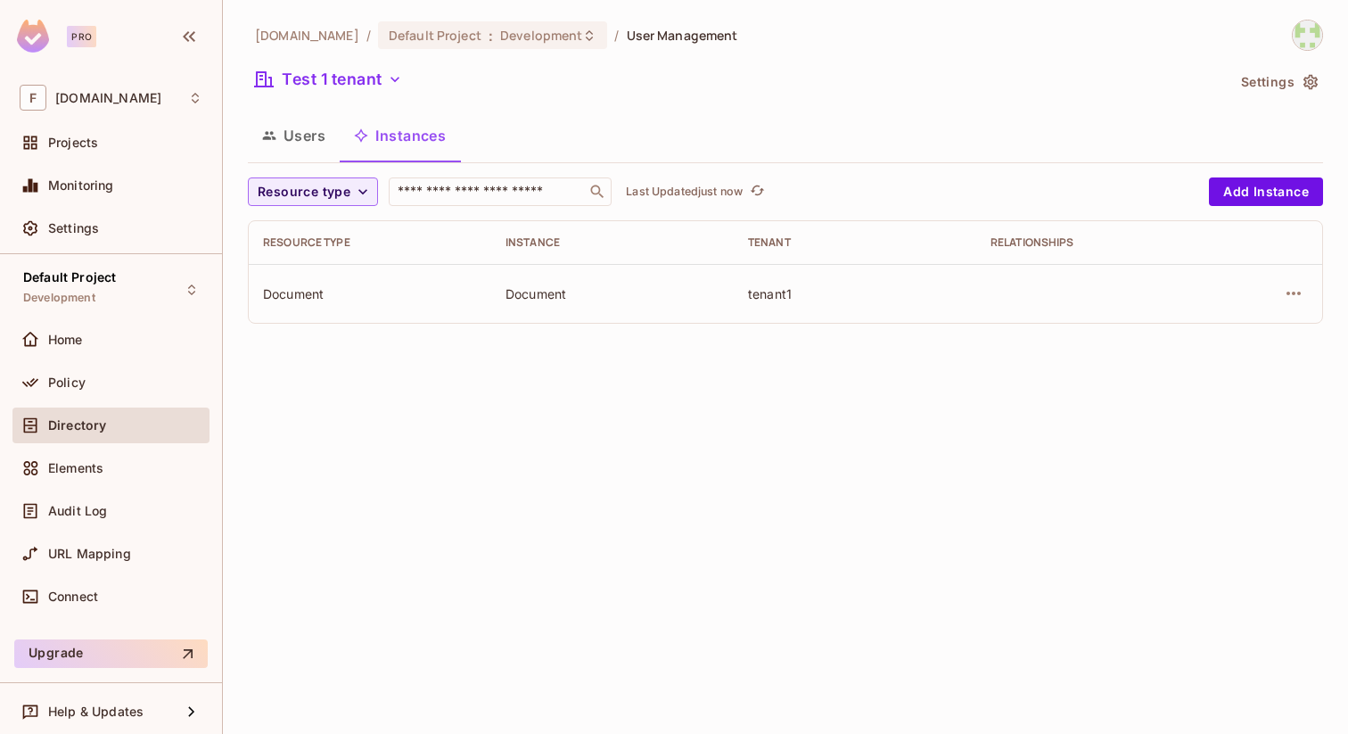
click at [771, 299] on div "tenant1" at bounding box center [855, 293] width 214 height 17
copy div "tenant1"
click at [771, 294] on div "tenant1" at bounding box center [855, 293] width 214 height 17
click at [1286, 294] on icon "button" at bounding box center [1293, 293] width 21 height 21
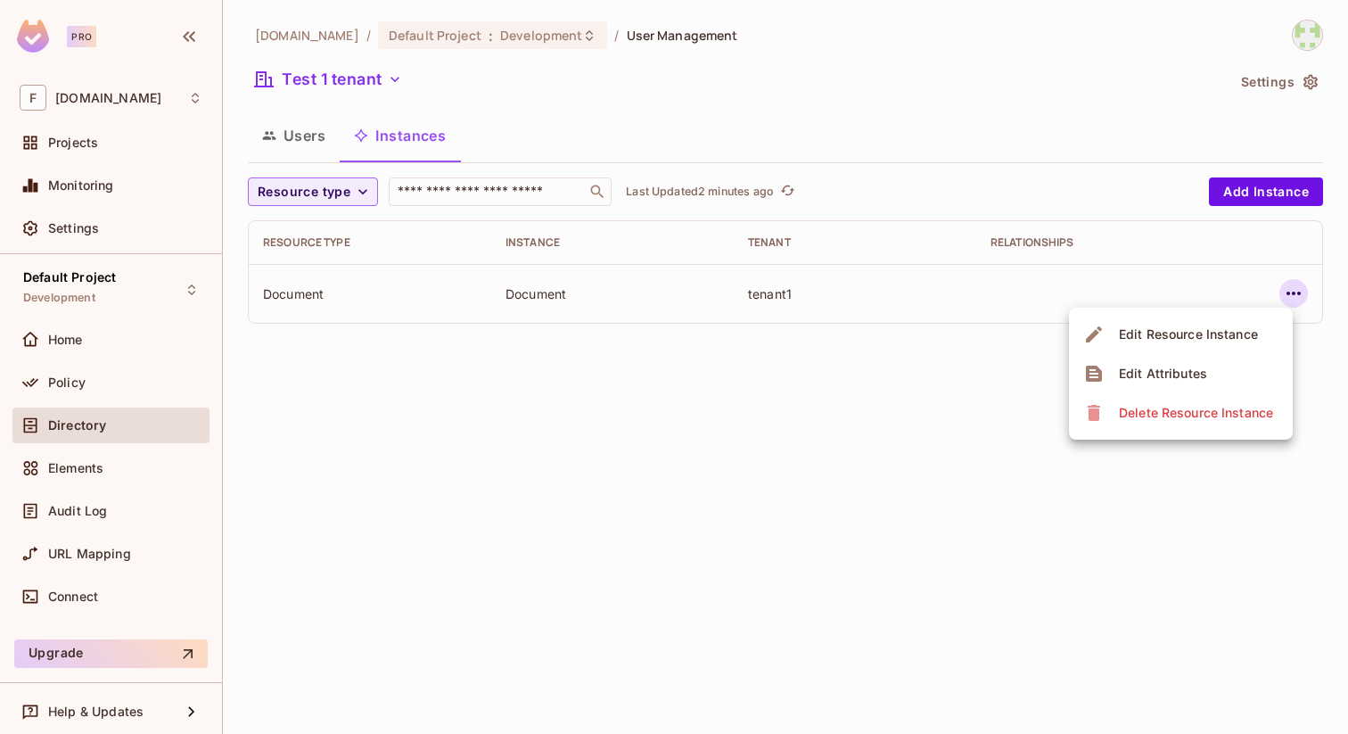
click at [1170, 333] on div "Edit Resource Instance" at bounding box center [1188, 334] width 139 height 18
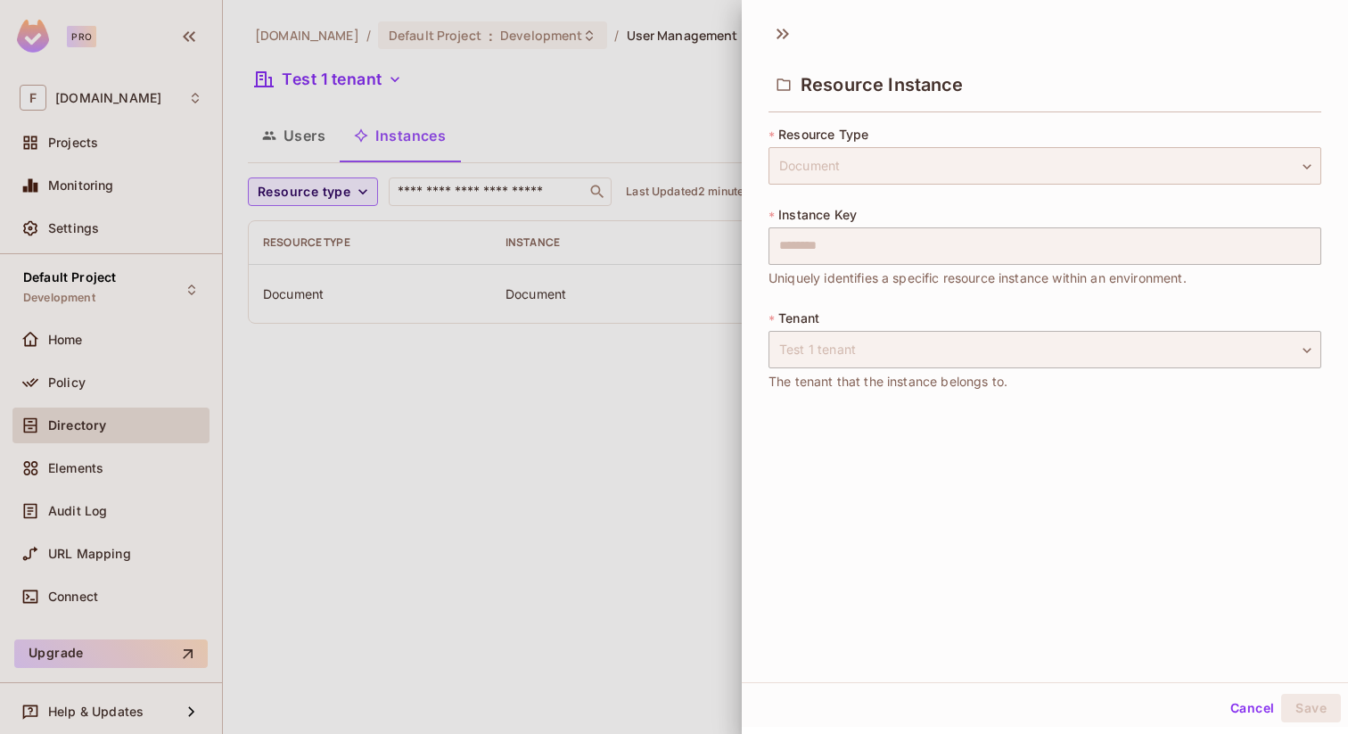
click at [802, 152] on div "Document" at bounding box center [1045, 165] width 553 height 37
click at [815, 355] on div "Test 1 tenant" at bounding box center [1045, 349] width 553 height 37
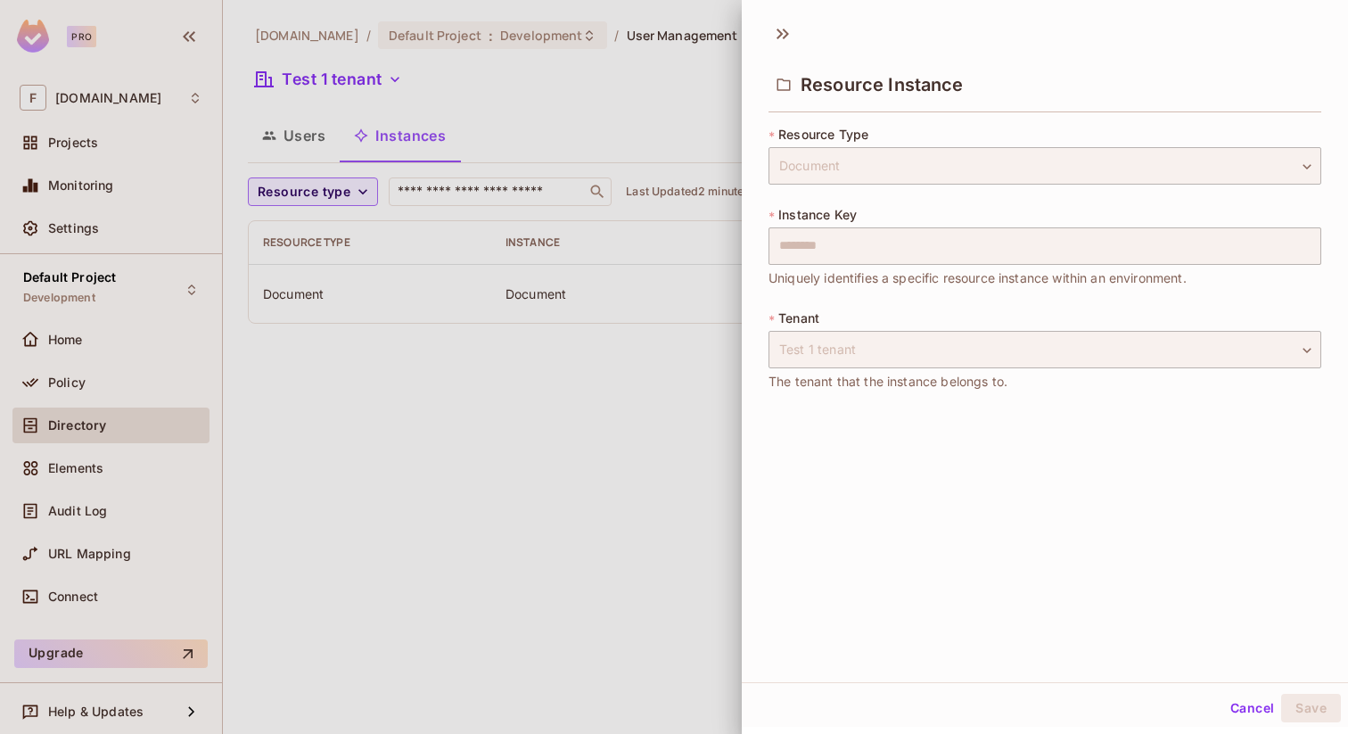
click at [614, 421] on div at bounding box center [674, 367] width 1348 height 734
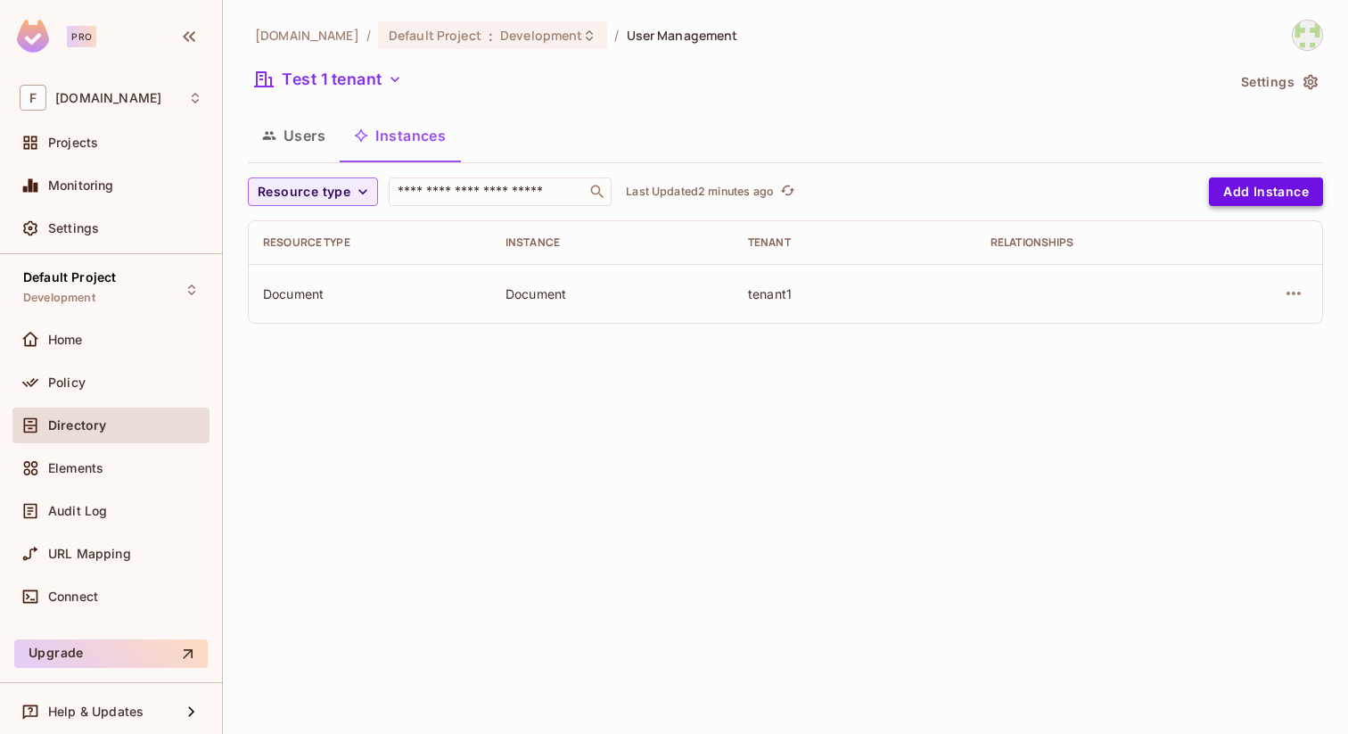
click at [1249, 193] on button "Add Instance" at bounding box center [1266, 191] width 114 height 29
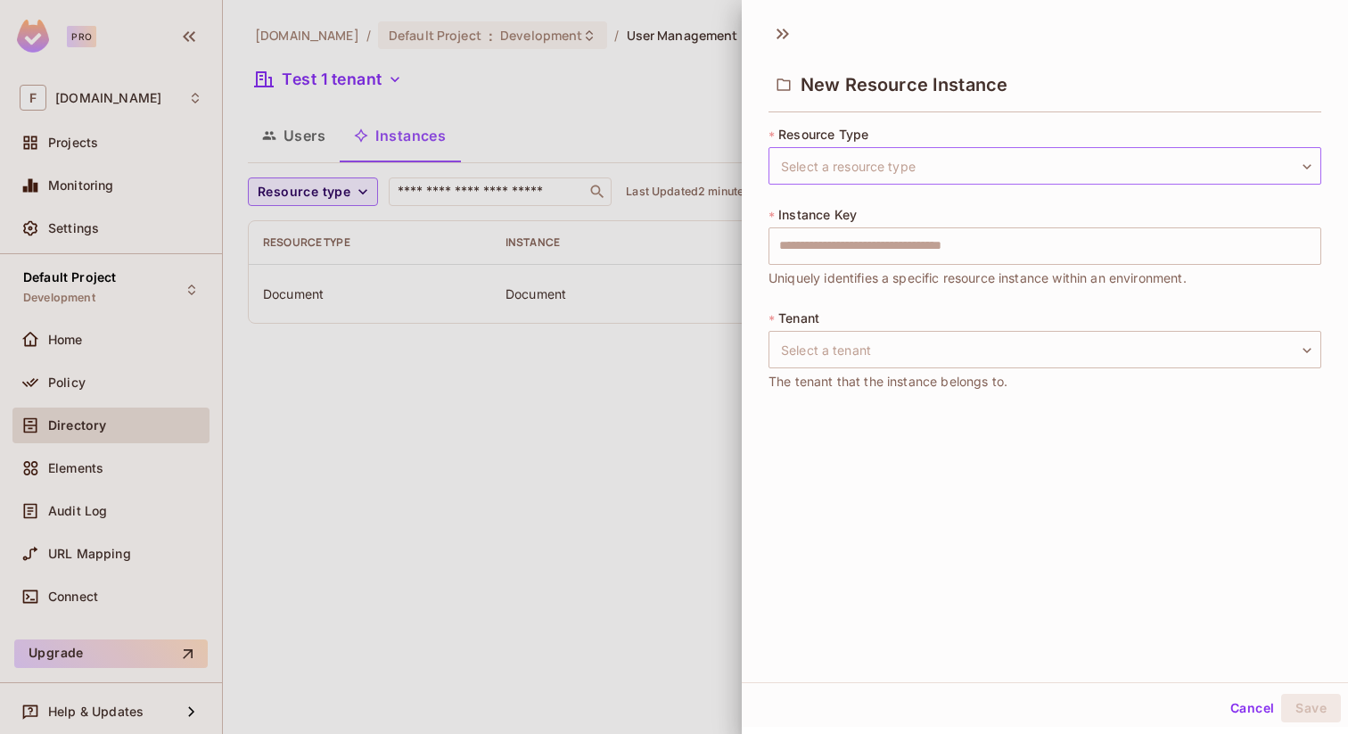
click at [827, 158] on body "Pro F [DOMAIN_NAME] Projects Monitoring Settings Default Project Development Ho…" at bounding box center [674, 367] width 1348 height 734
click at [833, 211] on input "********" at bounding box center [1044, 212] width 531 height 29
type input "********"
click at [836, 161] on body "Pro F [DOMAIN_NAME] Projects Monitoring Settings Default Project Development Ho…" at bounding box center [674, 367] width 1348 height 734
click at [813, 205] on input "text" at bounding box center [1044, 212] width 531 height 29
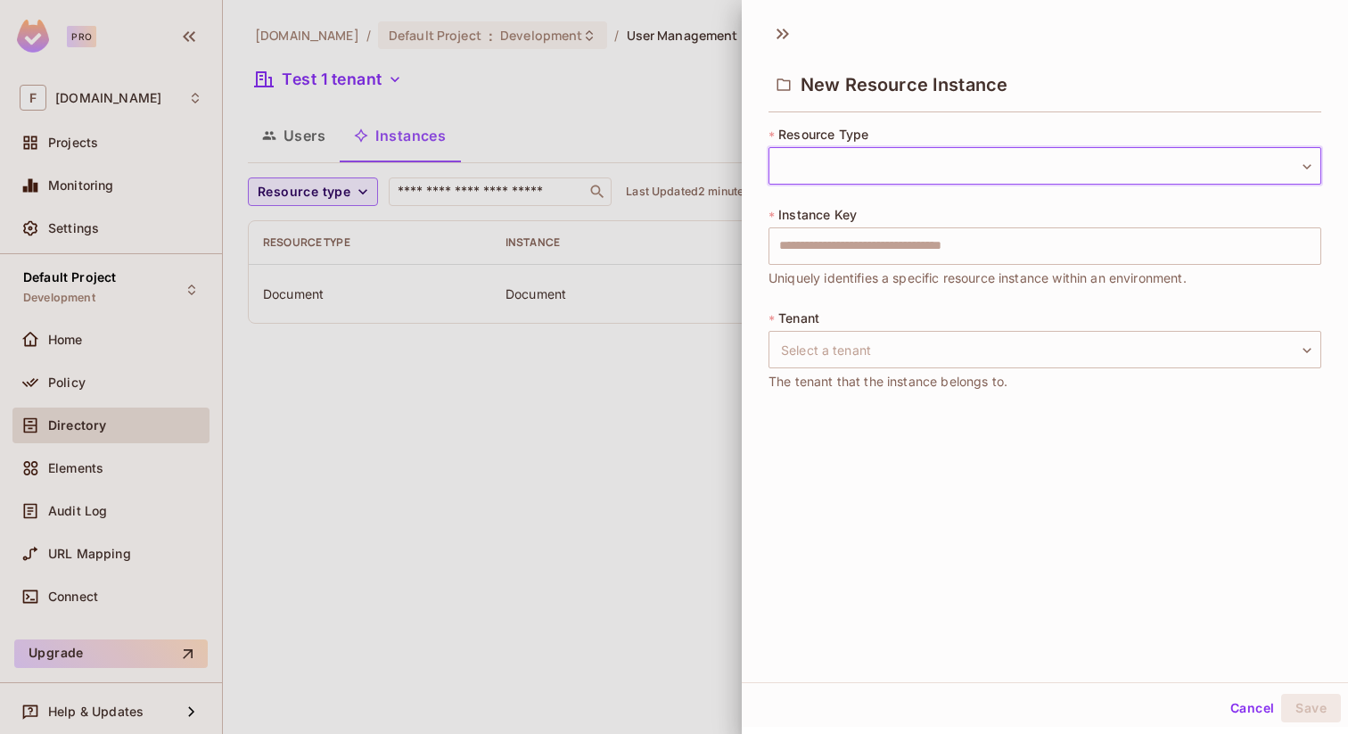
click at [814, 144] on div "* Resource Type ​ ​" at bounding box center [1045, 155] width 553 height 59
click at [812, 164] on body "Pro F [DOMAIN_NAME] Projects Monitoring Settings Default Project Development Ho…" at bounding box center [674, 367] width 1348 height 734
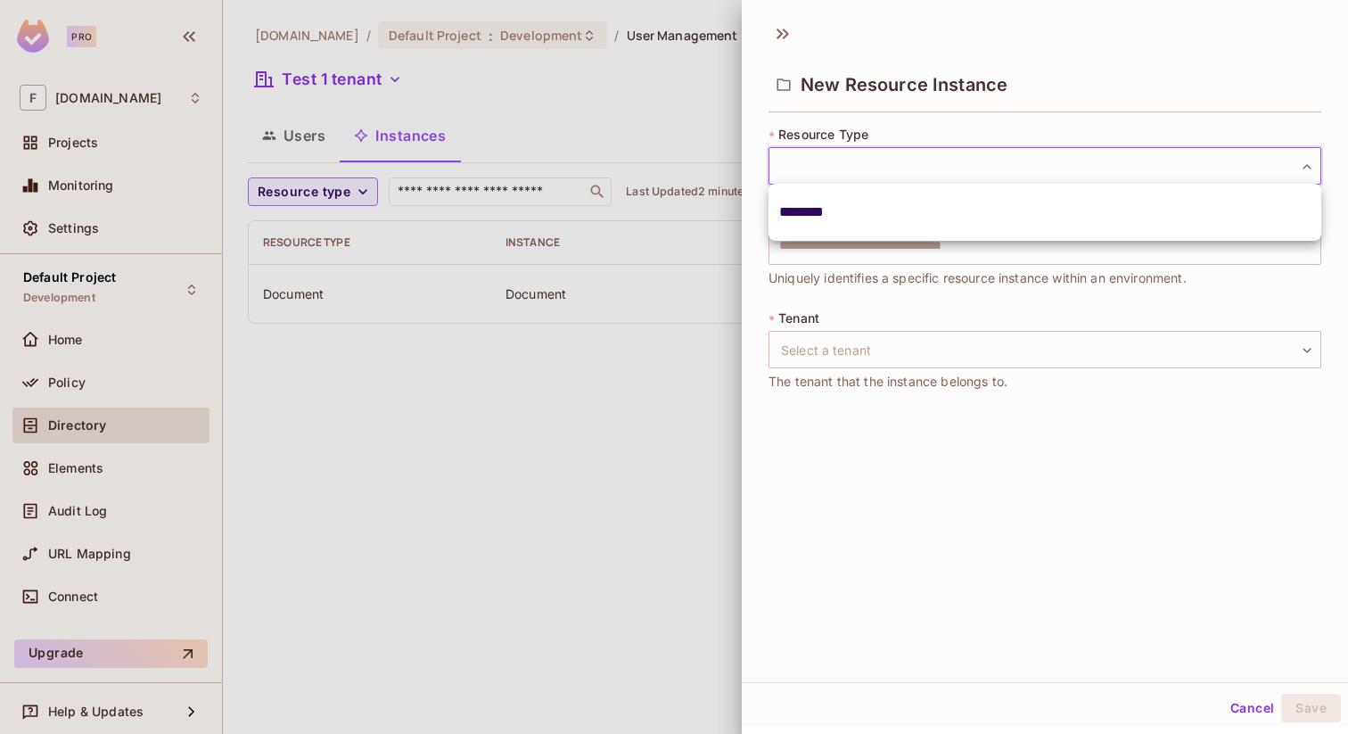
click at [830, 218] on input "********" at bounding box center [1044, 212] width 531 height 29
type input "********"
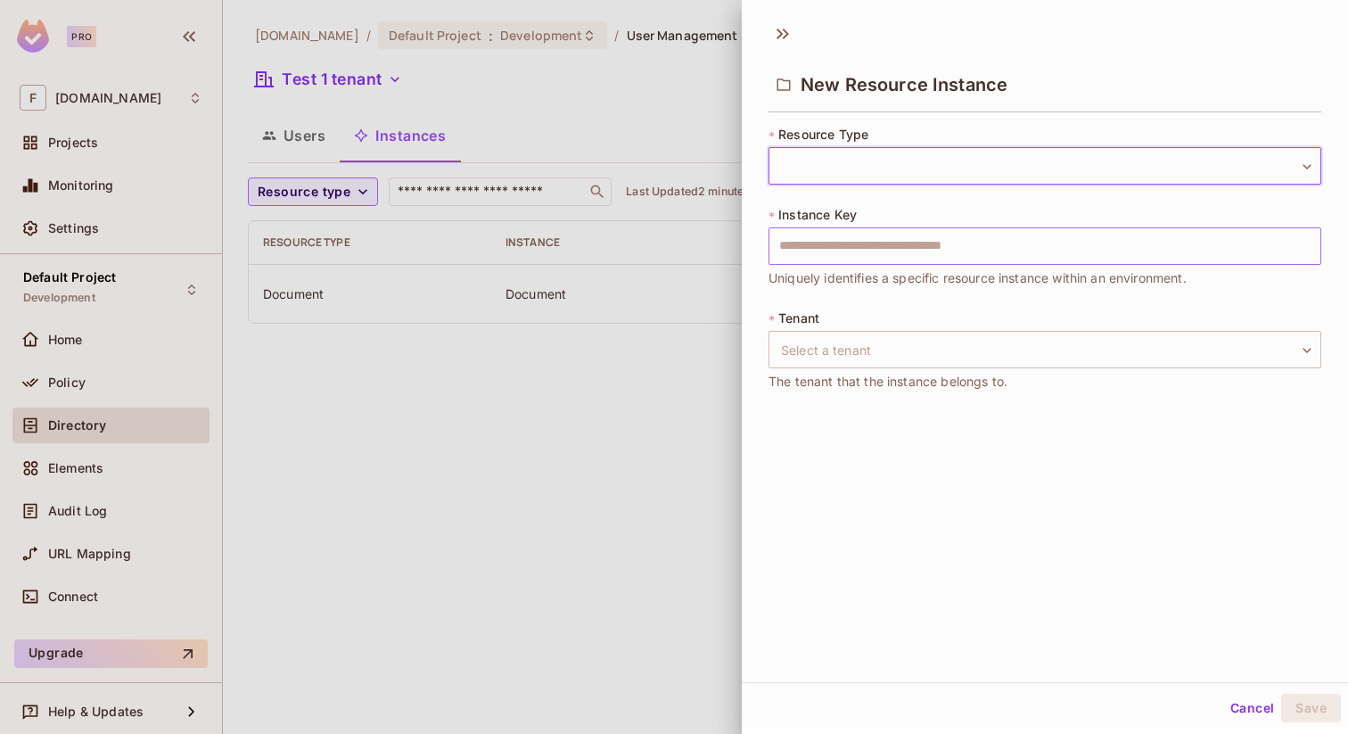
click at [825, 247] on input "text" at bounding box center [1045, 245] width 553 height 37
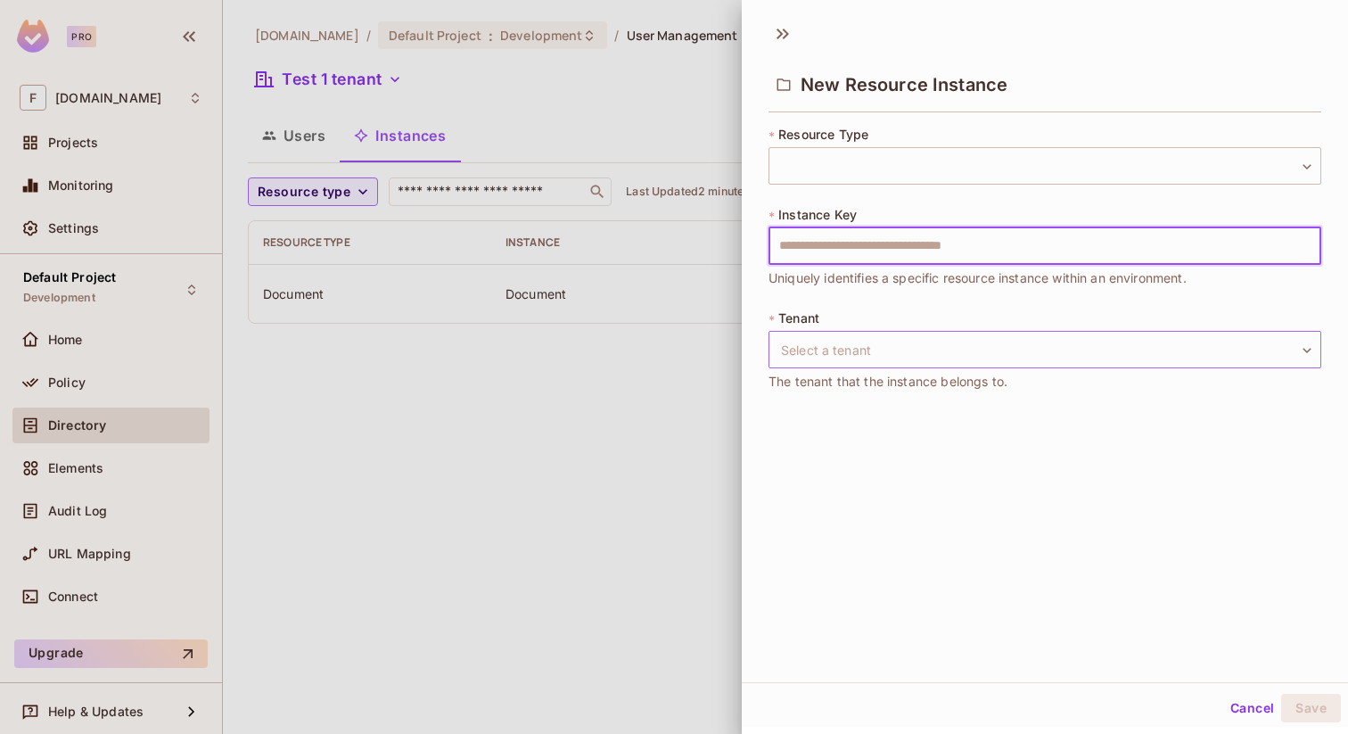
click at [815, 345] on body "Pro F [DOMAIN_NAME] Projects Monitoring Settings Default Project Development Ho…" at bounding box center [674, 367] width 1348 height 734
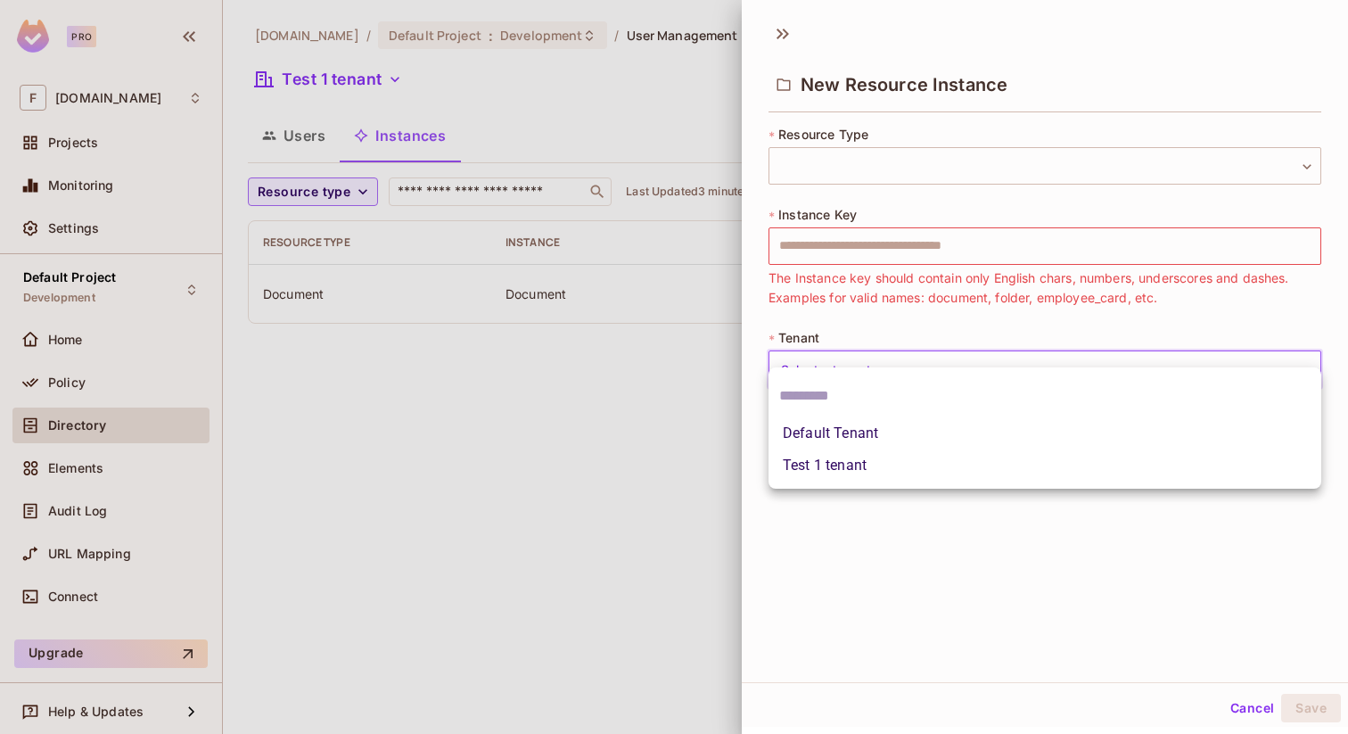
click at [782, 33] on div at bounding box center [674, 367] width 1348 height 734
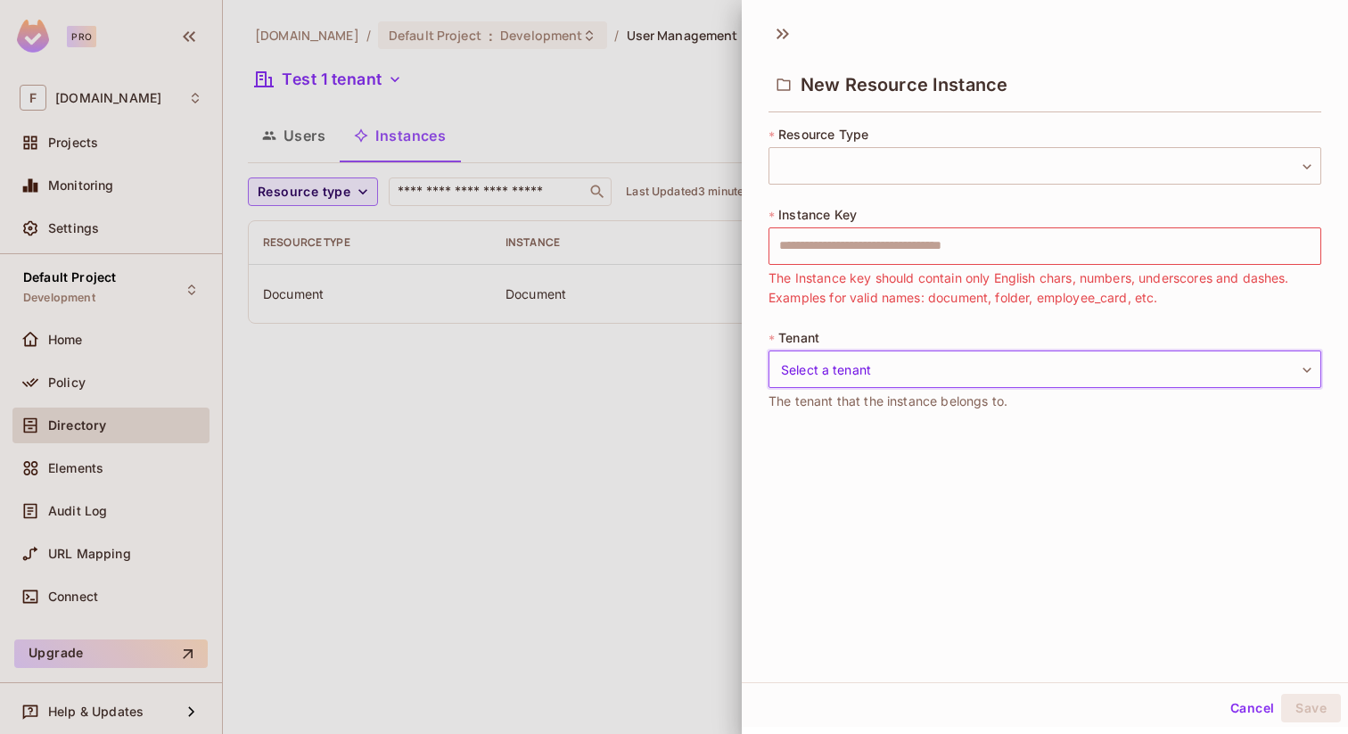
click at [1248, 717] on button "Cancel" at bounding box center [1252, 708] width 58 height 29
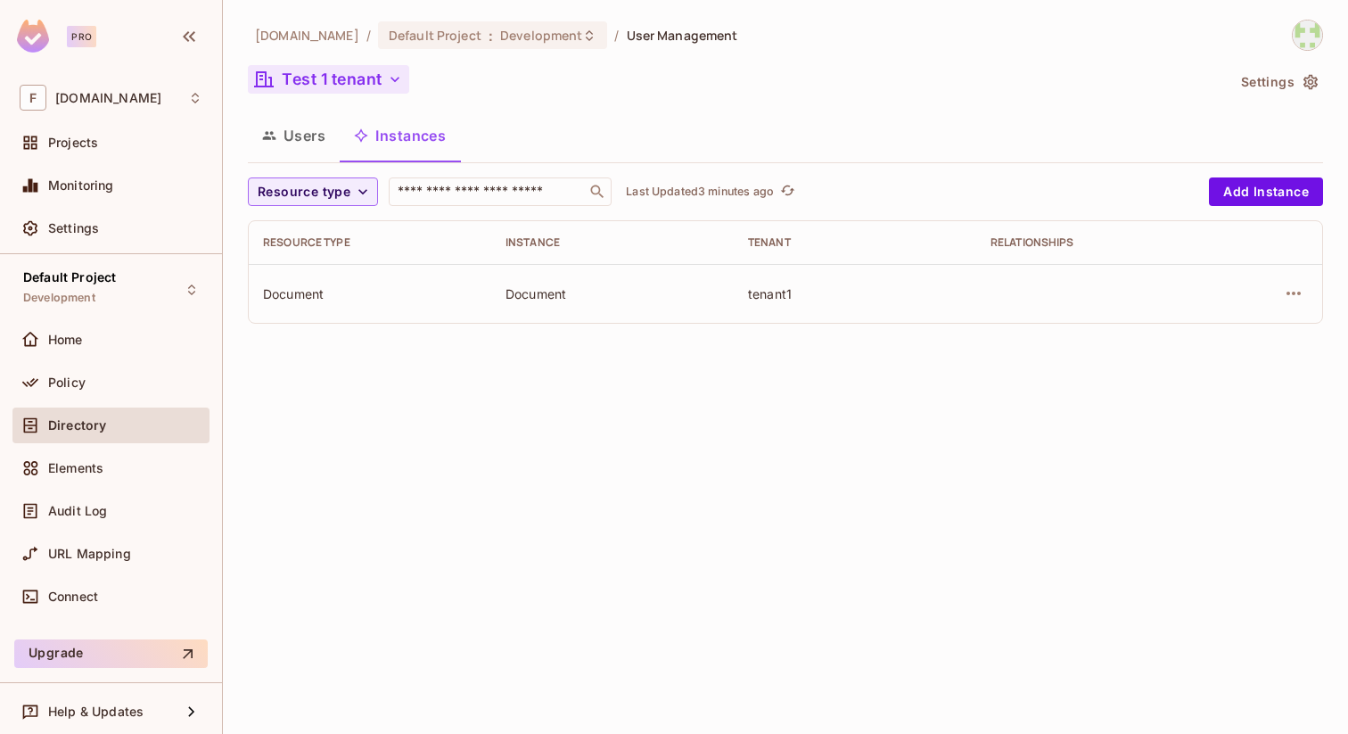
click at [357, 76] on button "Test 1 tenant" at bounding box center [328, 79] width 161 height 29
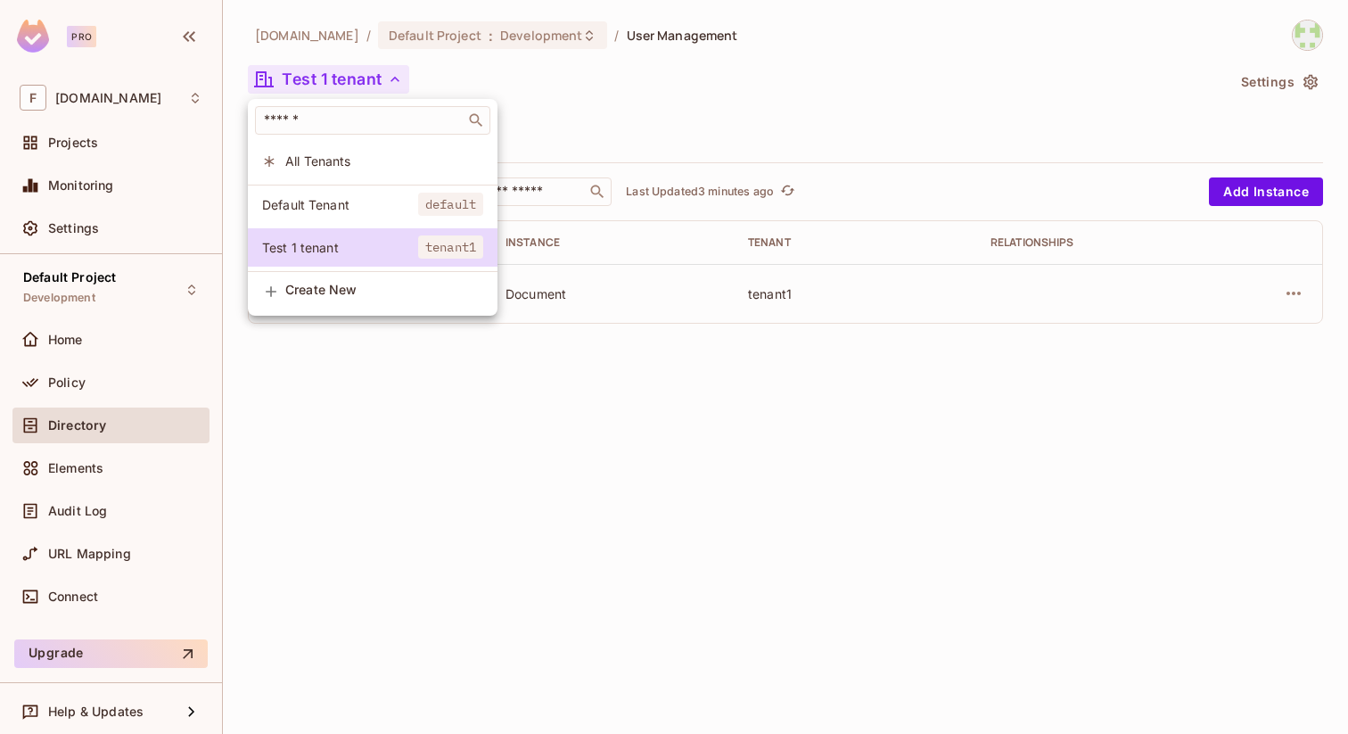
click at [310, 289] on span "Create New" at bounding box center [384, 290] width 198 height 14
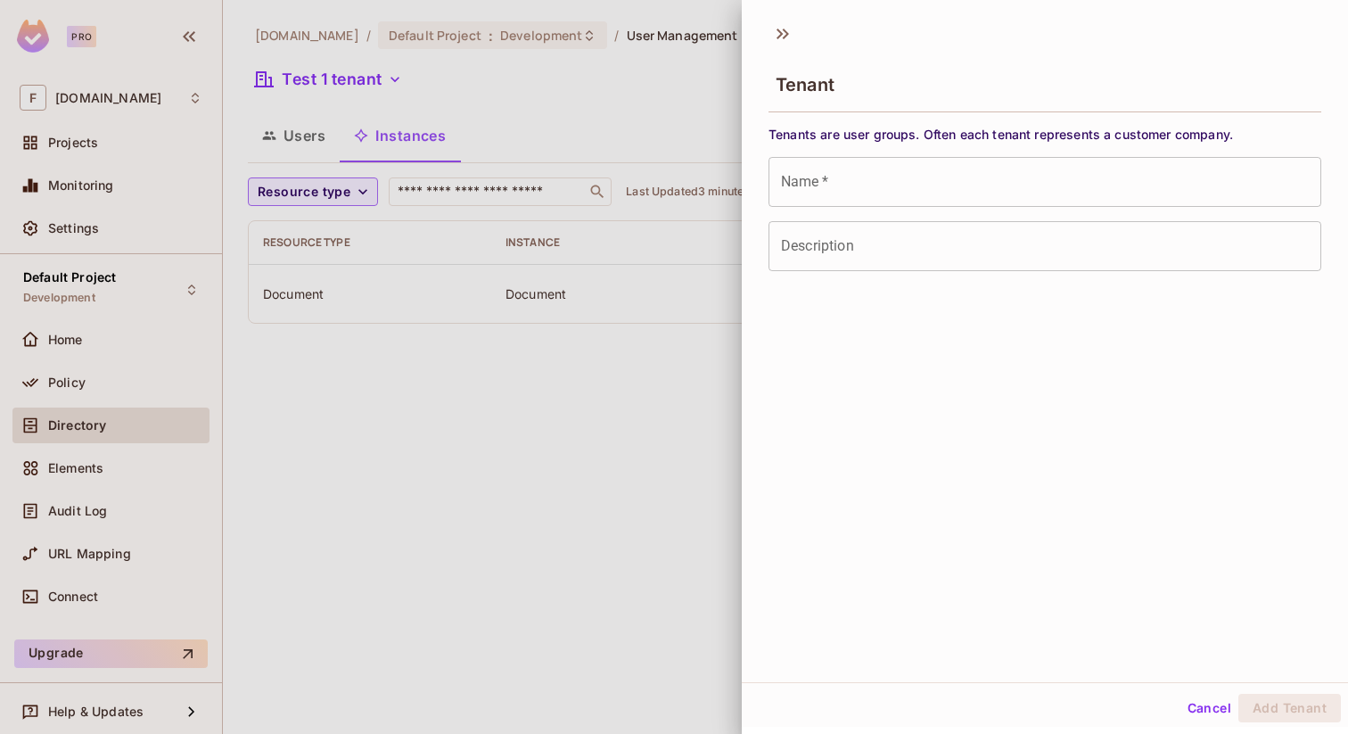
click at [882, 190] on input "Name   *" at bounding box center [1045, 182] width 553 height 50
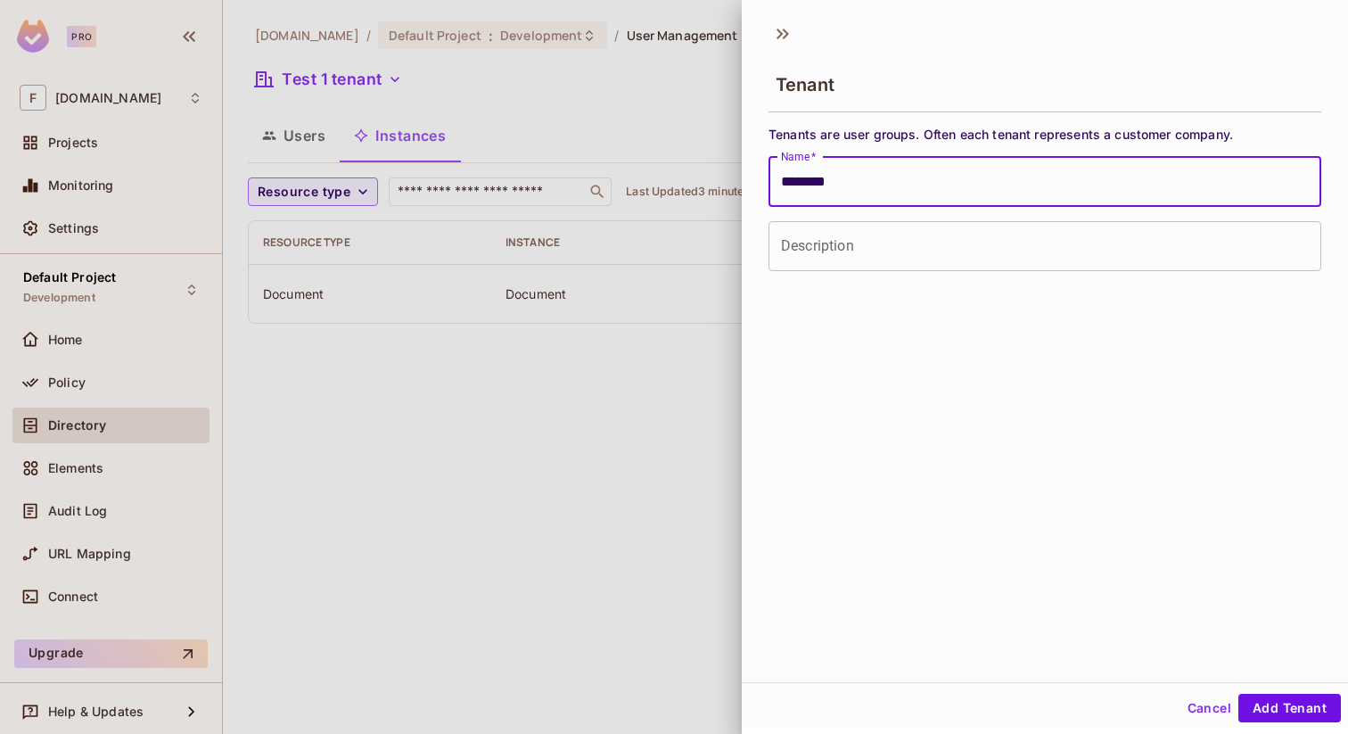
type input "********"
click at [870, 255] on input "Description" at bounding box center [1045, 246] width 553 height 50
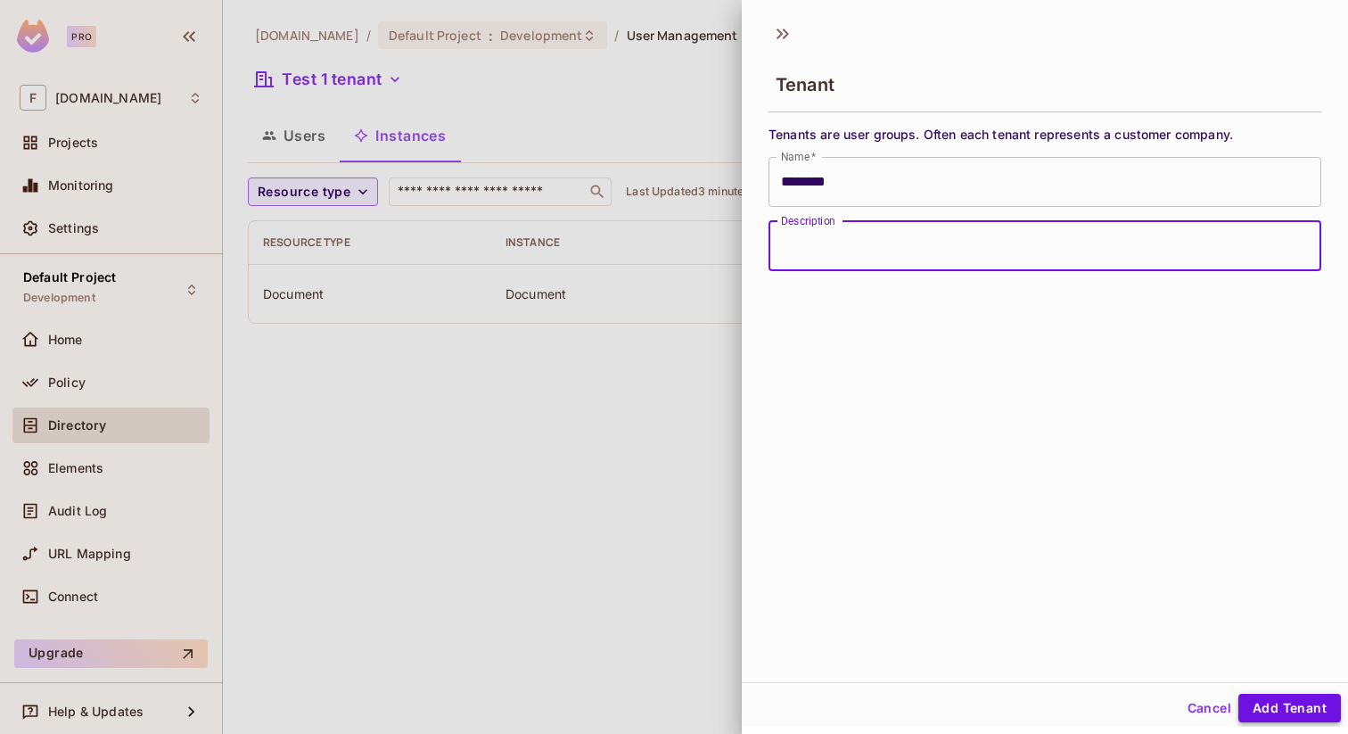
click at [1271, 706] on button "Add Tenant" at bounding box center [1290, 708] width 103 height 29
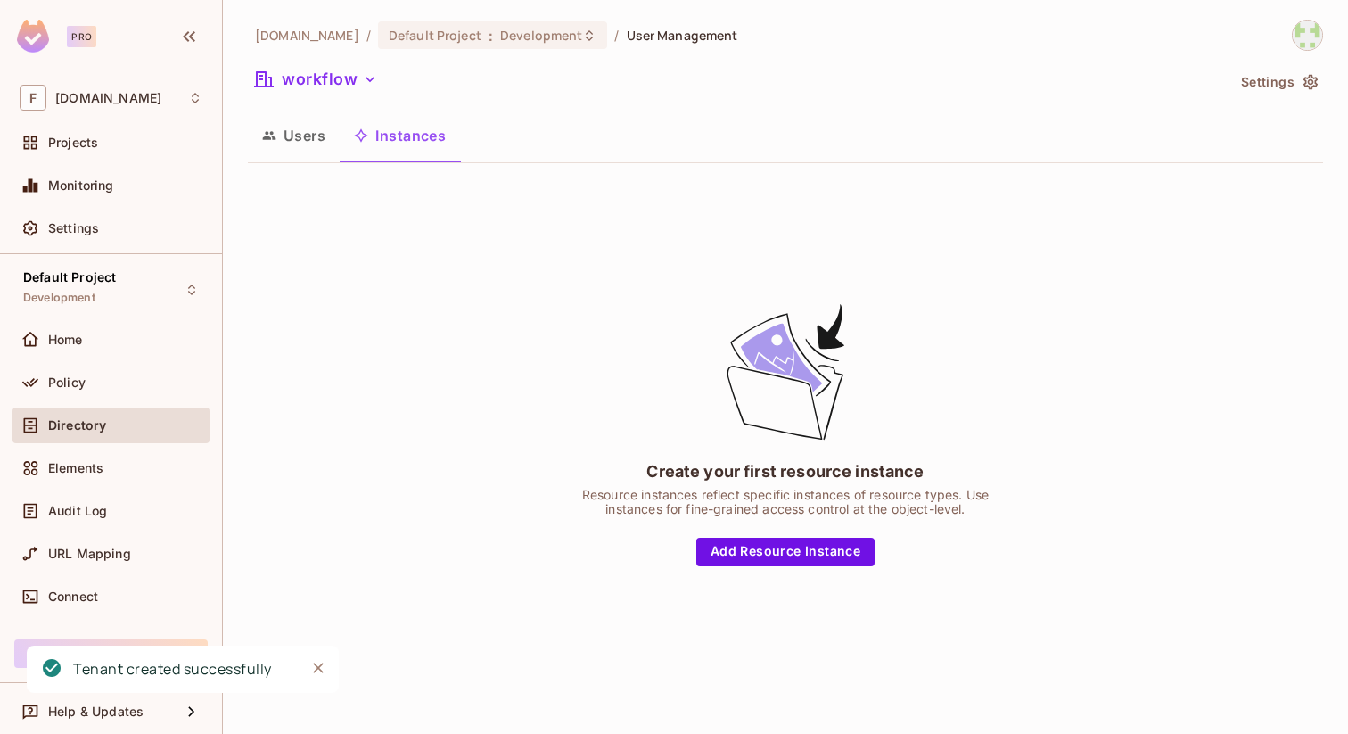
click at [287, 131] on button "Users" at bounding box center [294, 135] width 92 height 45
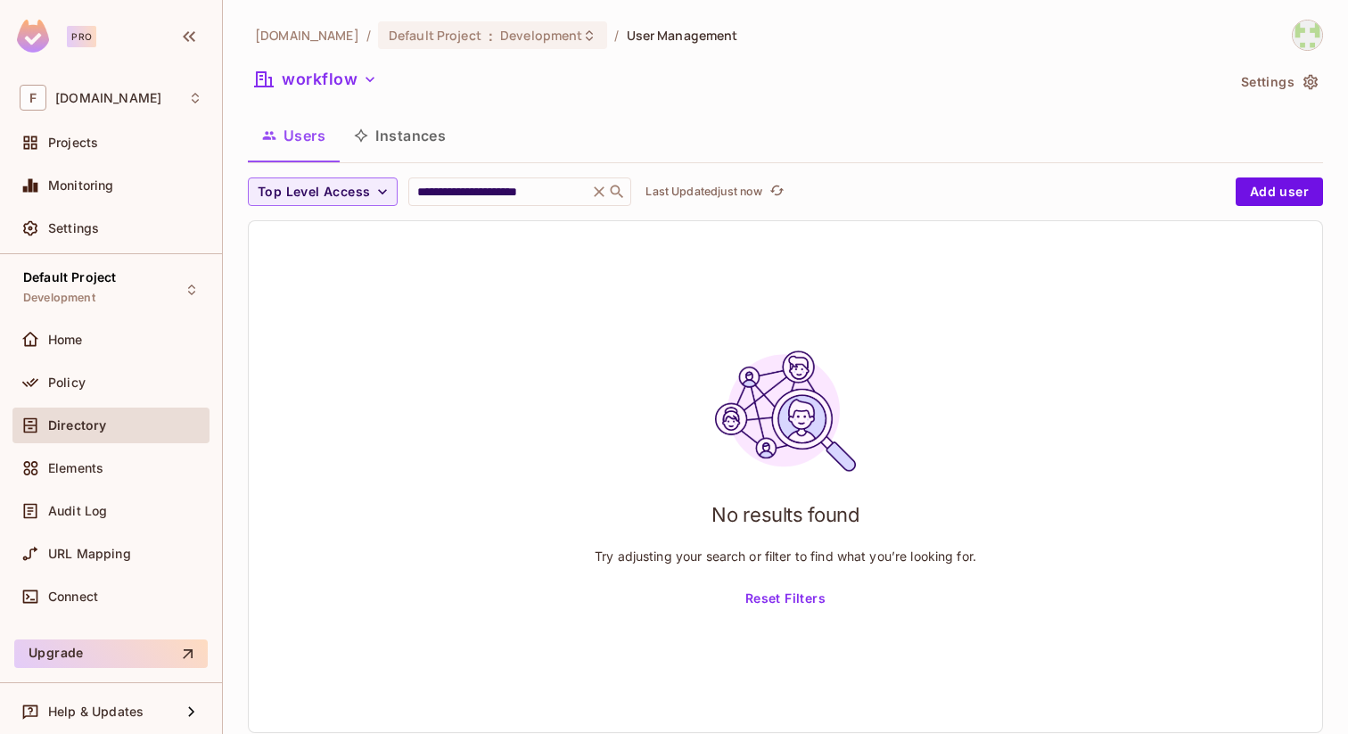
click at [403, 129] on button "Instances" at bounding box center [400, 135] width 120 height 45
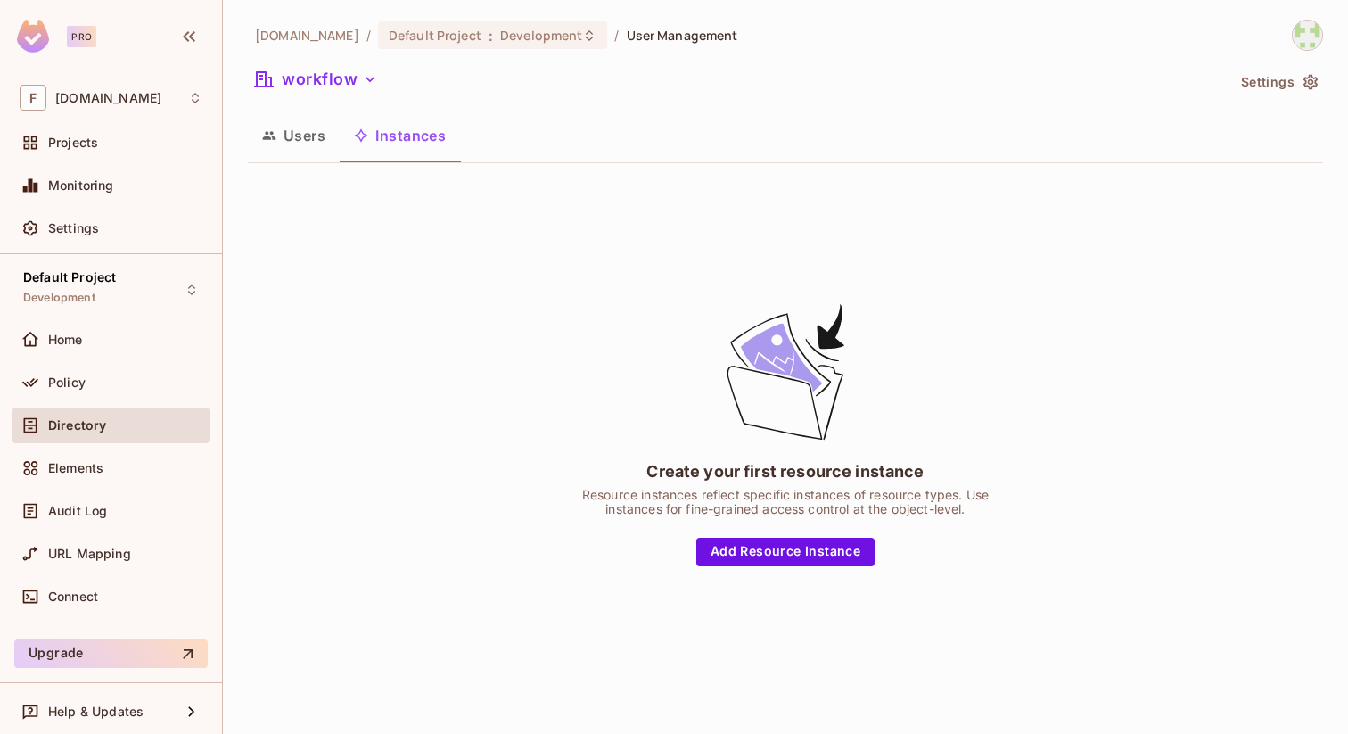
click at [309, 129] on button "Users" at bounding box center [294, 135] width 92 height 45
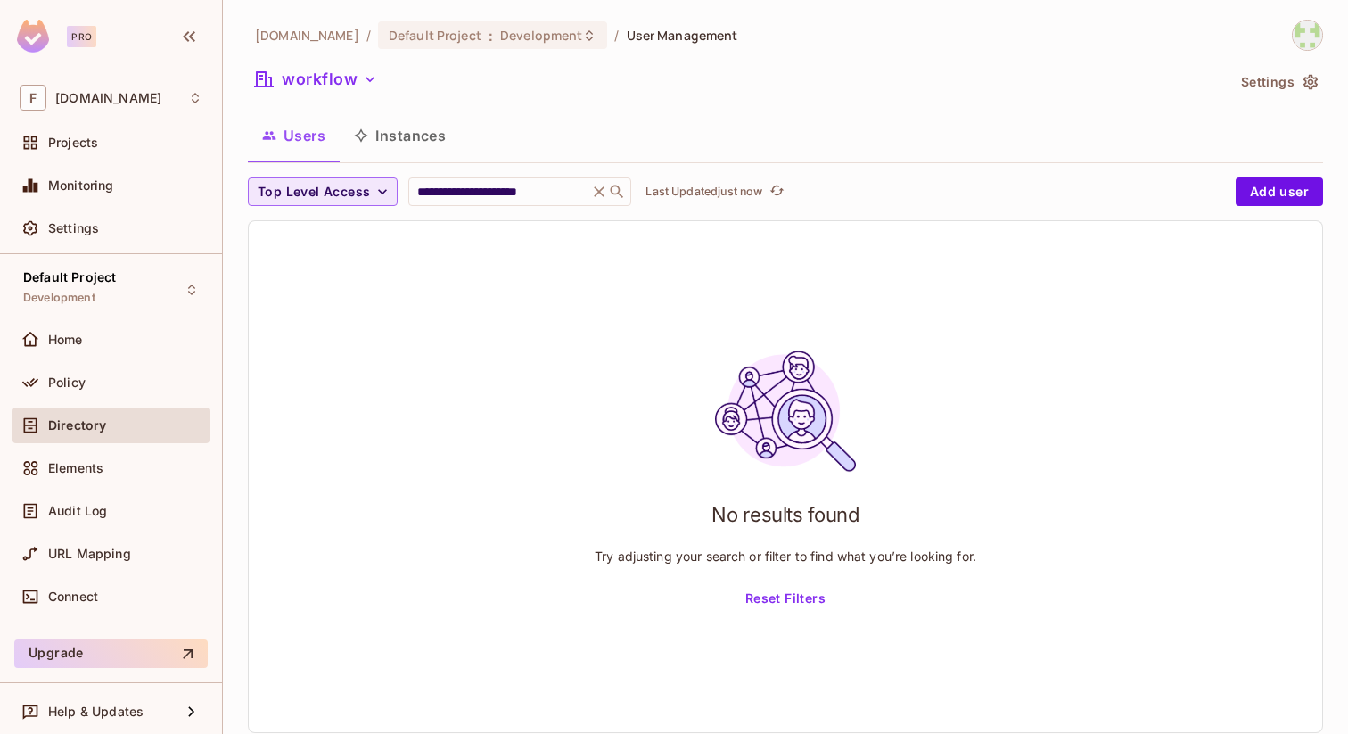
click at [371, 194] on button "Top Level Access" at bounding box center [323, 191] width 150 height 29
click at [296, 229] on span "admin" at bounding box center [292, 232] width 61 height 17
click at [391, 190] on input "**********" at bounding box center [426, 192] width 169 height 18
click at [397, 144] on button "Instances" at bounding box center [400, 135] width 120 height 45
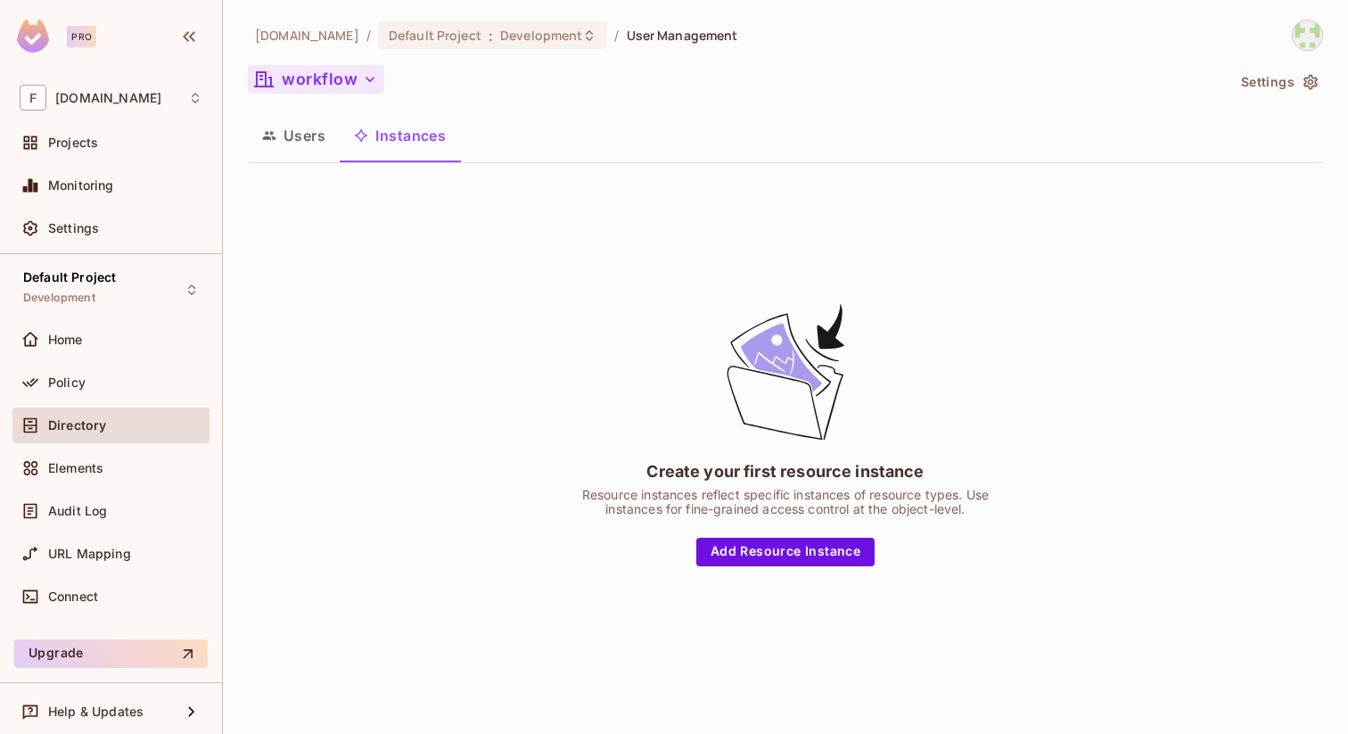
click at [303, 79] on button "workflow" at bounding box center [316, 79] width 136 height 29
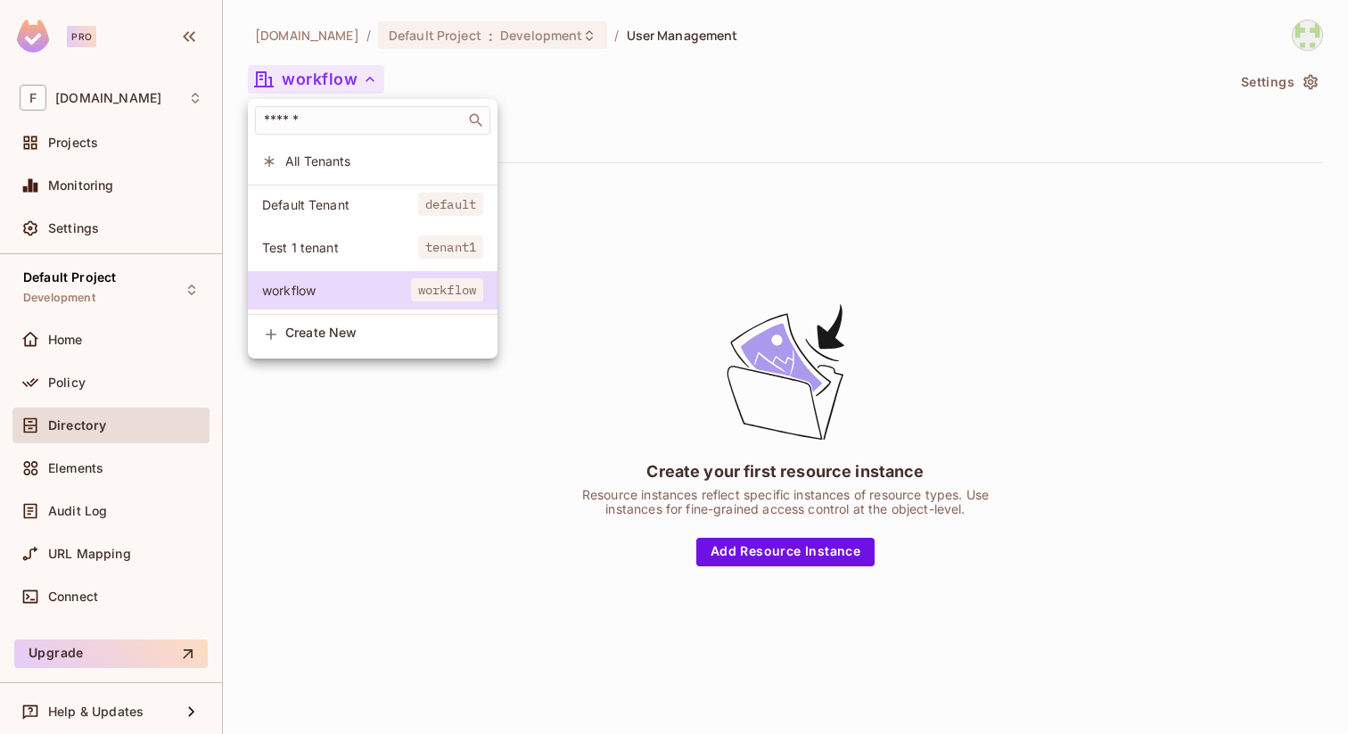
click at [310, 242] on span "Test 1 tenant" at bounding box center [340, 247] width 156 height 17
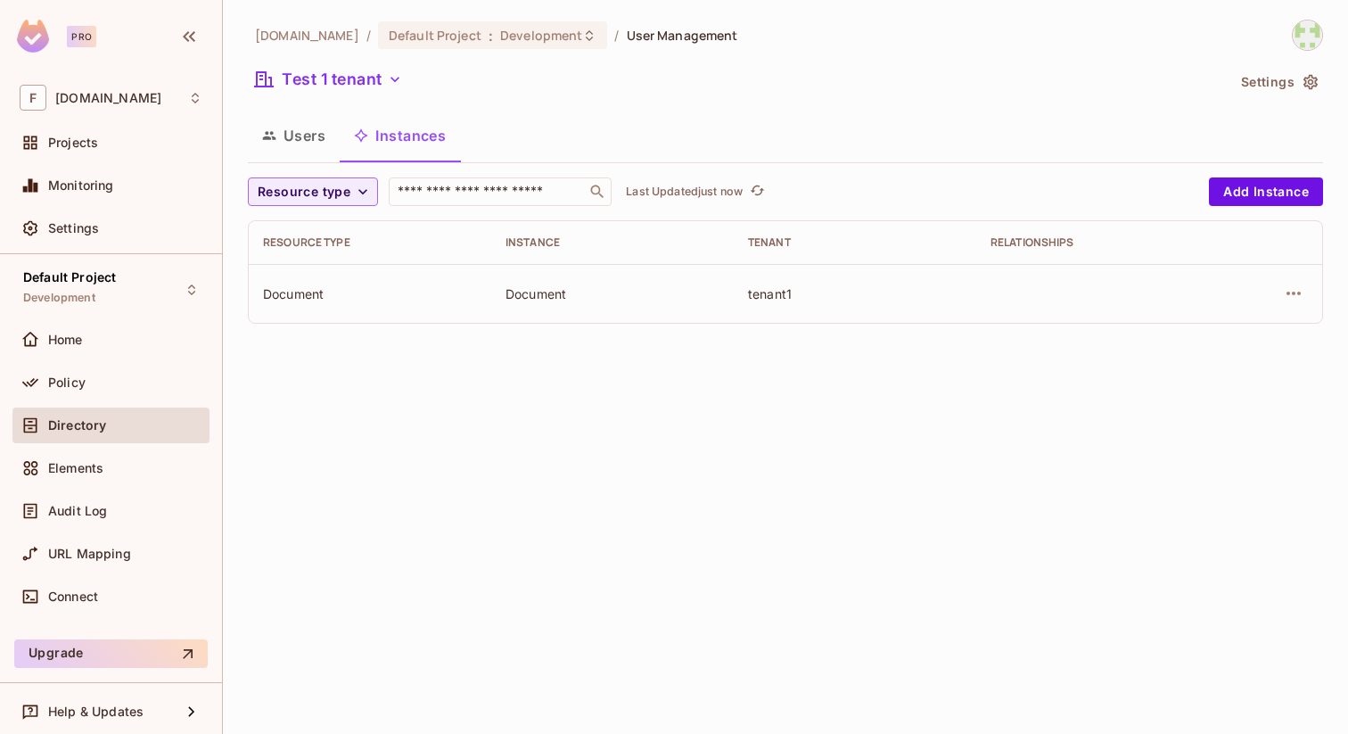
click at [286, 131] on button "Users" at bounding box center [294, 135] width 92 height 45
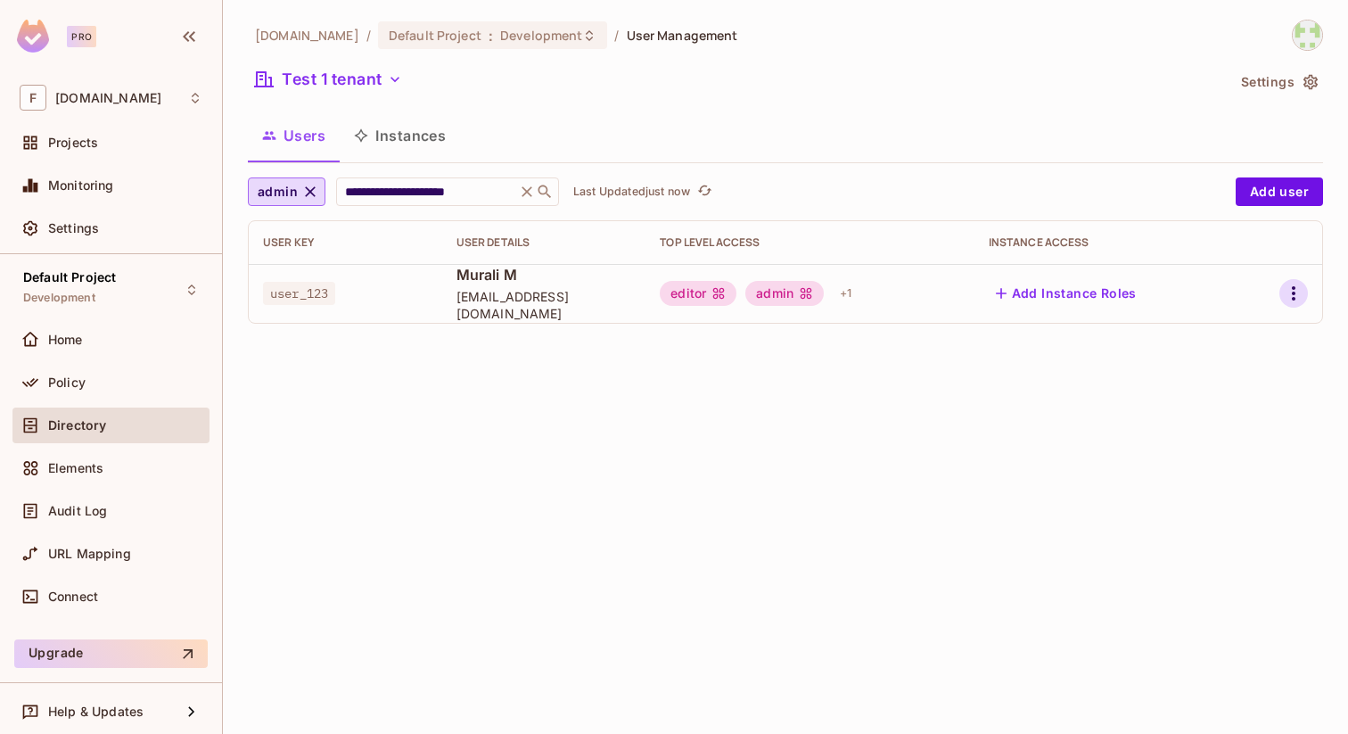
click at [1299, 292] on icon "button" at bounding box center [1293, 293] width 21 height 21
click at [815, 415] on div at bounding box center [674, 367] width 1348 height 734
click at [326, 72] on button "Test 1 tenant" at bounding box center [328, 79] width 161 height 29
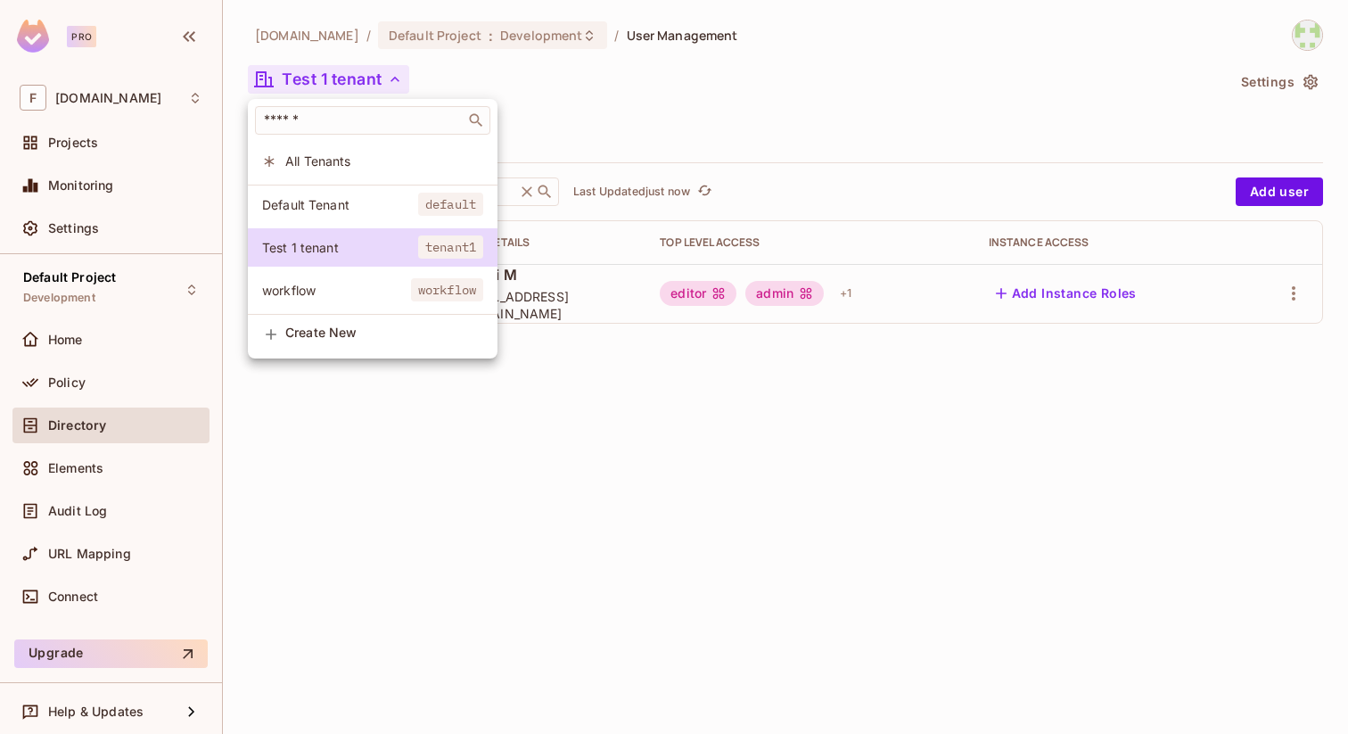
click at [292, 286] on span "workflow" at bounding box center [336, 290] width 149 height 17
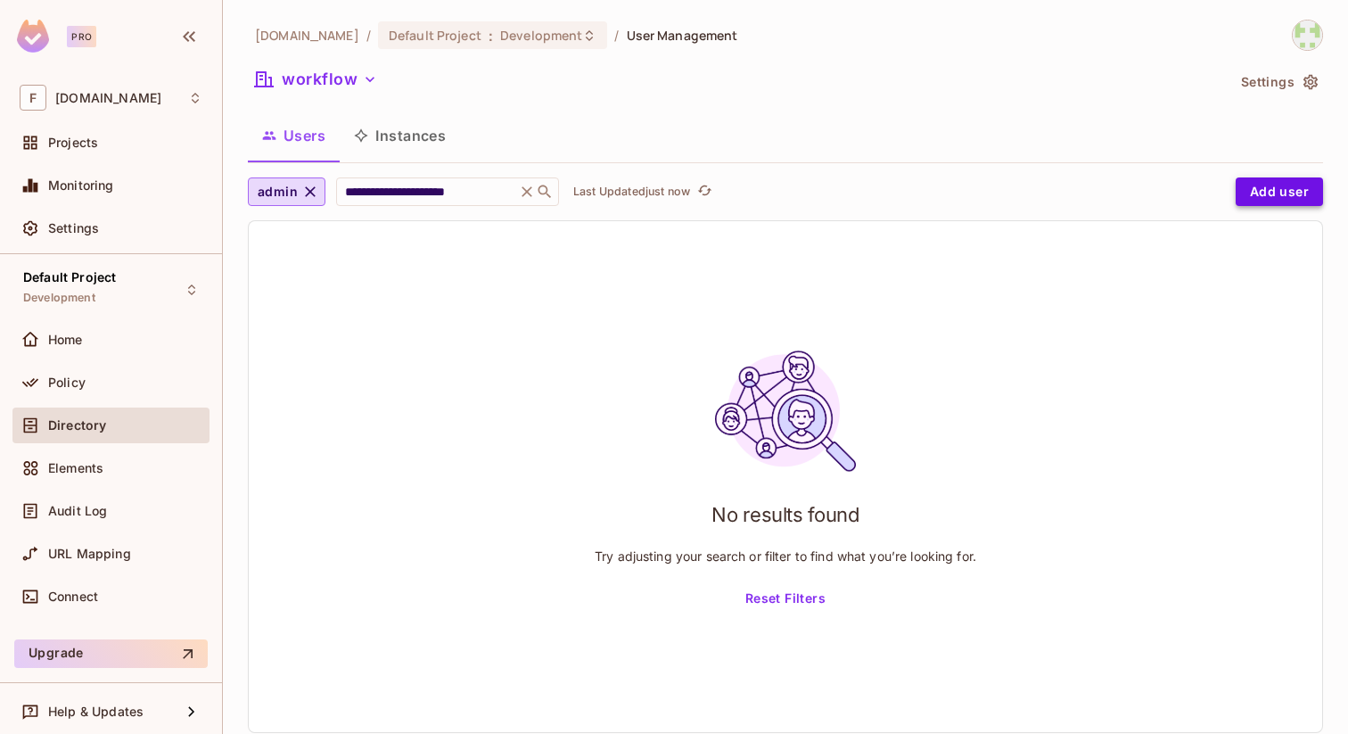
click at [1258, 191] on button "Add user" at bounding box center [1279, 191] width 87 height 29
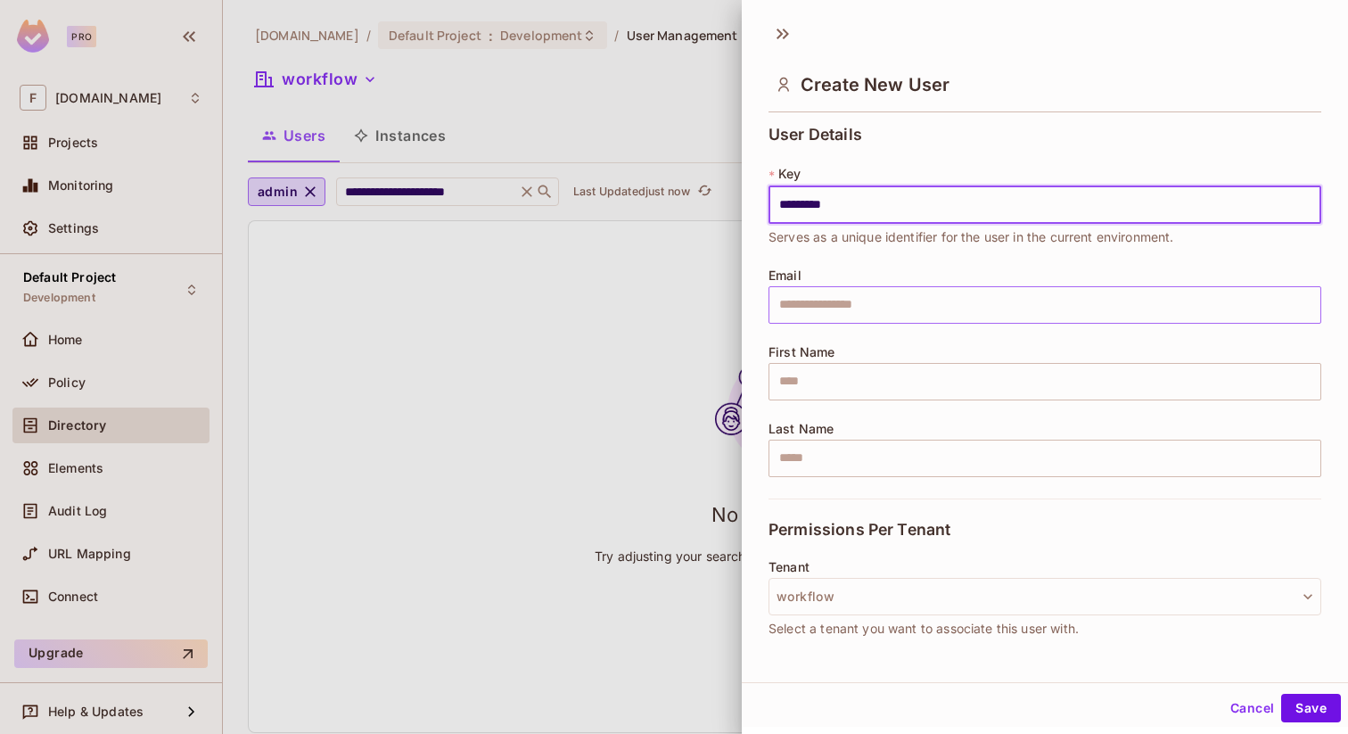
type input "*********"
click at [828, 314] on input "text" at bounding box center [1045, 304] width 553 height 37
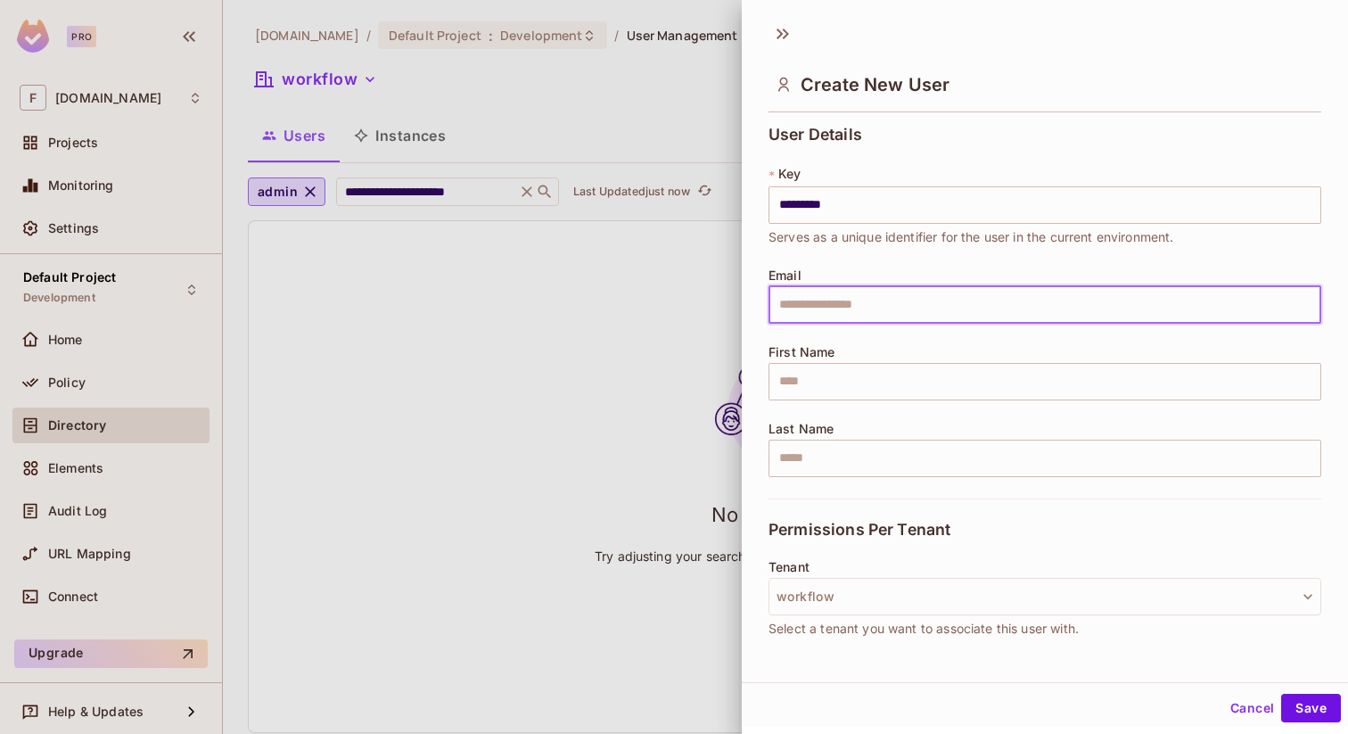
type input "**********"
type input "******"
type input "*****"
click at [849, 305] on input "**********" at bounding box center [1045, 304] width 553 height 37
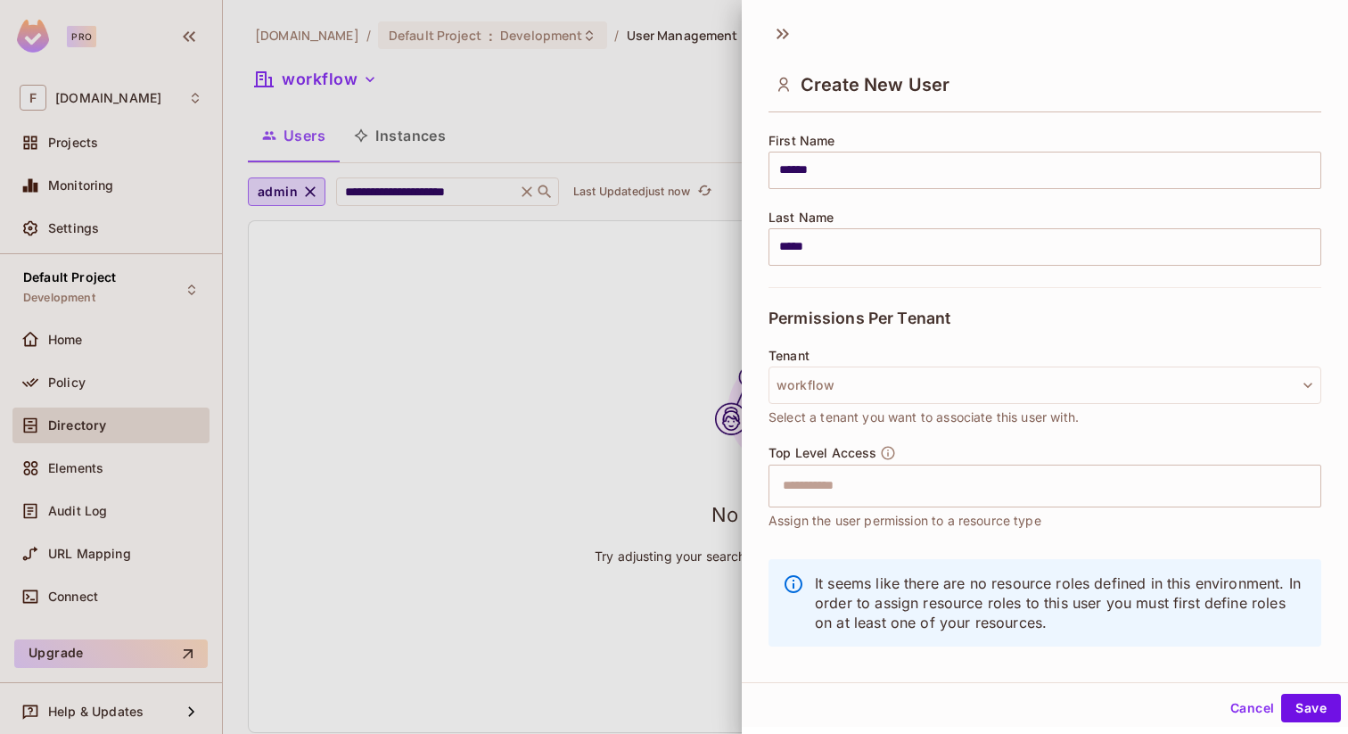
scroll to position [230, 0]
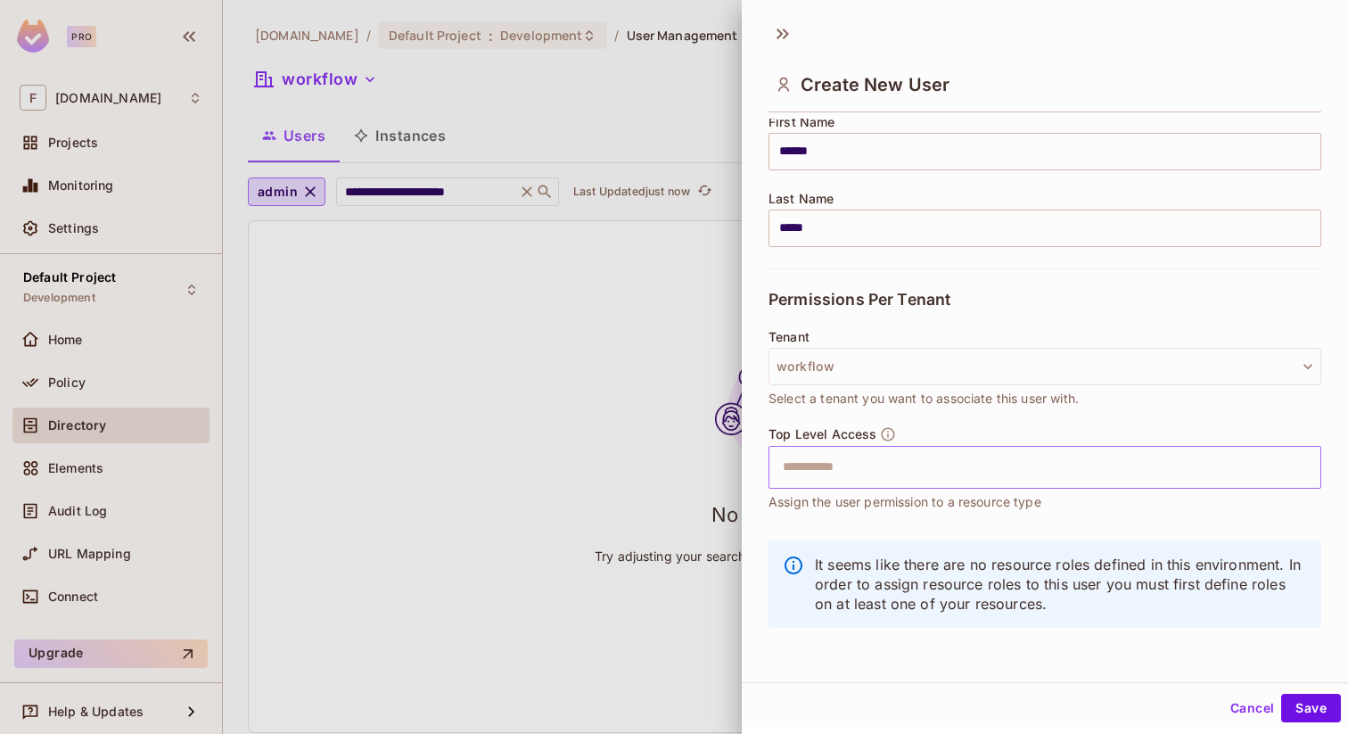
type input "**********"
click at [866, 471] on input "text" at bounding box center [1029, 467] width 515 height 36
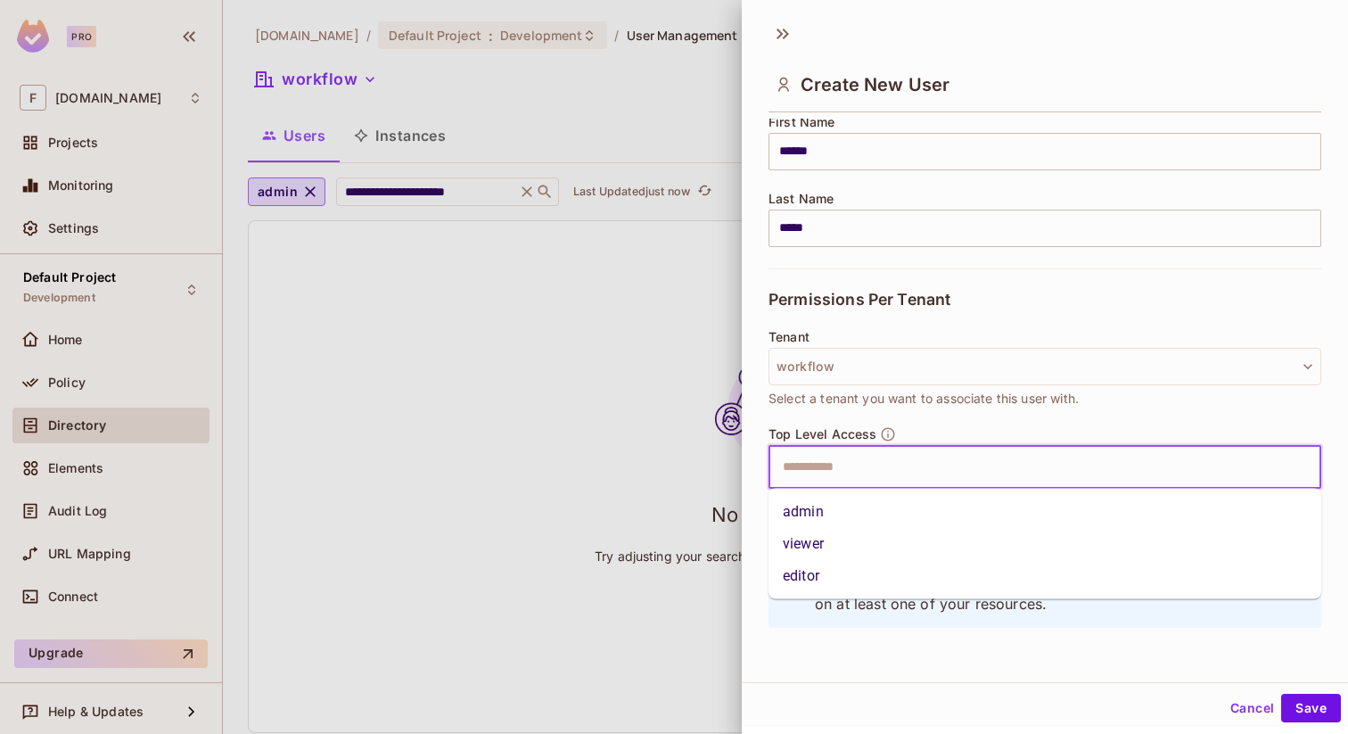
click at [827, 511] on li "admin" at bounding box center [1045, 512] width 553 height 32
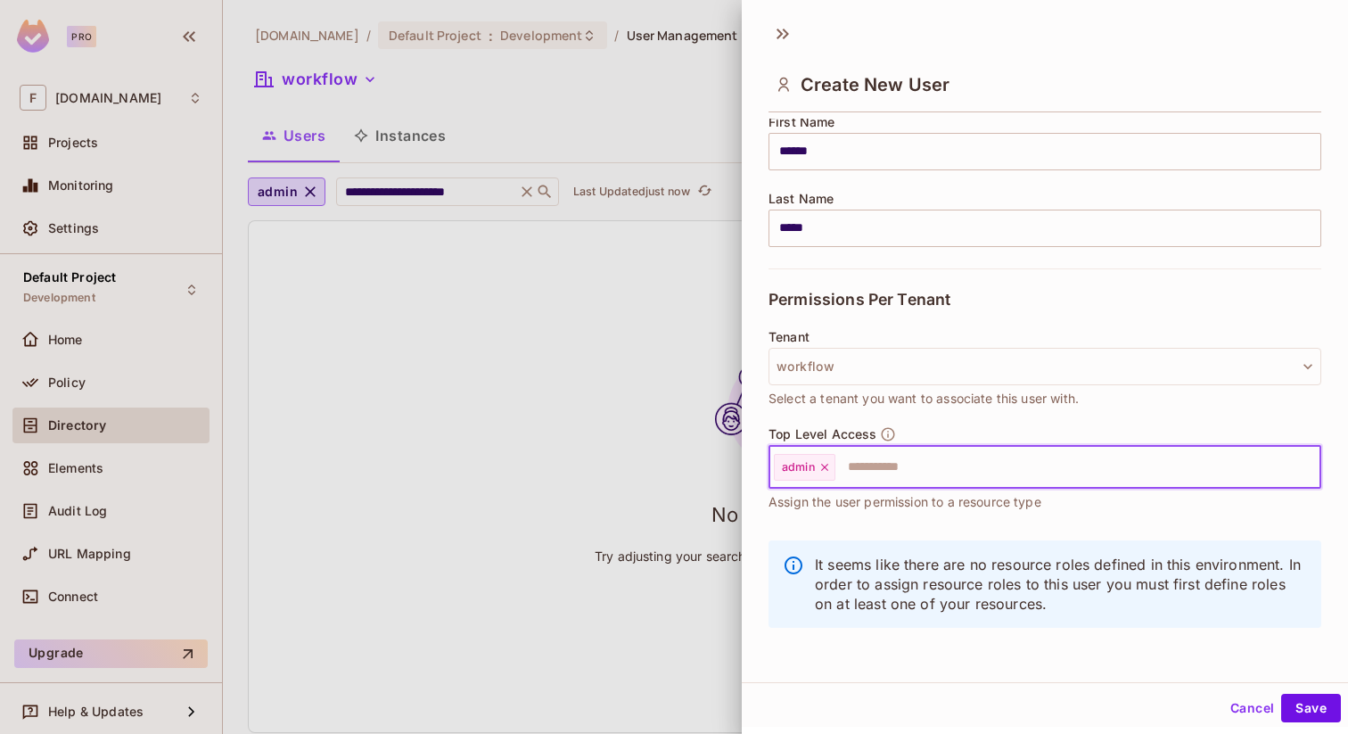
click at [867, 474] on input "text" at bounding box center [1061, 467] width 449 height 36
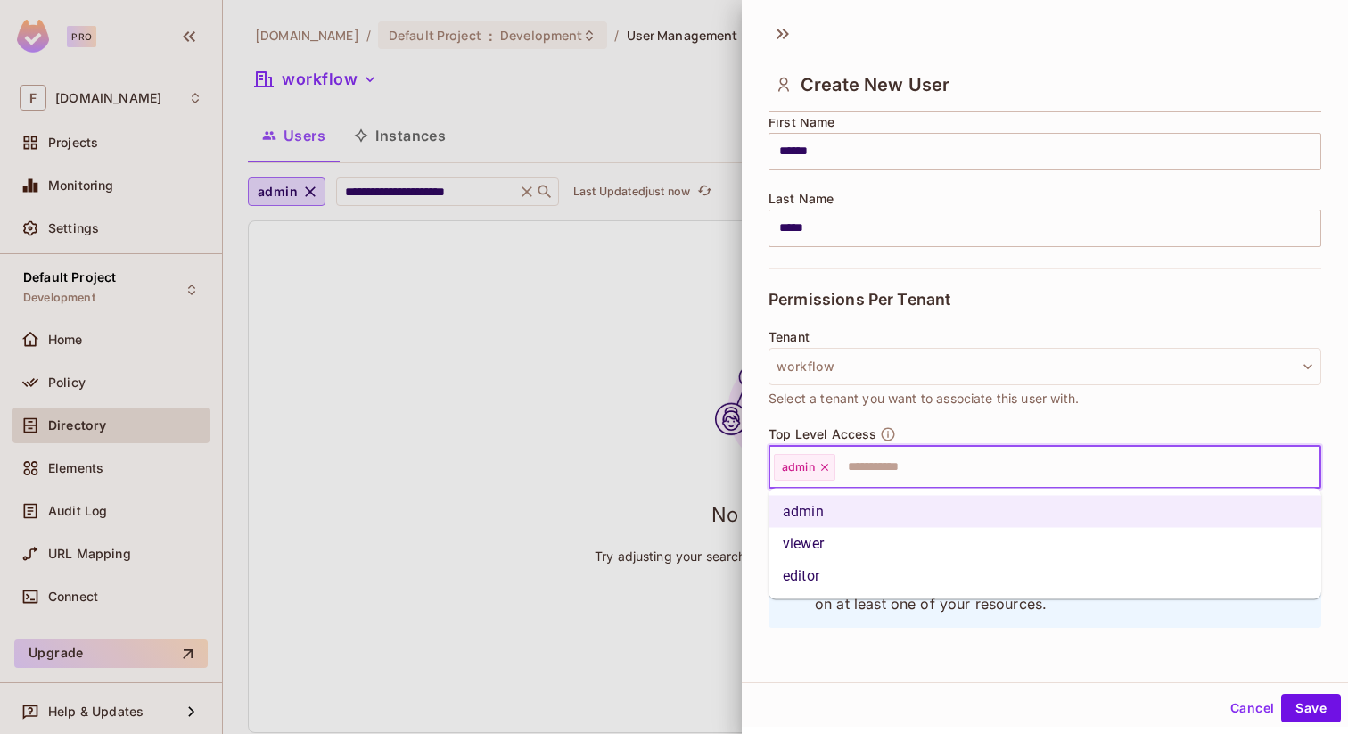
click at [830, 540] on li "viewer" at bounding box center [1045, 544] width 553 height 32
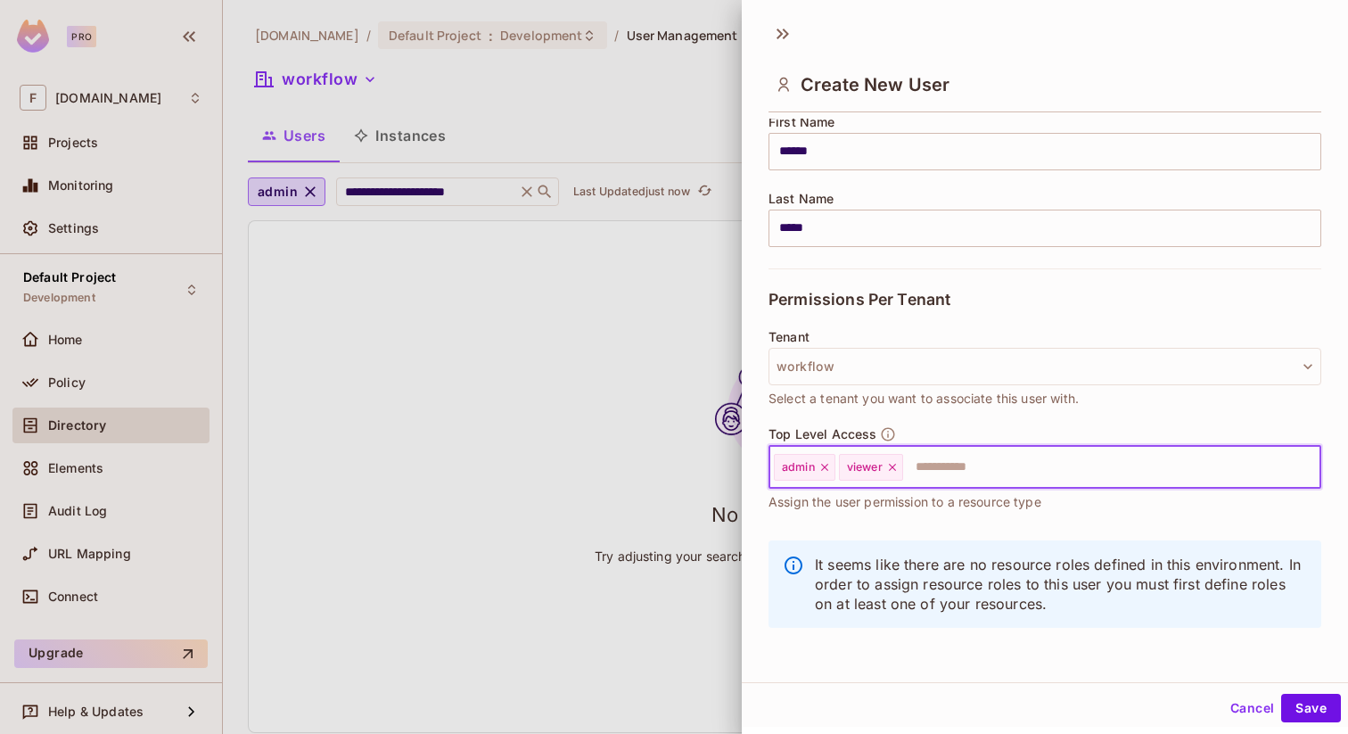
click at [918, 470] on input "text" at bounding box center [1096, 467] width 382 height 36
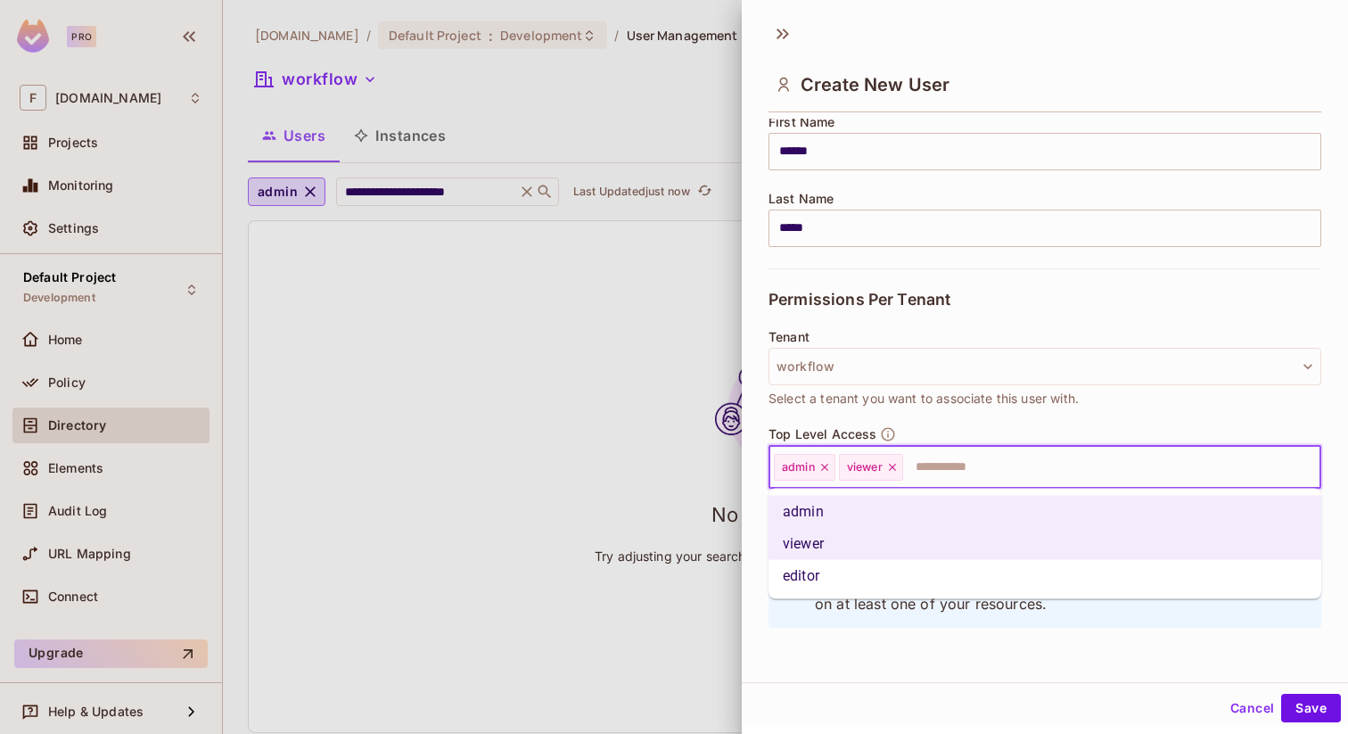
click at [837, 573] on li "editor" at bounding box center [1045, 576] width 553 height 32
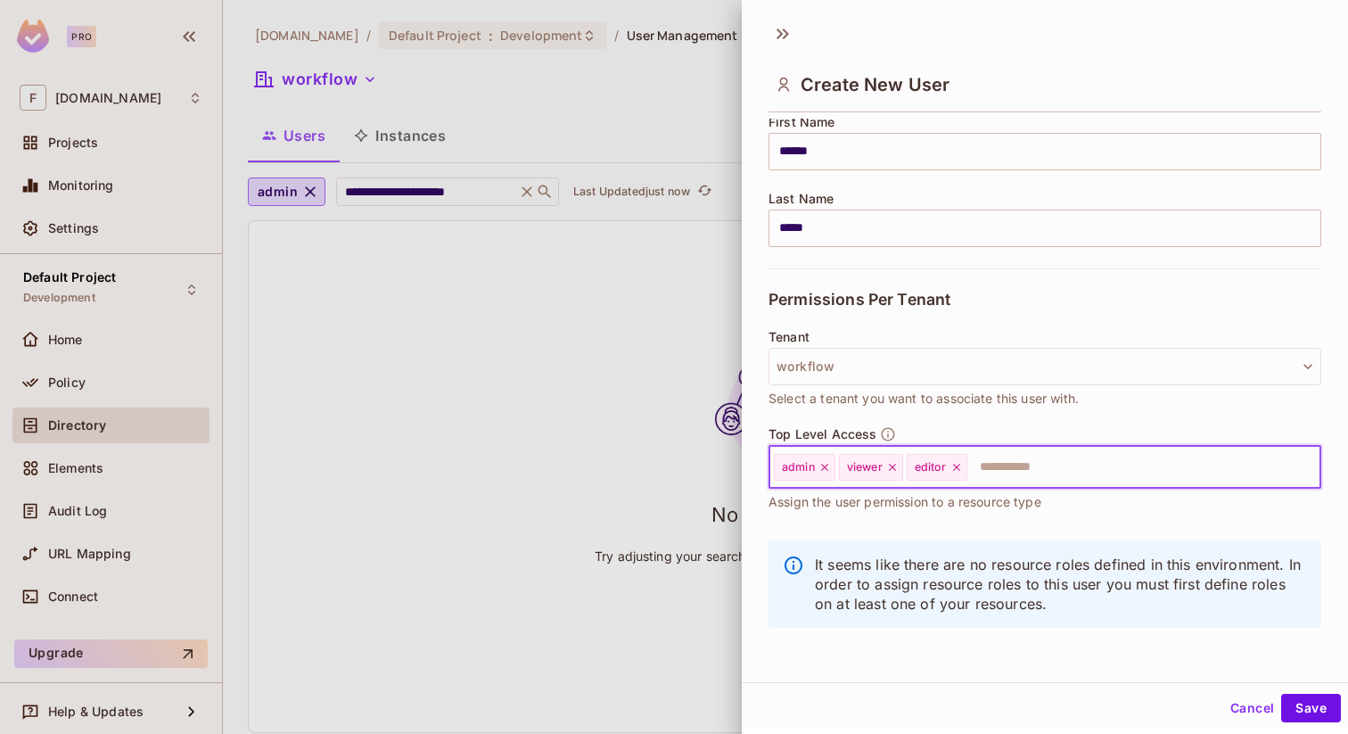
scroll to position [3, 0]
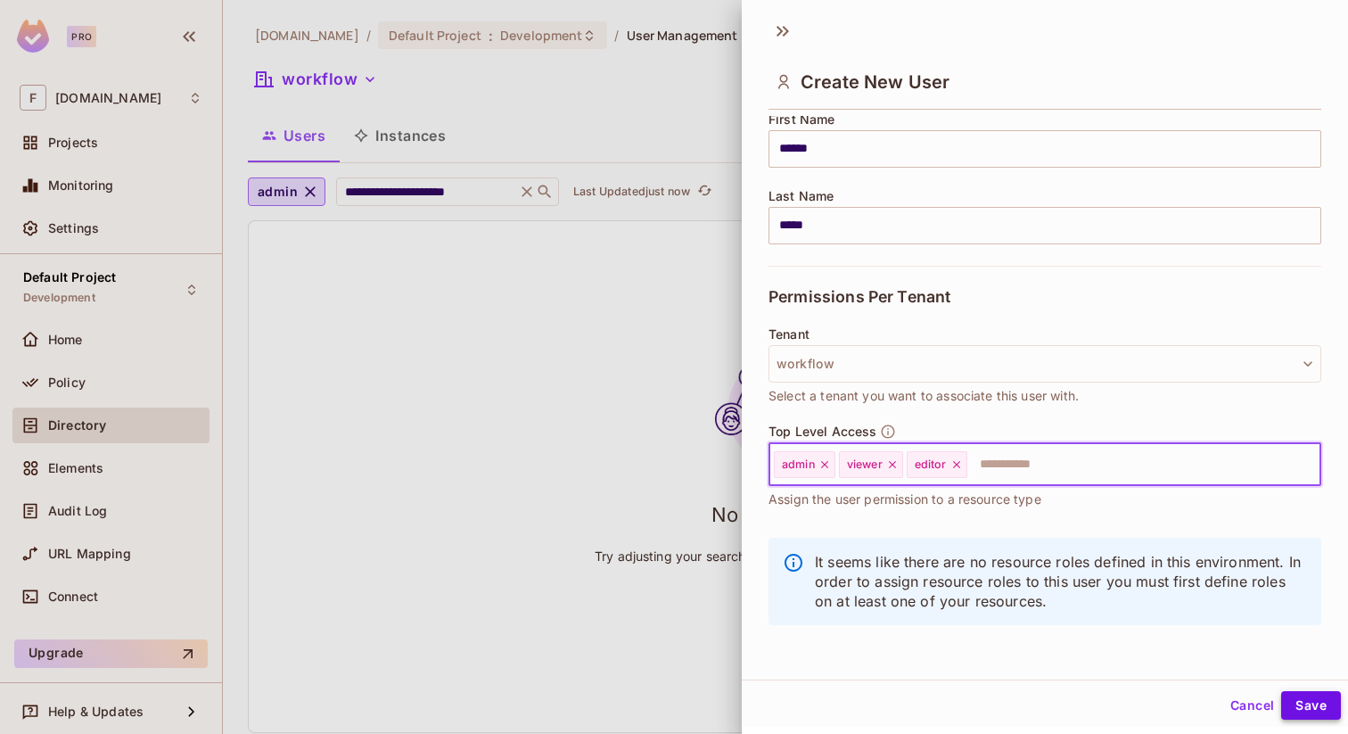
click at [1306, 705] on button "Save" at bounding box center [1311, 705] width 60 height 29
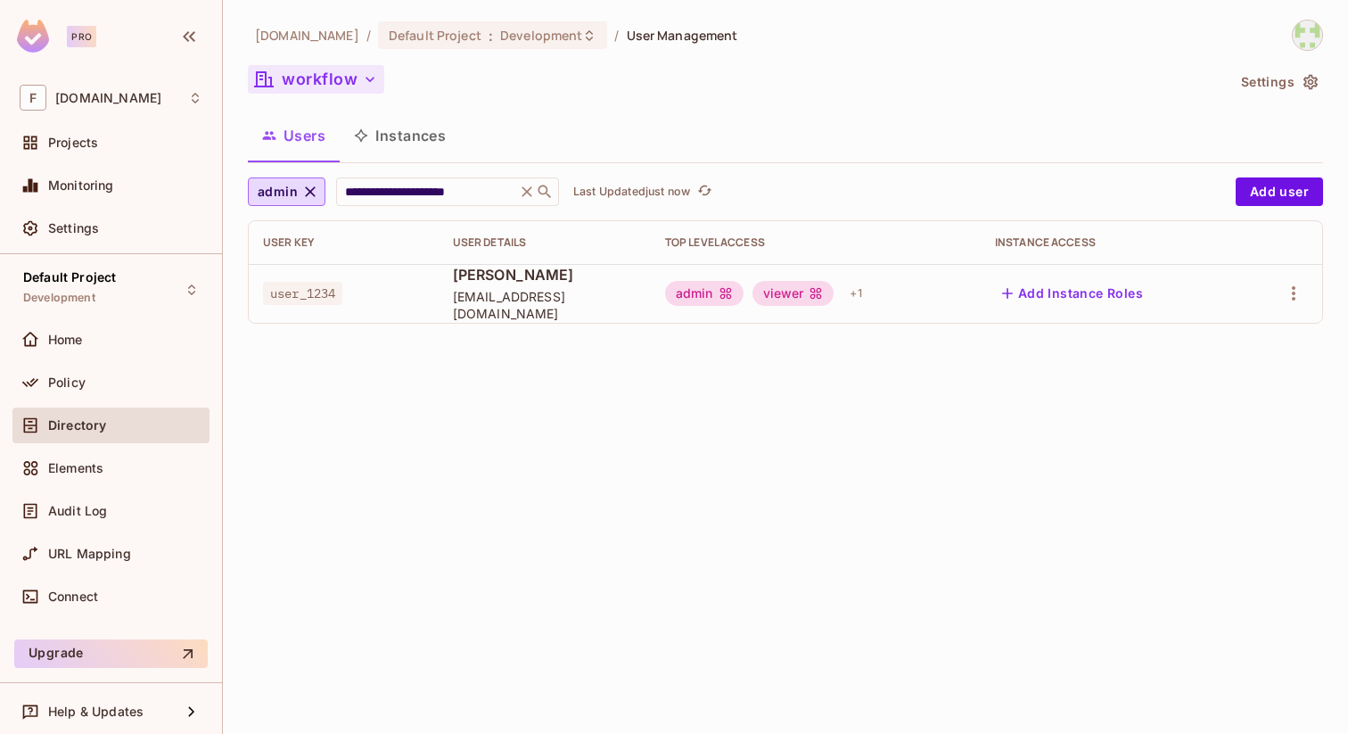
click at [311, 79] on button "workflow" at bounding box center [316, 79] width 136 height 29
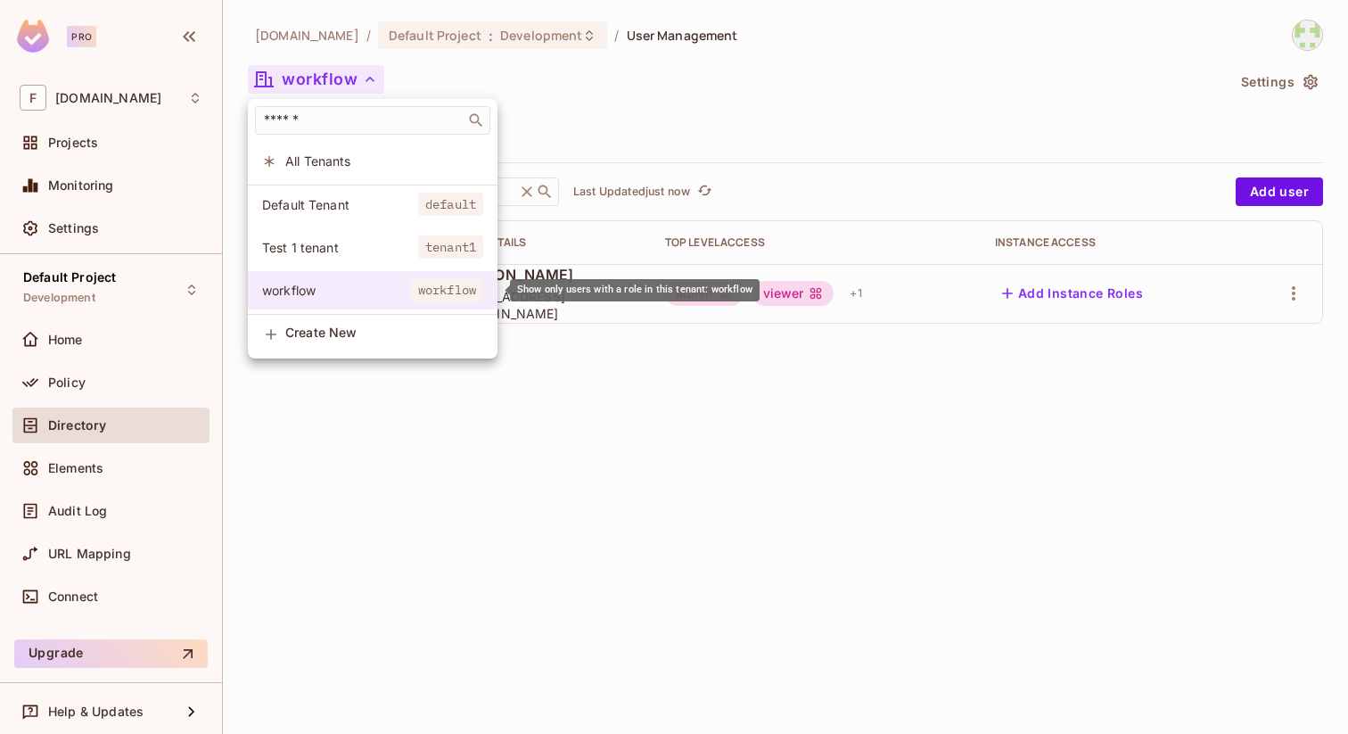
click at [292, 287] on span "workflow" at bounding box center [336, 290] width 149 height 17
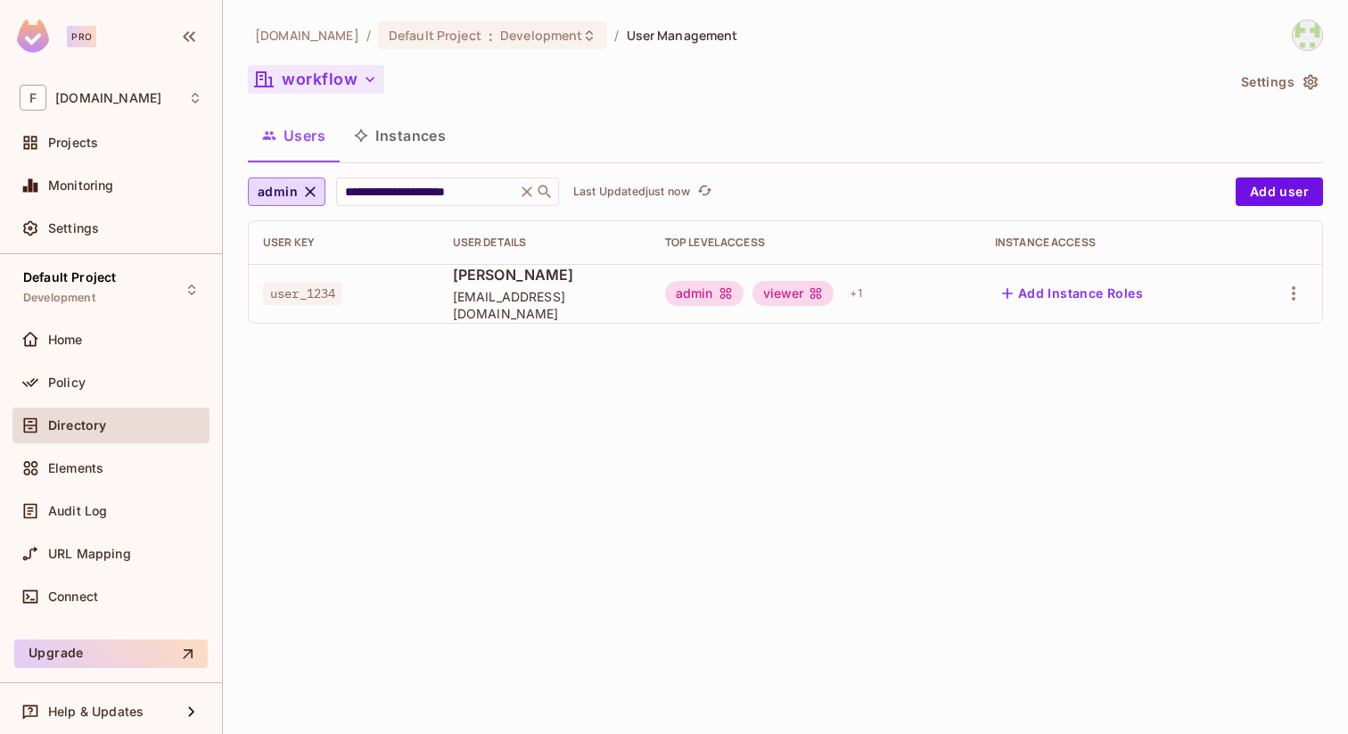
click at [317, 88] on button "workflow" at bounding box center [316, 79] width 136 height 29
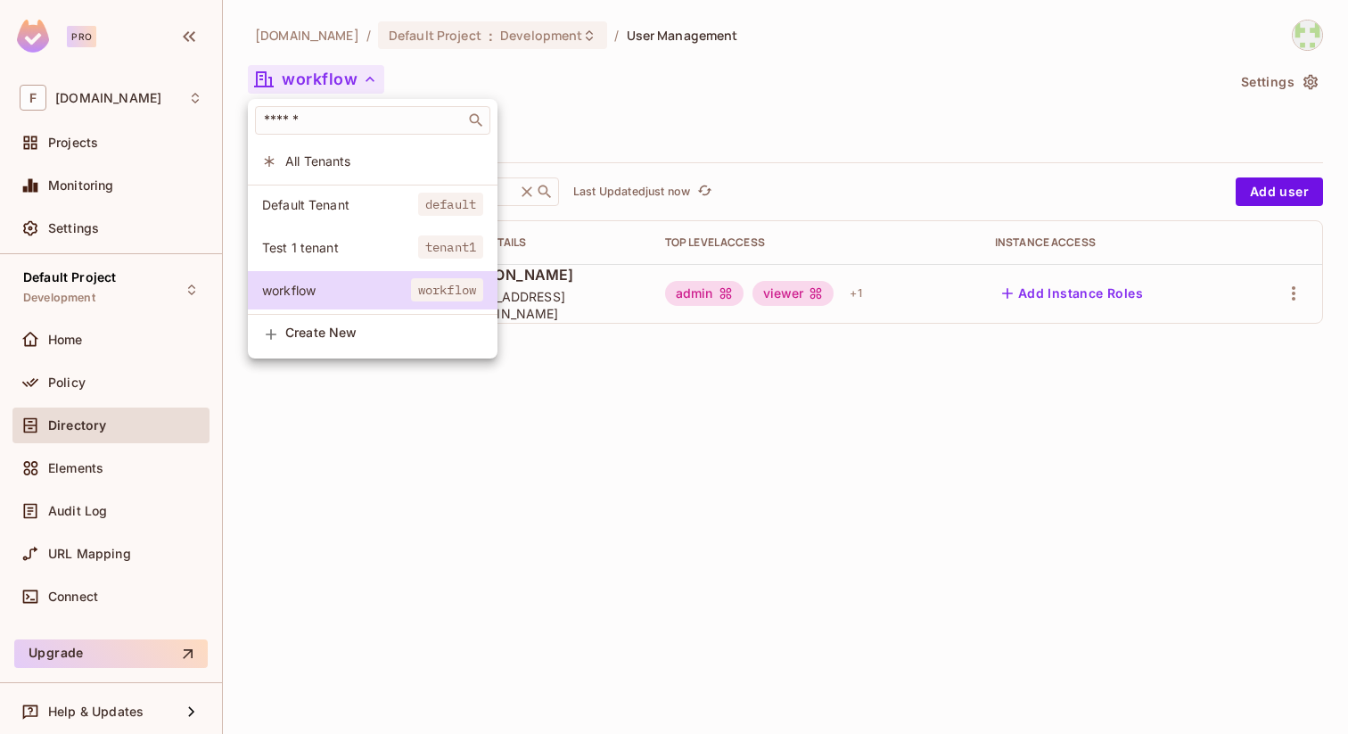
click at [305, 156] on span "All Tenants" at bounding box center [384, 160] width 198 height 17
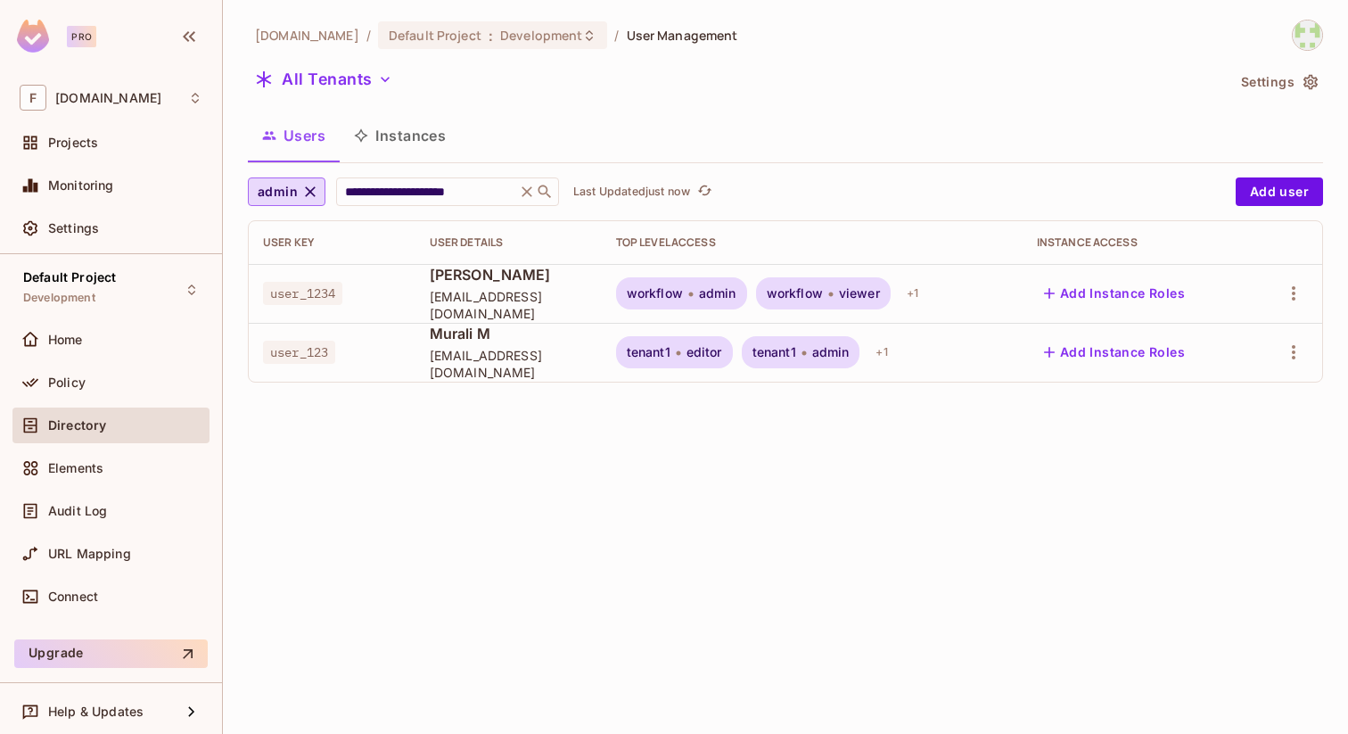
click at [679, 293] on span "workflow" at bounding box center [655, 293] width 56 height 14
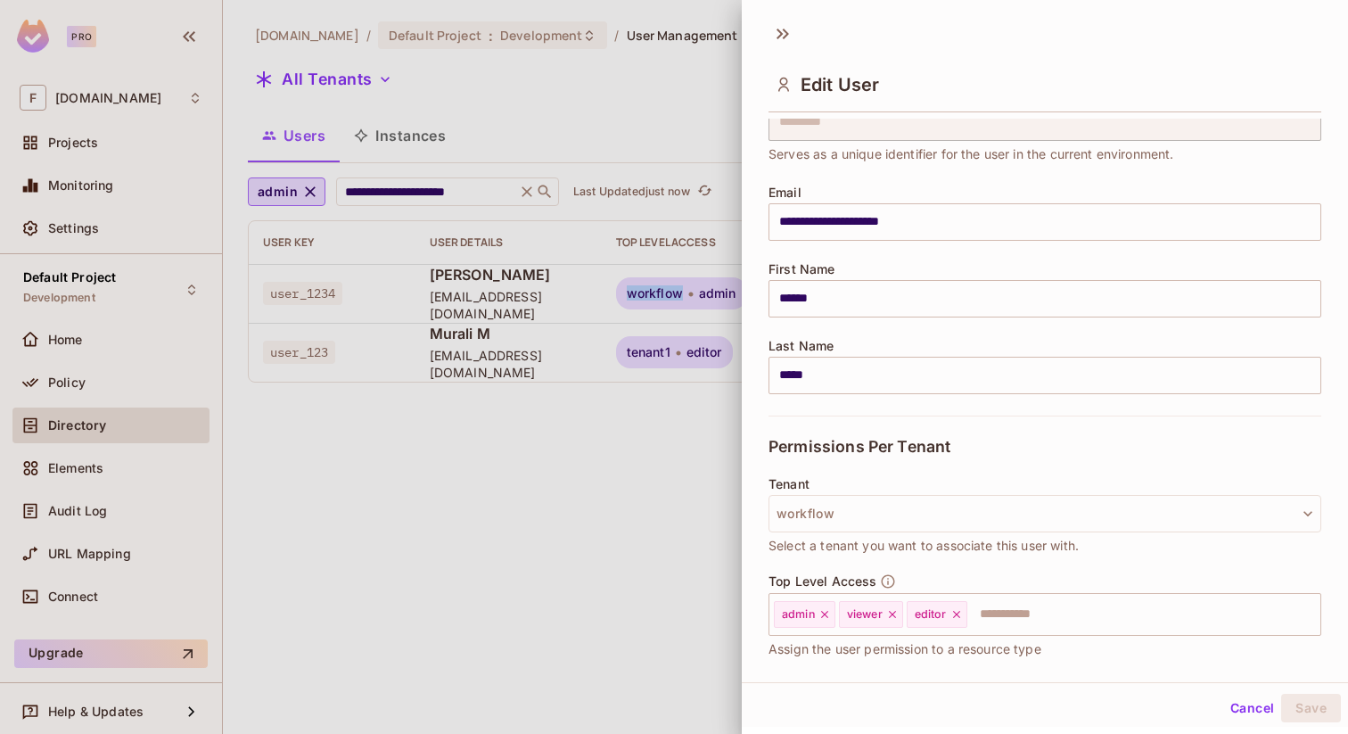
scroll to position [87, 0]
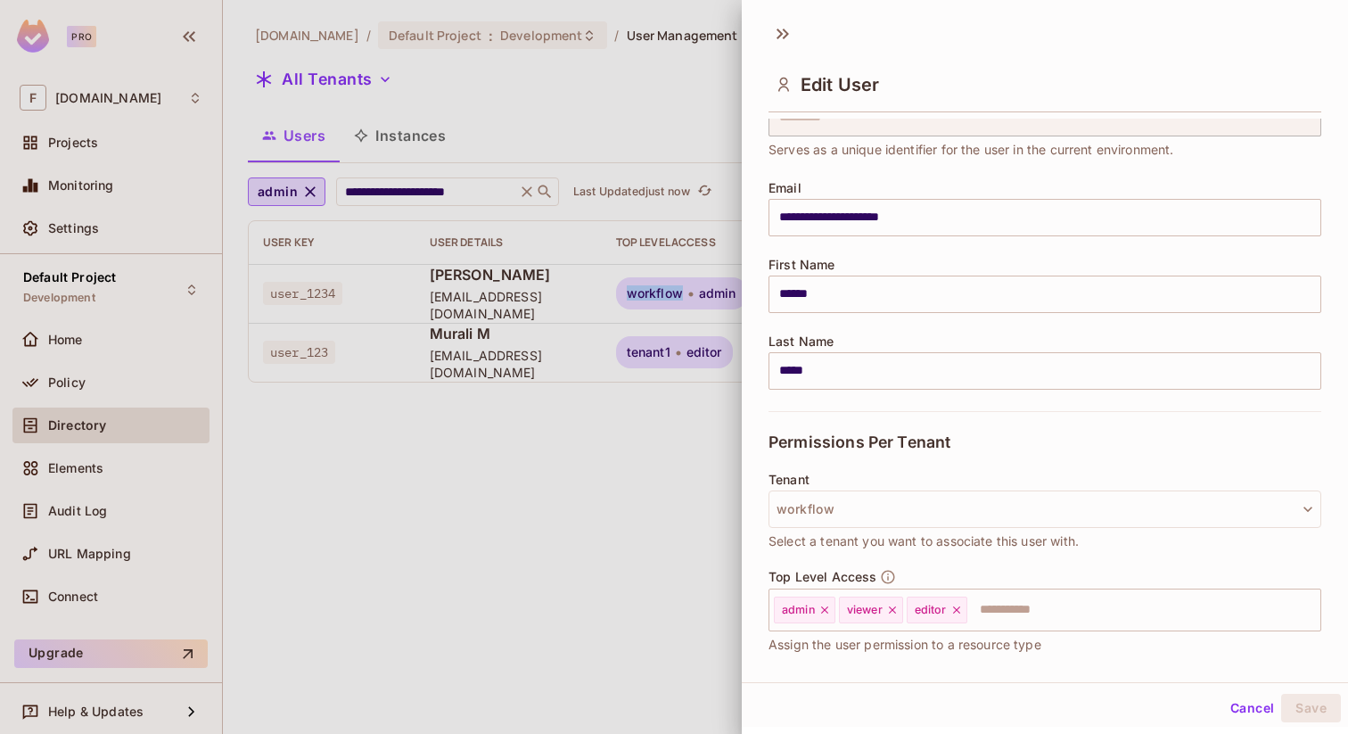
click at [1255, 703] on button "Cancel" at bounding box center [1252, 708] width 58 height 29
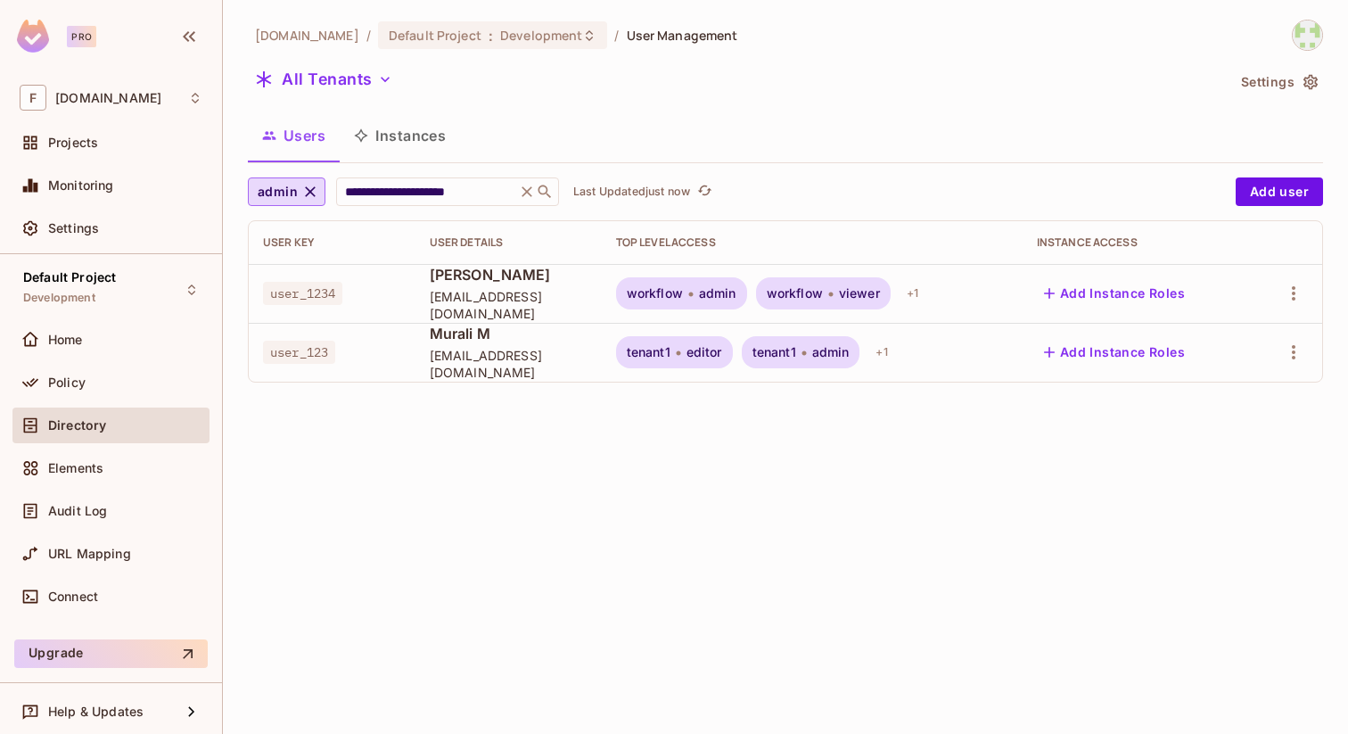
click at [398, 138] on button "Instances" at bounding box center [400, 135] width 120 height 45
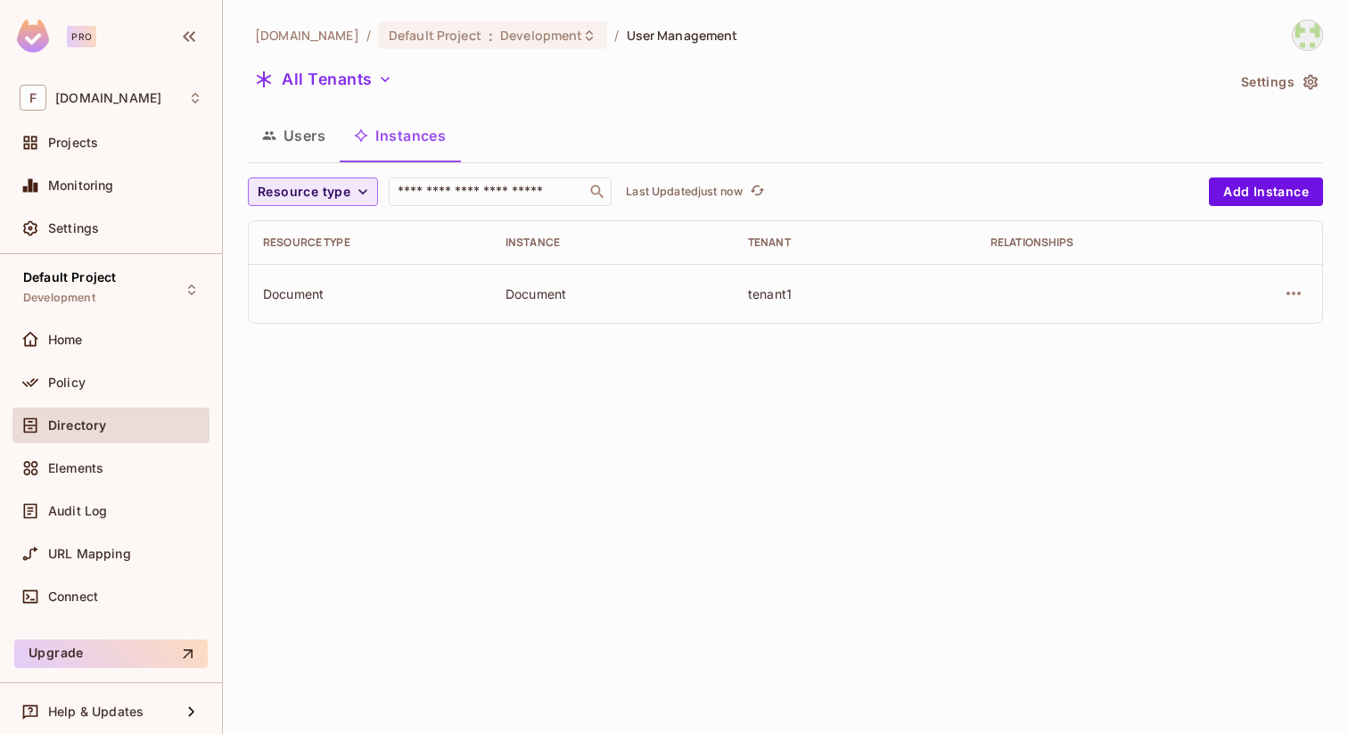
click at [308, 194] on span "Resource type" at bounding box center [304, 192] width 93 height 22
click at [302, 230] on span "Document" at bounding box center [292, 232] width 61 height 17
click at [1242, 194] on button "Add Instance" at bounding box center [1266, 191] width 114 height 29
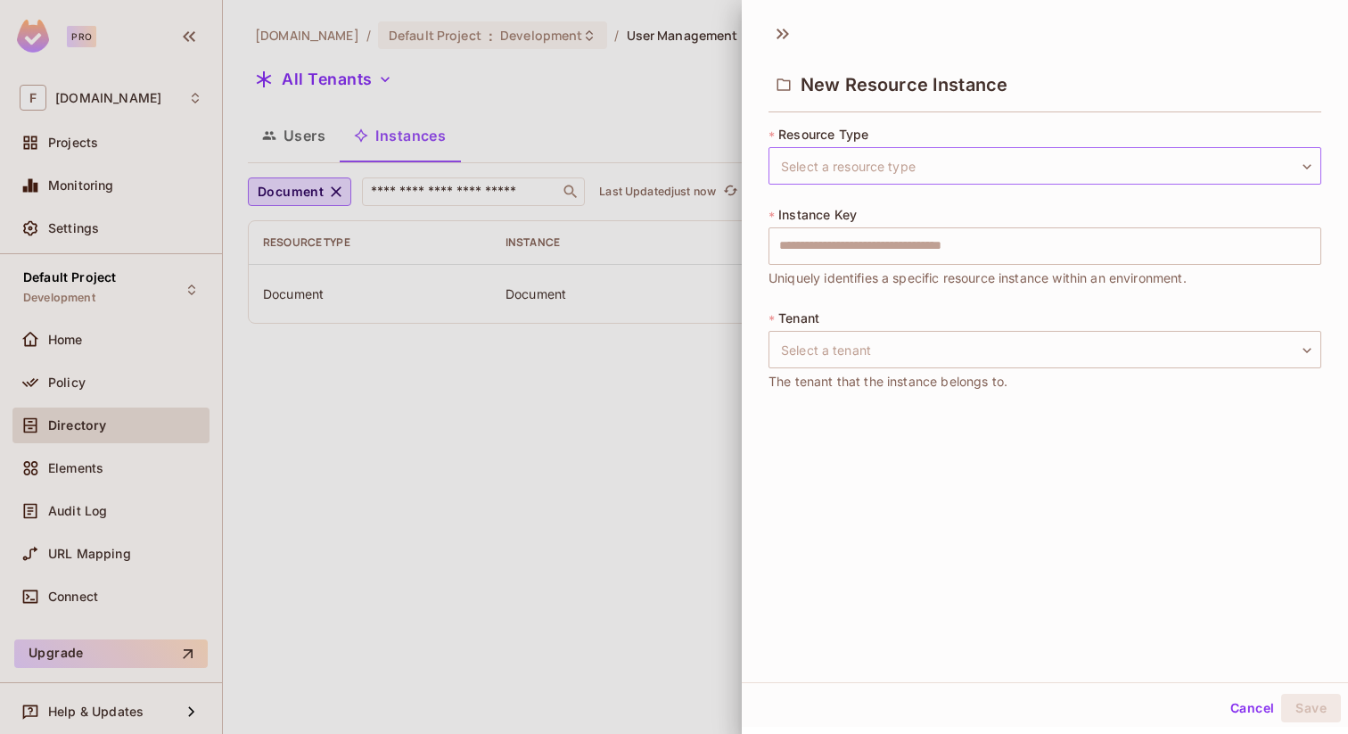
click at [882, 163] on body "Pro F [DOMAIN_NAME] Projects Monitoring Settings Default Project Development Ho…" at bounding box center [674, 367] width 1348 height 734
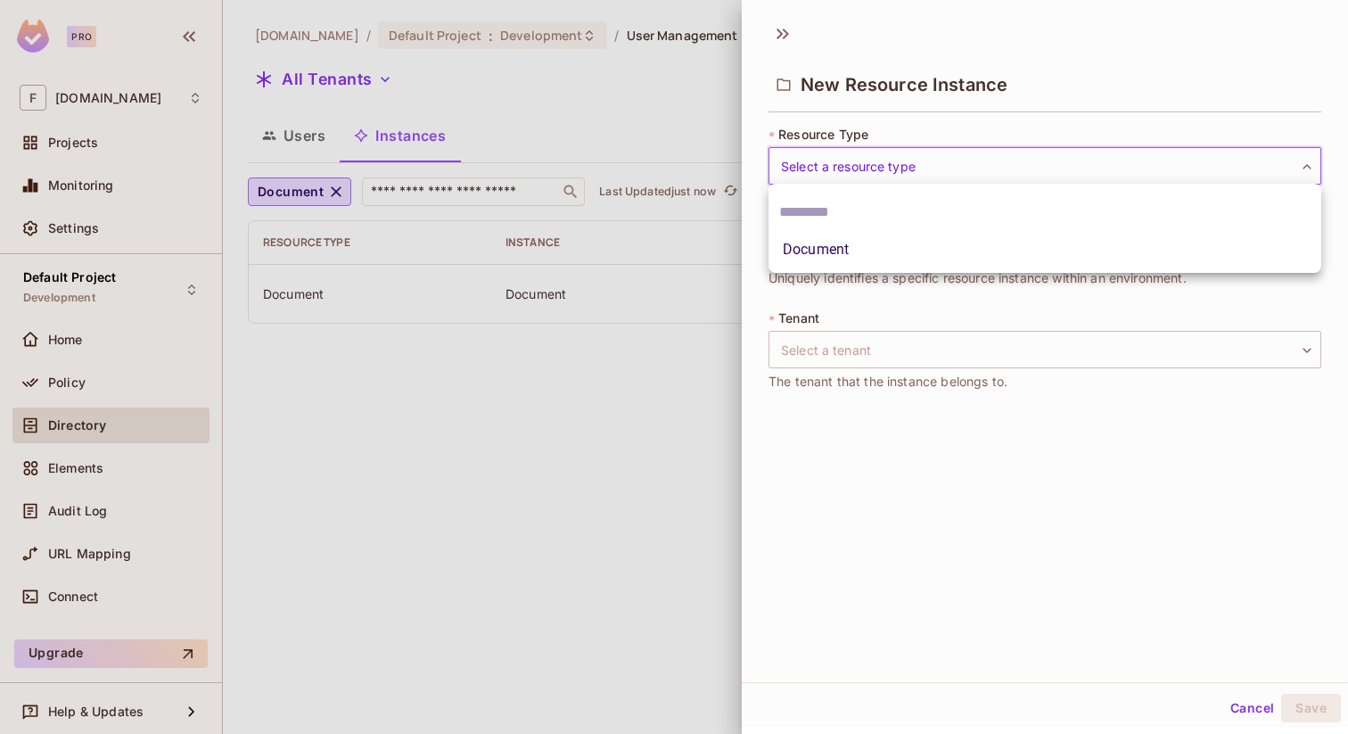
click at [823, 214] on input "text" at bounding box center [1044, 212] width 531 height 29
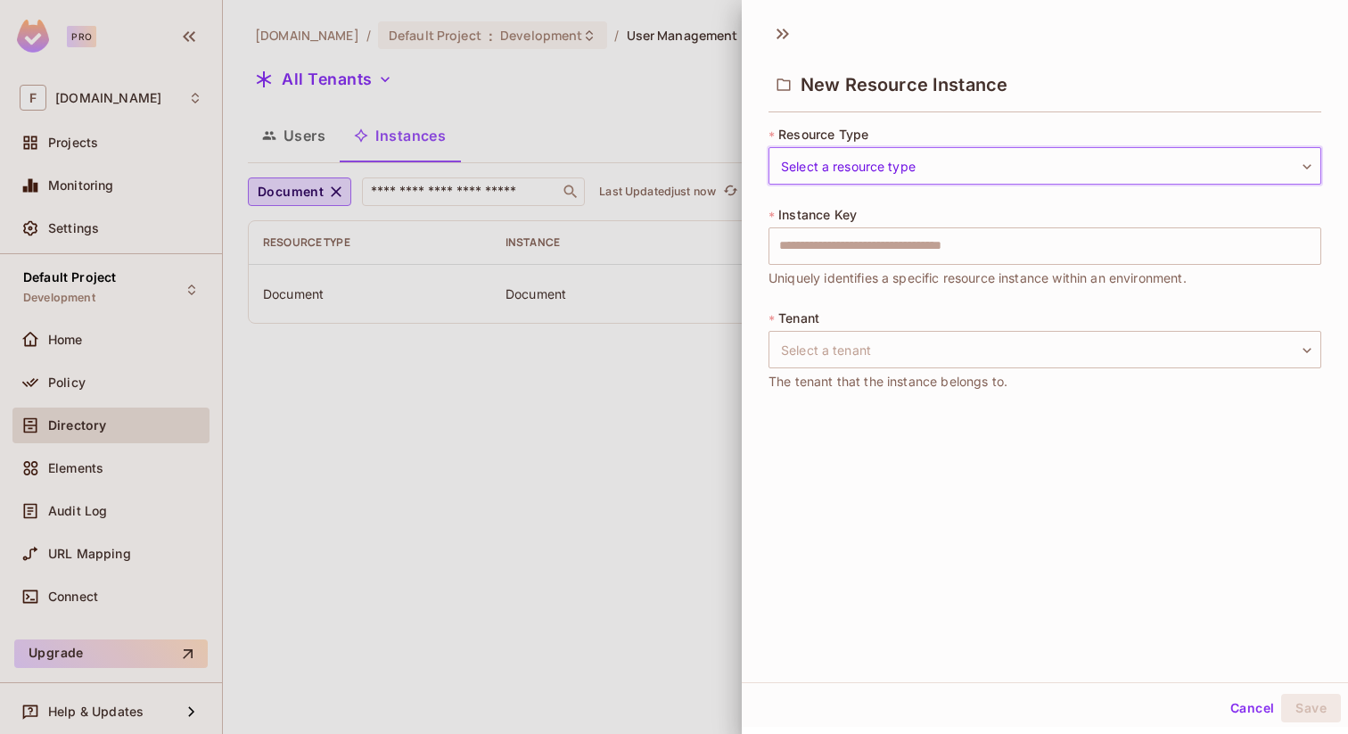
click at [871, 153] on body "Pro F [DOMAIN_NAME] Projects Monitoring Settings Default Project Development Ho…" at bounding box center [674, 367] width 1348 height 734
click at [813, 210] on input "***" at bounding box center [1044, 212] width 531 height 29
type input "***"
click at [822, 245] on input "text" at bounding box center [1045, 245] width 553 height 37
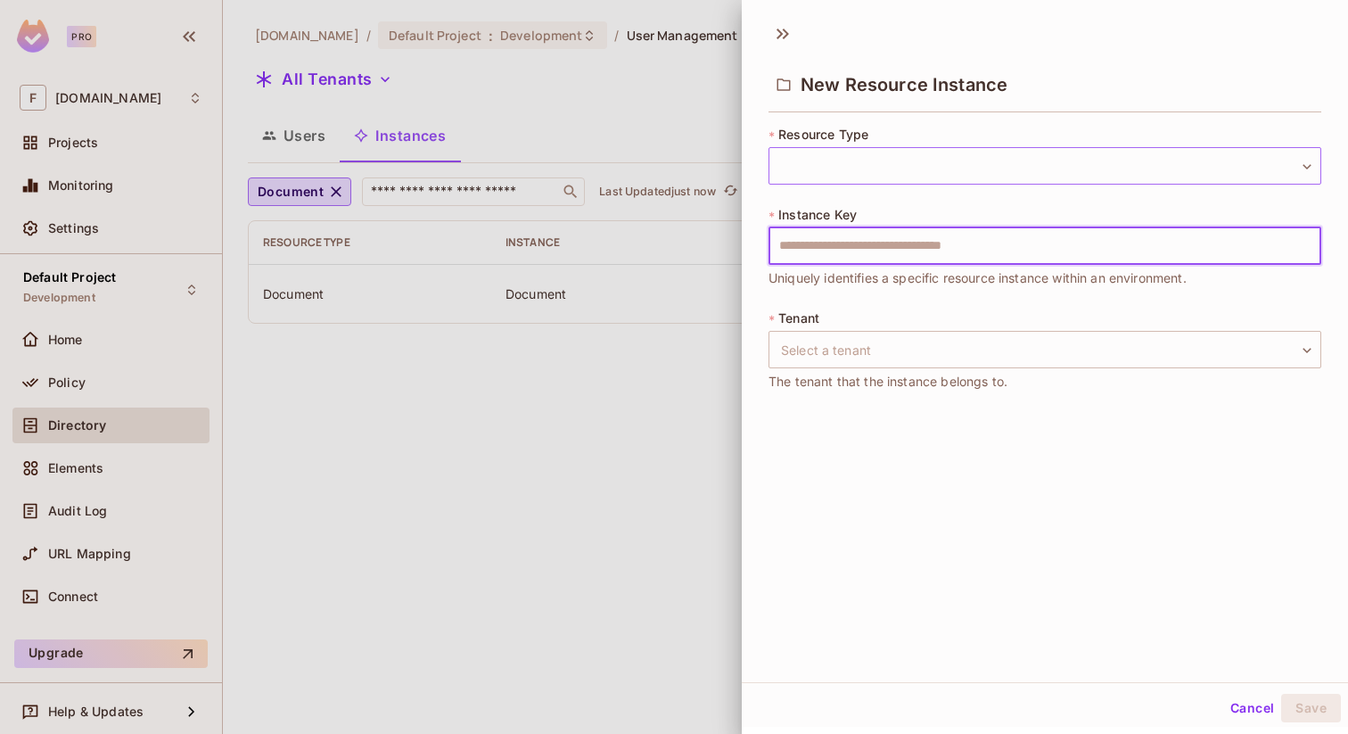
click at [849, 164] on body "Pro F [DOMAIN_NAME] Projects Monitoring Settings Default Project Development Ho…" at bounding box center [674, 367] width 1348 height 734
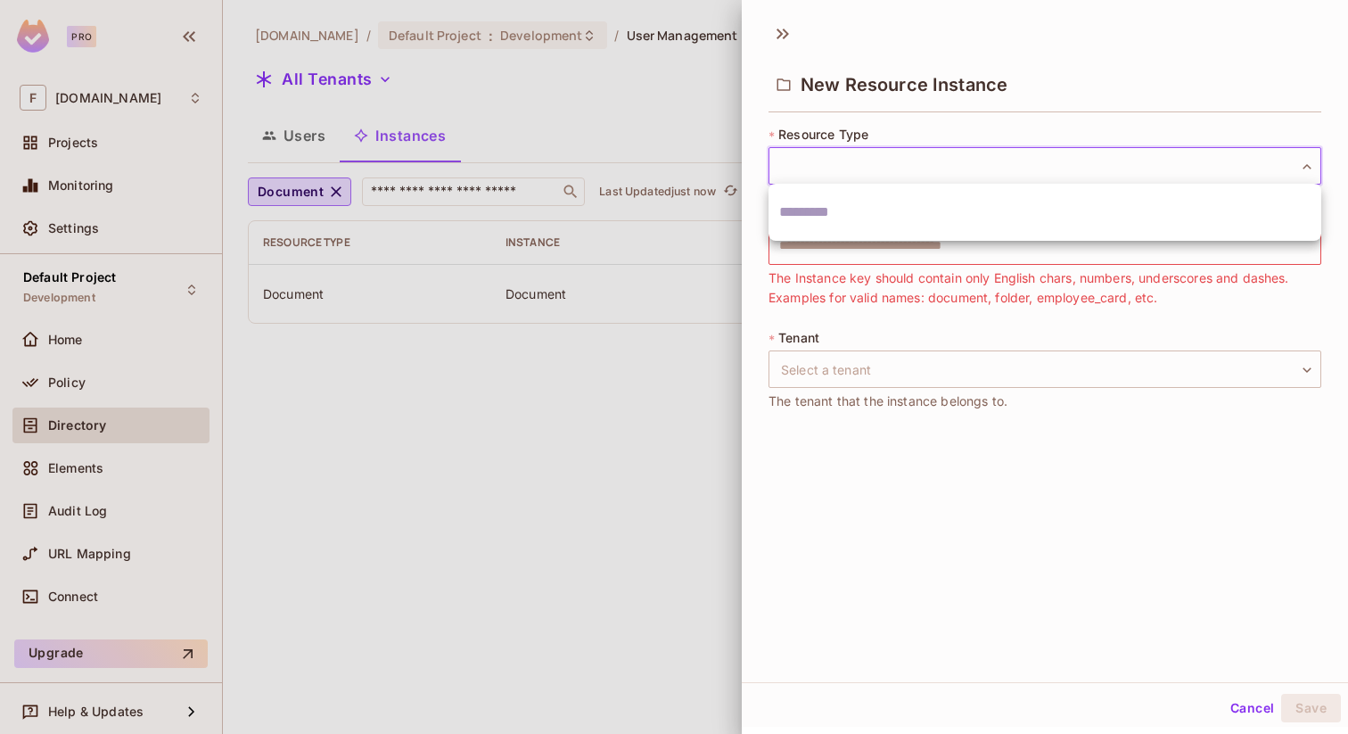
click at [790, 165] on div at bounding box center [674, 367] width 1348 height 734
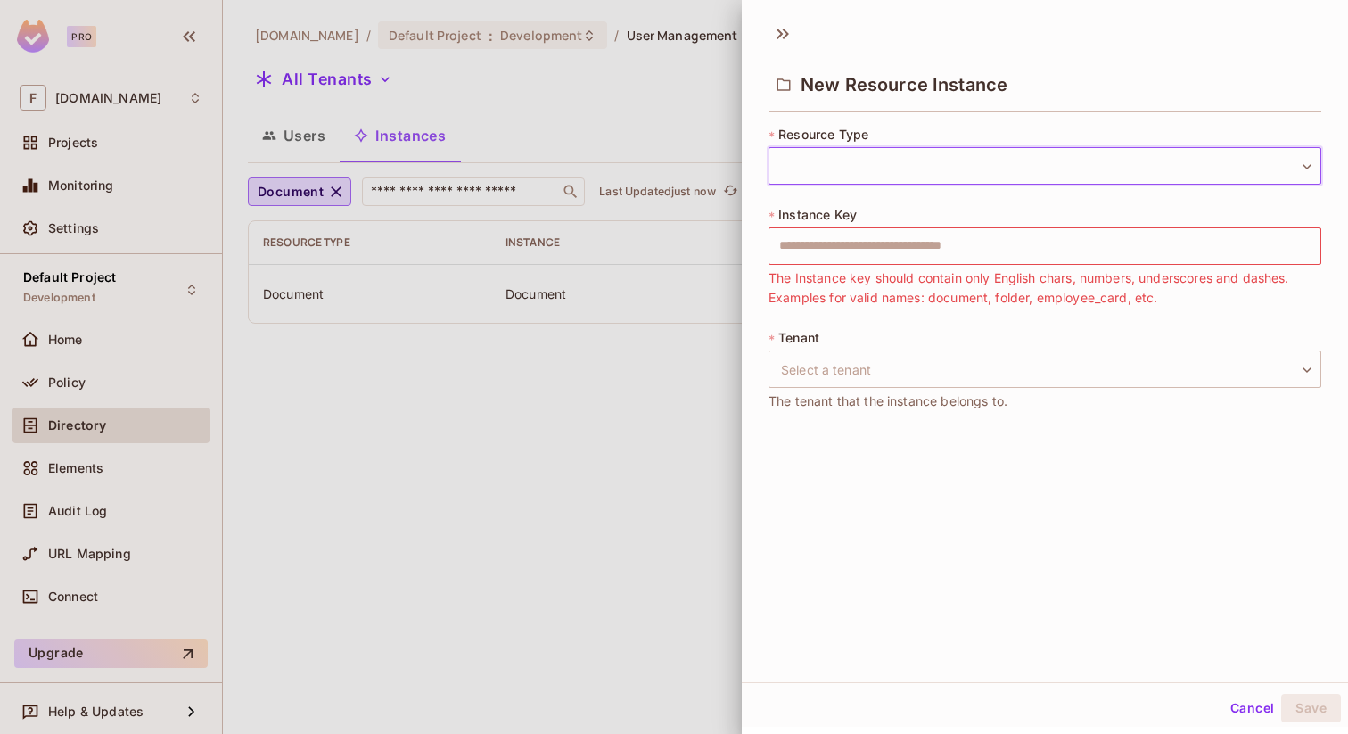
click at [790, 165] on body "Pro F [DOMAIN_NAME] Projects Monitoring Settings Default Project Development Ho…" at bounding box center [674, 367] width 1348 height 734
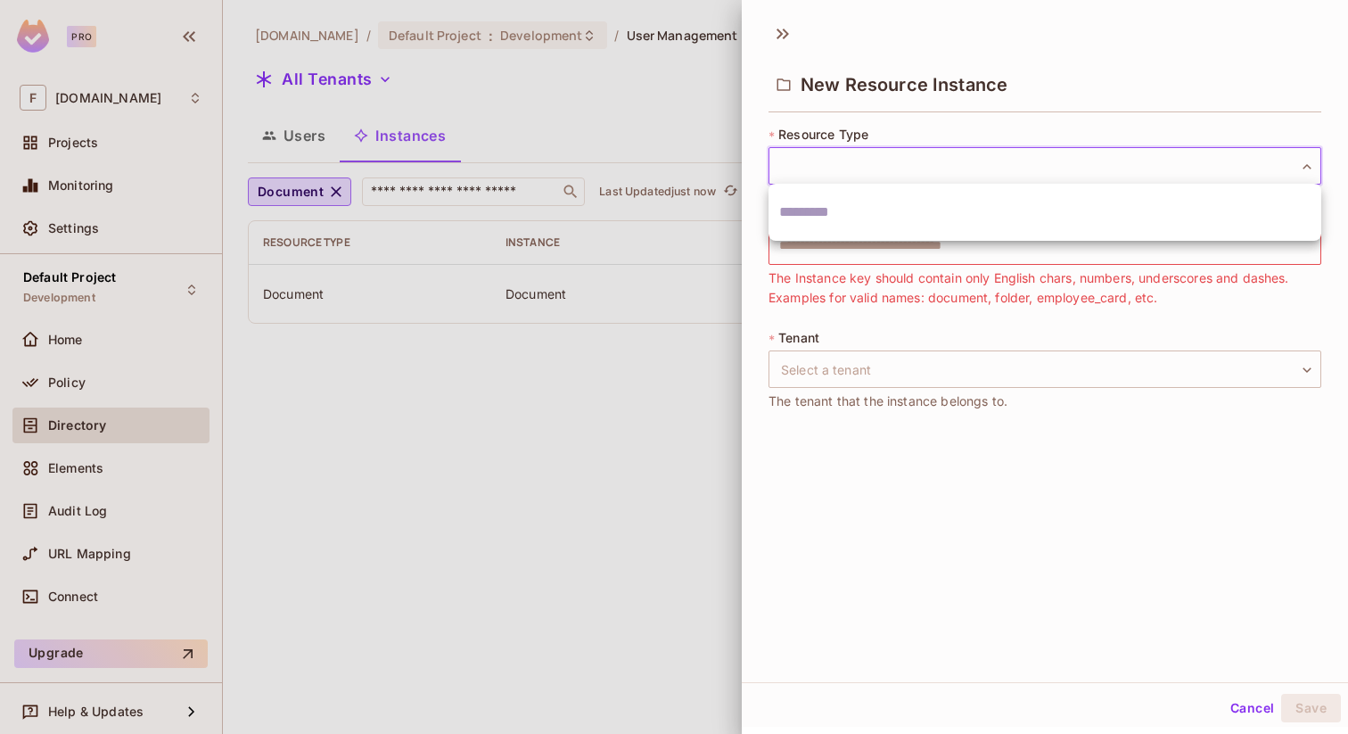
click at [790, 165] on div at bounding box center [674, 367] width 1348 height 734
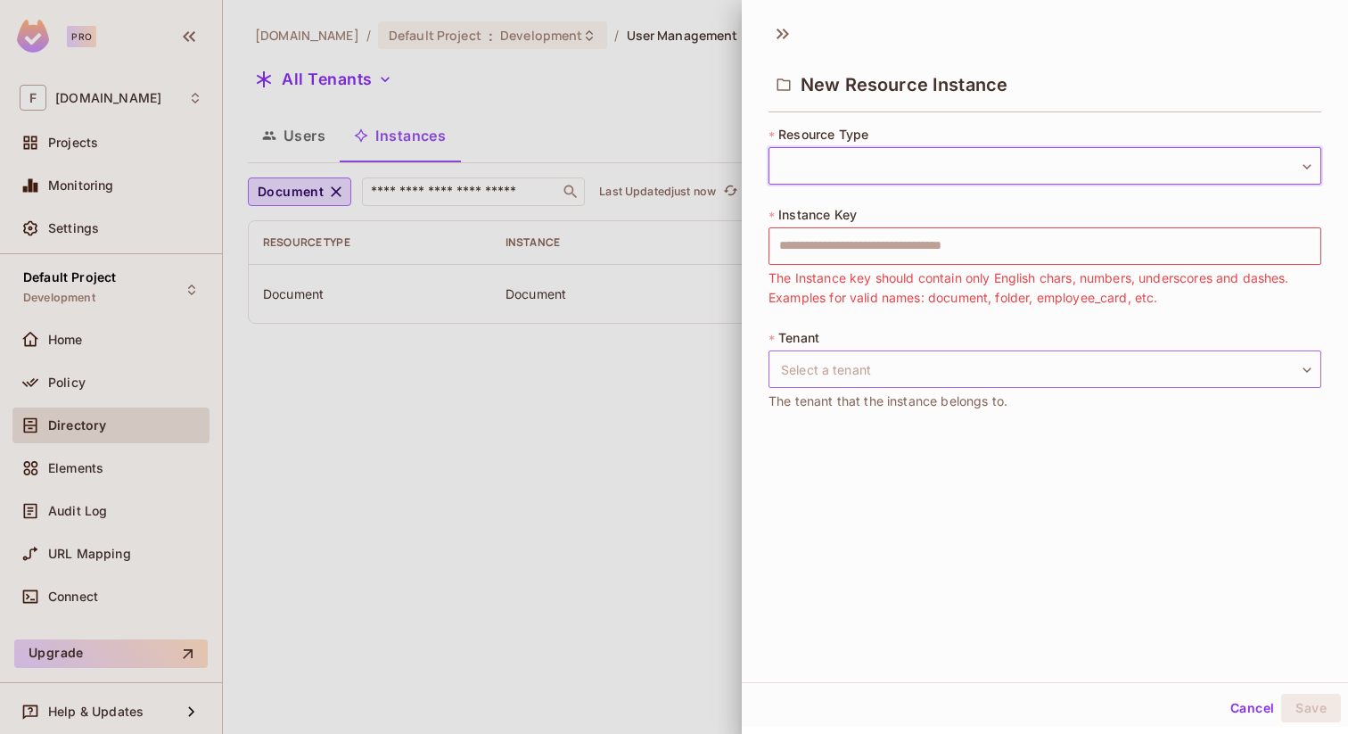
click at [880, 378] on body "Pro F [DOMAIN_NAME] Projects Monitoring Settings Default Project Development Ho…" at bounding box center [674, 367] width 1348 height 734
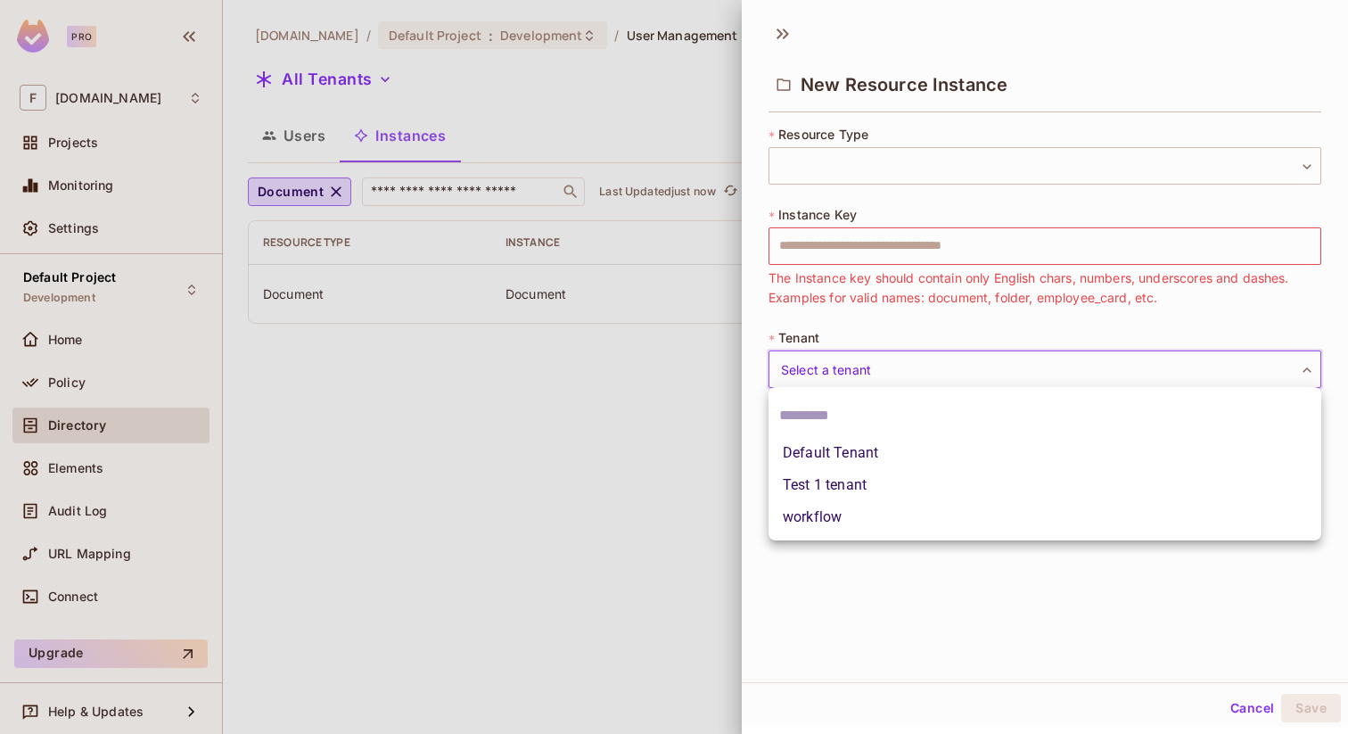
click at [826, 508] on li "workflow" at bounding box center [1045, 517] width 553 height 32
type input "********"
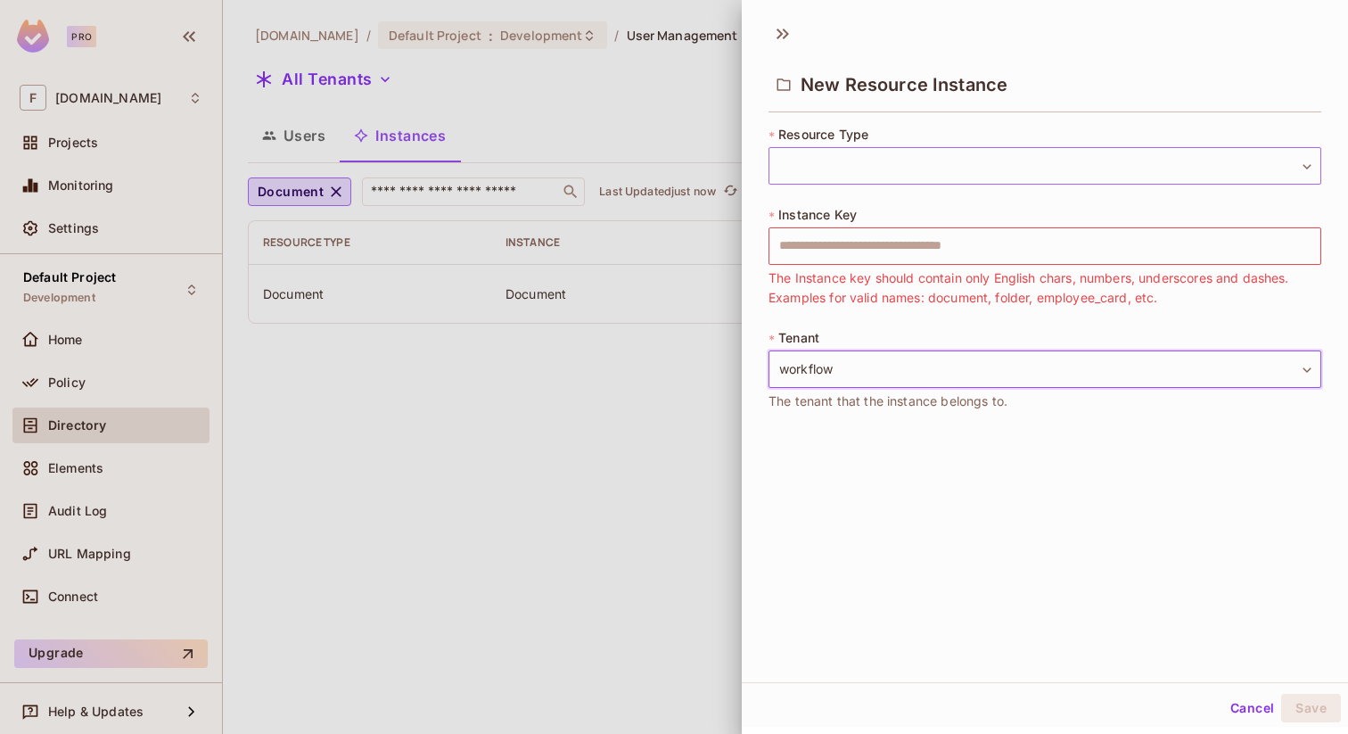
click at [836, 169] on body "Pro F [DOMAIN_NAME] Projects Monitoring Settings Default Project Development Ho…" at bounding box center [674, 367] width 1348 height 734
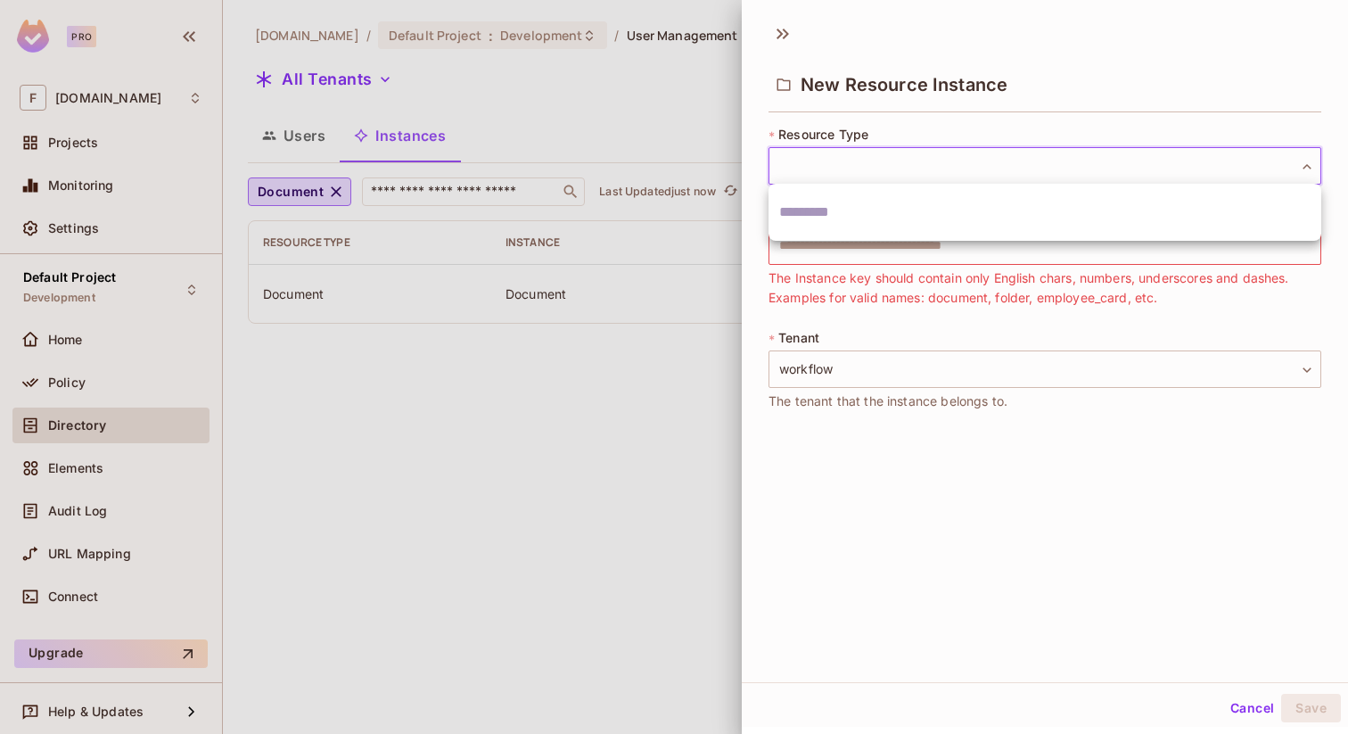
click at [820, 163] on div at bounding box center [674, 367] width 1348 height 734
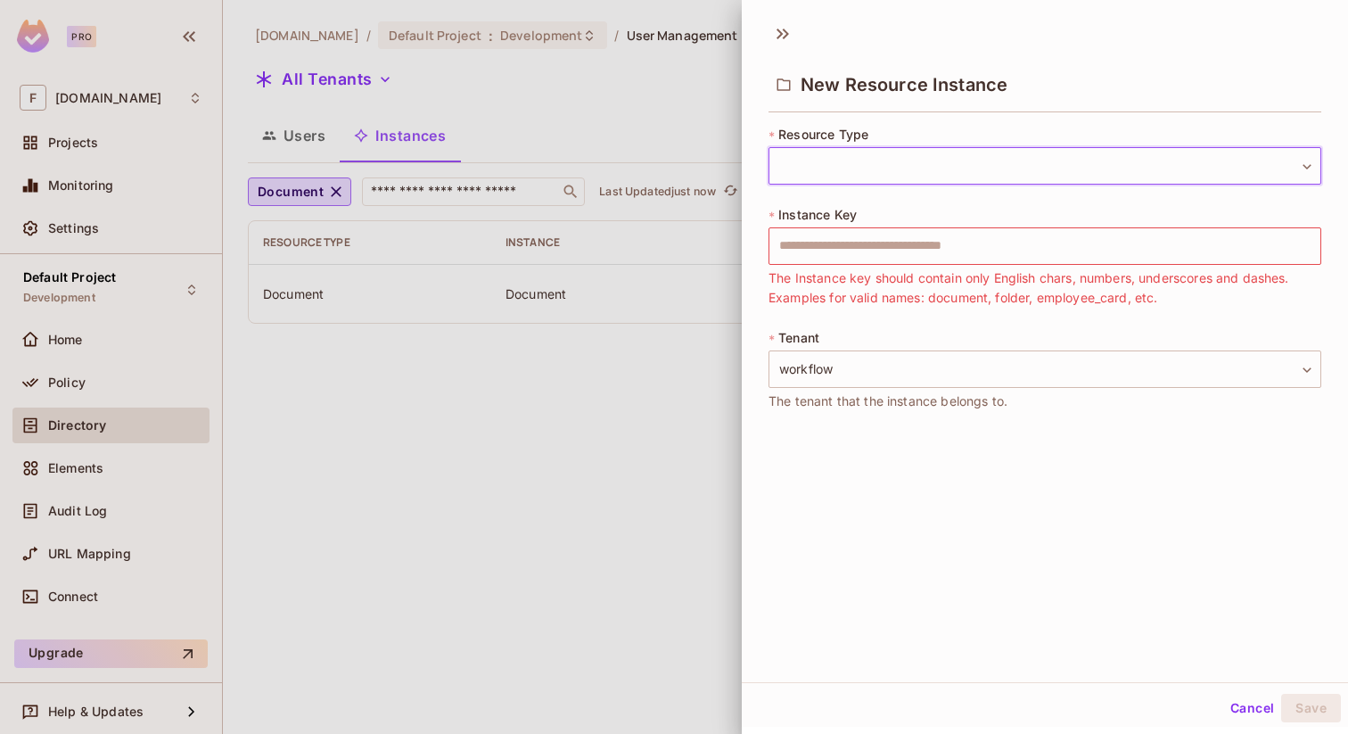
click at [820, 163] on body "Pro F [DOMAIN_NAME] Projects Monitoring Settings Default Project Development Ho…" at bounding box center [674, 367] width 1348 height 734
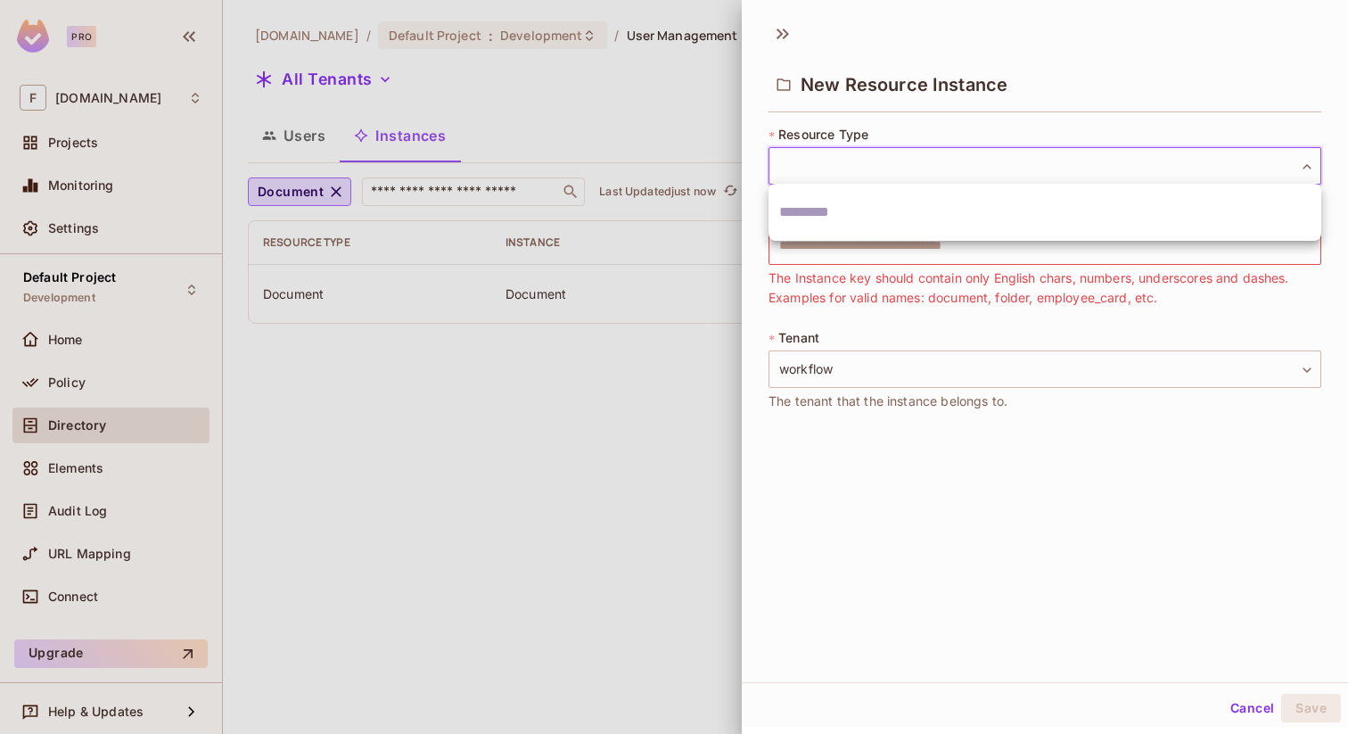
click at [820, 163] on div at bounding box center [674, 367] width 1348 height 734
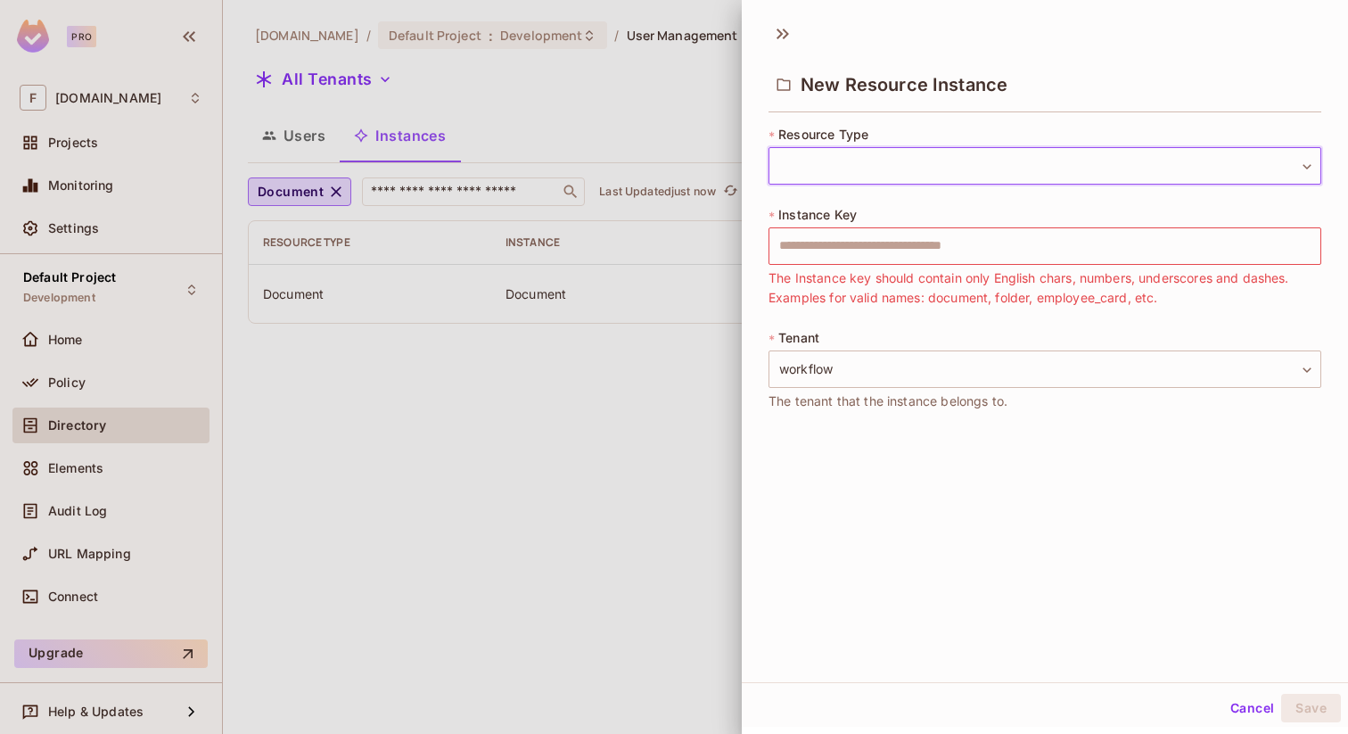
click at [820, 163] on body "Pro F [DOMAIN_NAME] Projects Monitoring Settings Default Project Development Ho…" at bounding box center [674, 367] width 1348 height 734
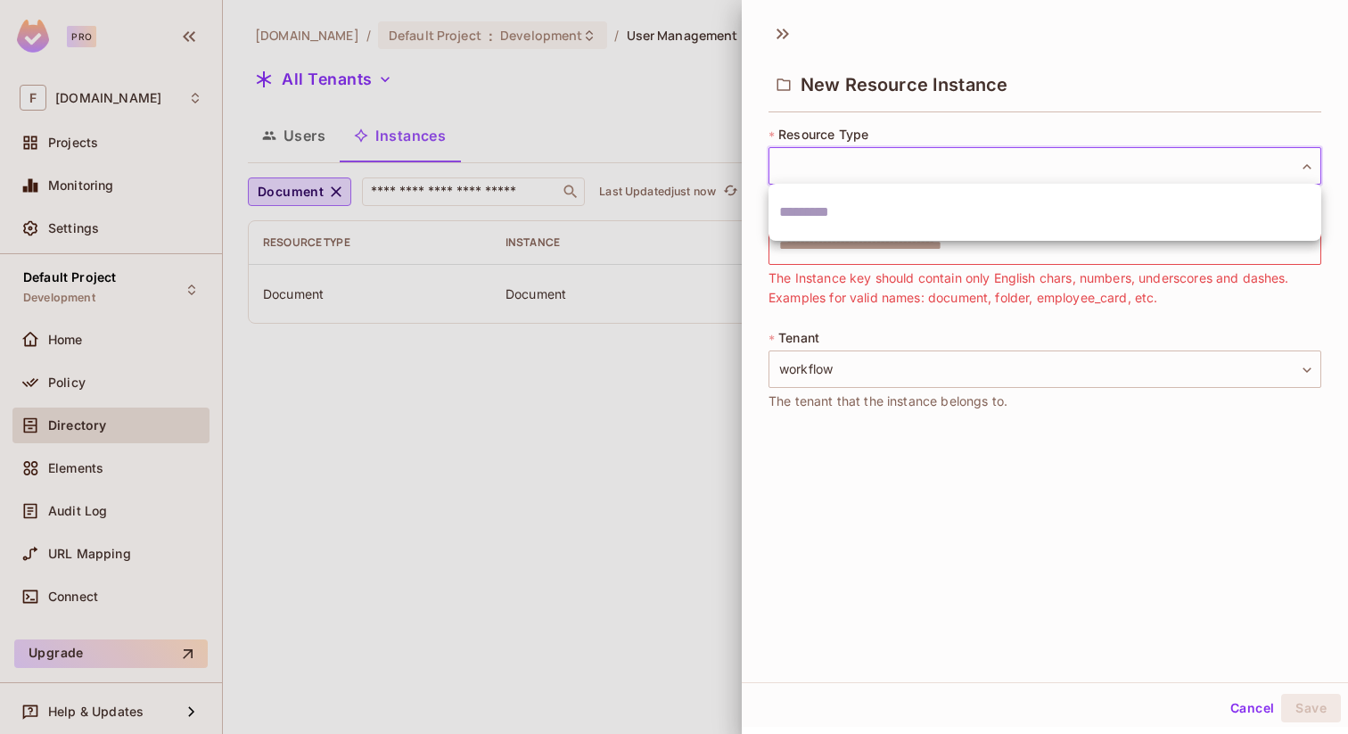
click at [820, 163] on div at bounding box center [674, 367] width 1348 height 734
click at [786, 168] on body "Pro F [DOMAIN_NAME] Projects Monitoring Settings Default Project Development Ho…" at bounding box center [674, 367] width 1348 height 734
click at [786, 168] on div at bounding box center [674, 367] width 1348 height 734
click at [812, 168] on body "Pro F [DOMAIN_NAME] Projects Monitoring Settings Default Project Development Ho…" at bounding box center [674, 367] width 1348 height 734
click at [801, 208] on input "text" at bounding box center [1044, 212] width 531 height 29
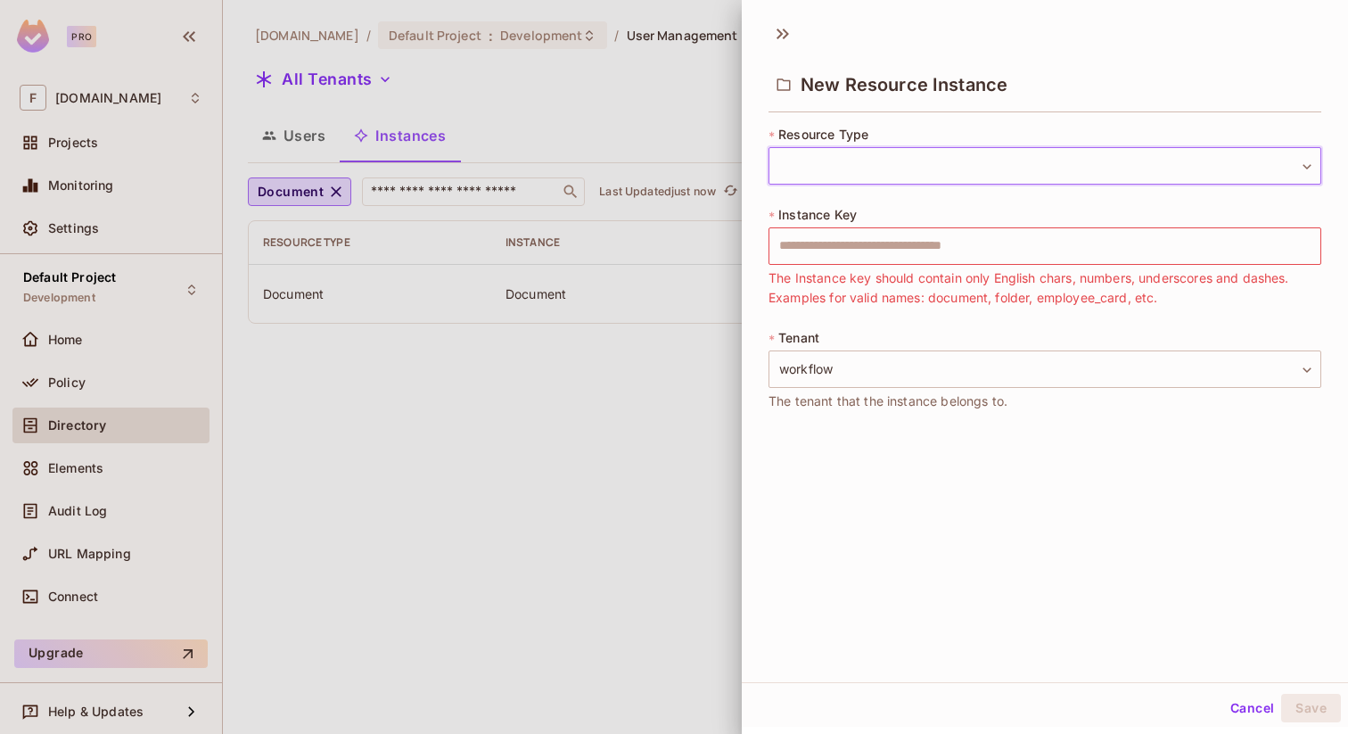
click at [801, 161] on body "Pro F [DOMAIN_NAME] Projects Monitoring Settings Default Project Development Ho…" at bounding box center [674, 367] width 1348 height 734
click at [801, 215] on input "text" at bounding box center [1044, 212] width 531 height 29
click at [803, 164] on body "Pro F [DOMAIN_NAME] Projects Monitoring Settings Default Project Development Ho…" at bounding box center [674, 367] width 1348 height 734
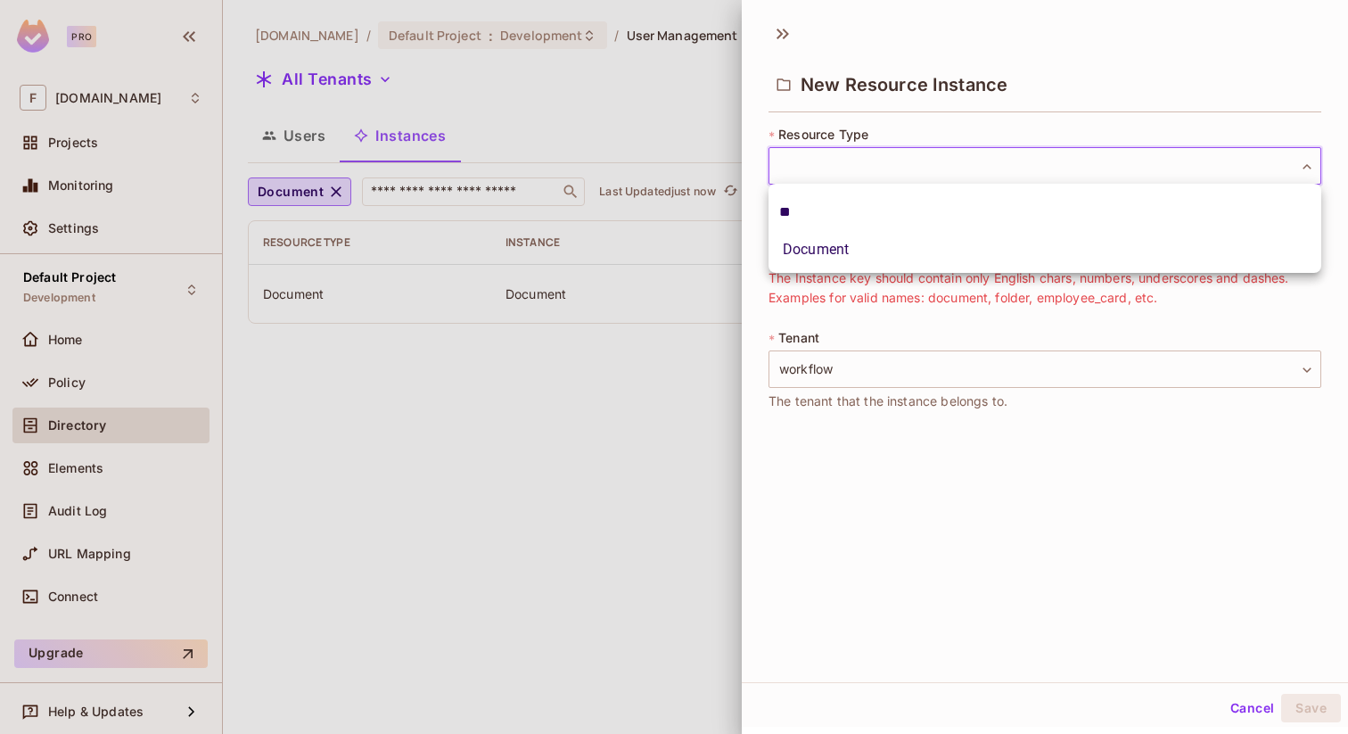
type input "**"
click at [811, 250] on li "Document" at bounding box center [1045, 250] width 553 height 32
type input "********"
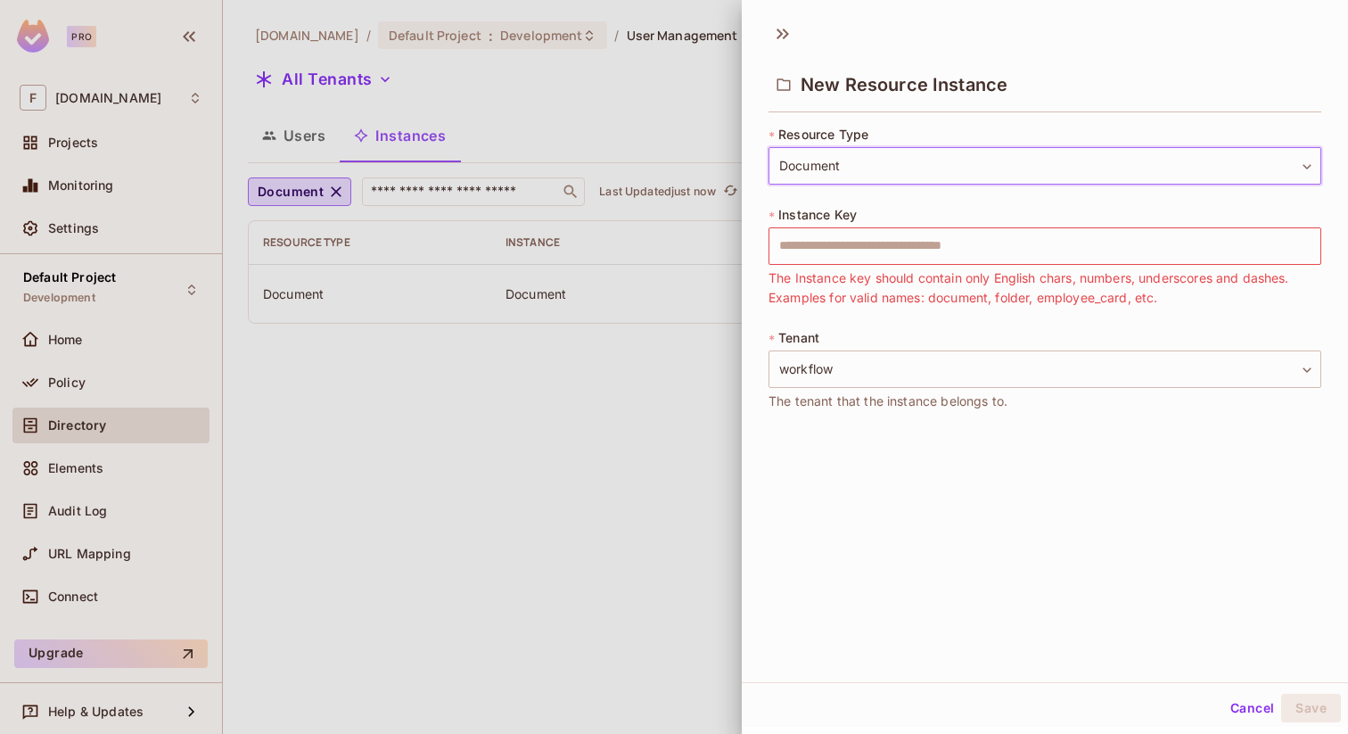
click at [847, 172] on body "Pro F [DOMAIN_NAME] Projects Monitoring Settings Default Project Development Ho…" at bounding box center [674, 367] width 1348 height 734
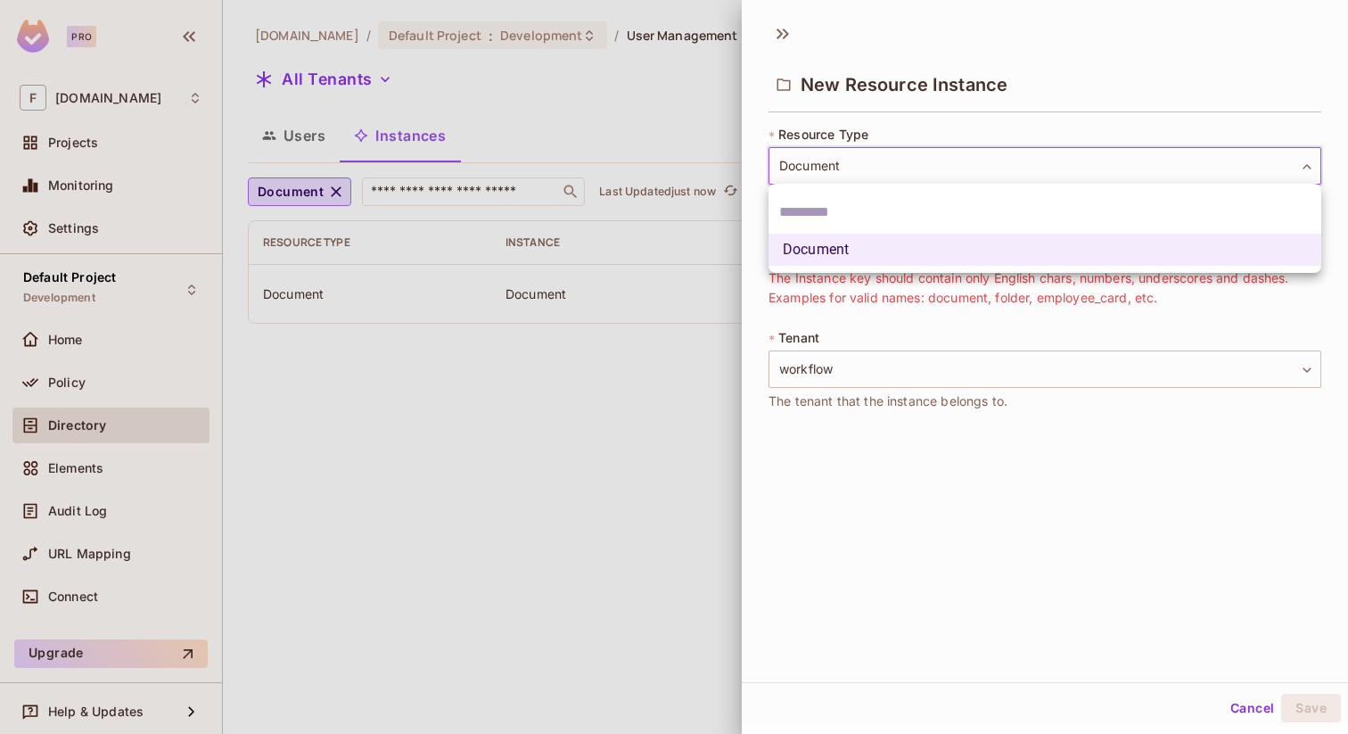
click at [822, 210] on input "text" at bounding box center [1044, 212] width 531 height 29
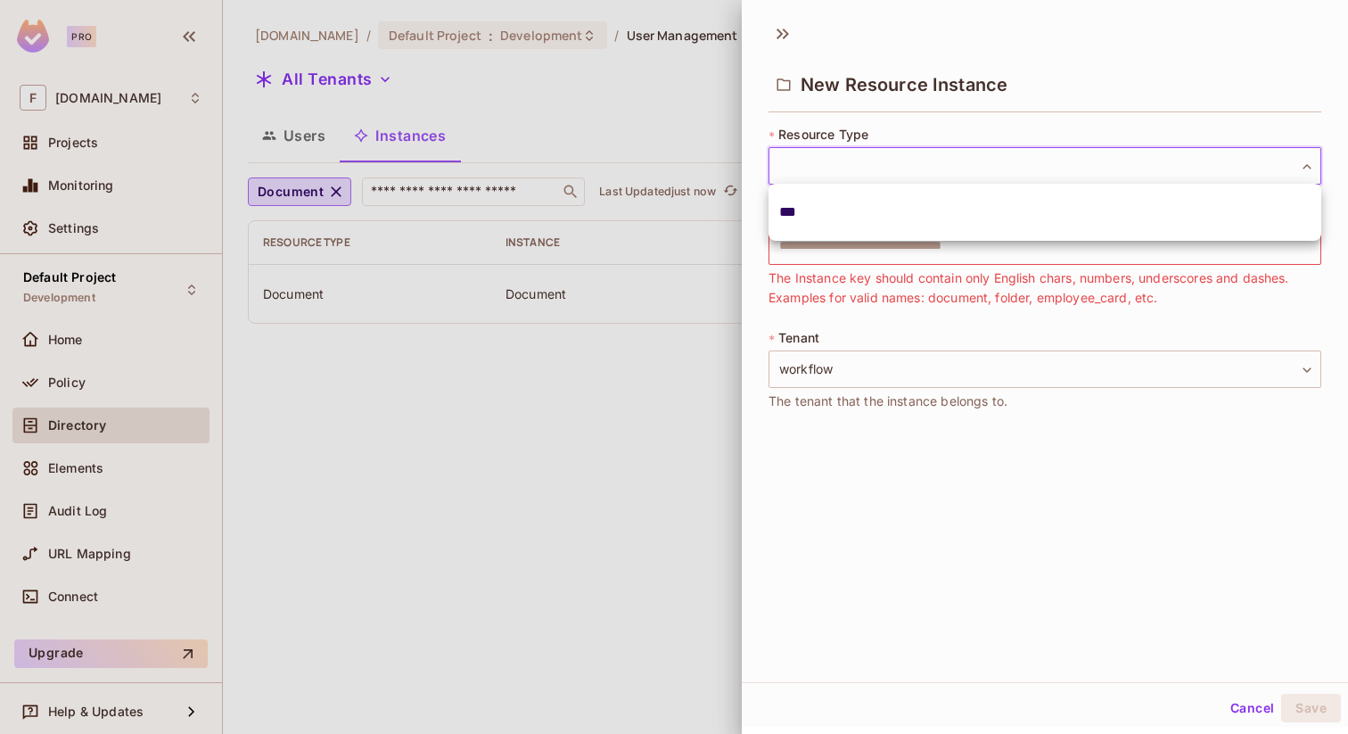
type input "***"
click at [301, 83] on div at bounding box center [674, 367] width 1348 height 734
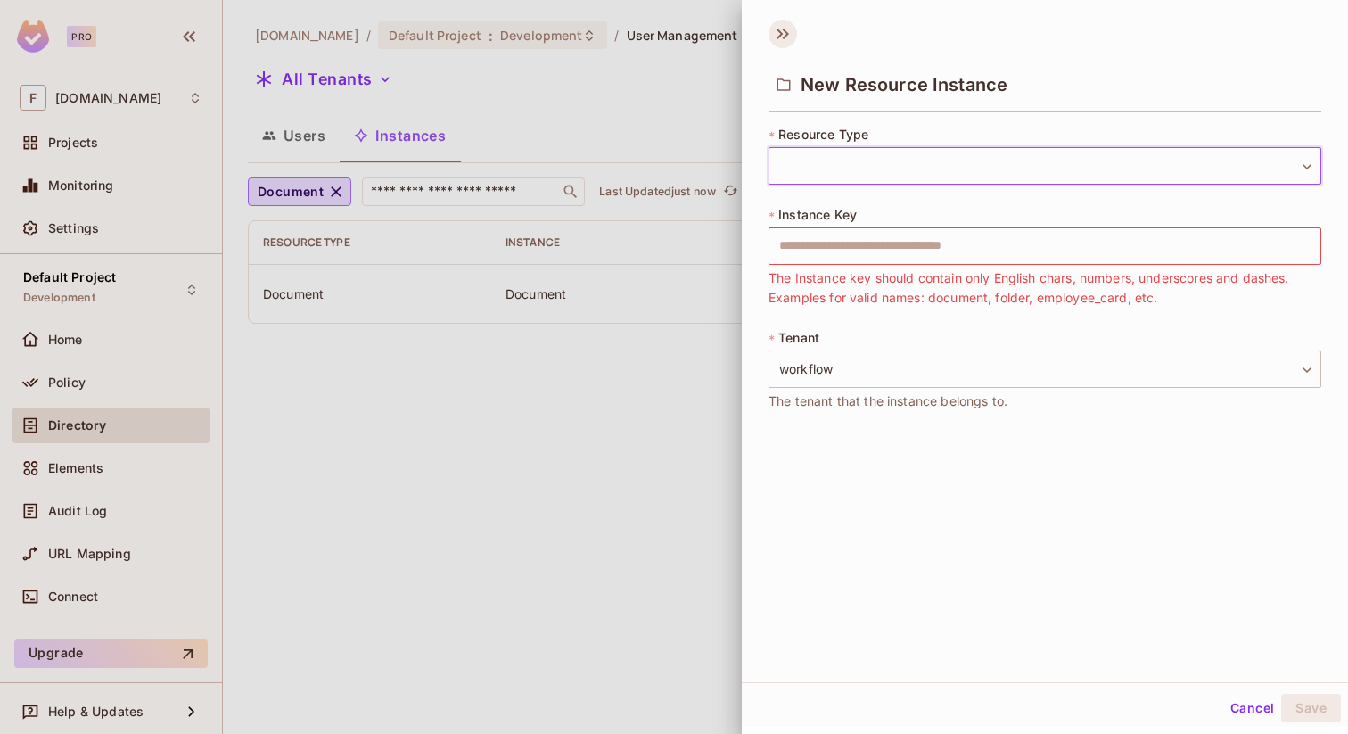
click at [777, 36] on icon at bounding box center [783, 34] width 29 height 29
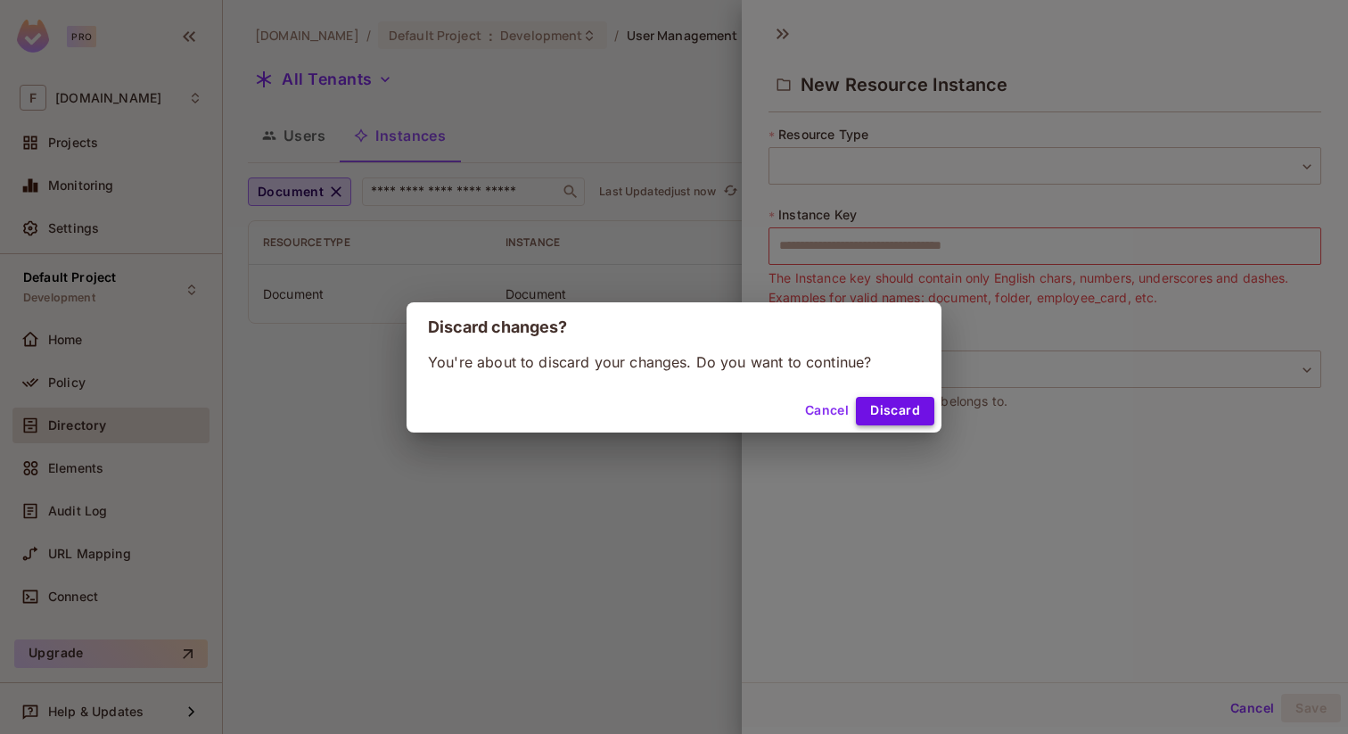
click at [877, 405] on button "Discard" at bounding box center [895, 411] width 78 height 29
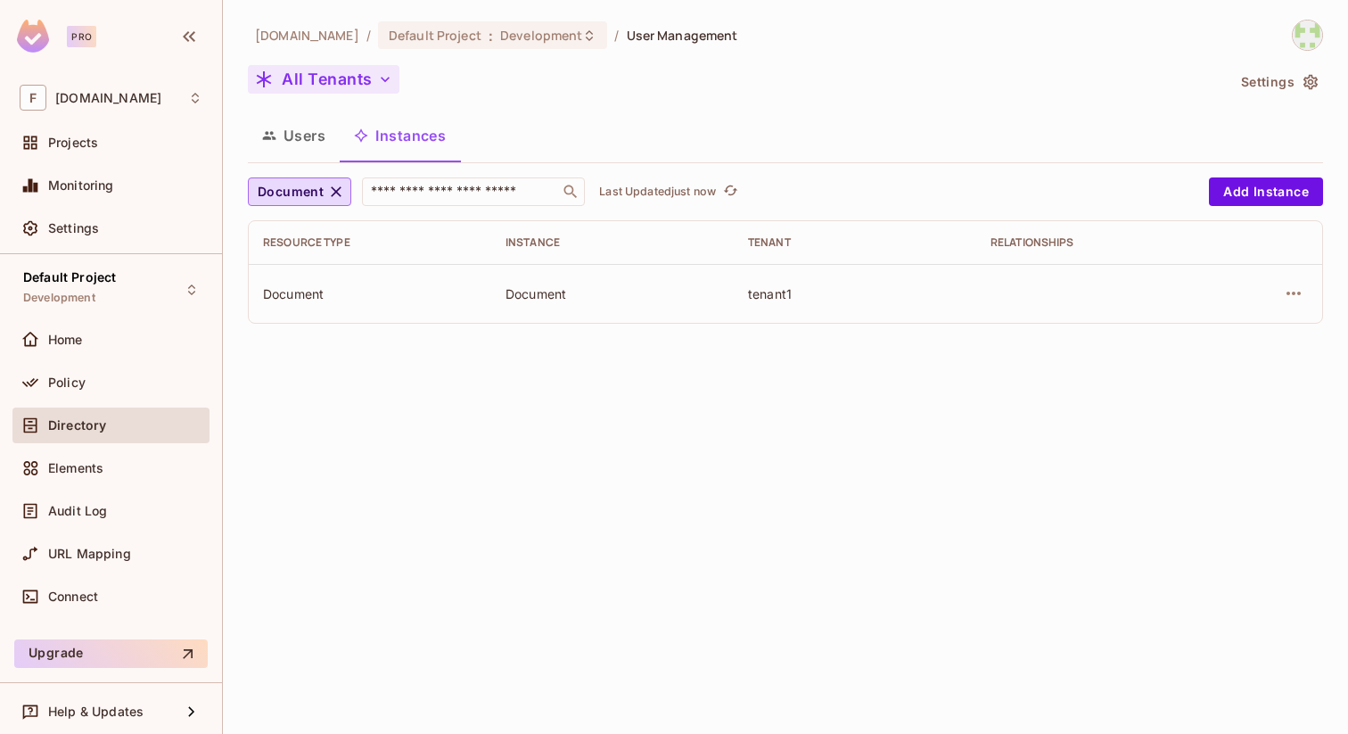
click at [289, 77] on button "All Tenants" at bounding box center [324, 79] width 152 height 29
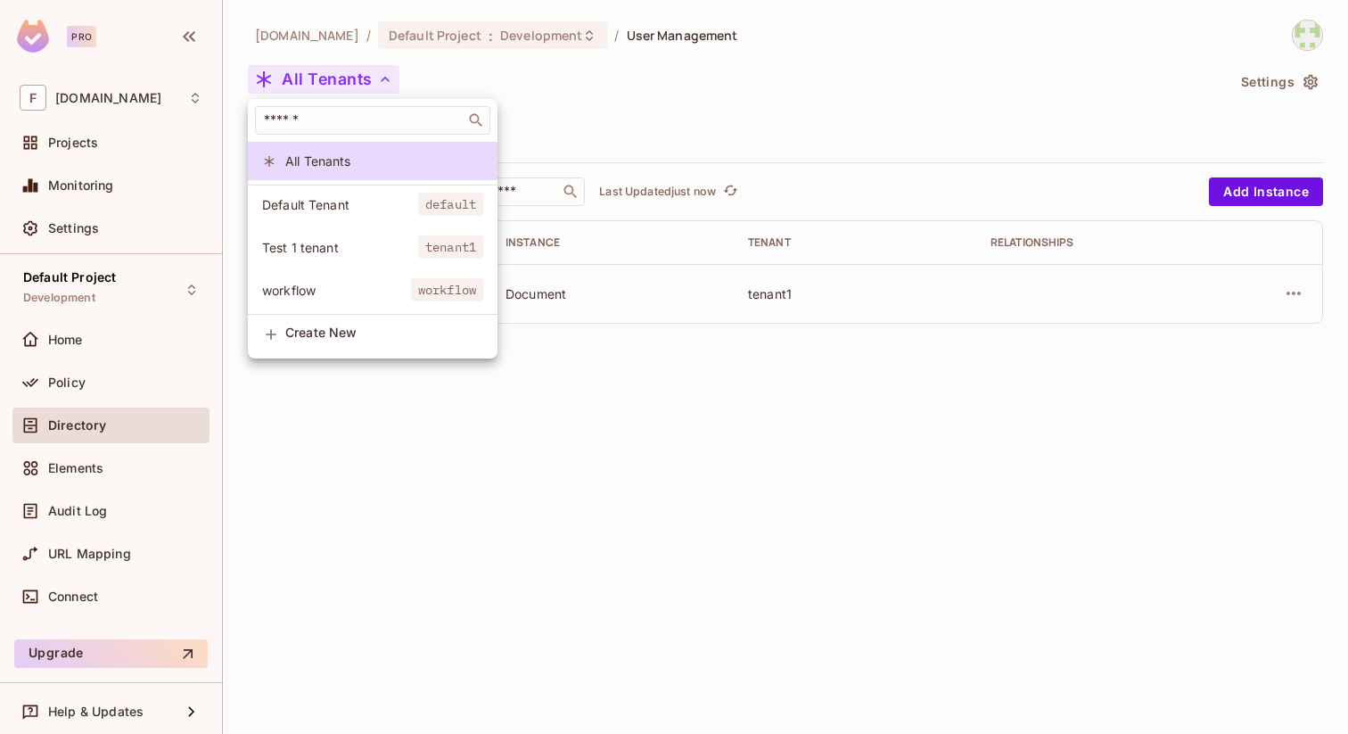
click at [290, 282] on span "workflow" at bounding box center [336, 290] width 149 height 17
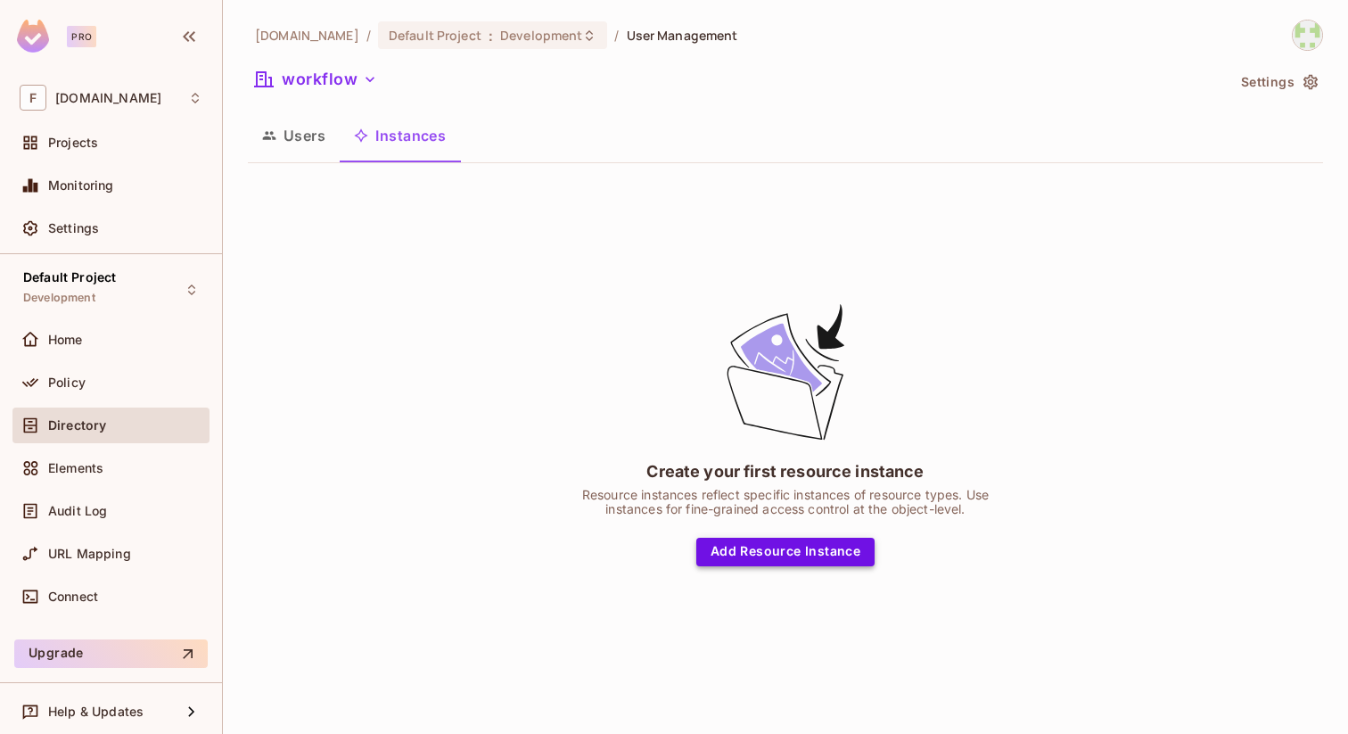
click at [750, 555] on button "Add Resource Instance" at bounding box center [785, 552] width 178 height 29
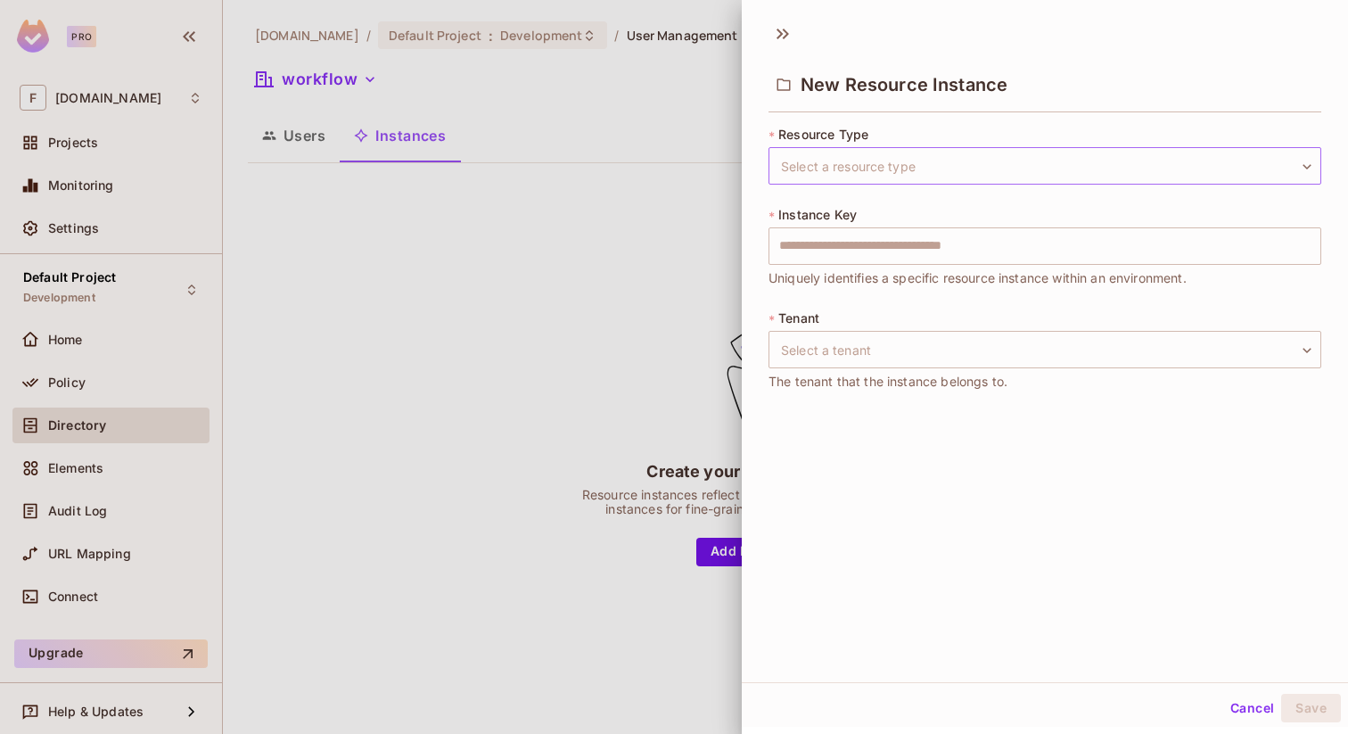
click at [963, 172] on body "Pro F [DOMAIN_NAME] Projects Monitoring Settings Default Project Development Ho…" at bounding box center [674, 367] width 1348 height 734
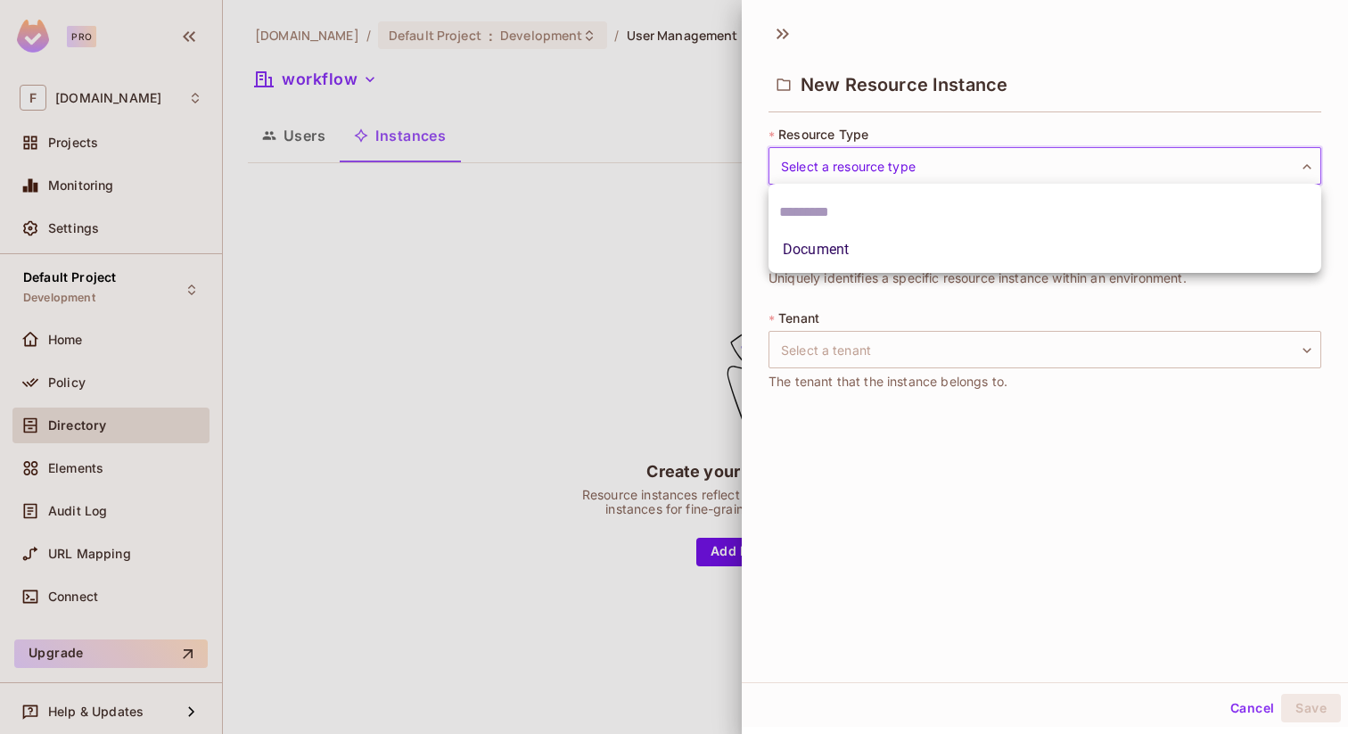
click at [869, 208] on input "text" at bounding box center [1044, 212] width 531 height 29
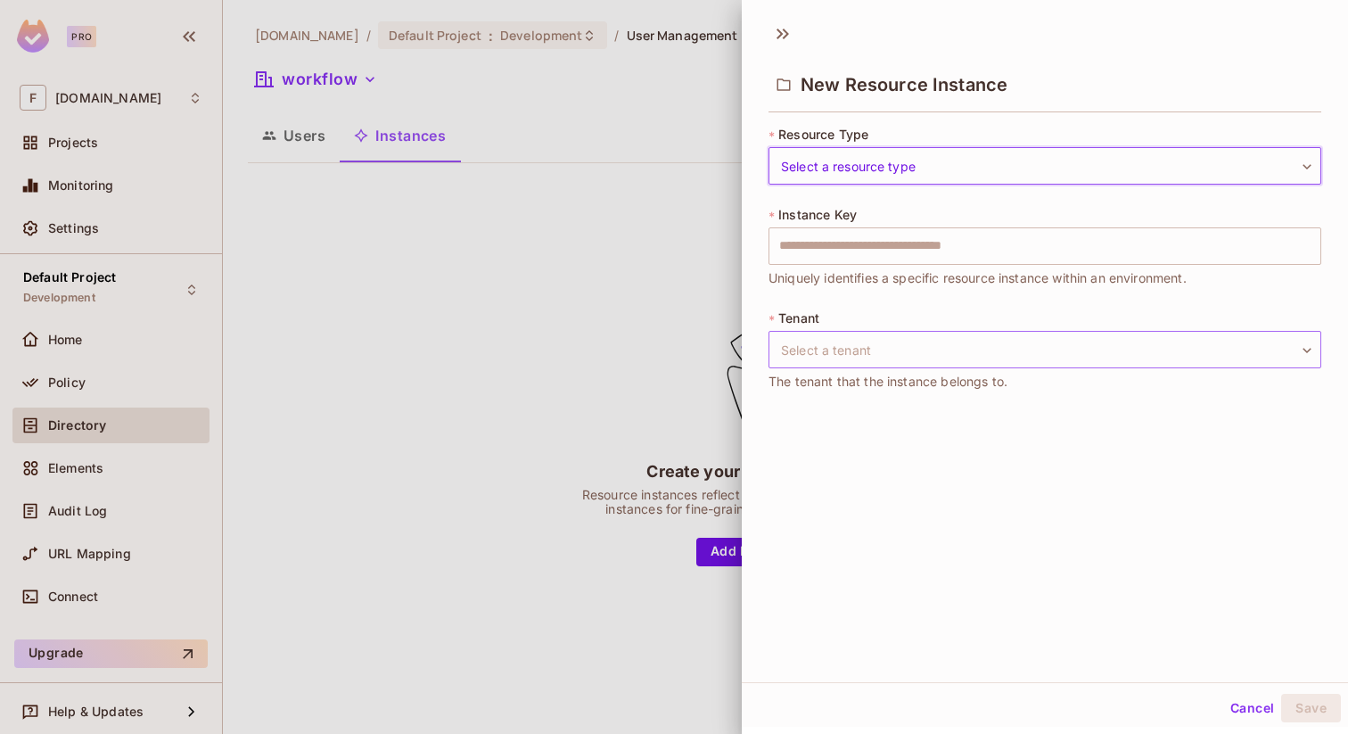
click at [888, 342] on body "Pro F [DOMAIN_NAME] Projects Monitoring Settings Default Project Development Ho…" at bounding box center [674, 367] width 1348 height 734
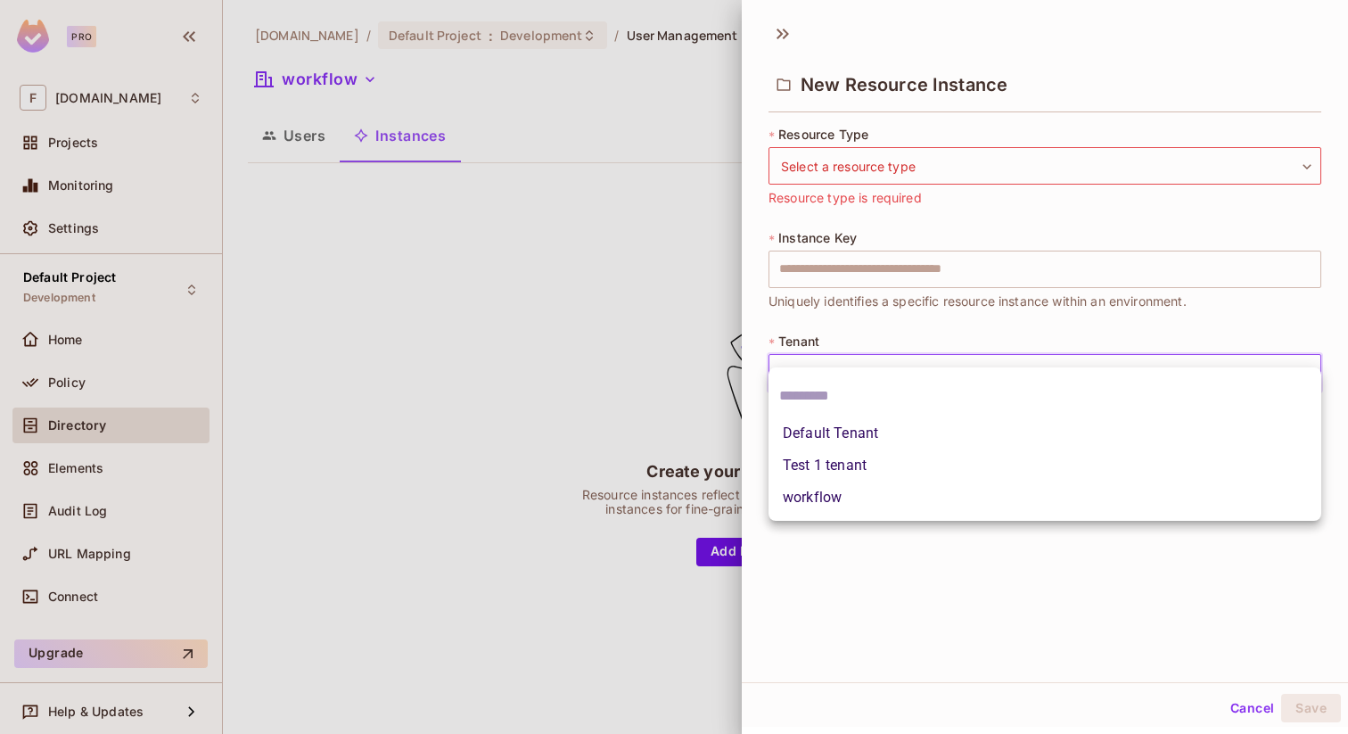
click at [819, 494] on li "workflow" at bounding box center [1045, 498] width 553 height 32
type input "********"
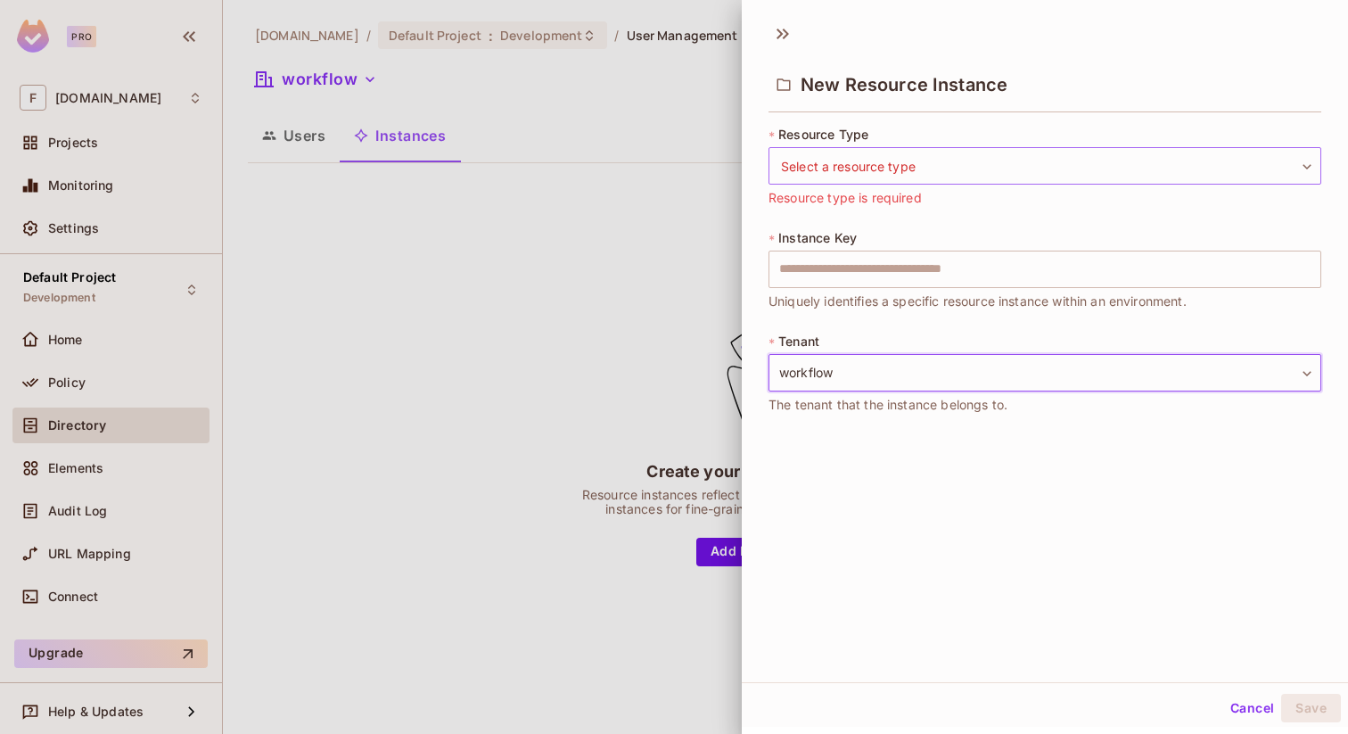
click at [913, 174] on body "Pro F [DOMAIN_NAME] Projects Monitoring Settings Default Project Development Ho…" at bounding box center [674, 367] width 1348 height 734
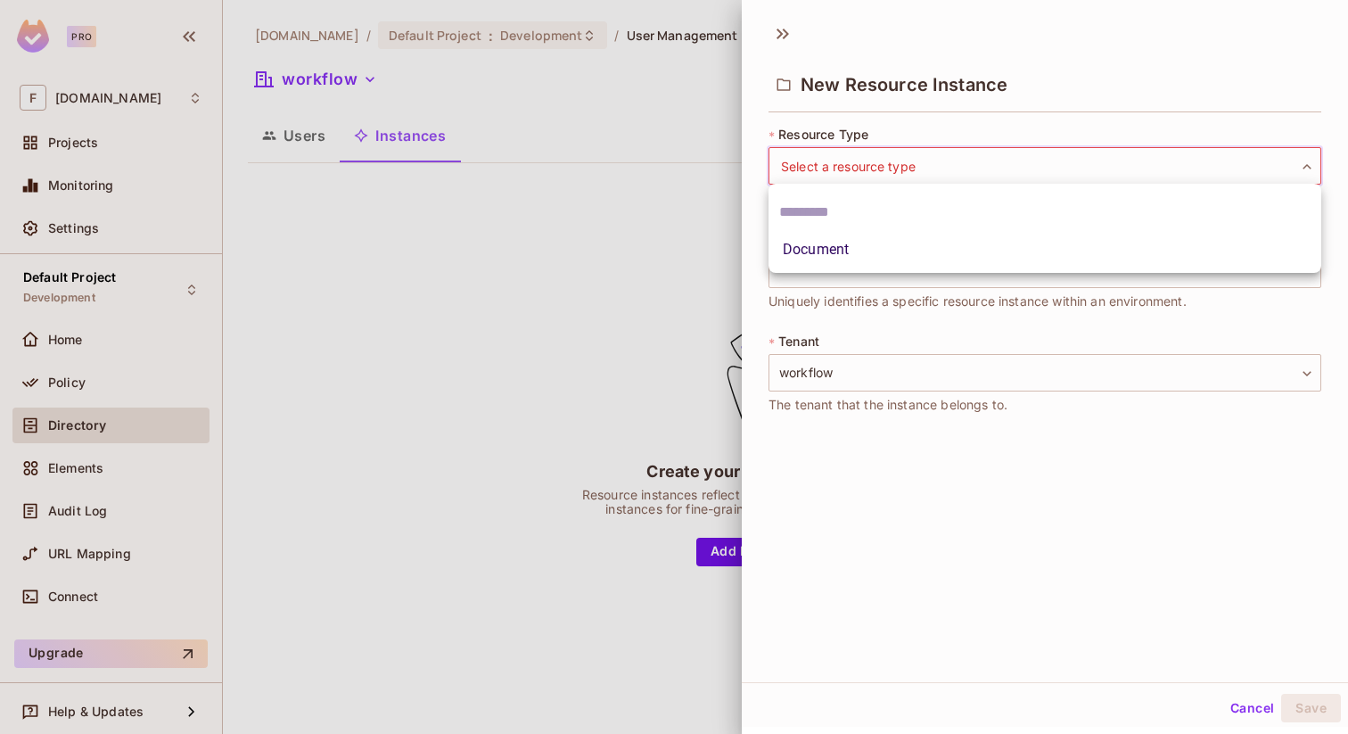
click at [540, 243] on div at bounding box center [674, 367] width 1348 height 734
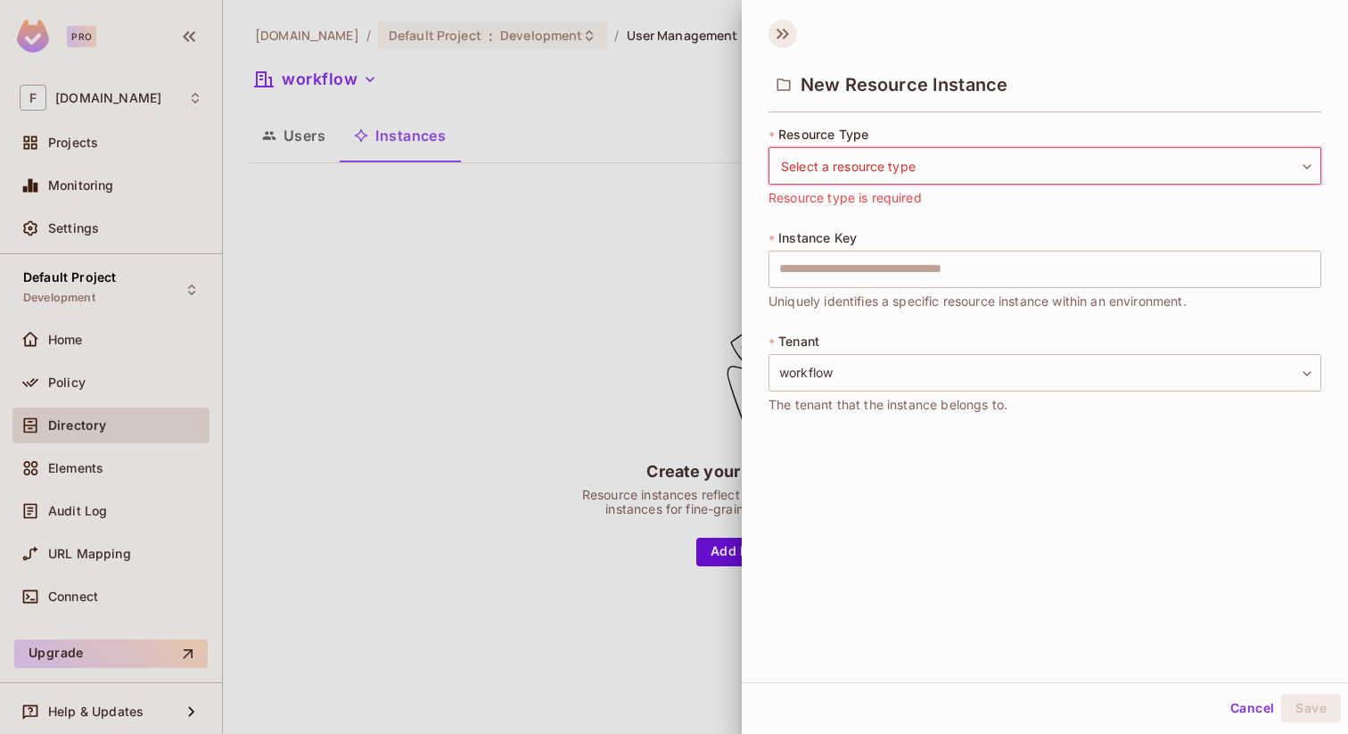
click at [785, 33] on icon at bounding box center [783, 34] width 29 height 29
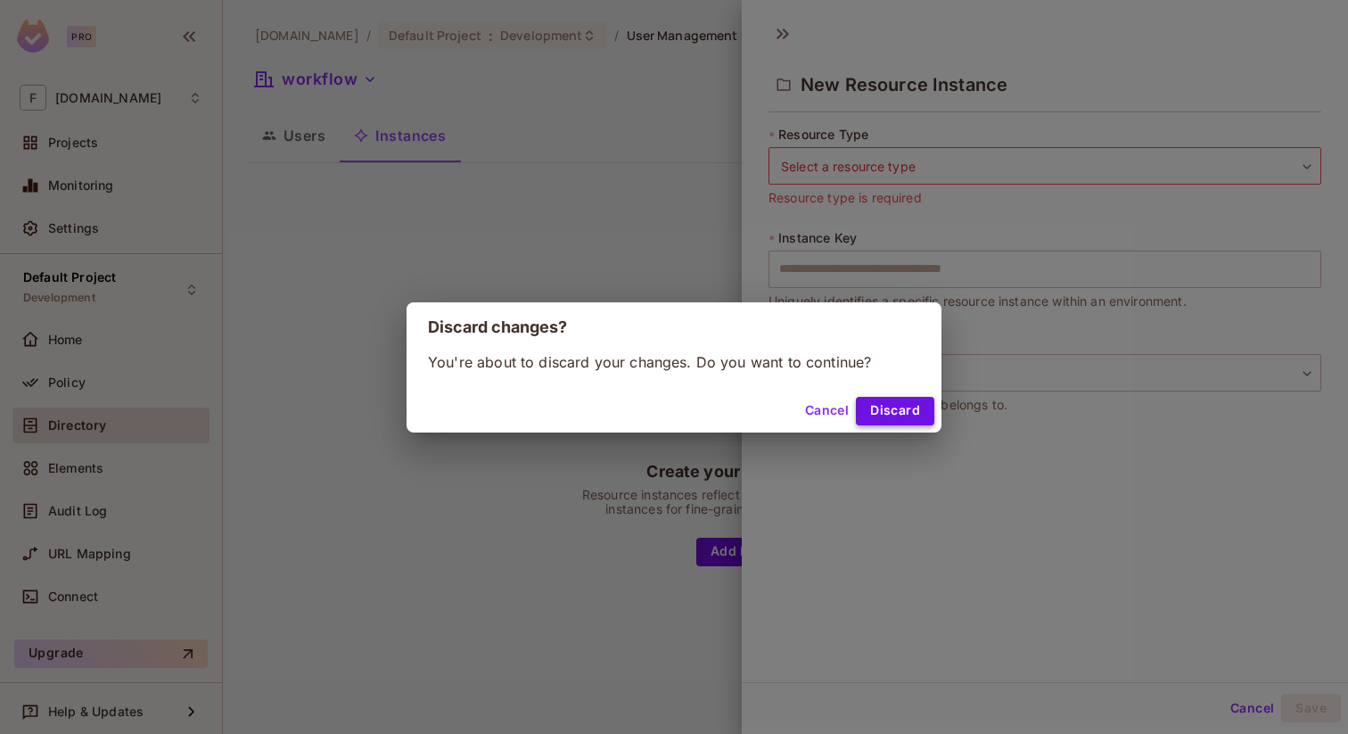
click at [875, 410] on button "Discard" at bounding box center [895, 411] width 78 height 29
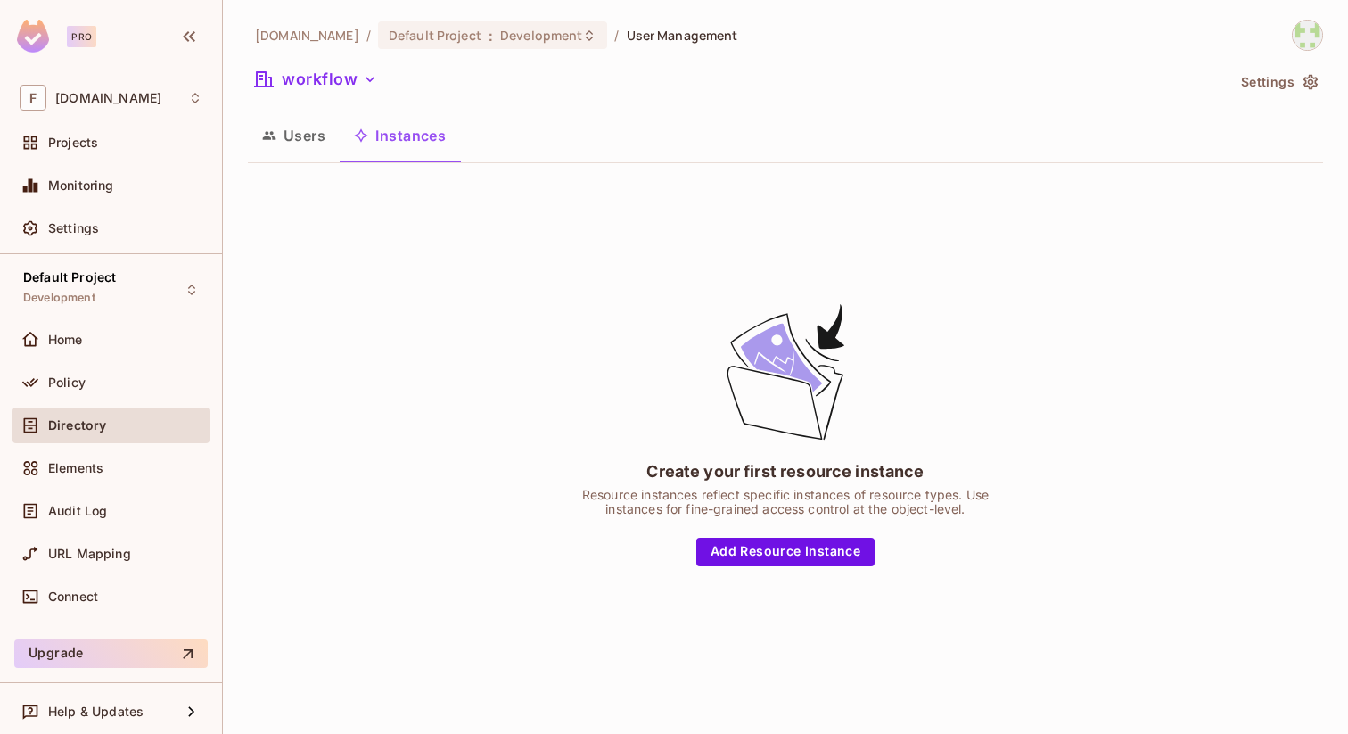
click at [301, 129] on button "Users" at bounding box center [294, 135] width 92 height 45
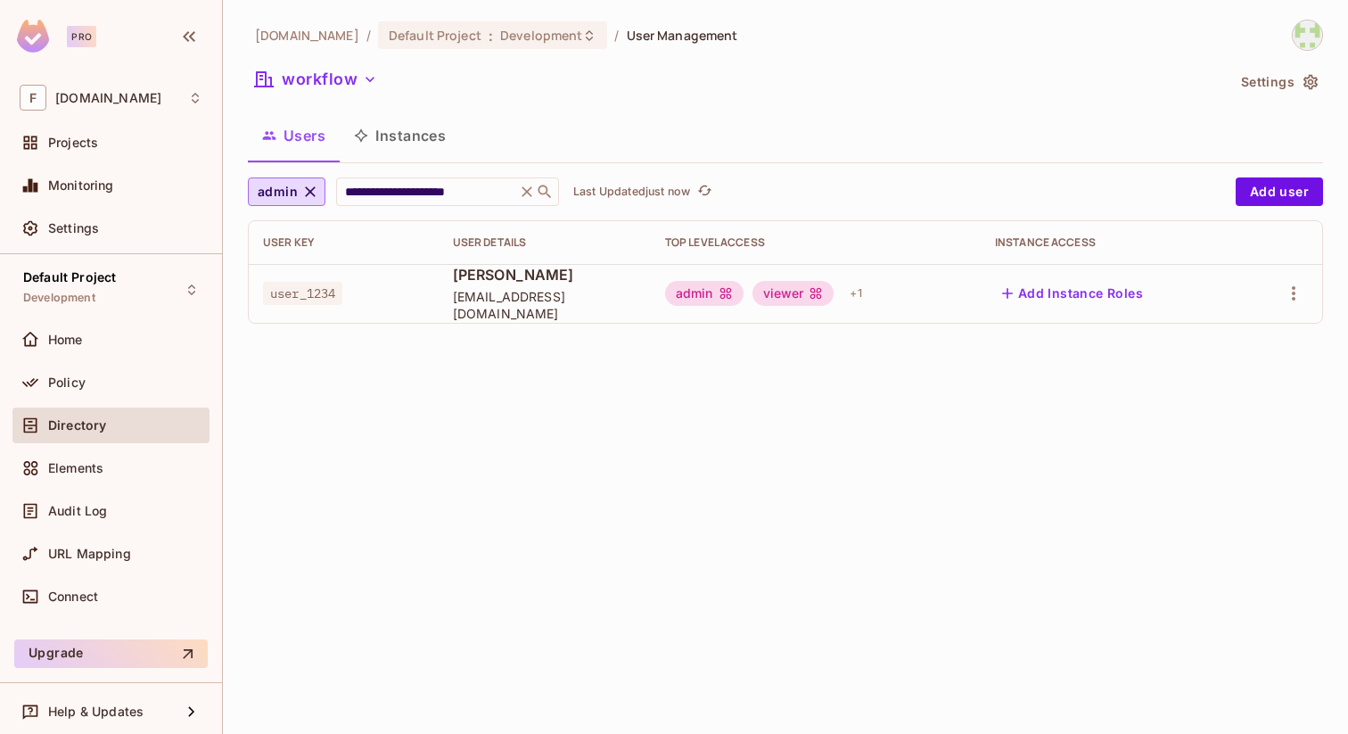
click at [1017, 292] on icon "button" at bounding box center [1008, 293] width 18 height 18
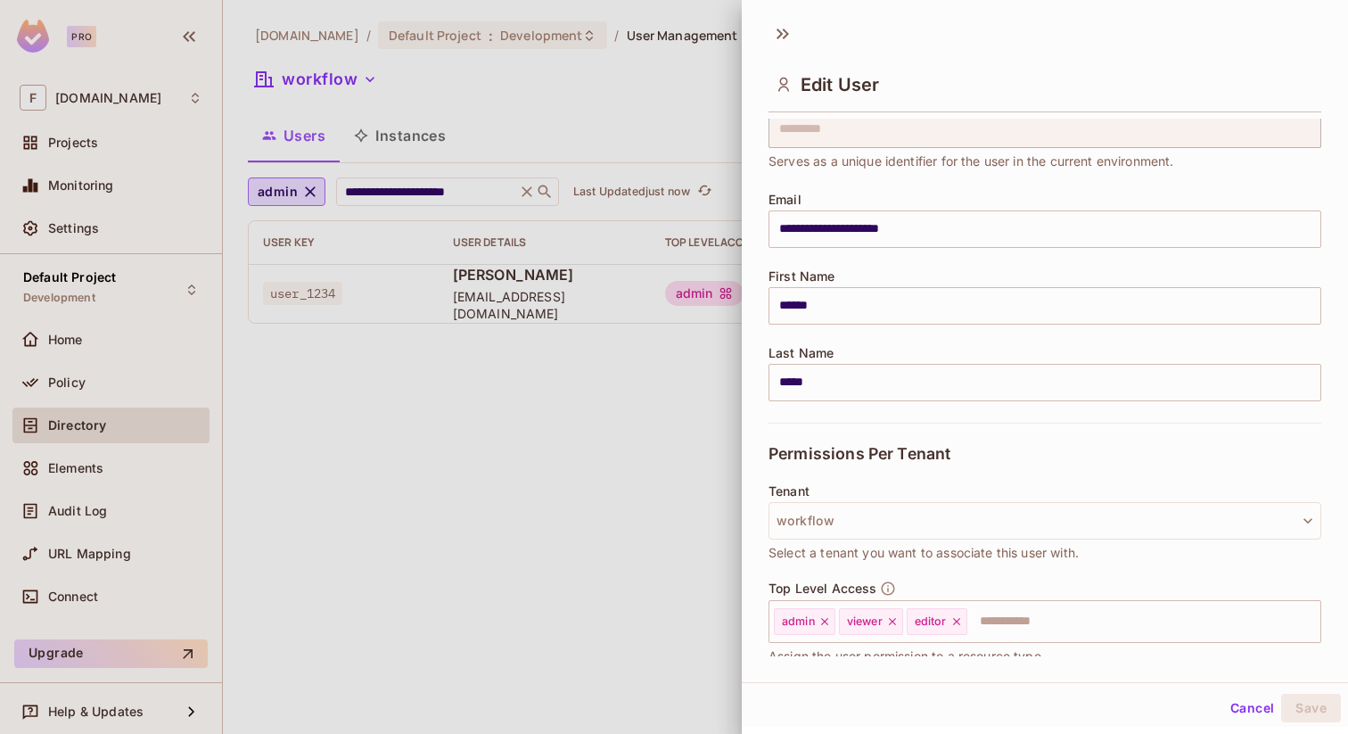
scroll to position [230, 0]
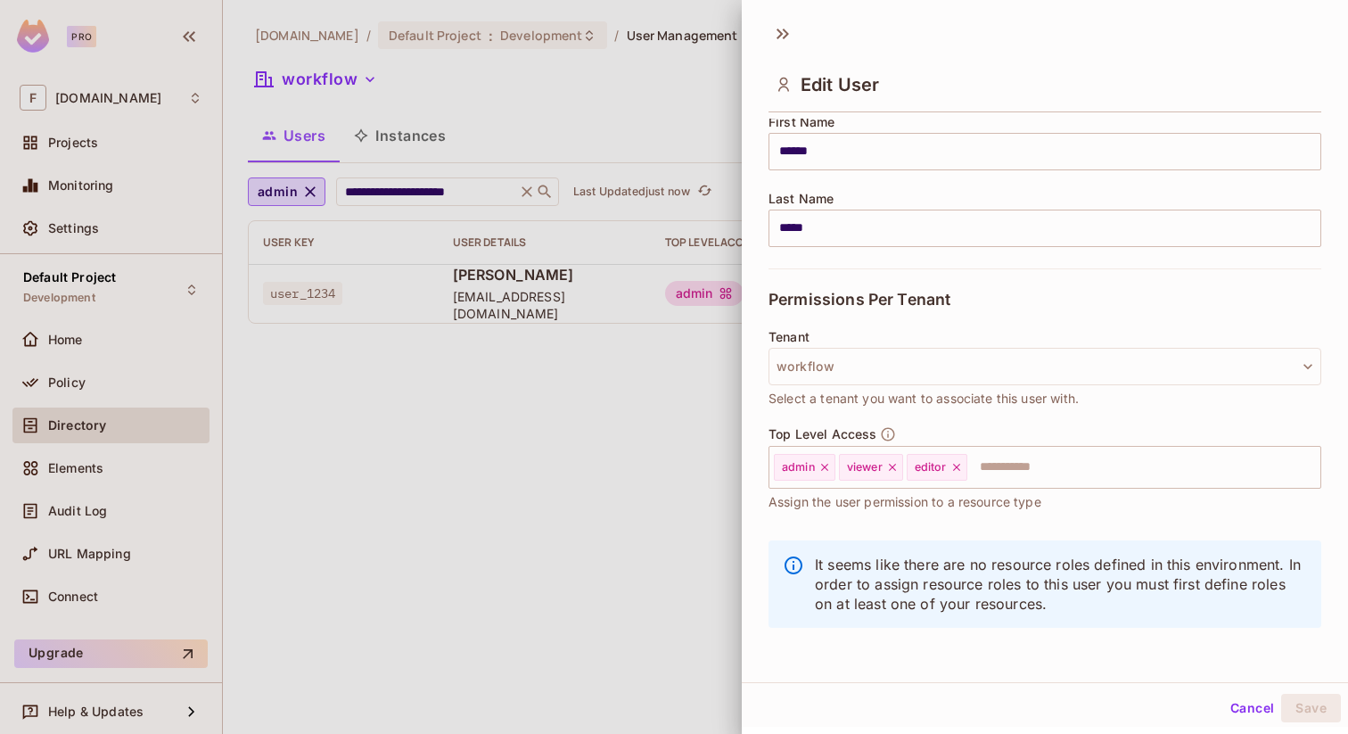
click at [1238, 708] on button "Cancel" at bounding box center [1252, 708] width 58 height 29
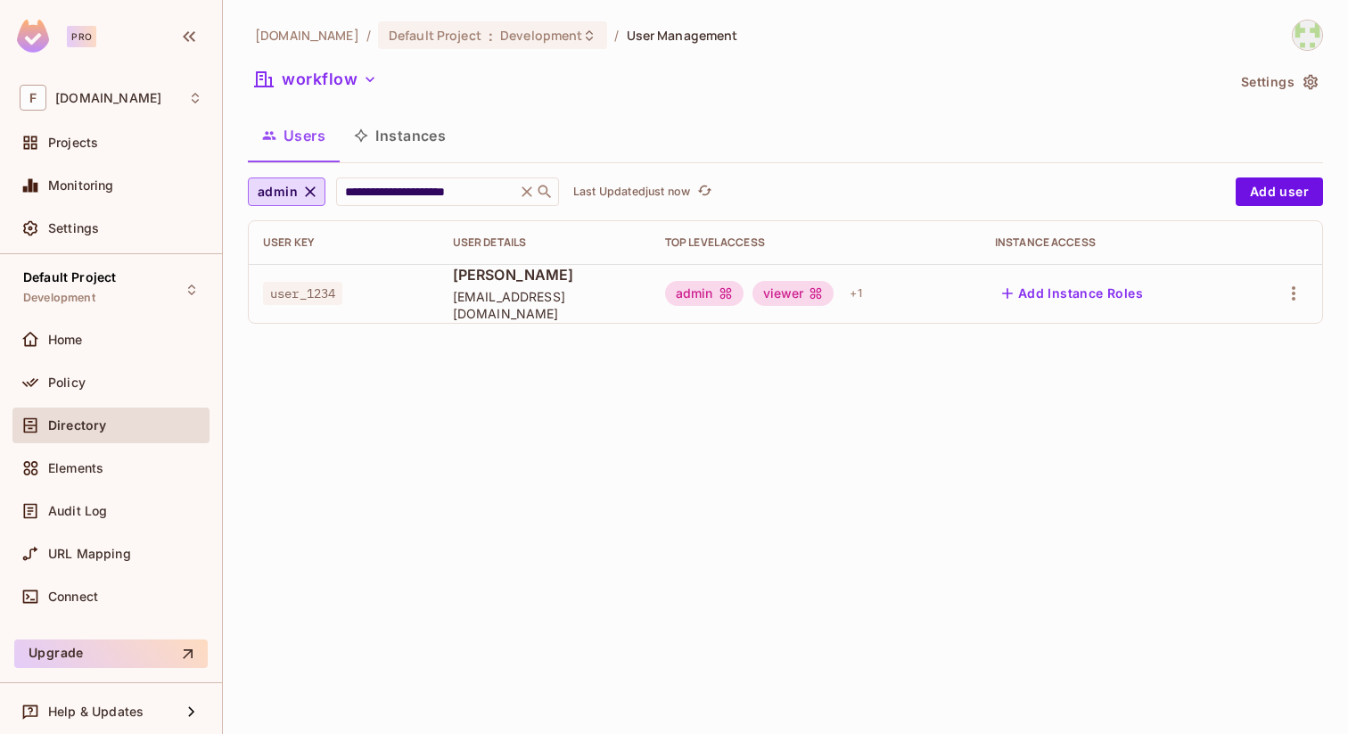
click at [403, 132] on button "Instances" at bounding box center [400, 135] width 120 height 45
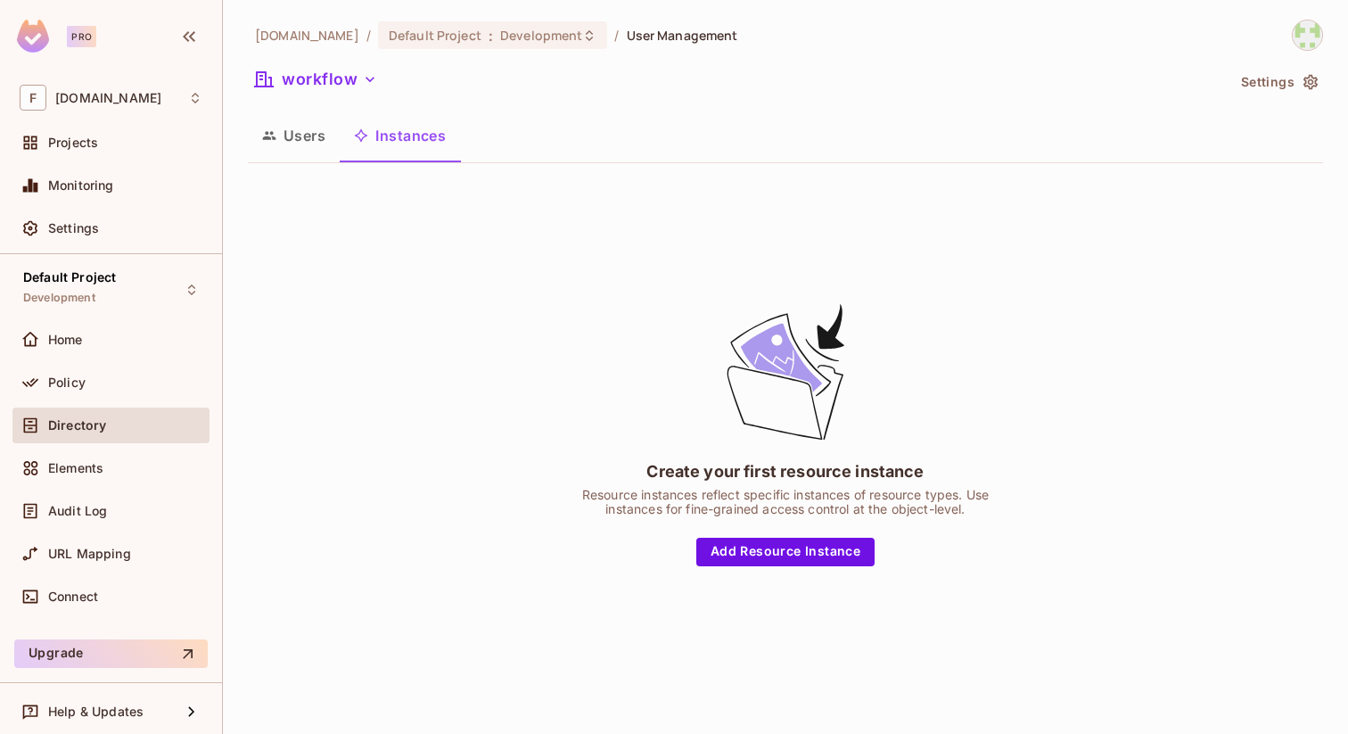
click at [307, 136] on button "Users" at bounding box center [294, 135] width 92 height 45
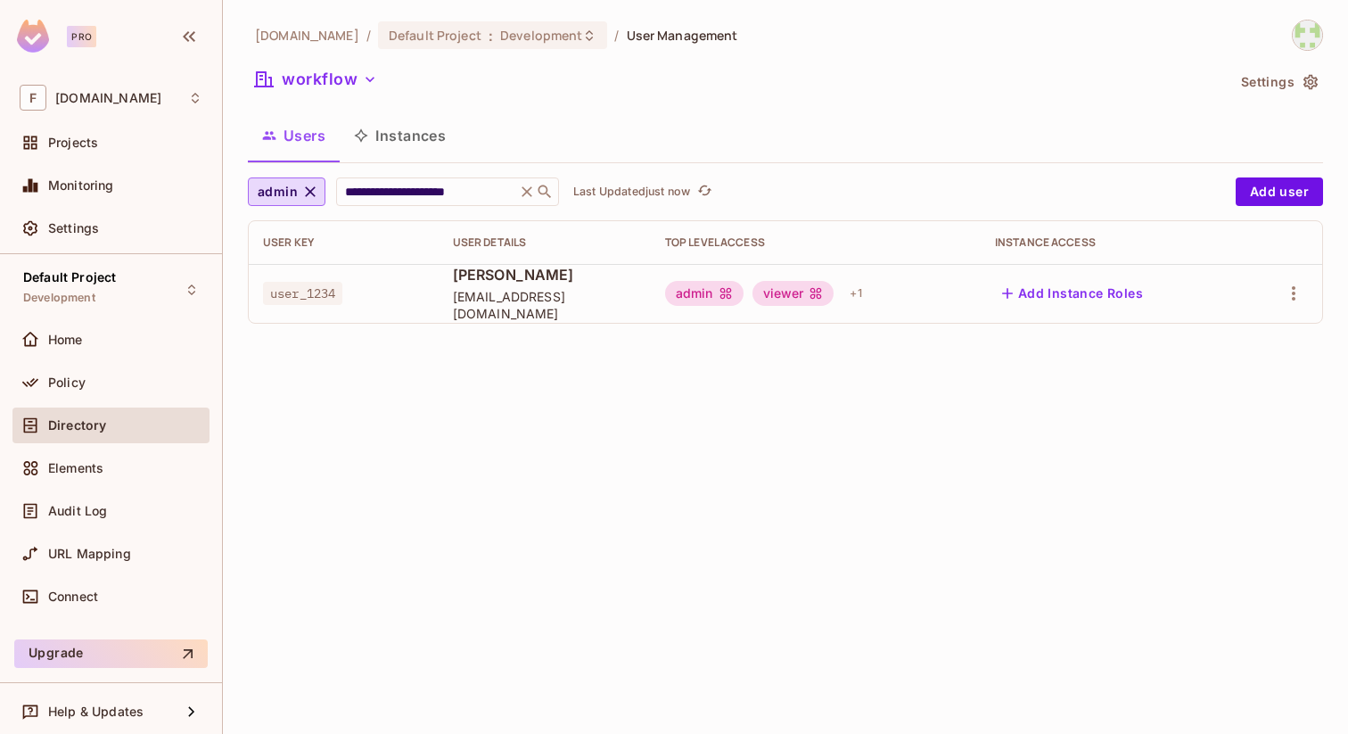
click at [409, 135] on button "Instances" at bounding box center [400, 135] width 120 height 45
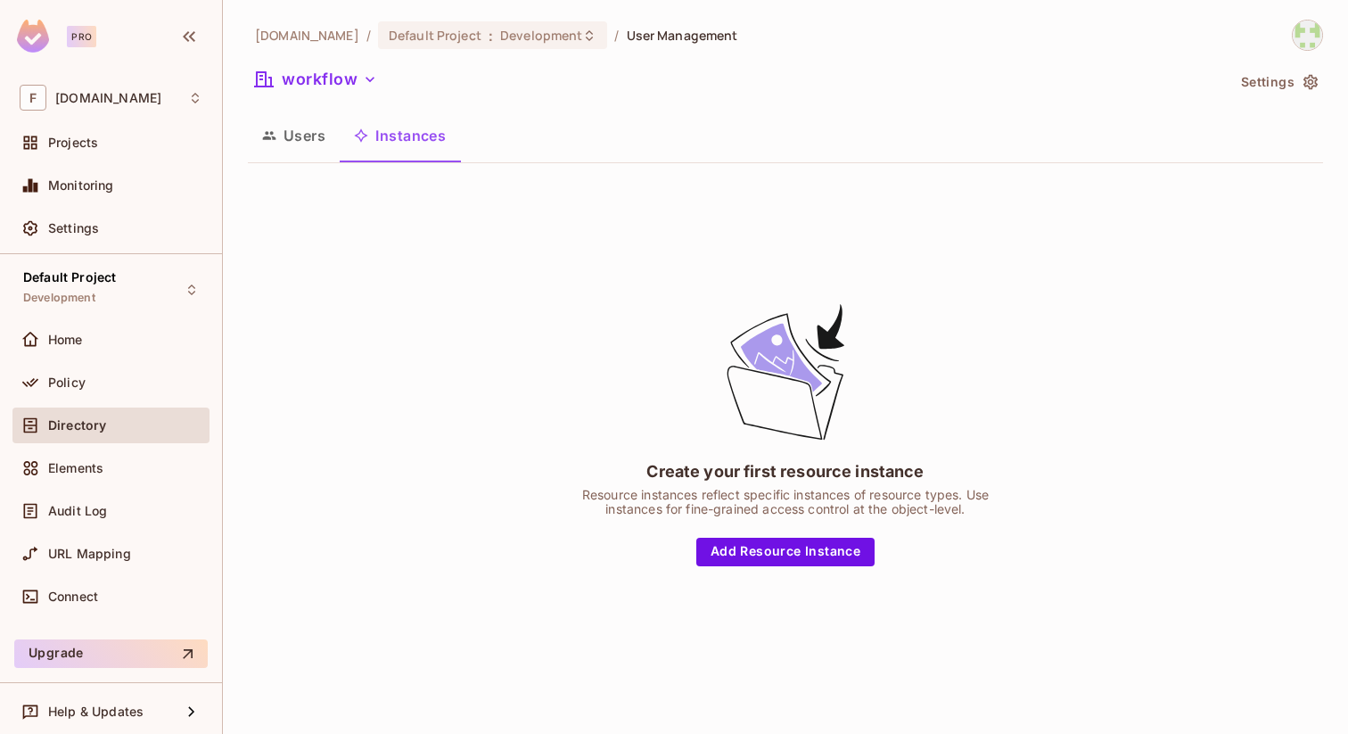
click at [283, 137] on button "Users" at bounding box center [294, 135] width 92 height 45
